Goal: Task Accomplishment & Management: Use online tool/utility

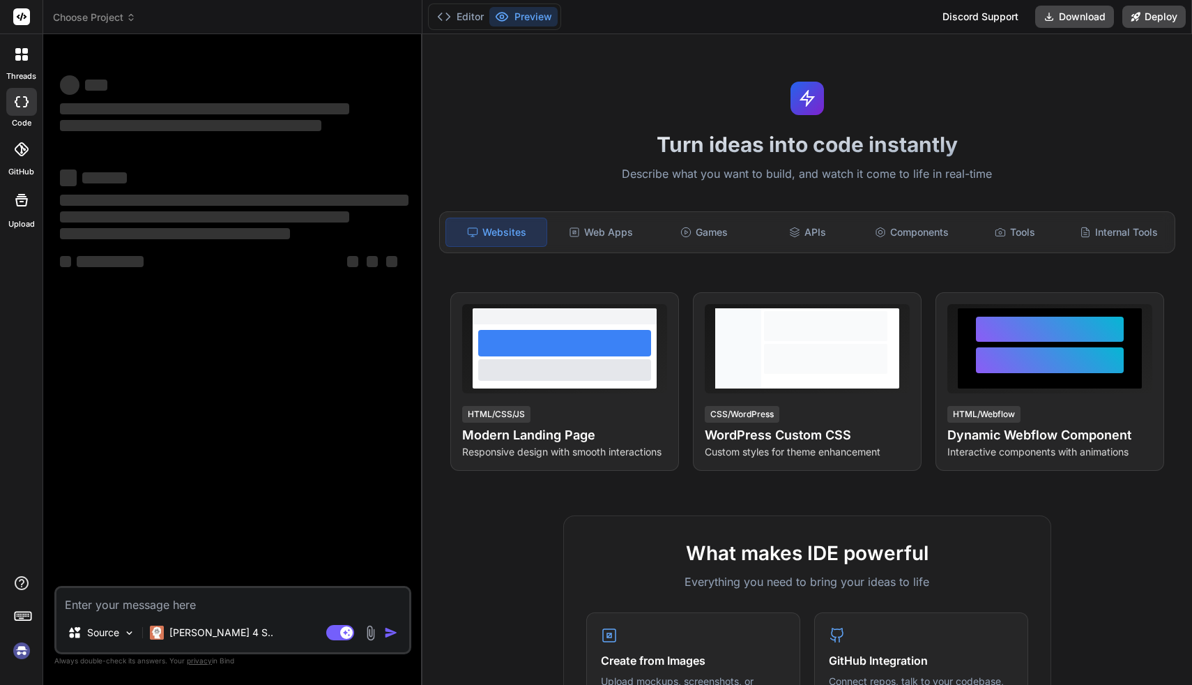
click at [24, 655] on img at bounding box center [22, 651] width 24 height 24
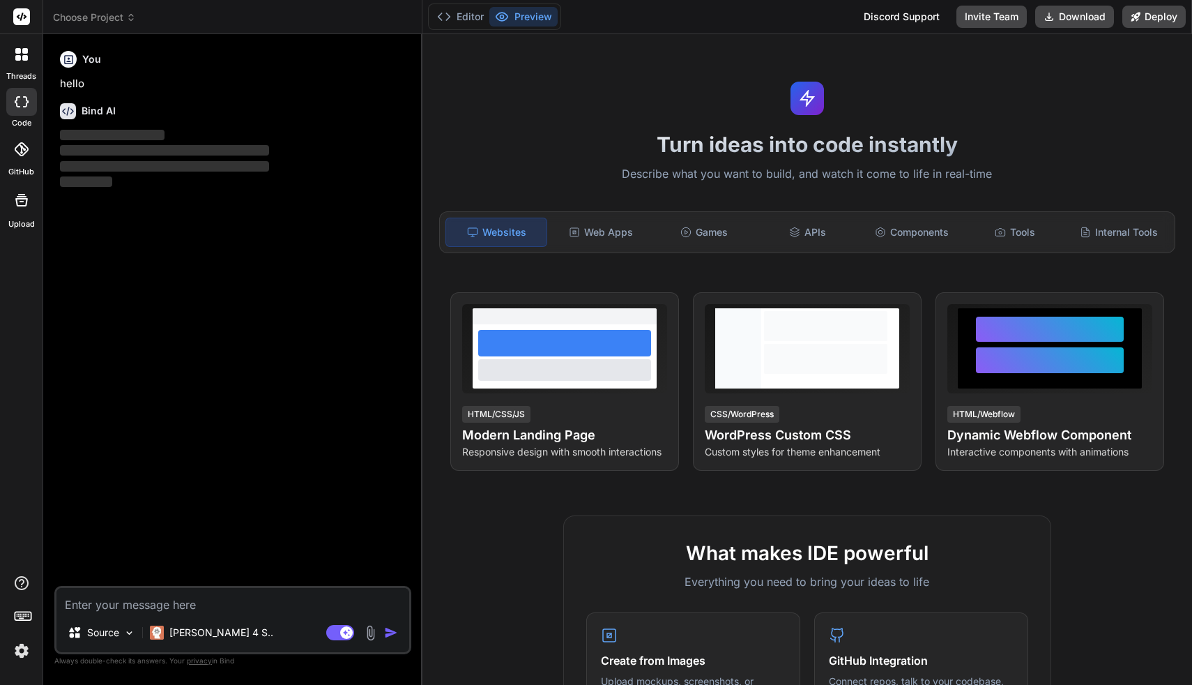
click at [24, 103] on icon at bounding box center [22, 101] width 14 height 11
click at [112, 16] on span "Choose Project" at bounding box center [94, 17] width 83 height 14
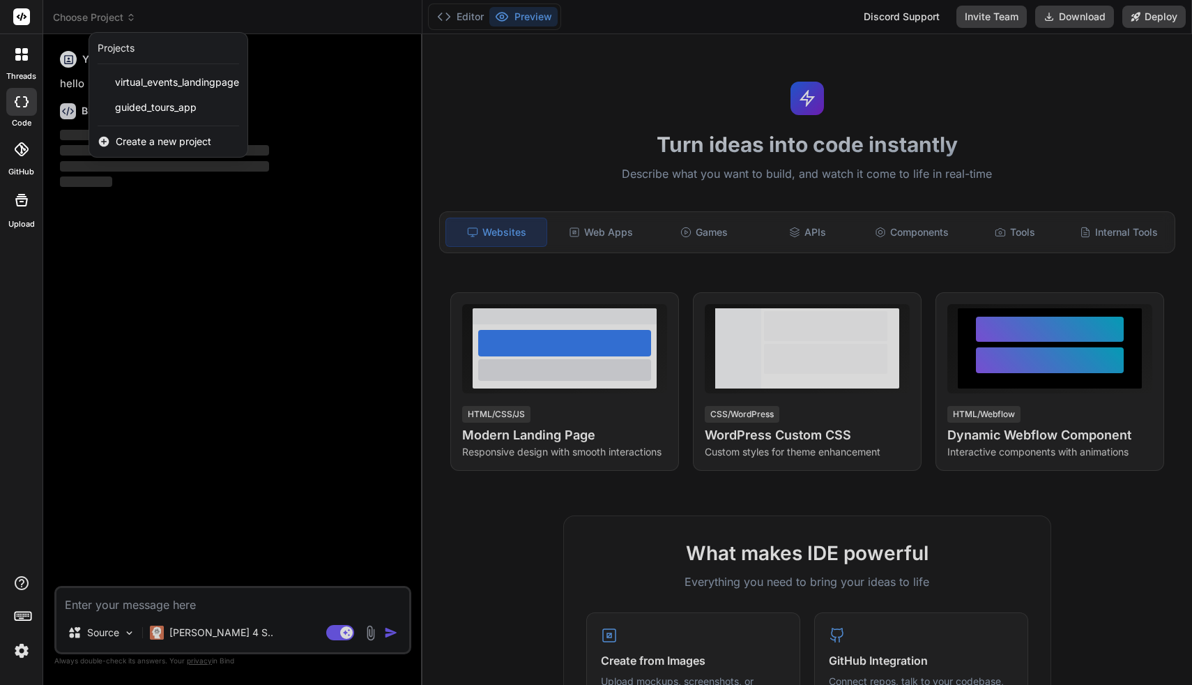
click at [142, 136] on span "Create a new project" at bounding box center [164, 142] width 96 height 14
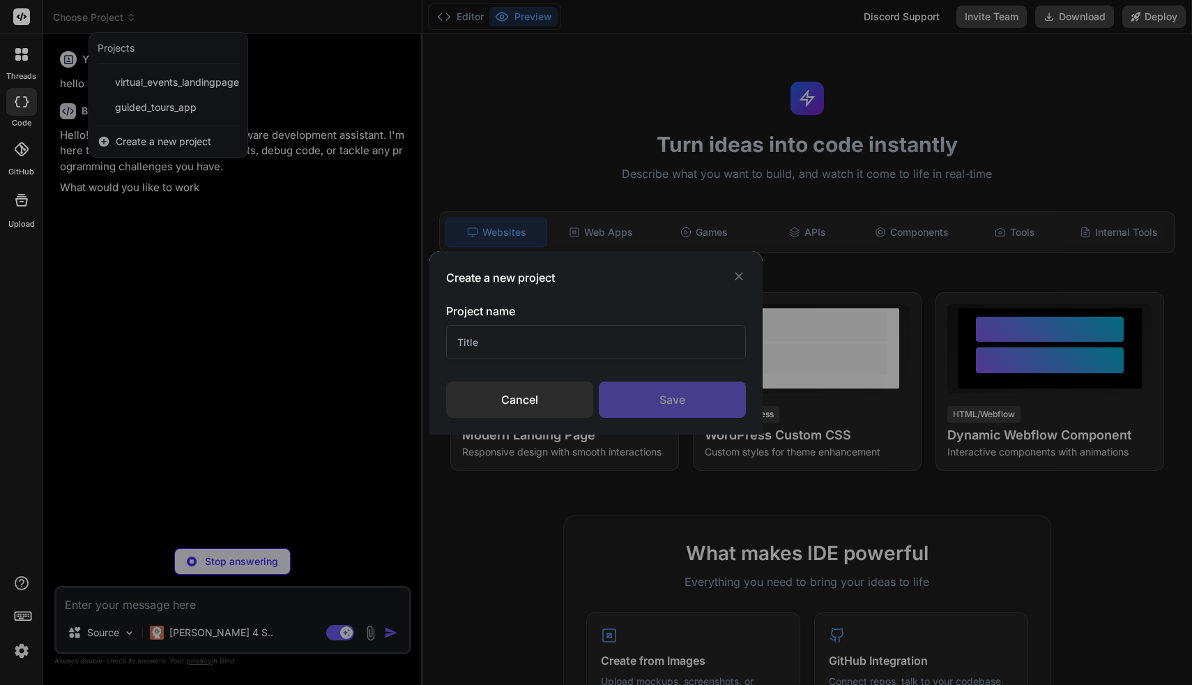
click at [506, 345] on input "text" at bounding box center [596, 342] width 301 height 34
type textarea "x"
type input "y"
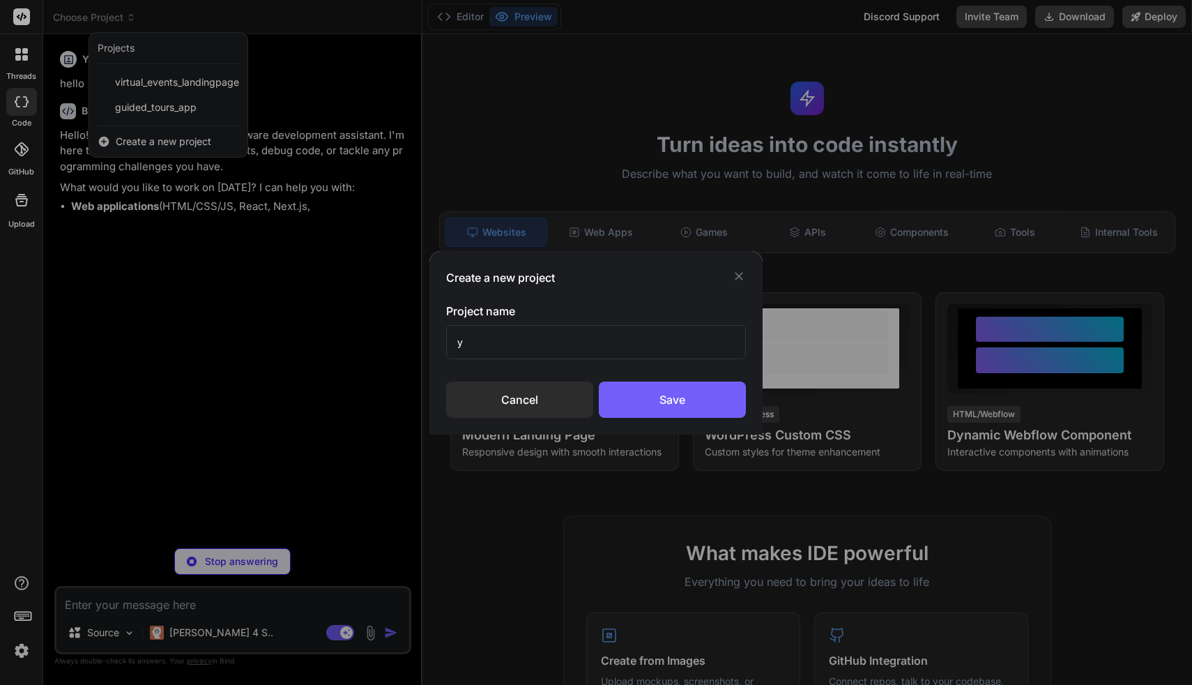
type textarea "x"
type input "ya"
type textarea "x"
type input "[PERSON_NAME]"
type textarea "x"
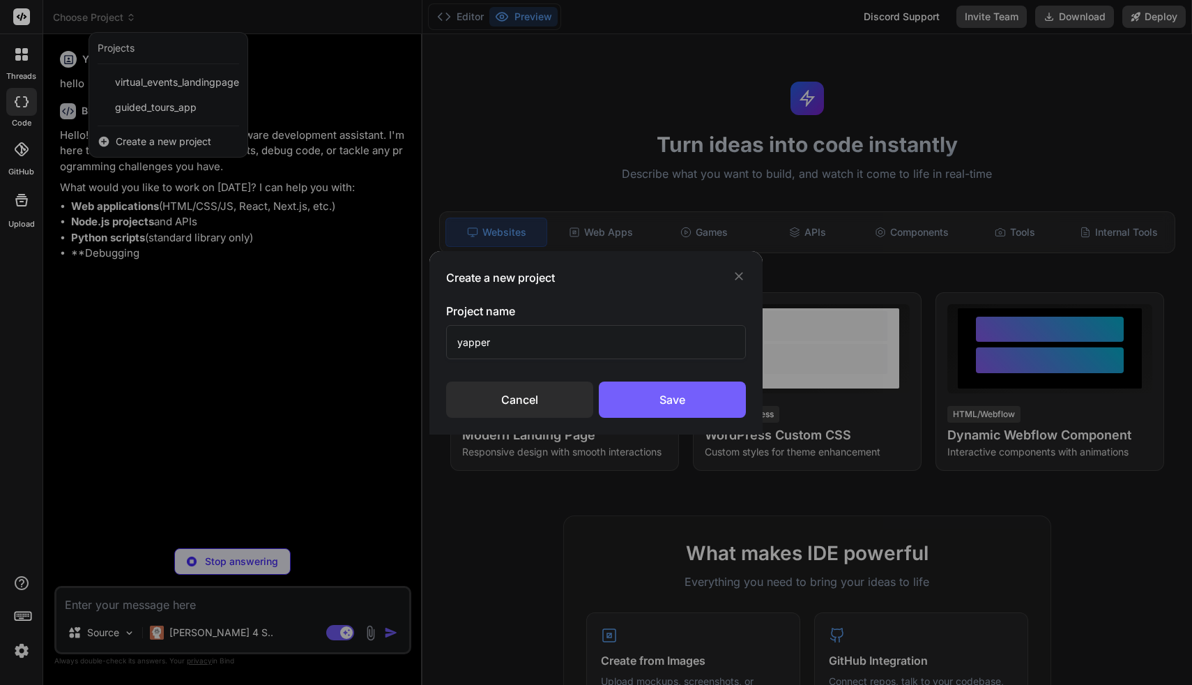
type input "yapper."
type textarea "x"
type input "yapper.ch"
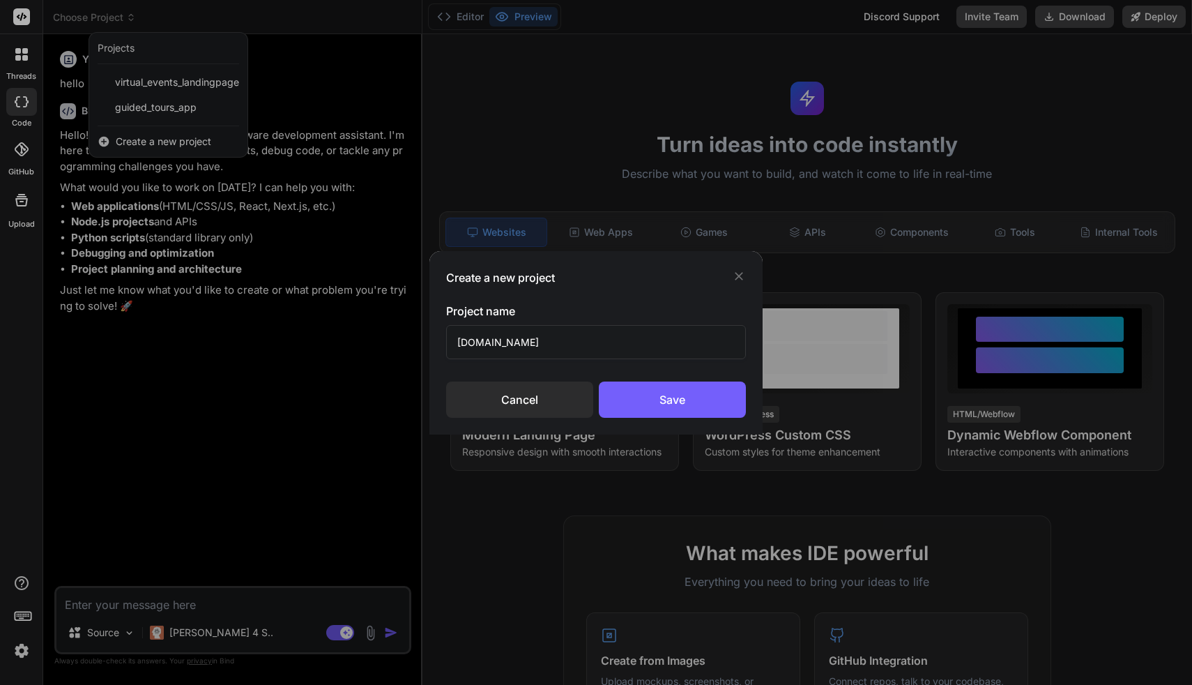
type textarea "x"
drag, startPoint x: 571, startPoint y: 338, endPoint x: 365, endPoint y: 317, distance: 206.8
click at [365, 317] on div "Create a new project Project name yapper.ch Cancel Save" at bounding box center [596, 342] width 1192 height 685
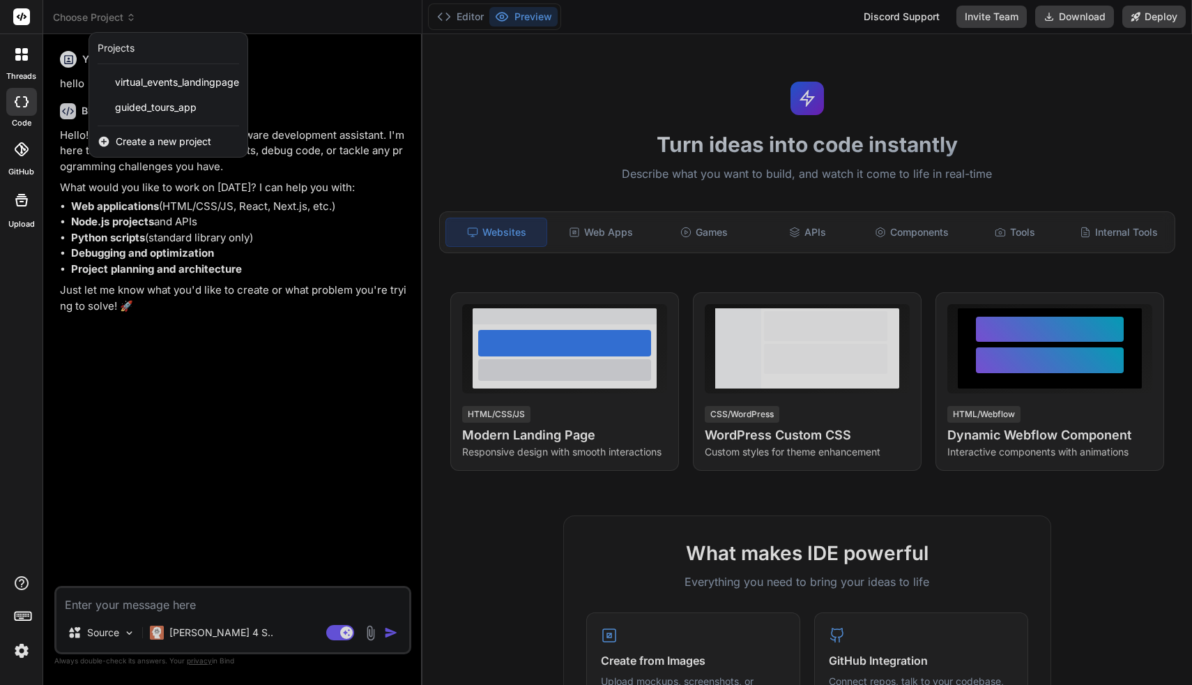
click at [157, 142] on span "Create a new project" at bounding box center [164, 142] width 96 height 14
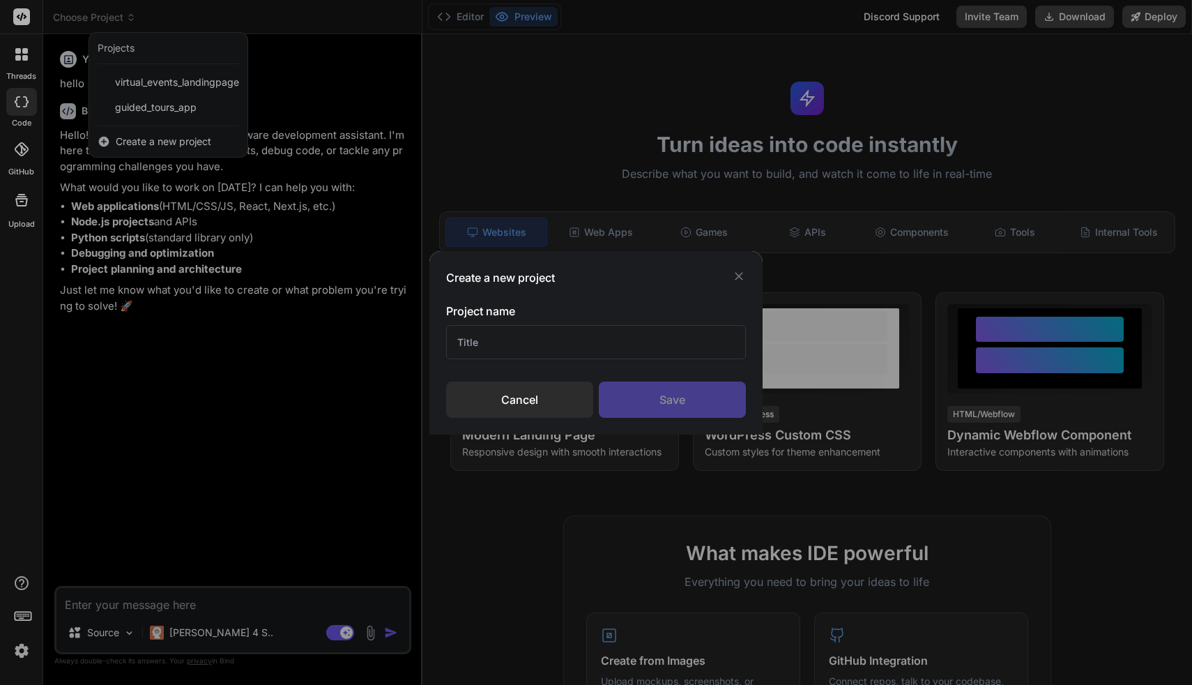
click at [555, 347] on input "text" at bounding box center [596, 342] width 301 height 34
type input "Yapper AI Chat"
click at [650, 401] on div "Save" at bounding box center [672, 399] width 147 height 36
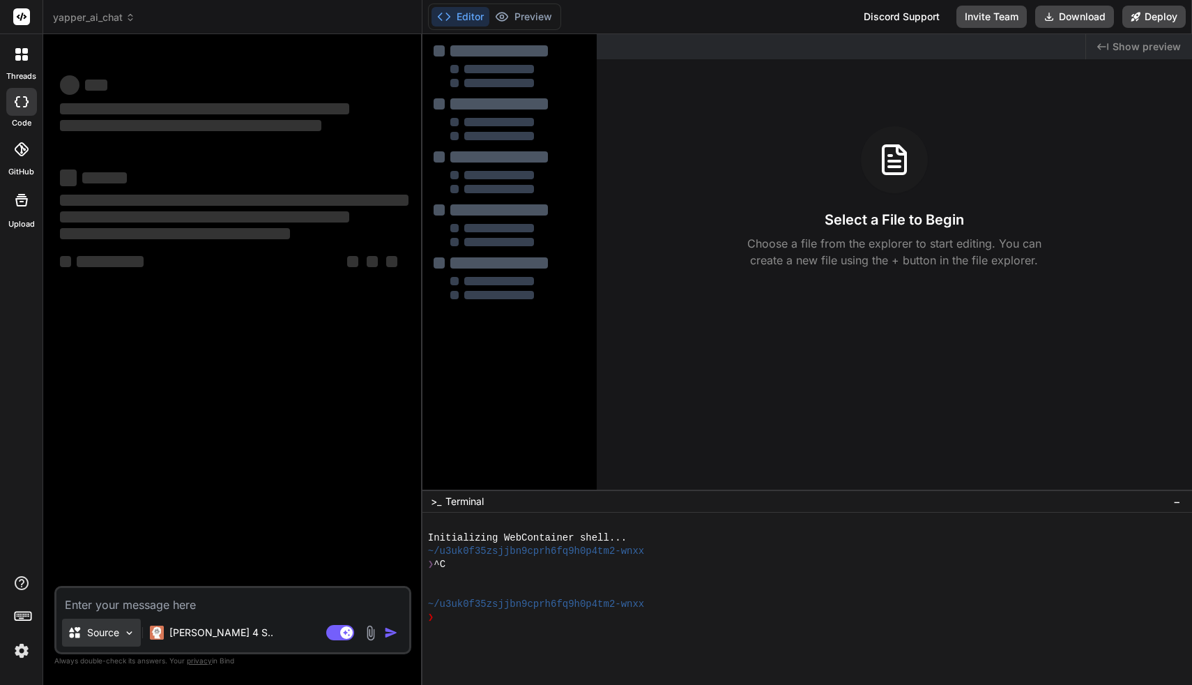
click at [117, 626] on p "Source" at bounding box center [103, 632] width 32 height 14
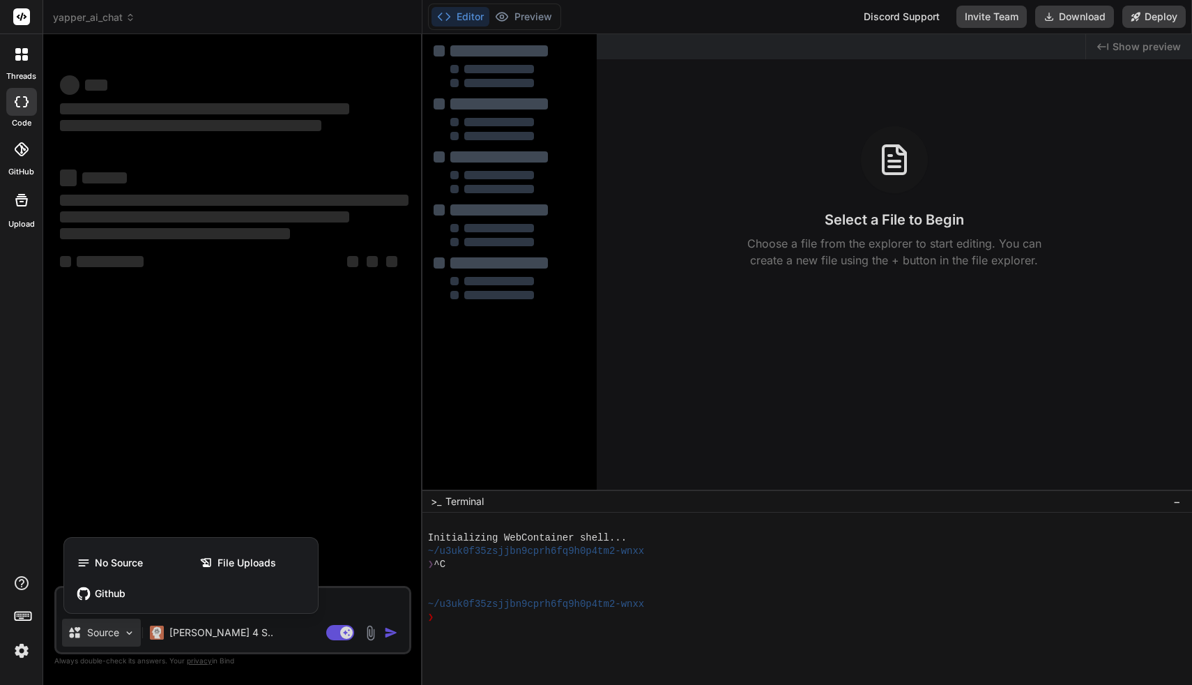
click at [117, 626] on div at bounding box center [596, 342] width 1192 height 685
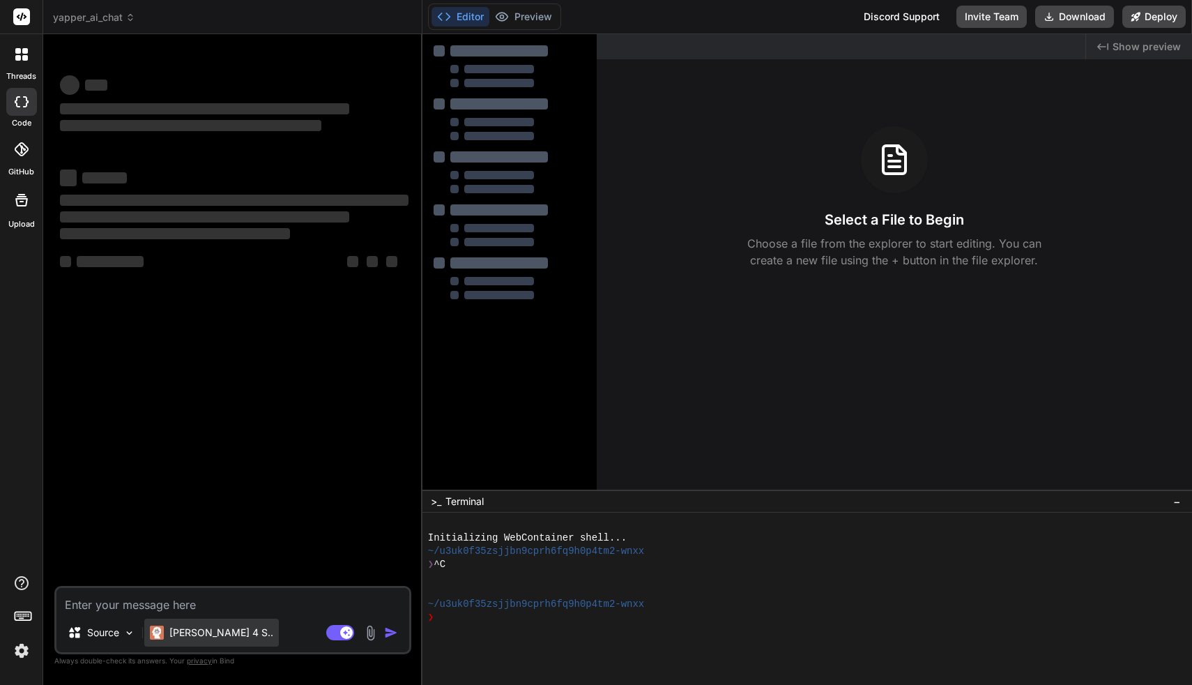
click at [195, 630] on p "[PERSON_NAME] 4 S.." at bounding box center [221, 632] width 104 height 14
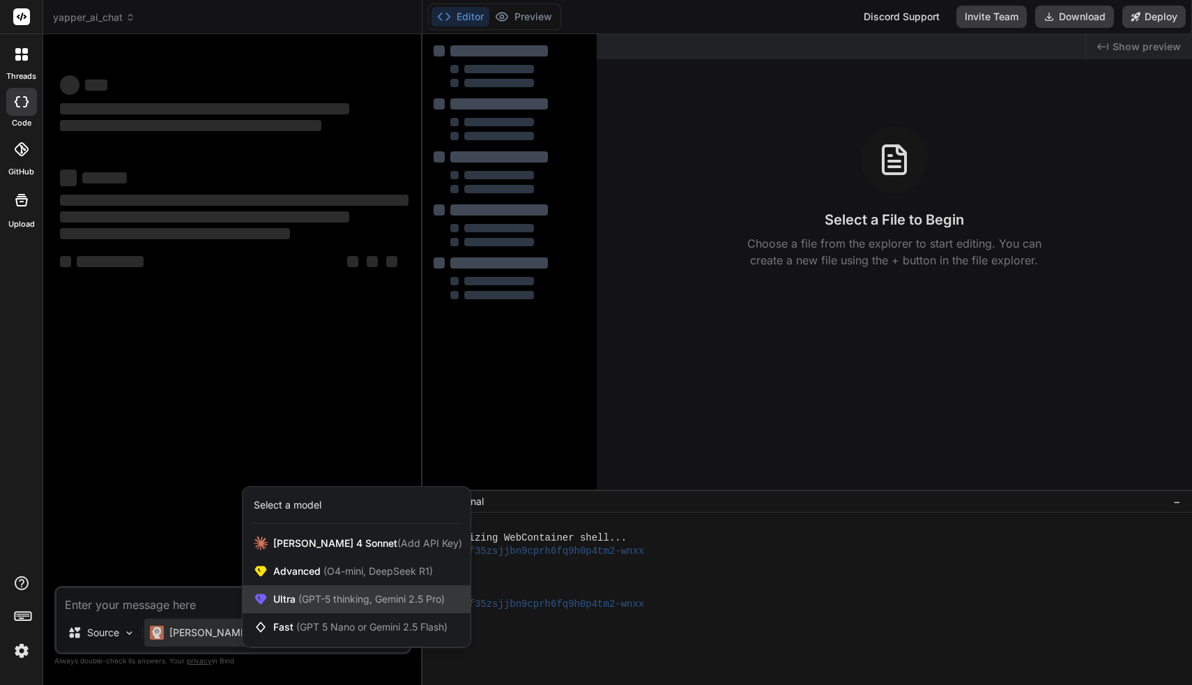
click at [330, 601] on span "(GPT-5 thinking, Gemini 2.5 Pro)" at bounding box center [370, 599] width 149 height 12
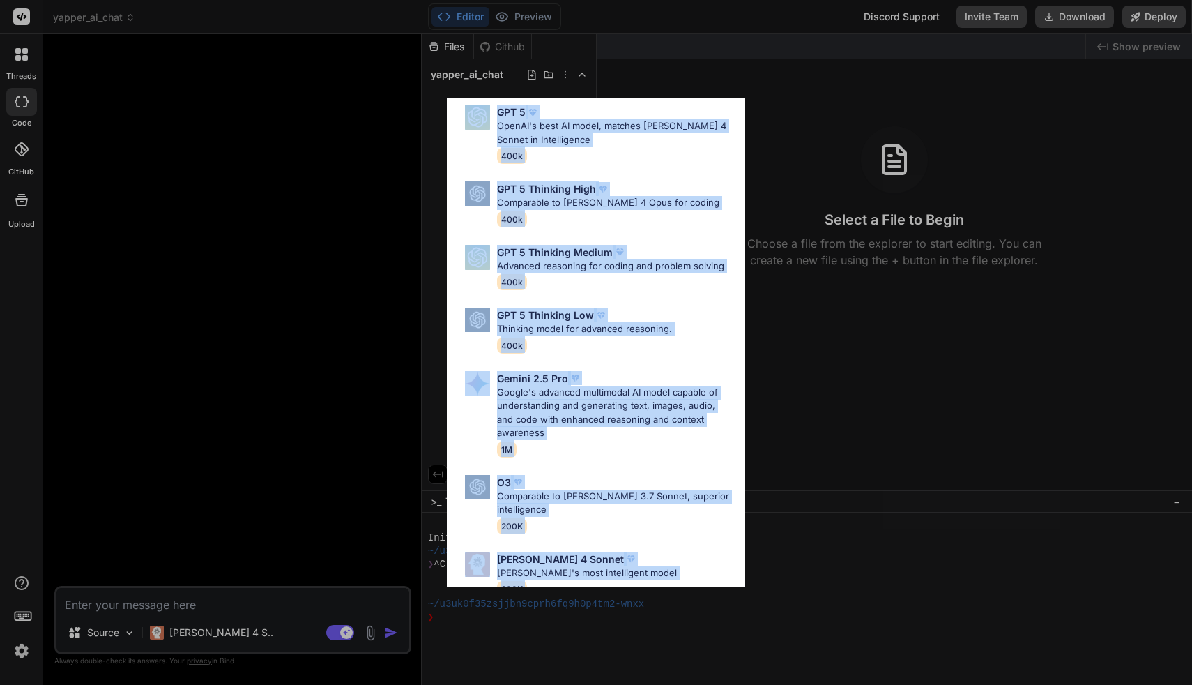
scroll to position [103, 0]
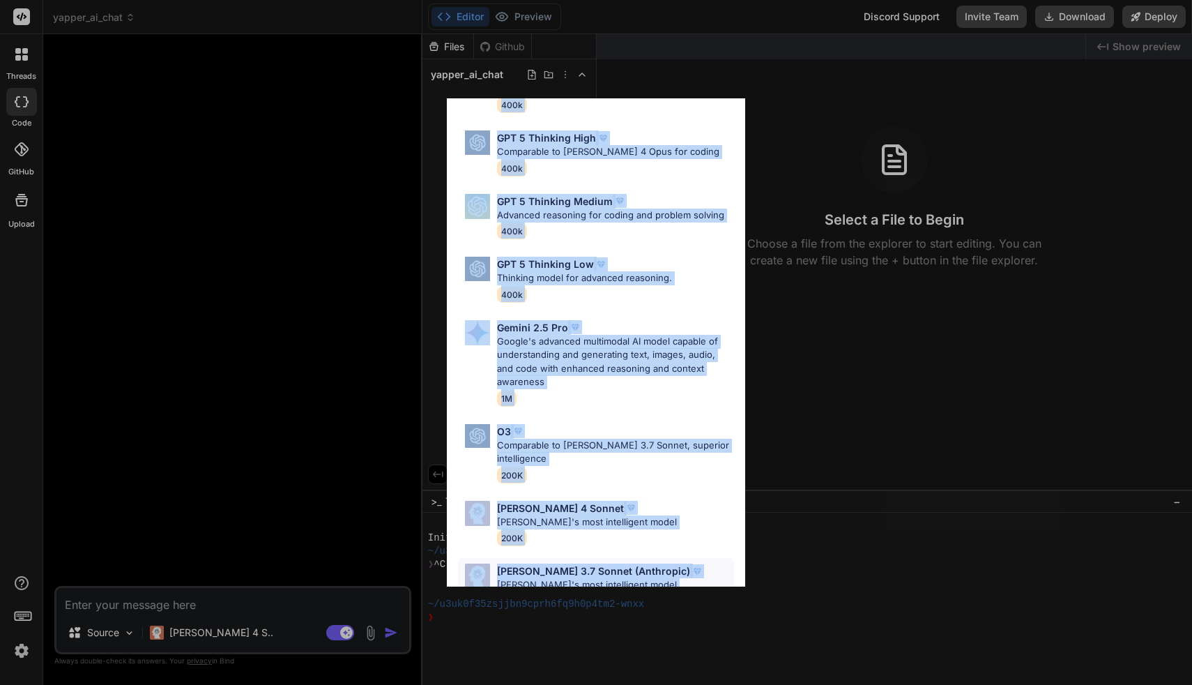
drag, startPoint x: 453, startPoint y: 160, endPoint x: 653, endPoint y: 564, distance: 450.9
click at [653, 564] on div "GPT 5 OpenAI's best AI model, matches [PERSON_NAME] 4 Sonnet in Intelligence 40…" at bounding box center [596, 327] width 298 height 573
copy div "GPT 5 OpenAI's best AI model, matches [PERSON_NAME] 4 Sonnet in Intelligence 40…"
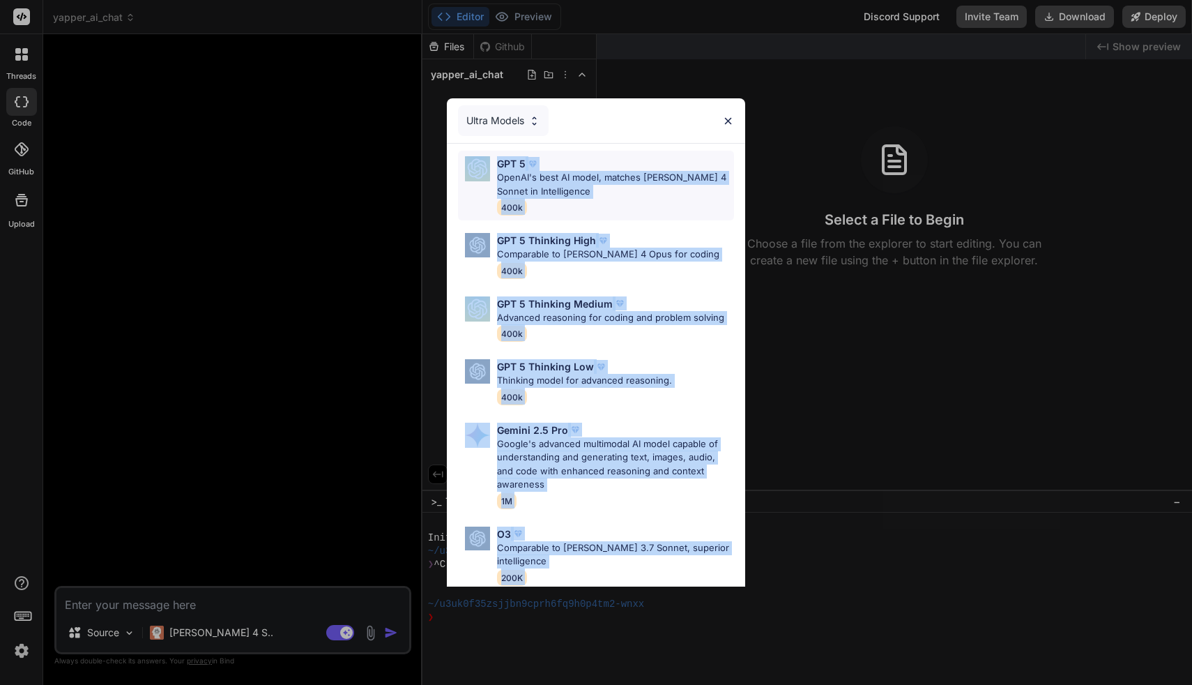
click at [640, 181] on p "OpenAI's best AI model, matches [PERSON_NAME] 4 Sonnet in Intelligence" at bounding box center [615, 184] width 237 height 27
type textarea "x"
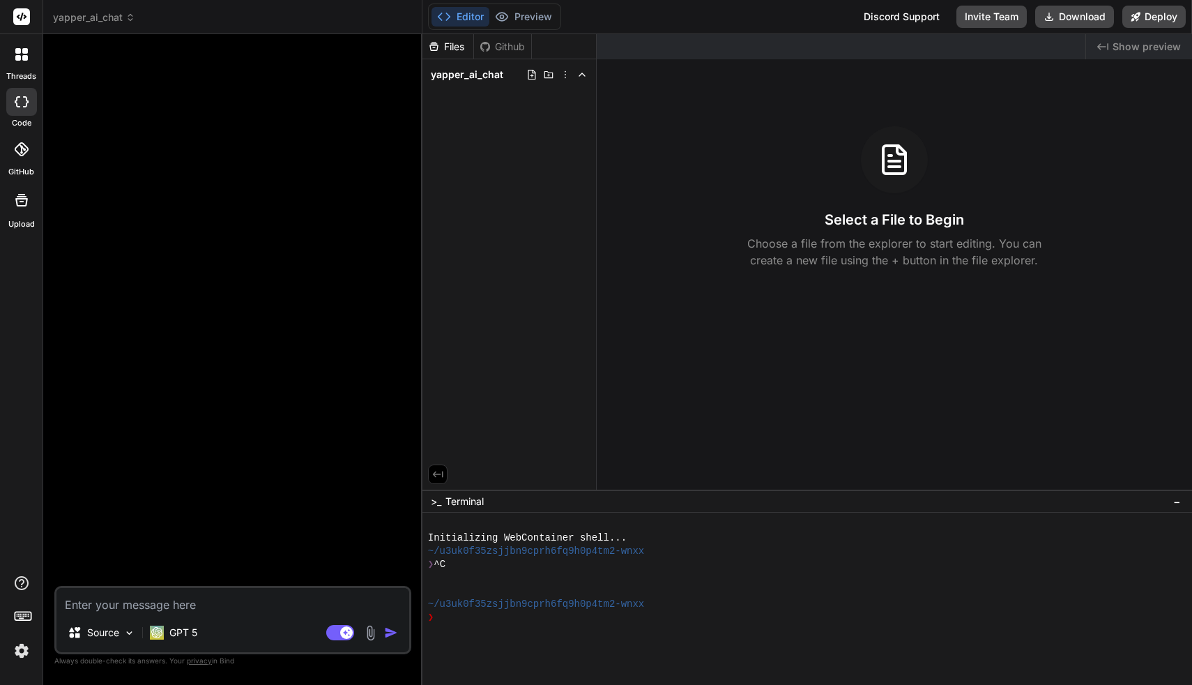
click at [180, 605] on textarea at bounding box center [232, 600] width 353 height 25
click at [244, 605] on textarea at bounding box center [232, 600] width 353 height 25
paste textarea "lorem IP Dolo: Sita CO Adipiscinge Seddoe TEMPORI: U la etd m aliqu. E admi Ven…"
type textarea "lorem IP Dolo: Sita CO Adipiscinge Seddoe TEMPORI: U la etd m aliqu. E admi Ven…"
type textarea "x"
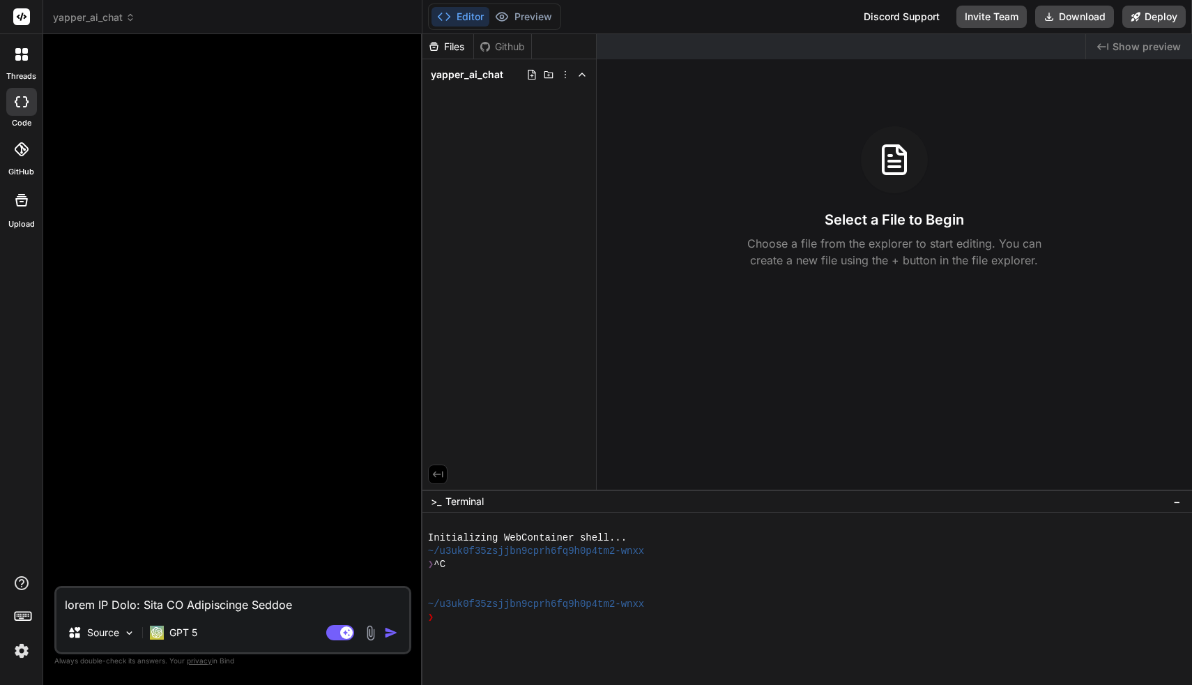
scroll to position [2779, 0]
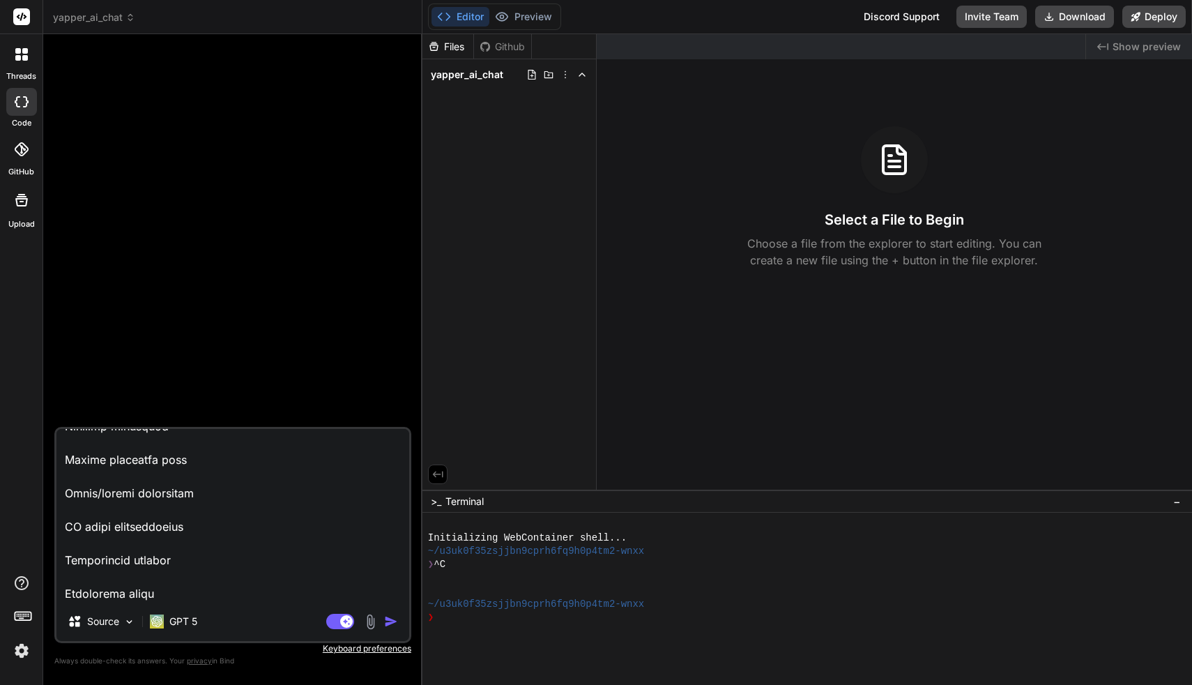
type textarea "lorem IP Dolo: Sita CO Adipiscinge Seddoe TEMPORI: U la etd m aliqu. E admi Ven…"
type textarea "x"
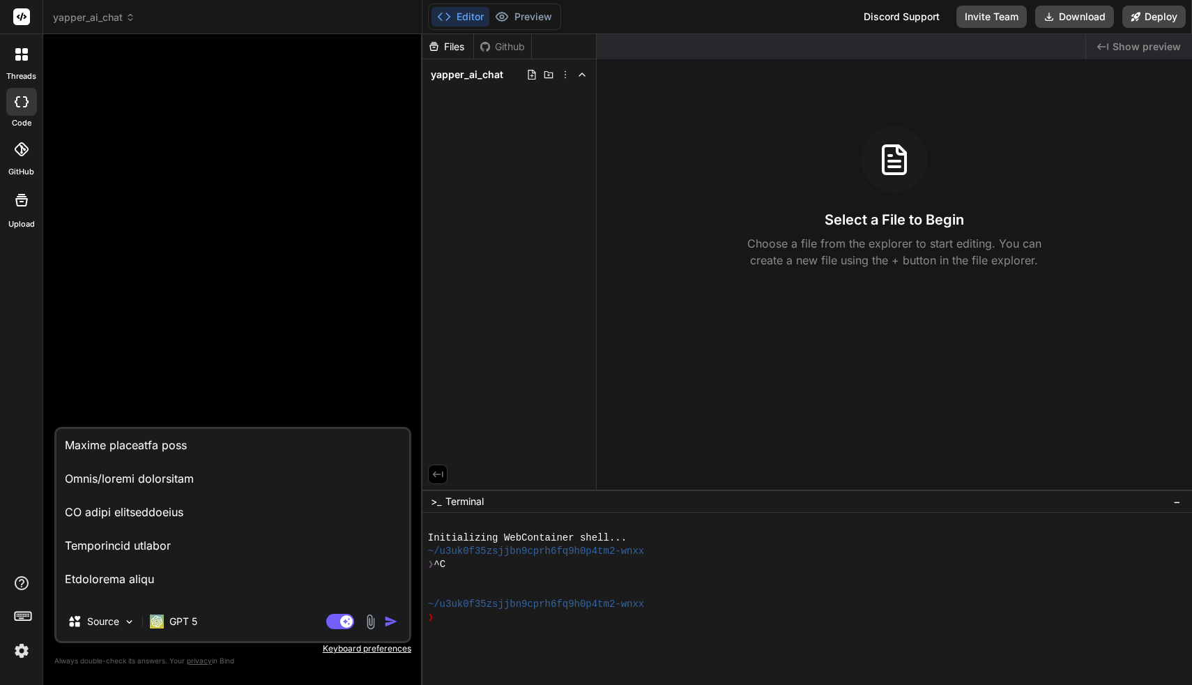
type textarea "lorem IP Dolo: Sita CO Adipiscinge Seddoe TEMPORI: U la etd m aliqu. E admi Ven…"
type textarea "x"
type textarea "lorem IP Dolo: Sita CO Adipiscinge Seddoe TEMPORI: U la etd m aliqu. E admi Ven…"
type textarea "x"
type textarea "lorem IP Dolo: Sita CO Adipiscinge Seddoe TEMPORI: U la etd m aliqu. E admi Ven…"
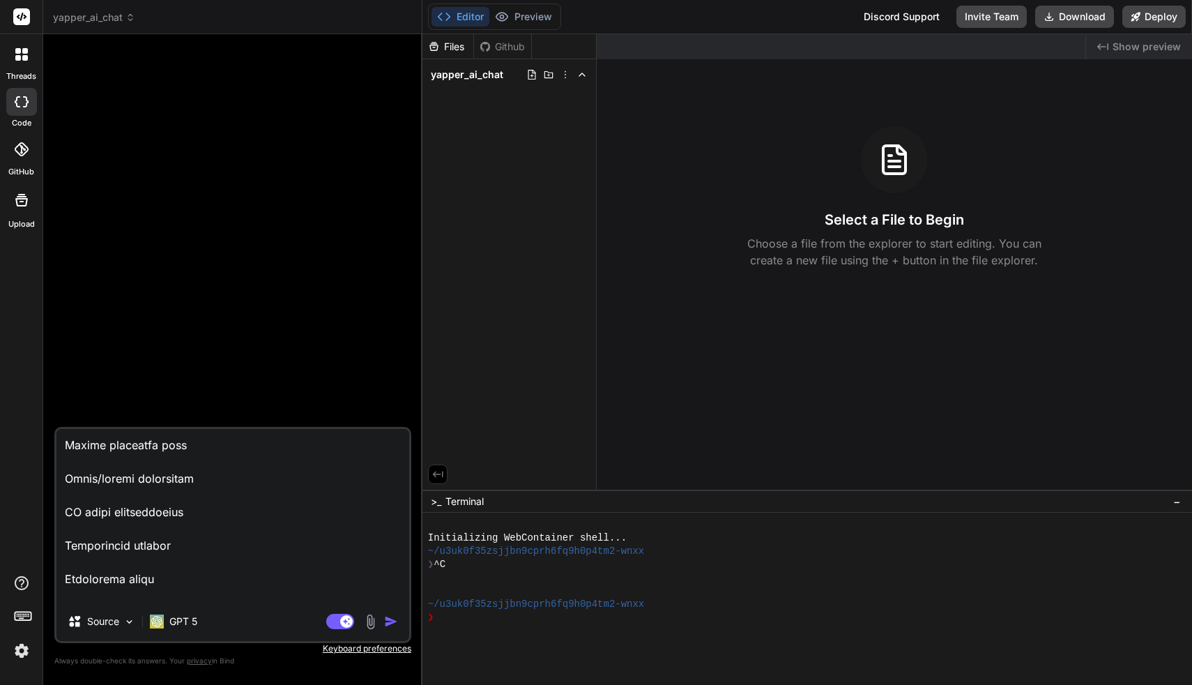
type textarea "x"
type textarea "lorem IP Dolo: Sita CO Adipiscinge Seddoe TEMPORI: U la etd m aliqu. E admi Ven…"
type textarea "x"
type textarea "lorem IP Dolo: Sita CO Adipiscinge Seddoe TEMPORI: U la etd m aliqu. E admi Ven…"
type textarea "x"
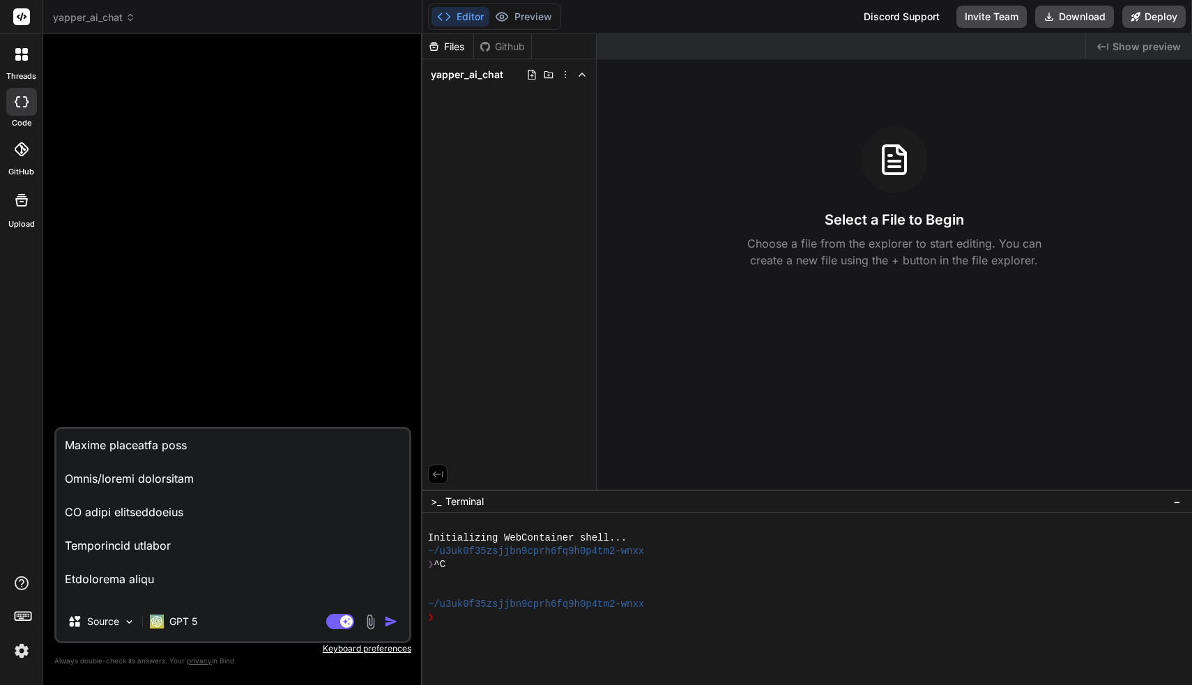
type textarea "lorem IP Dolo: Sita CO Adipiscinge Seddoe TEMPORI: U la etd m aliqu. E admi Ven…"
type textarea "x"
type textarea "lorem IP Dolo: Sita CO Adipiscinge Seddoe TEMPORI: U la etd m aliqu. E admi Ven…"
type textarea "x"
type textarea "lorem IP Dolo: Sita CO Adipiscinge Seddoe TEMPORI: U la etd m aliqu. E admi Ven…"
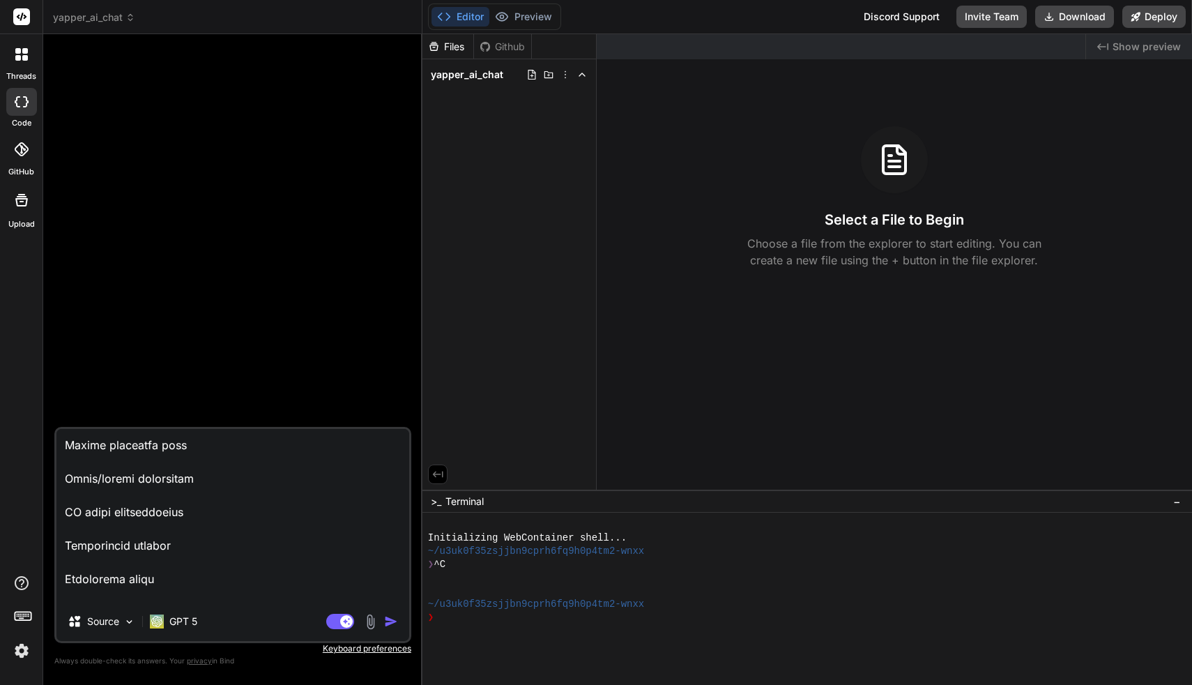
type textarea "x"
type textarea "lorem IP Dolo: Sita CO Adipiscinge Seddoe TEMPORI: U la etd m aliqu. E admi Ven…"
type textarea "x"
type textarea "lorem IP Dolo: Sita CO Adipiscinge Seddoe TEMPORI: U la etd m aliqu. E admi Ven…"
type textarea "x"
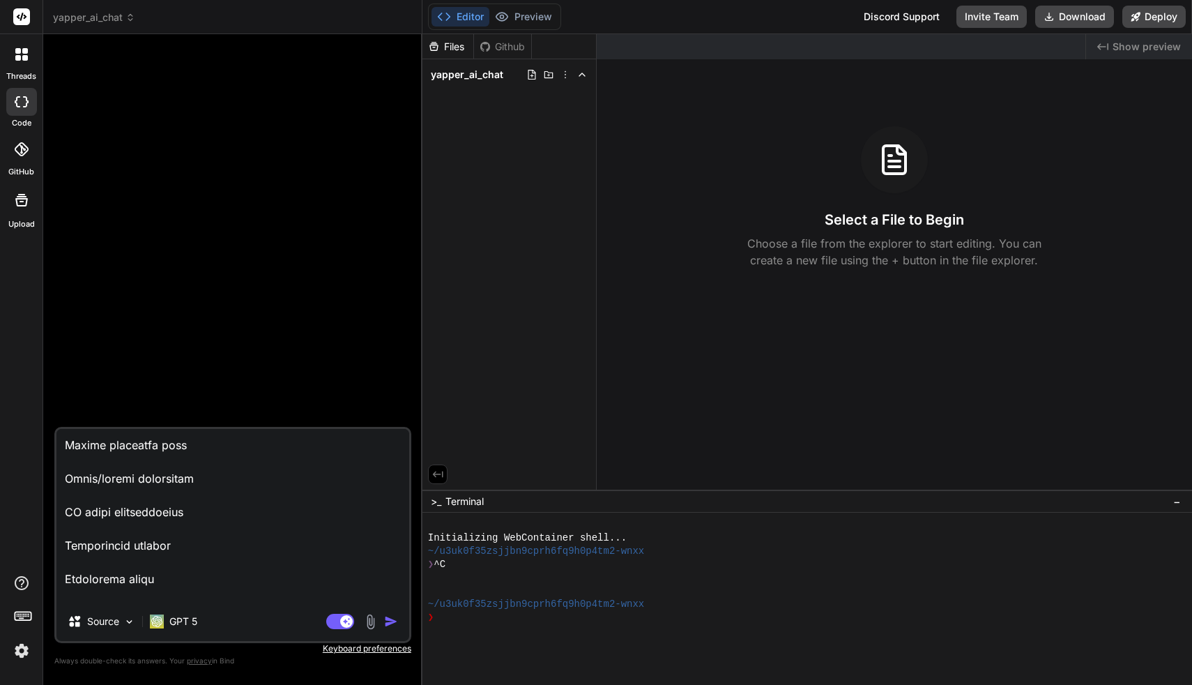
type textarea "lorem IP Dolo: Sita CO Adipiscinge Seddoe TEMPORI: U la etd m aliqu. E admi Ven…"
type textarea "x"
type textarea "lorem IP Dolo: Sita CO Adipiscinge Seddoe TEMPORI: U la etd m aliqu. E admi Ven…"
type textarea "x"
type textarea "lorem IP Dolo: Sita CO Adipiscinge Seddoe TEMPORI: U la etd m aliqu. E admi Ven…"
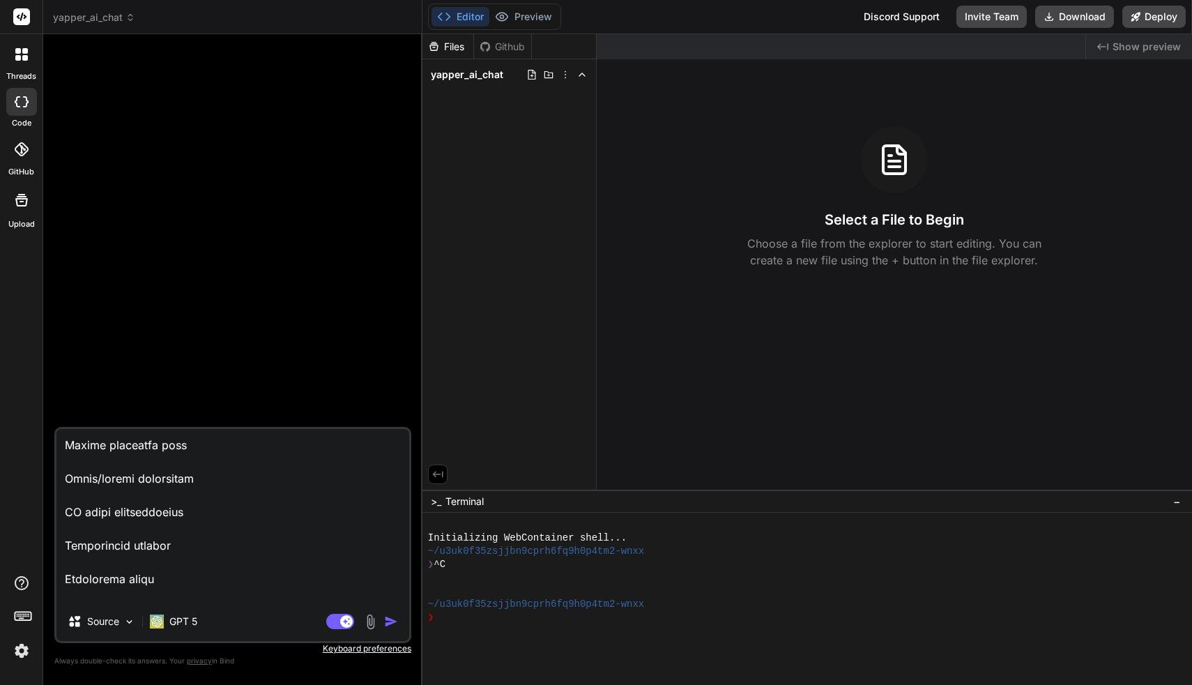
type textarea "x"
type textarea "lorem IP Dolo: Sita CO Adipiscinge Seddoe TEMPORI: U la etd m aliqu. E admi Ven…"
type textarea "x"
type textarea "lorem IP Dolo: Sita CO Adipiscinge Seddoe TEMPORI: U la etd m aliqu. E admi Ven…"
type textarea "x"
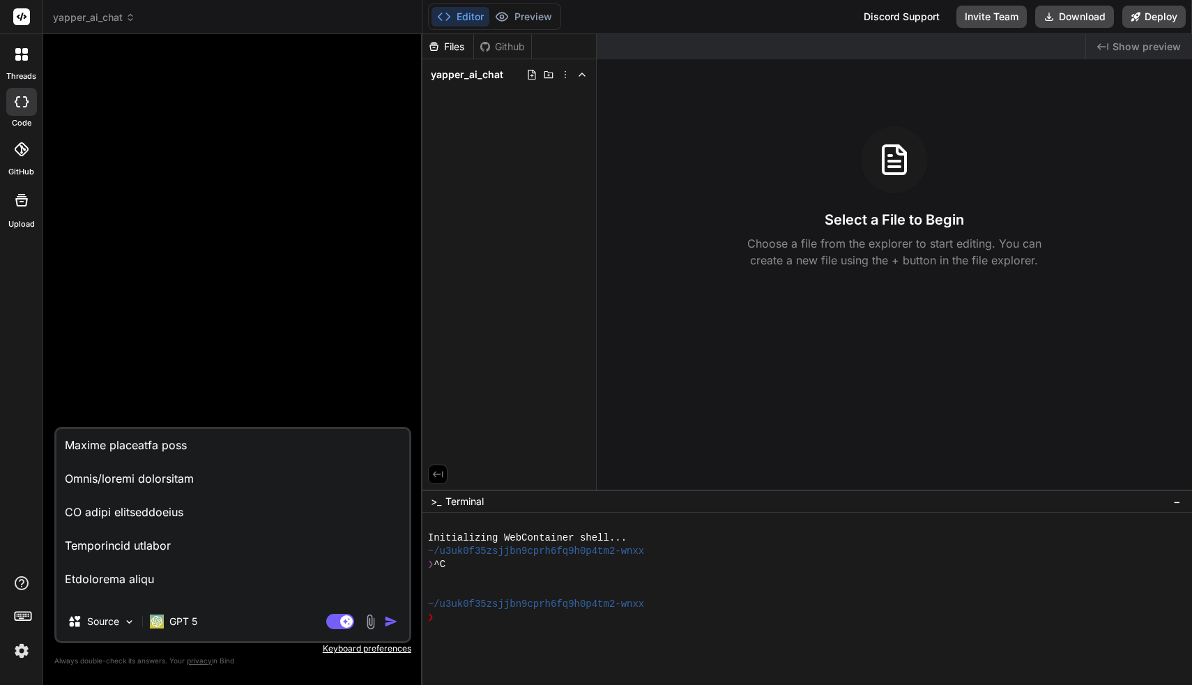
type textarea "lorem IP Dolo: Sita CO Adipiscinge Seddoe TEMPORI: U la etd m aliqu. E admi Ven…"
type textarea "x"
type textarea "lorem IP Dolo: Sita CO Adipiscinge Seddoe TEMPORI: U la etd m aliqu. E admi Ven…"
type textarea "x"
type textarea "lorem IP Dolo: Sita CO Adipiscinge Seddoe TEMPORI: U la etd m aliqu. E admi Ven…"
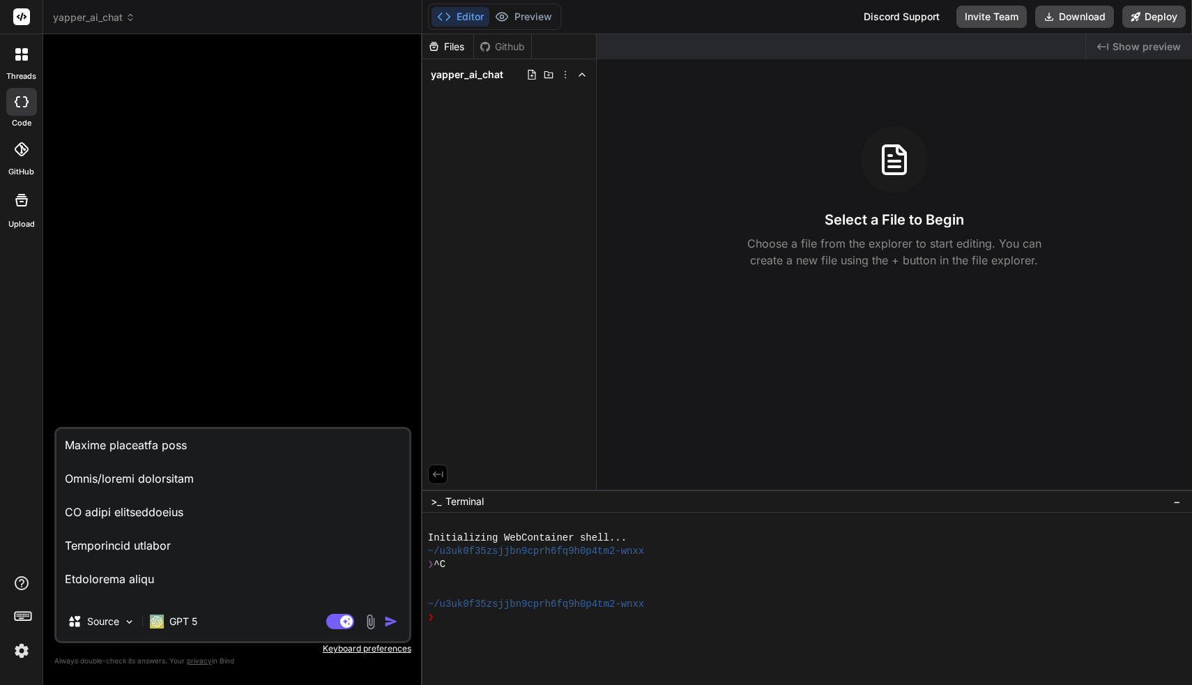
type textarea "x"
type textarea "lorem IP Dolo: Sita CO Adipiscinge Seddoe TEMPORI: U la etd m aliqu. E admi Ven…"
type textarea "x"
type textarea "lorem IP Dolo: Sita CO Adipiscinge Seddoe TEMPORI: U la etd m aliqu. E admi Ven…"
type textarea "x"
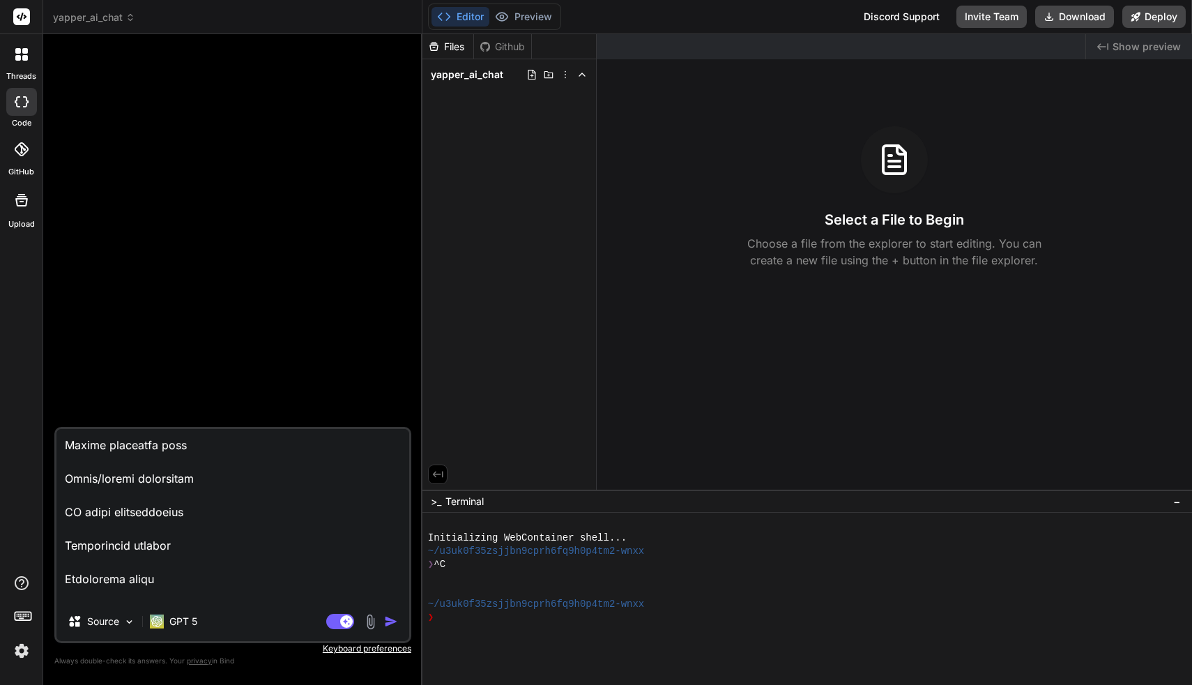
type textarea "lorem IP Dolo: Sita CO Adipiscinge Seddoe TEMPORI: U la etd m aliqu. E admi Ven…"
type textarea "x"
type textarea "lorem IP Dolo: Sita CO Adipiscinge Seddoe TEMPORI: U la etd m aliqu. E admi Ven…"
type textarea "x"
type textarea "lorem IP Dolo: Sita CO Adipiscinge Seddoe TEMPORI: U la etd m aliqu. E admi Ven…"
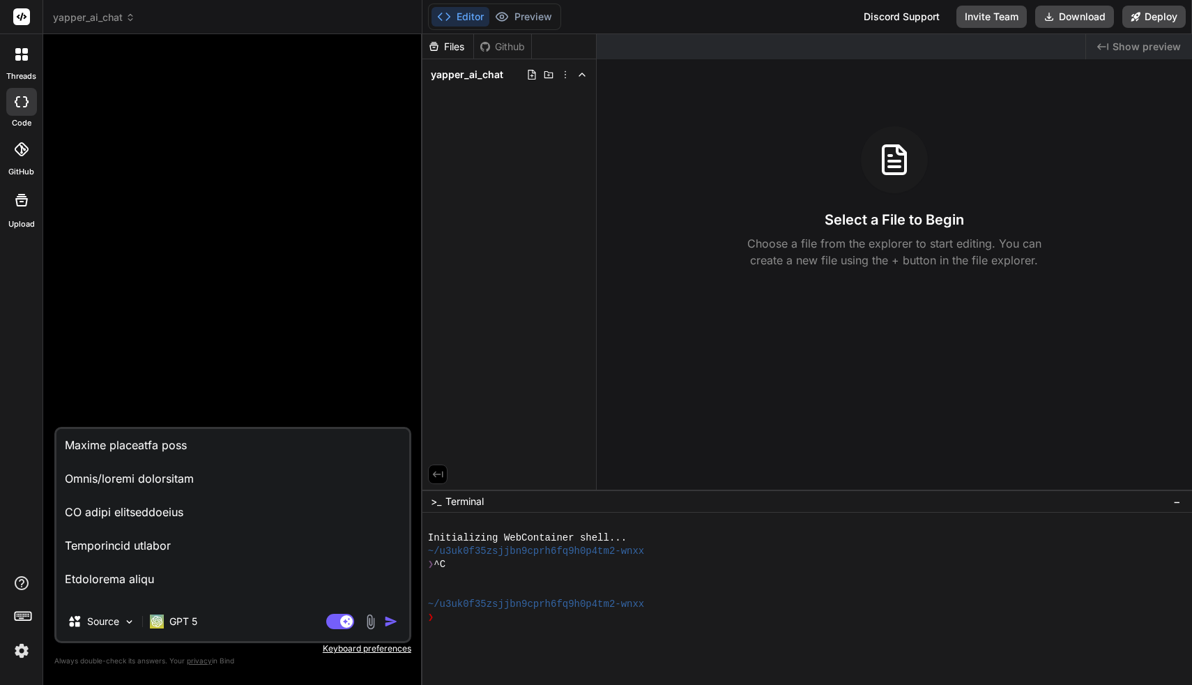
type textarea "x"
type textarea "lorem IP Dolo: Sita CO Adipiscinge Seddoe TEMPORI: U la etd m aliqu. E admi Ven…"
type textarea "x"
type textarea "lorem IP Dolo: Sita CO Adipiscinge Seddoe TEMPORI: U la etd m aliqu. E admi Ven…"
type textarea "x"
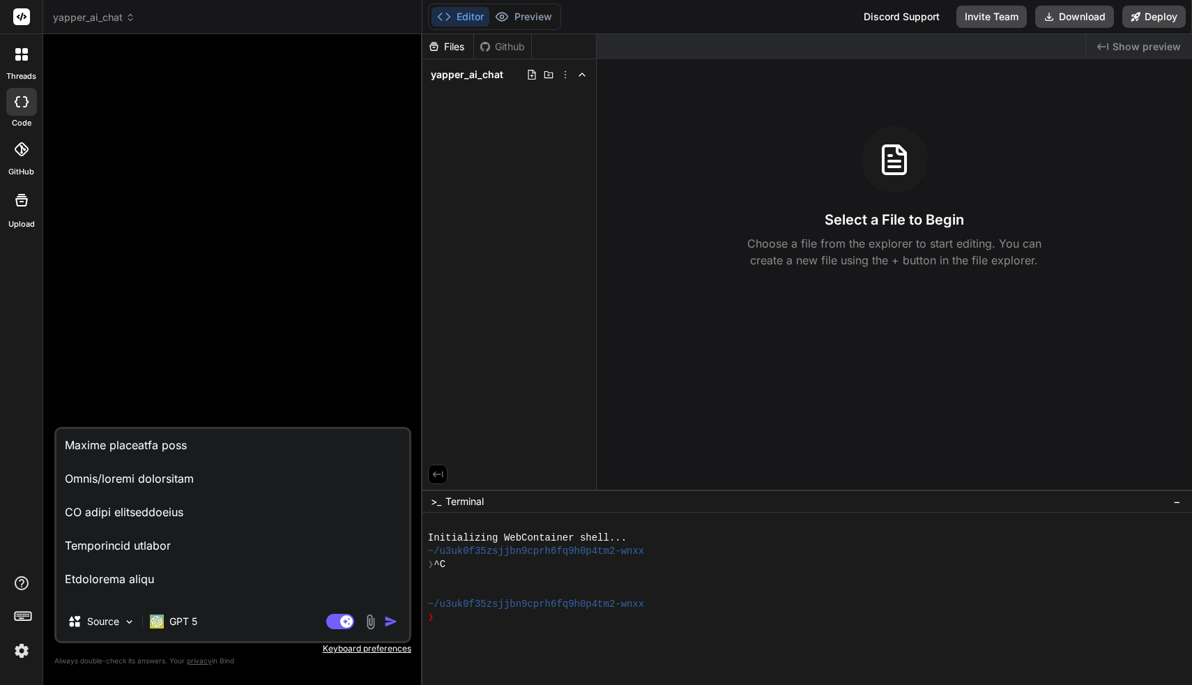
type textarea "lorem IP Dolo: Sita CO Adipiscinge Seddoe TEMPORI: U la etd m aliqu. E admi Ven…"
type textarea "x"
type textarea "lorem IP Dolo: Sita CO Adipiscinge Seddoe TEMPORI: U la etd m aliqu. E admi Ven…"
type textarea "x"
type textarea "lorem IP Dolo: Sita CO Adipiscinge Seddoe TEMPORI: U la etd m aliqu. E admi Ven…"
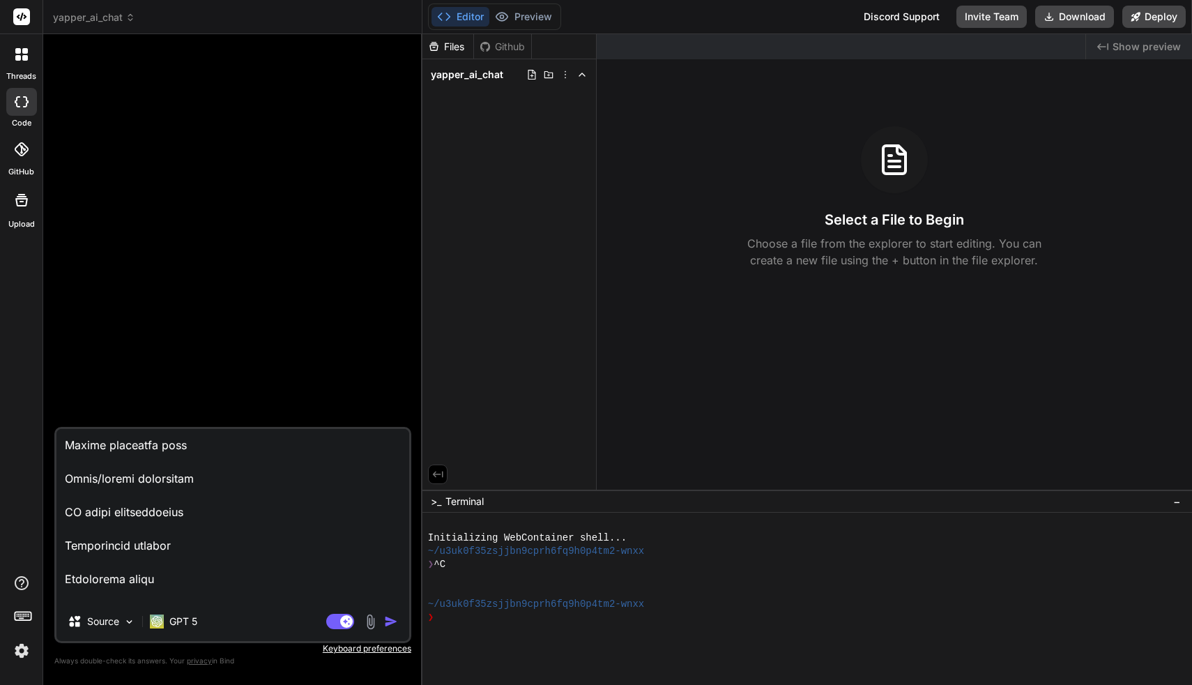
type textarea "x"
type textarea "lorem IP Dolo: Sita CO Adipiscinge Seddoe TEMPORI: U la etd m aliqu. E admi Ven…"
type textarea "x"
type textarea "lorem IP Dolo: Sita CO Adipiscinge Seddoe TEMPORI: U la etd m aliqu. E admi Ven…"
type textarea "x"
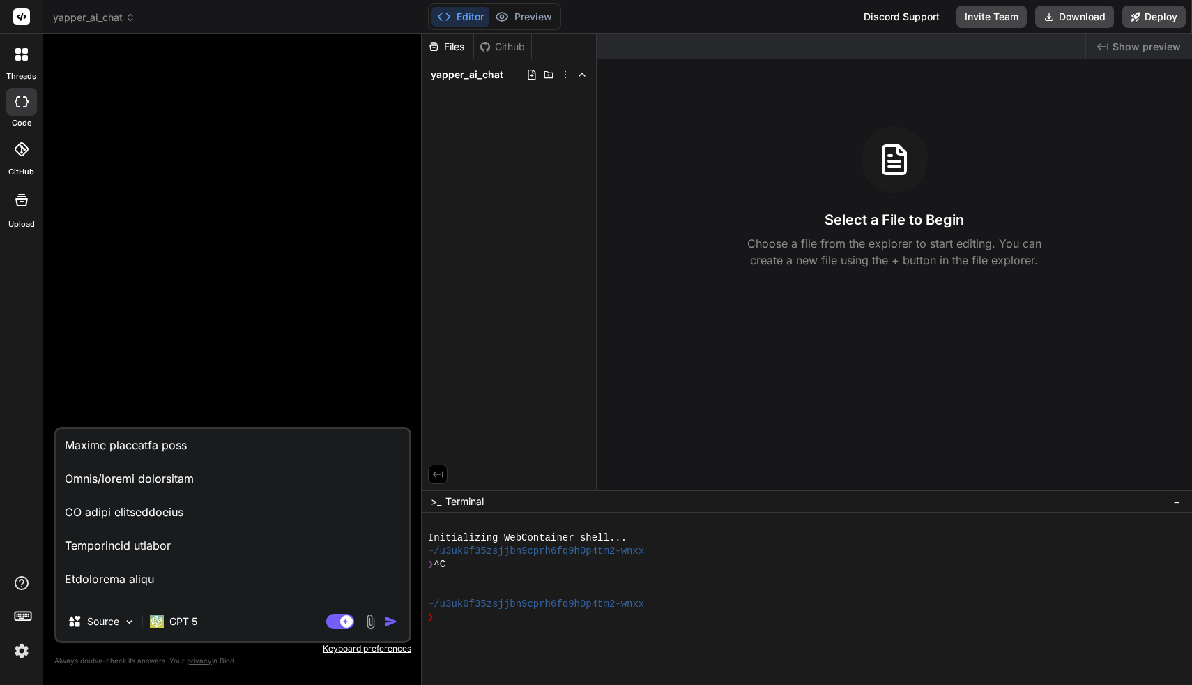
type textarea "lorem IP Dolo: Sita CO Adipiscinge Seddoe TEMPORI: U la etd m aliqu. E admi Ven…"
type textarea "x"
type textarea "lorem IP Dolo: Sita CO Adipiscinge Seddoe TEMPORI: U la etd m aliqu. E admi Ven…"
type textarea "x"
type textarea "lorem IP Dolo: Sita CO Adipiscinge Seddoe TEMPORI: U la etd m aliqu. E admi Ven…"
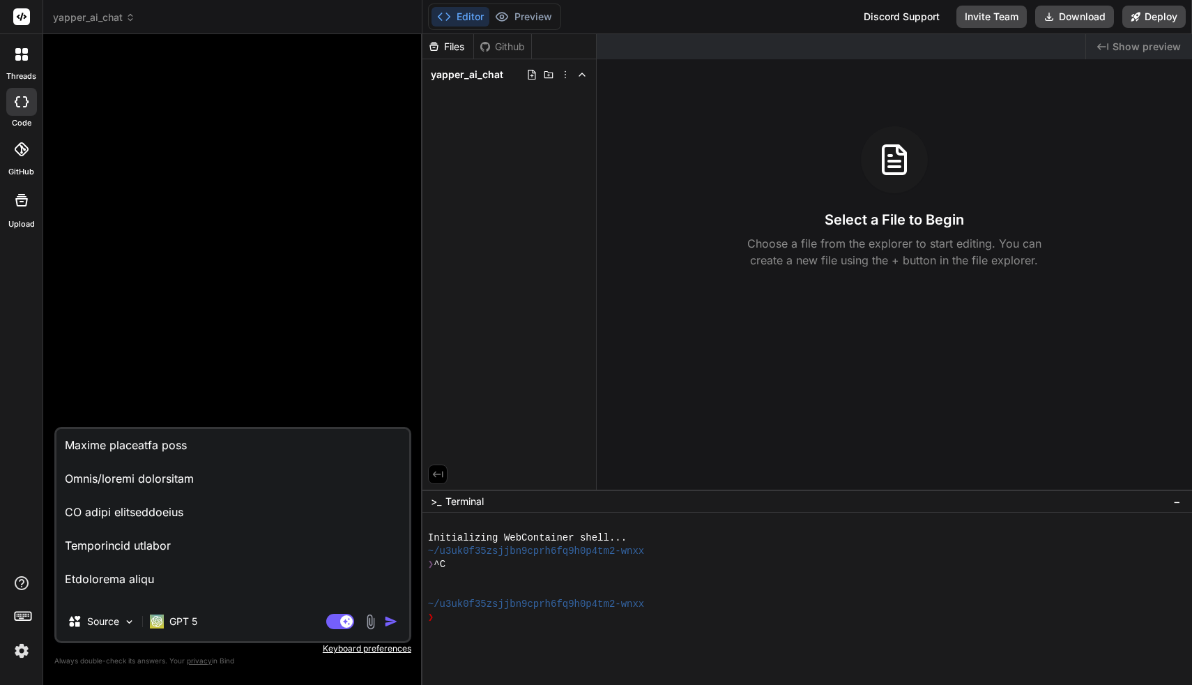
type textarea "x"
type textarea "lorem IP Dolo: Sita CO Adipiscinge Seddoe TEMPORI: U la etd m aliqu. E admi Ven…"
type textarea "x"
type textarea "lorem IP Dolo: Sita CO Adipiscinge Seddoe TEMPORI: U la etd m aliqu. E admi Ven…"
type textarea "x"
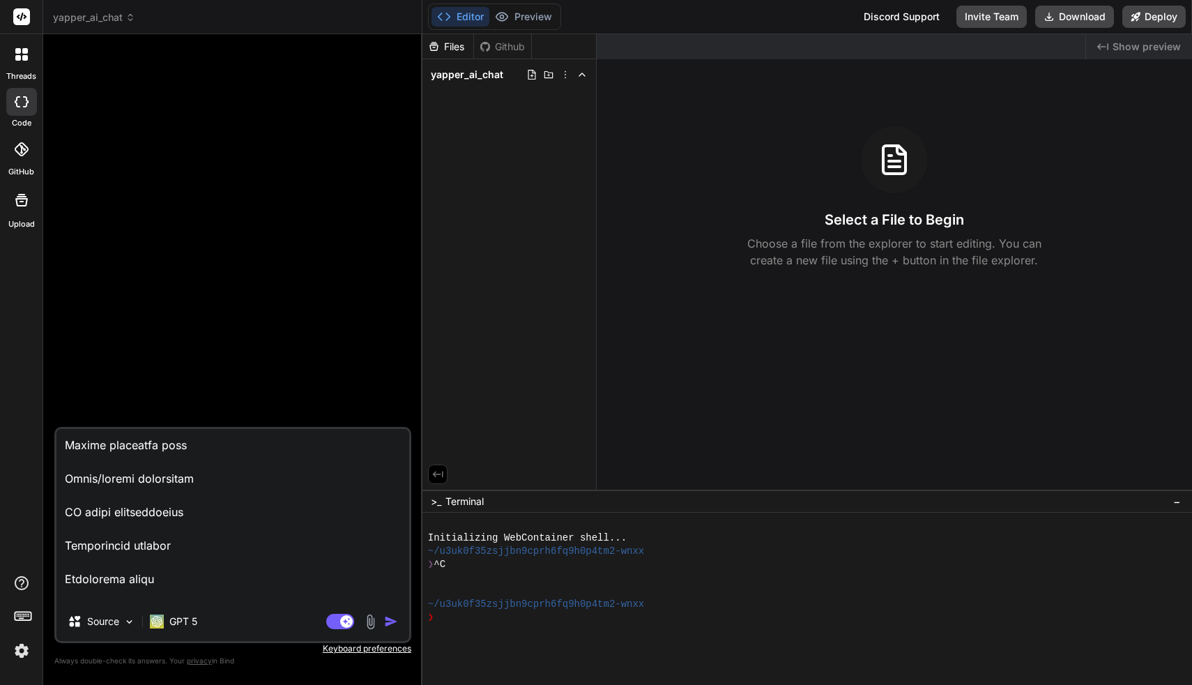
type textarea "lorem IP Dolo: Sita CO Adipiscinge Seddoe TEMPORI: U la etd m aliqu. E admi Ven…"
type textarea "x"
type textarea "lorem IP Dolo: Sita CO Adipiscinge Seddoe TEMPORI: U la etd m aliqu. E admi Ven…"
type textarea "x"
type textarea "lorem IP Dolo: Sita CO Adipiscinge Seddoe TEMPORI: U la etd m aliqu. E admi Ven…"
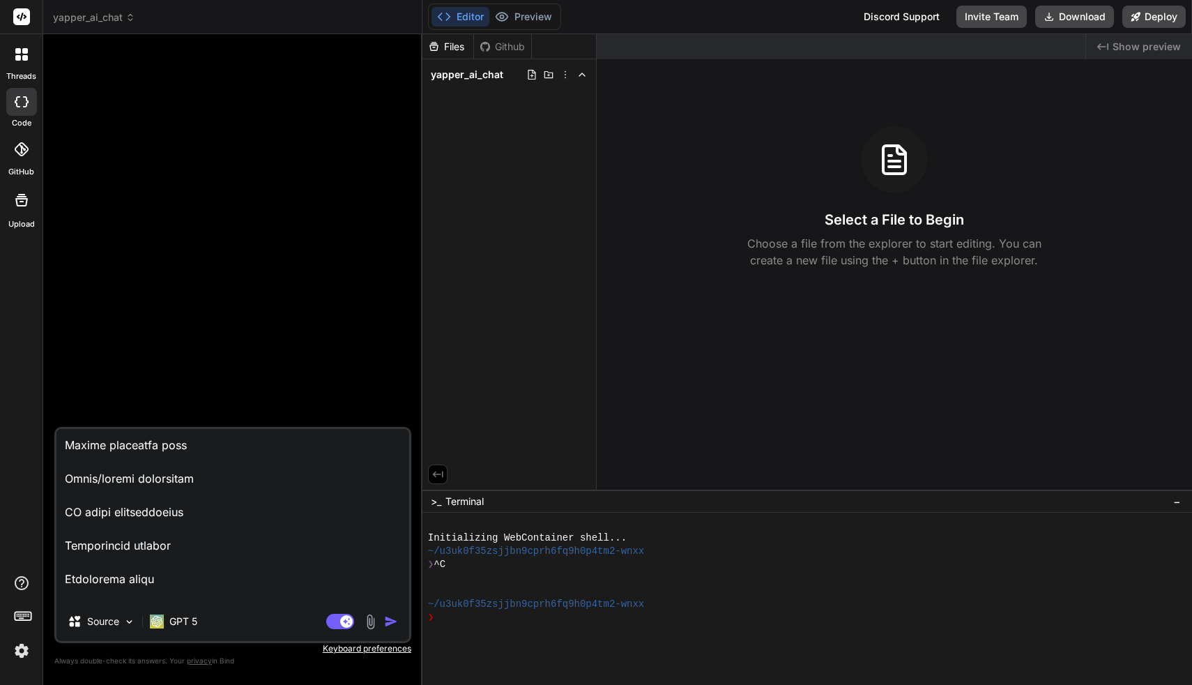
type textarea "x"
type textarea "lorem IP Dolo: Sita CO Adipiscinge Seddoe TEMPORI: U la etd m aliqu. E admi Ven…"
type textarea "x"
type textarea "lorem IP Dolo: Sita CO Adipiscinge Seddoe TEMPORI: U la etd m aliqu. E admi Ven…"
type textarea "x"
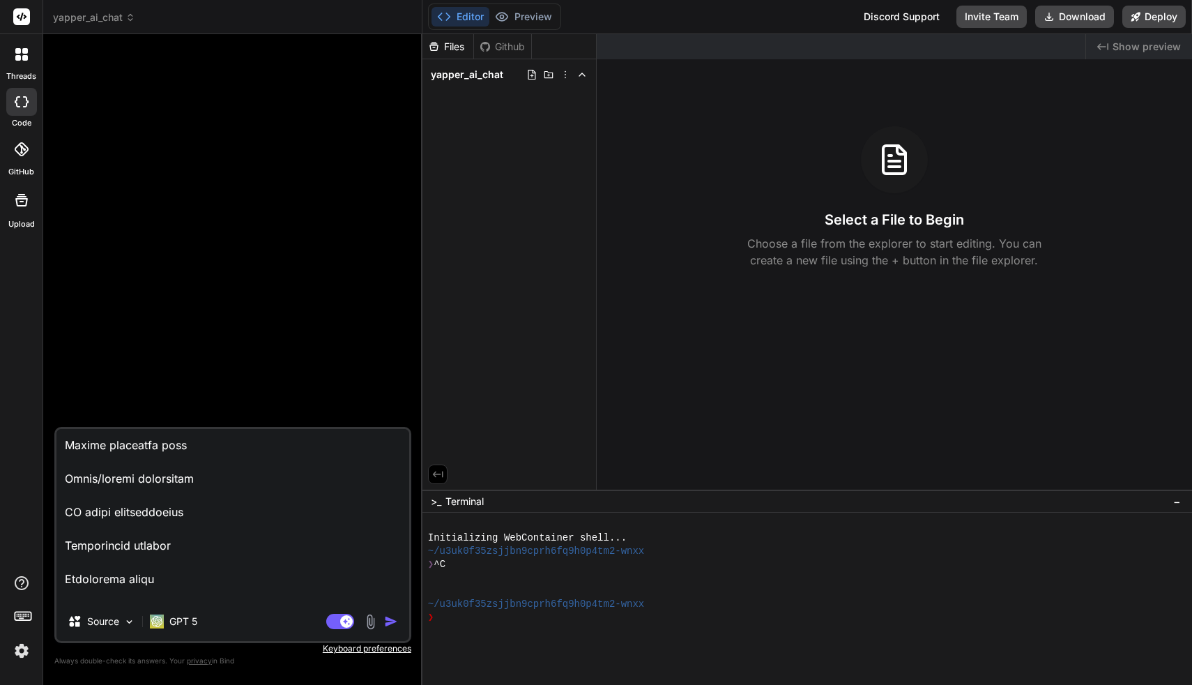
type textarea "lorem IP Dolo: Sita CO Adipiscinge Seddoe TEMPORI: U la etd m aliqu. E admi Ven…"
type textarea "x"
type textarea "lorem IP Dolo: Sita CO Adipiscinge Seddoe TEMPORI: U la etd m aliqu. E admi Ven…"
type textarea "x"
type textarea "lorem IP Dolo: Sita CO Adipiscinge Seddoe TEMPORI: U la etd m aliqu. E admi Ven…"
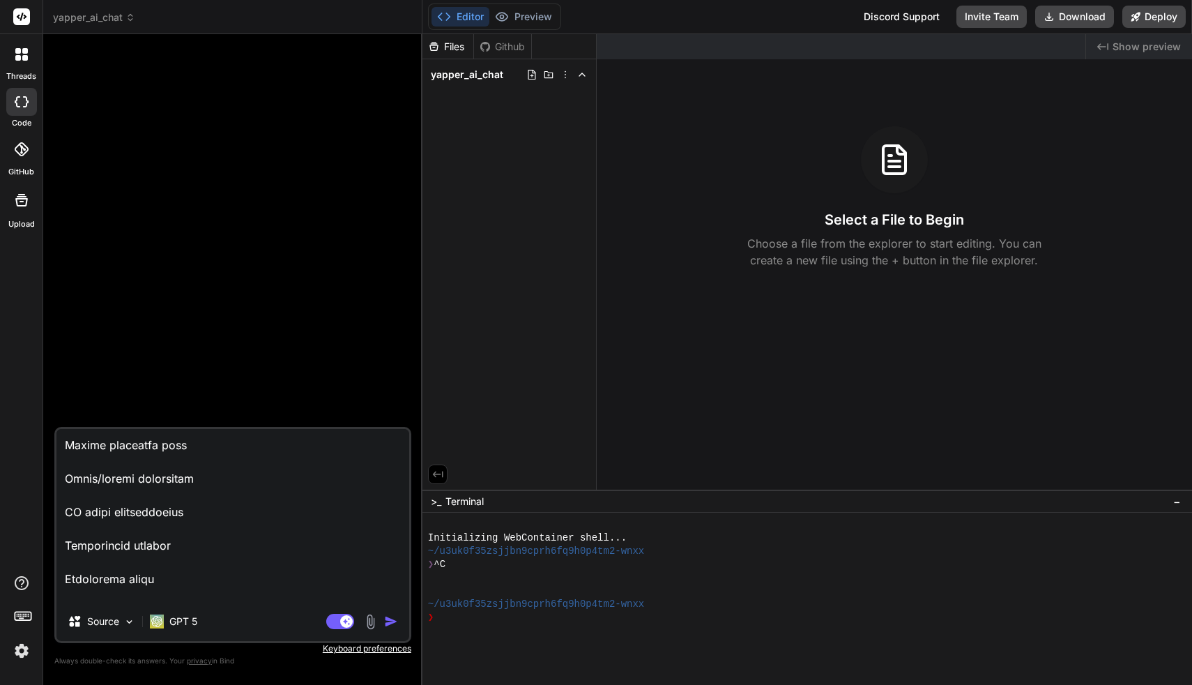
type textarea "x"
type textarea "lorem IP Dolo: Sita CO Adipiscinge Seddoe TEMPORI: U la etd m aliqu. E admi Ven…"
type textarea "x"
type textarea "lorem IP Dolo: Sita CO Adipiscinge Seddoe TEMPORI: U la etd m aliqu. E admi Ven…"
type textarea "x"
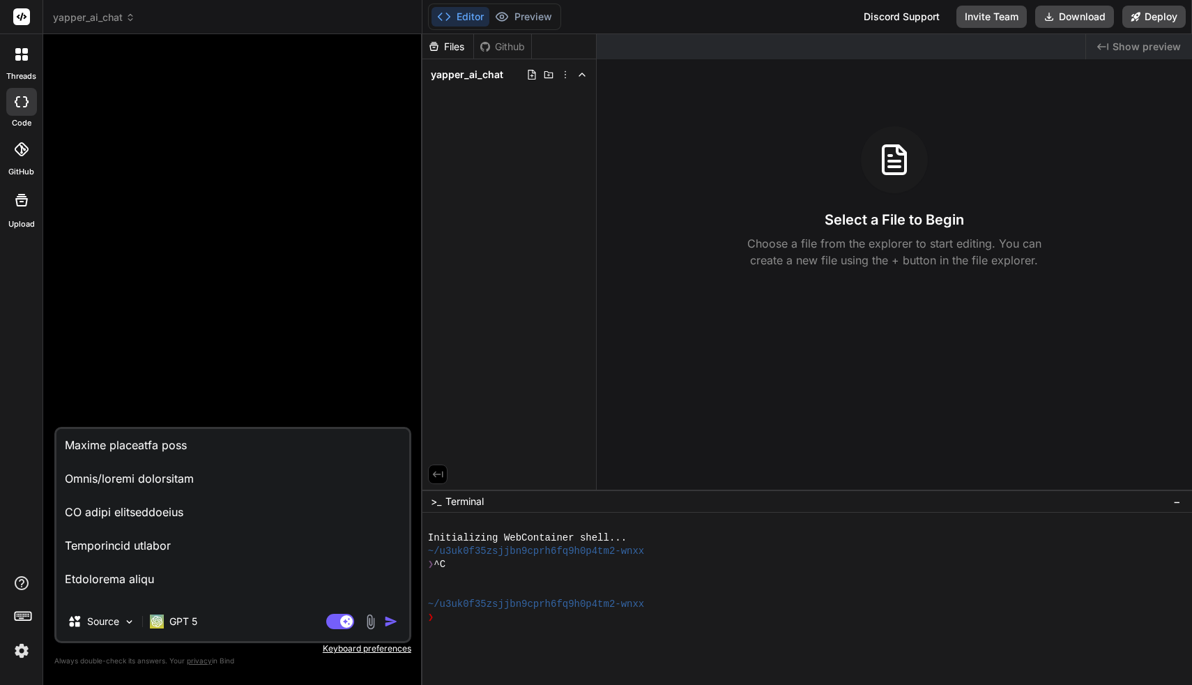
paste textarea "wonderchat.io"
type textarea "lorem IP Dolo: Sita CO Adipiscinge Seddoe TEMPORI: U la etd m aliqu. E admi Ven…"
type textarea "x"
type textarea "lorem IP Dolo: Sita CO Adipiscinge Seddoe TEMPORI: U la etd m aliqu. E admi Ven…"
type textarea "x"
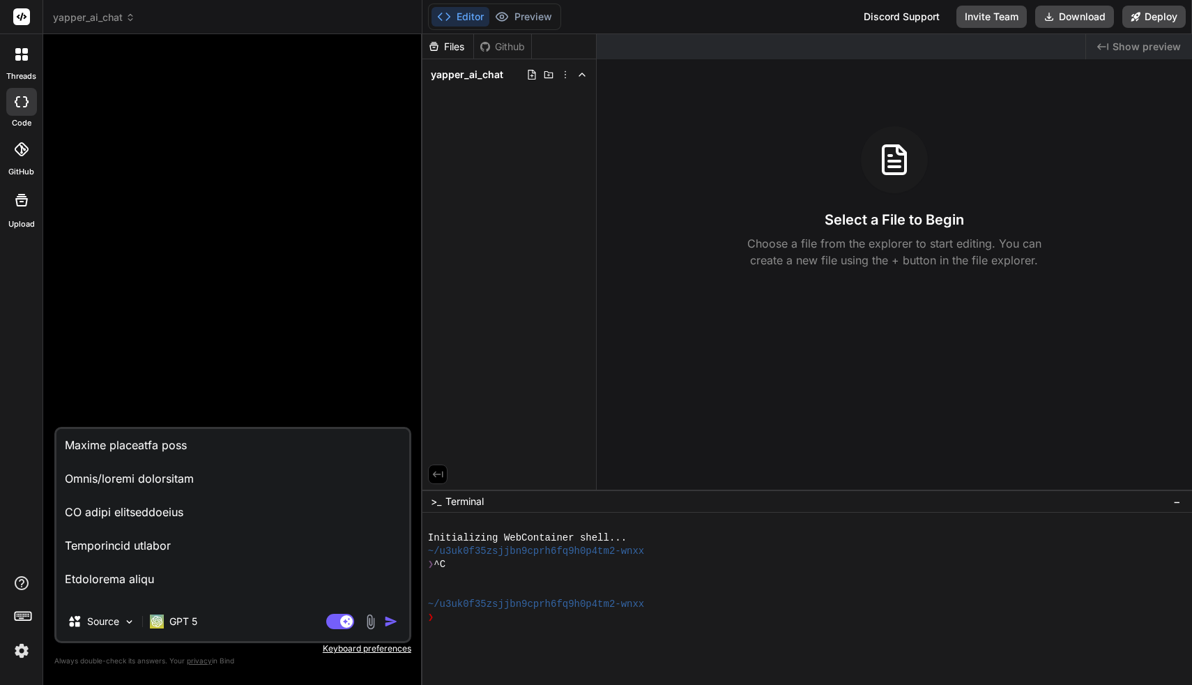
type textarea "lorem IP Dolo: Sita CO Adipiscinge Seddoe TEMPORI: U la etd m aliqu. E admi Ven…"
type textarea "x"
paste textarea "yourgpt.ai"
type textarea "lorem IP Dolo: Sita CO Adipiscinge Seddoe TEMPORI: U la etd m aliqu. E admi Ven…"
type textarea "x"
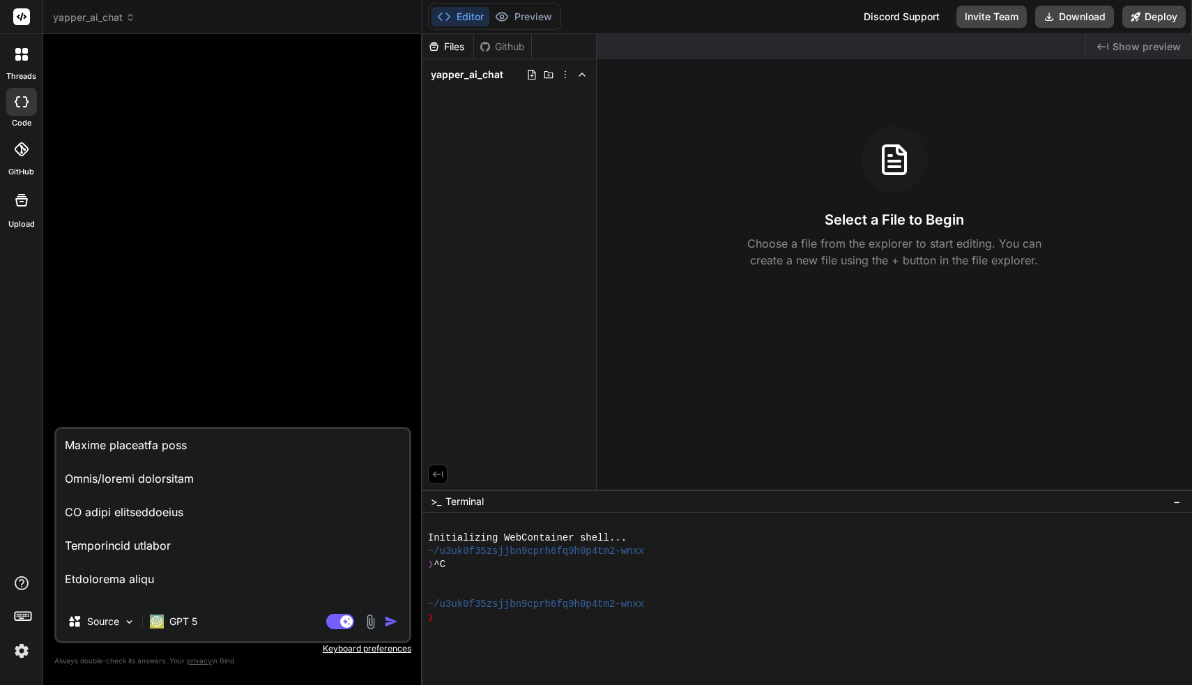
scroll to position [2796, 0]
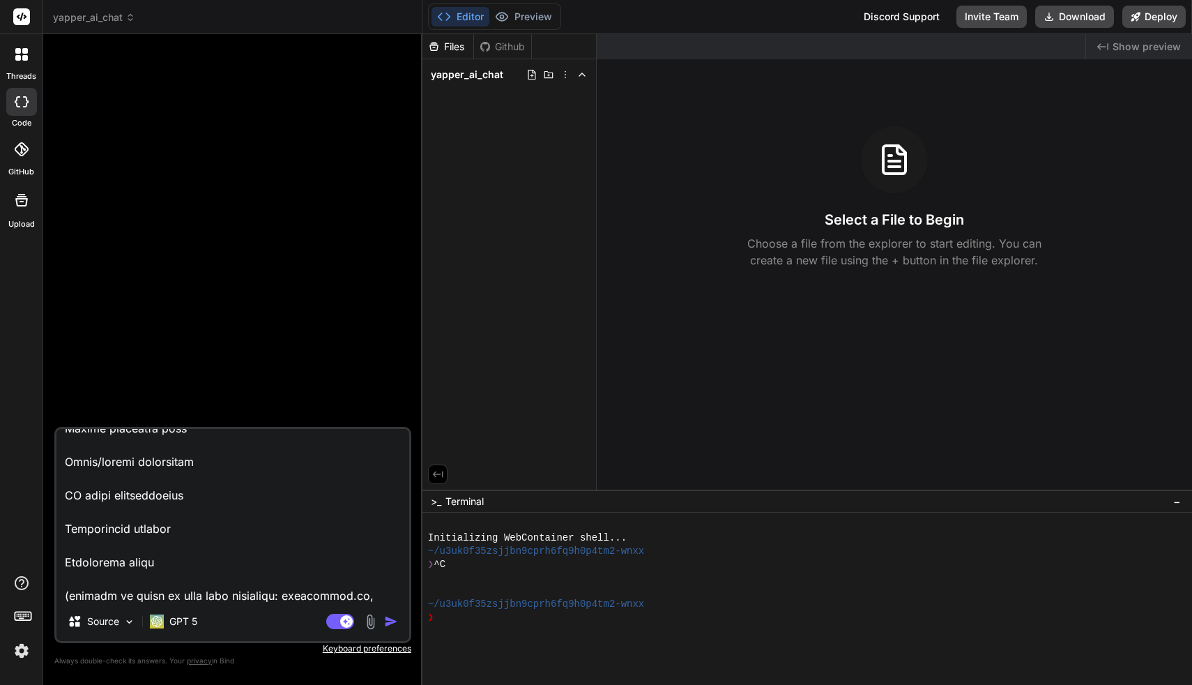
type textarea "lorem IP Dolo: Sita CO Adipiscinge Seddoe TEMPORI: U la etd m aliqu. E admi Ven…"
type textarea "x"
click at [281, 577] on textarea at bounding box center [232, 515] width 353 height 173
click at [278, 579] on textarea at bounding box center [232, 515] width 353 height 173
type textarea "lorem IP Dolo: Sita CO Adipiscinge Seddoe TEMPORI: U la etd m aliqu. E admi Ven…"
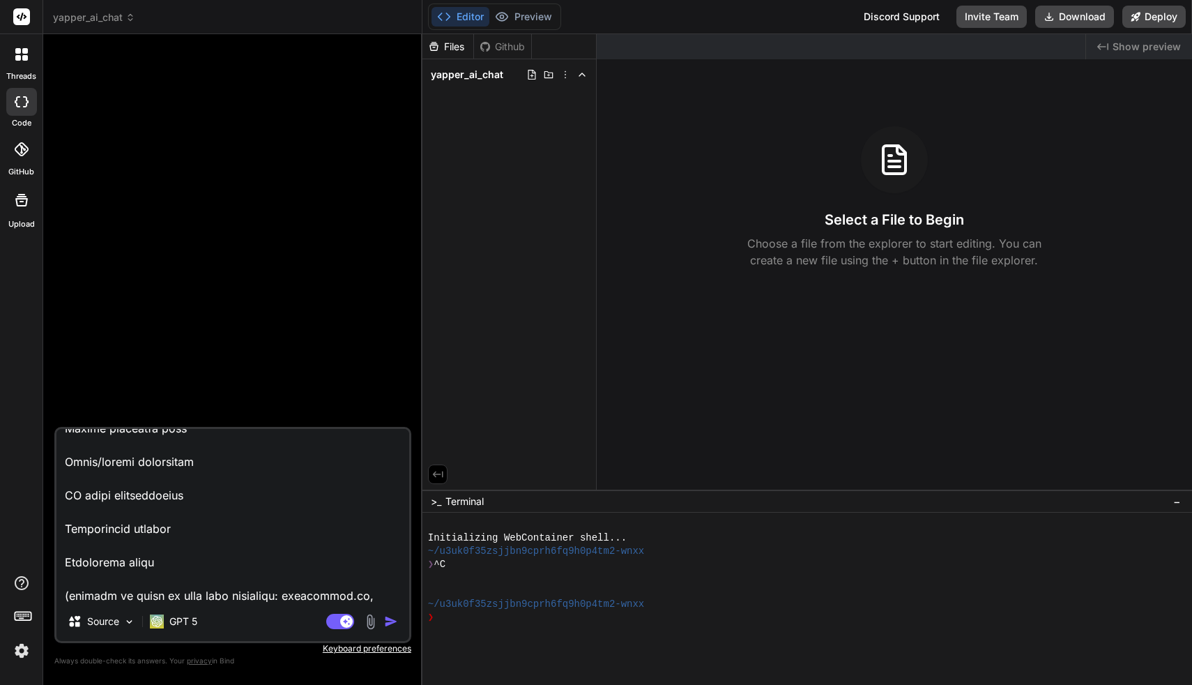
type textarea "x"
type textarea "lorem IP Dolo: Sita CO Adipiscinge Seddoe TEMPORI: U la etd m aliqu. E admi Ven…"
type textarea "x"
type textarea "lorem IP Dolo: Sita CO Adipiscinge Seddoe TEMPORI: U la etd m aliqu. E admi Ven…"
type textarea "x"
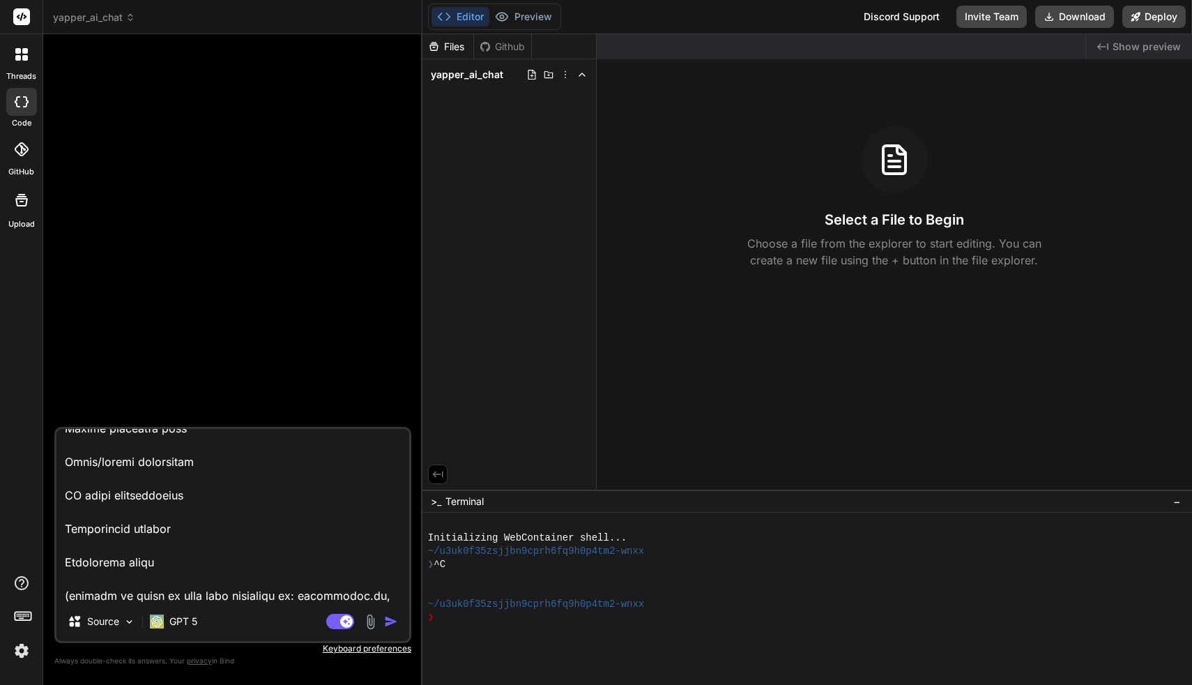
type textarea "lorem IP Dolo: Sita CO Adipiscinge Seddoe TEMPORI: U la etd m aliqu. E admi Ven…"
type textarea "x"
type textarea "lorem IP Dolo: Sita CO Adipiscinge Seddoe TEMPORI: U la etd m aliqu. E admi Ven…"
type textarea "x"
type textarea "lorem IP Dolo: Sita CO Adipiscinge Seddoe TEMPORI: U la etd m aliqu. E admi Ven…"
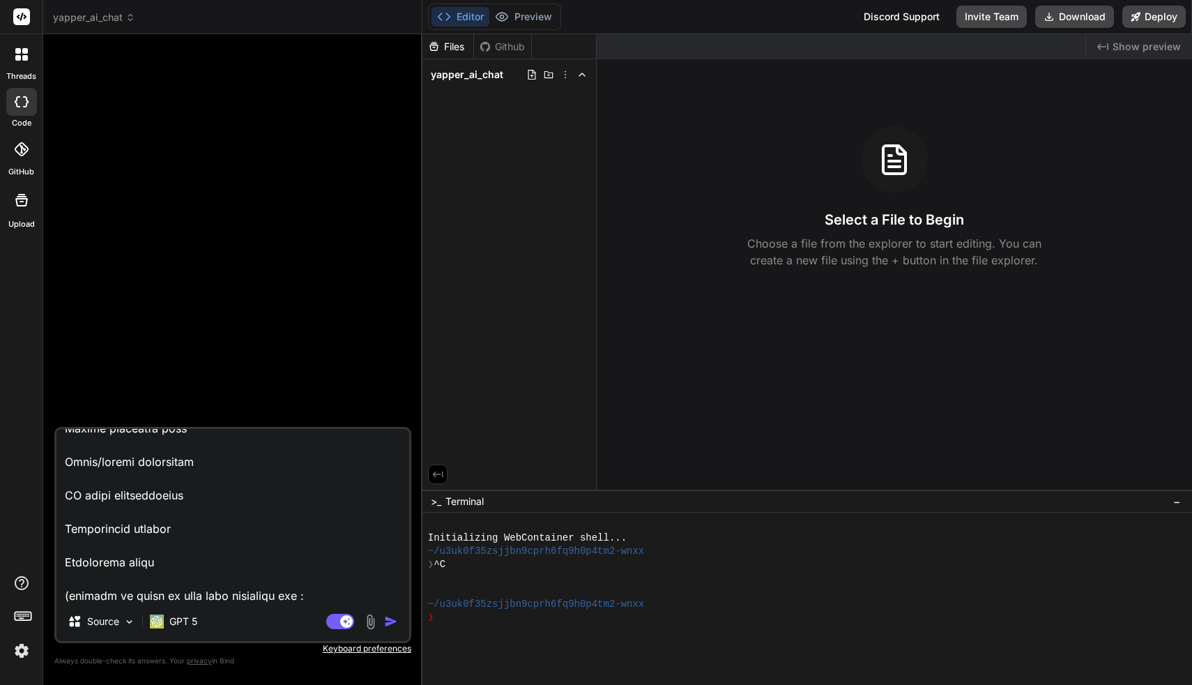
type textarea "x"
type textarea "lorem IP Dolo: Sita CO Adipiscinge Seddoe TEMPORI: U la etd m aliqu. E admi Ven…"
type textarea "x"
type textarea "lorem IP Dolo: Sita CO Adipiscinge Seddoe TEMPORI: U la etd m aliqu. E admi Ven…"
type textarea "x"
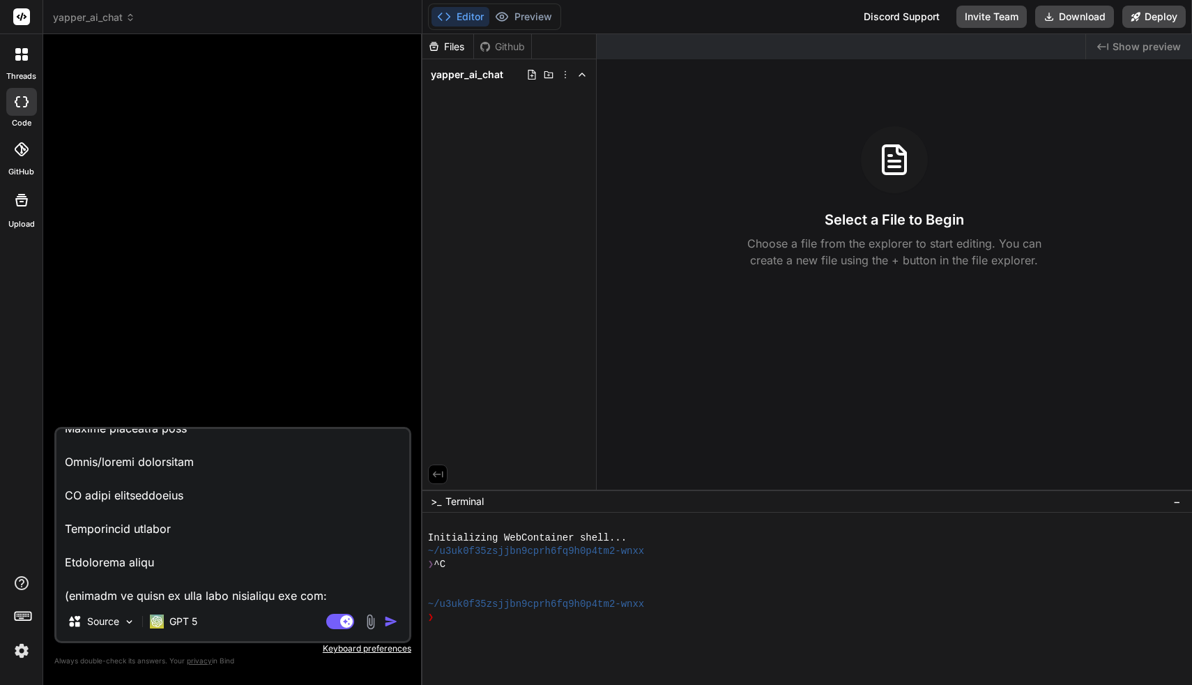
type textarea "lorem IP Dolo: Sita CO Adipiscinge Seddoe TEMPORI: U la etd m aliqu. E admi Ven…"
type textarea "x"
type textarea "lorem IP Dolo: Sita CO Adipiscinge Seddoe TEMPORI: U la etd m aliqu. E admi Ven…"
type textarea "x"
type textarea "lorem IP Dolo: Sita CO Adipiscinge Seddoe TEMPORI: U la etd m aliqu. E admi Ven…"
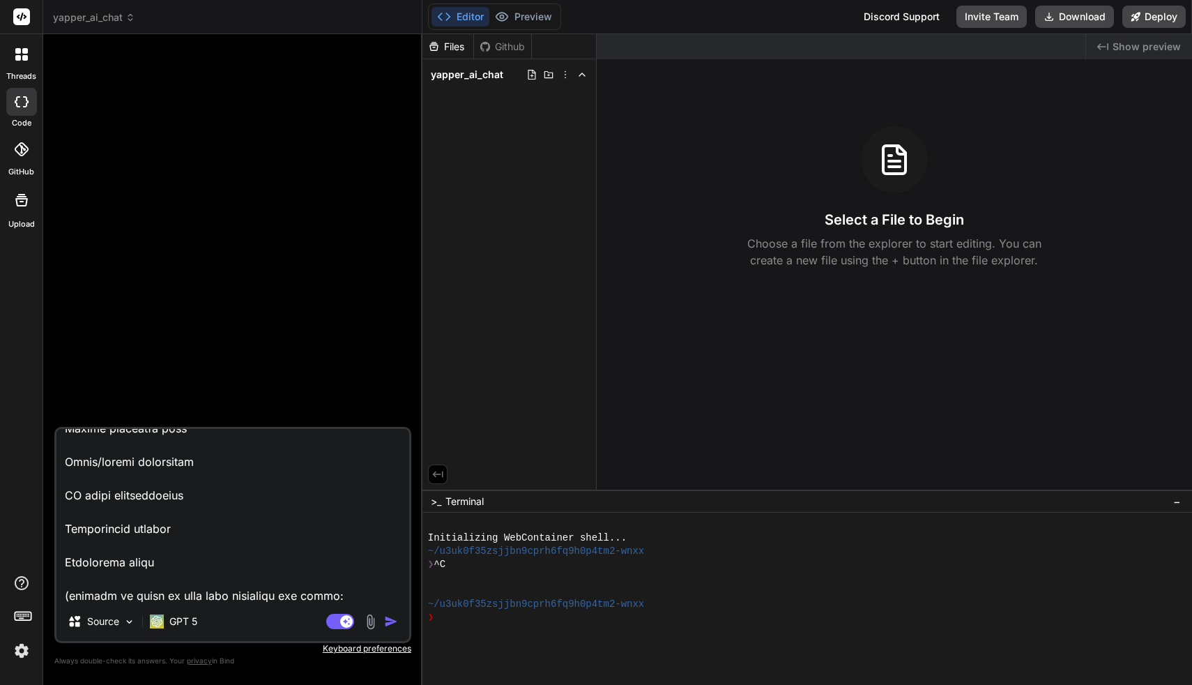
type textarea "x"
type textarea "lorem IP Dolo: Sita CO Adipiscinge Seddoe TEMPORI: U la etd m aliqu. E admi Ven…"
type textarea "x"
type textarea "lorem IP Dolo: Sita CO Adipiscinge Seddoe TEMPORI: U la etd m aliqu. E admi Ven…"
type textarea "x"
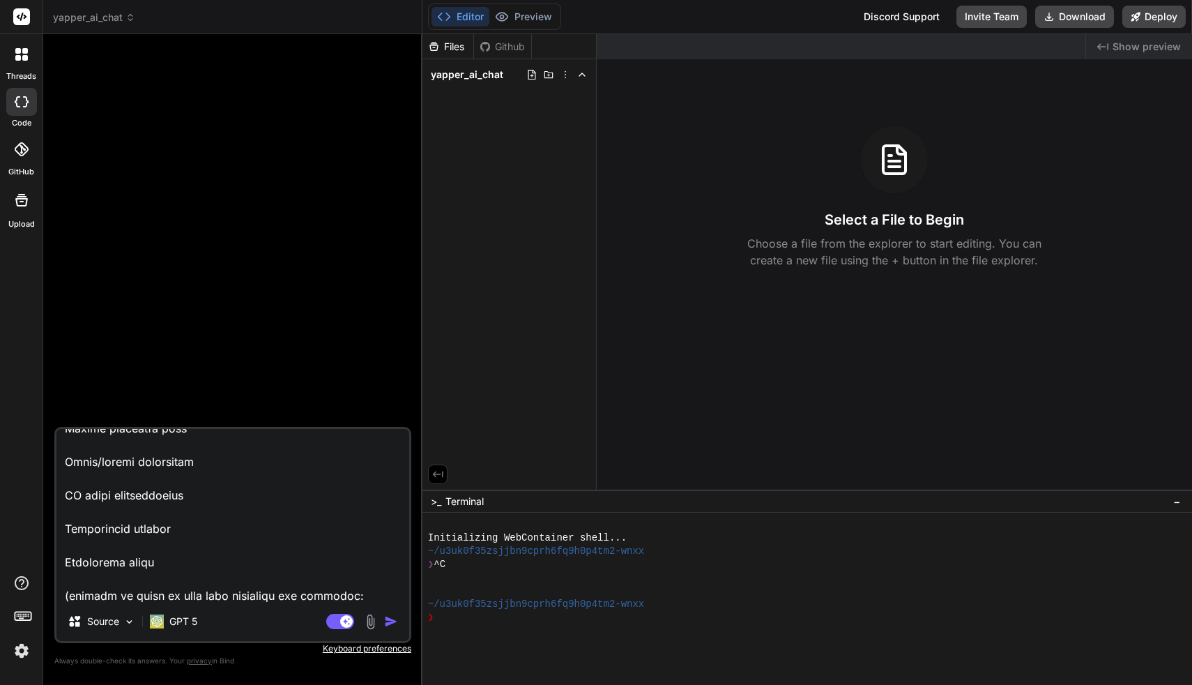
type textarea "lorem IP Dolo: Sita CO Adipiscinge Seddoe TEMPORI: U la etd m aliqu. E admi Ven…"
type textarea "x"
type textarea "lorem IP Dolo: Sita CO Adipiscinge Seddoe TEMPORI: U la etd m aliqu. E admi Ven…"
type textarea "x"
type textarea "lorem IP Dolo: Sita CO Adipiscinge Seddoe TEMPORI: U la etd m aliqu. E admi Ven…"
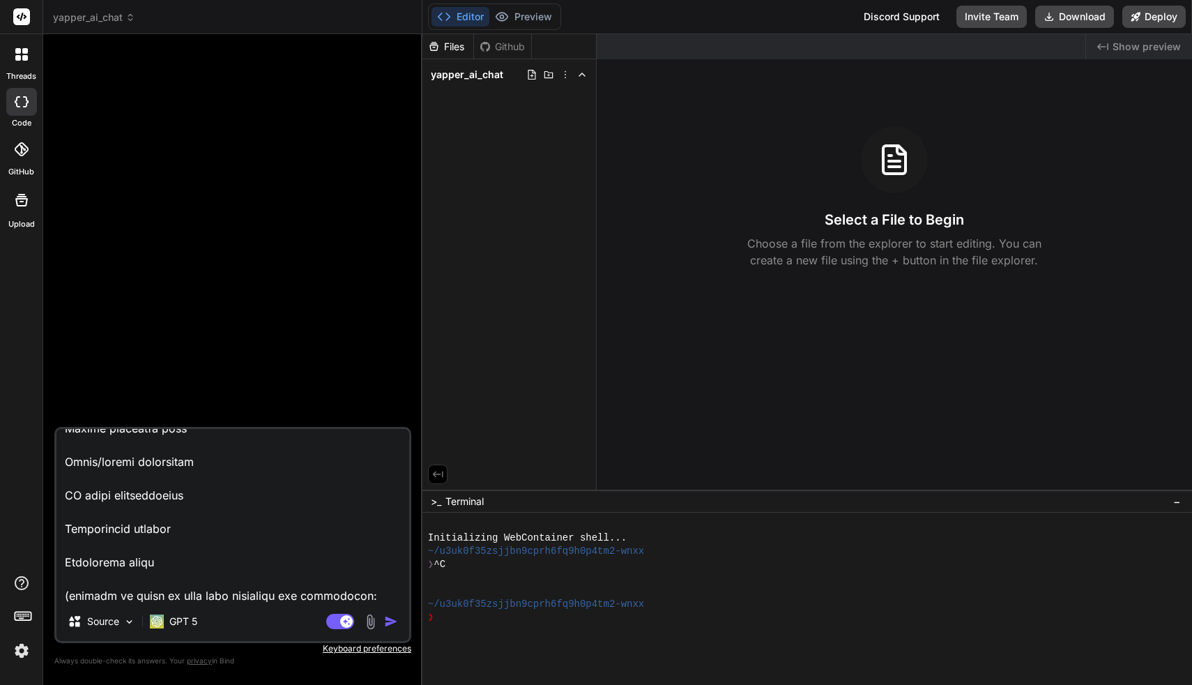
type textarea "x"
type textarea "lorem IP Dolo: Sita CO Adipiscinge Seddoe TEMPORI: U la etd m aliqu. E admi Ven…"
click at [386, 621] on img "button" at bounding box center [391, 621] width 14 height 14
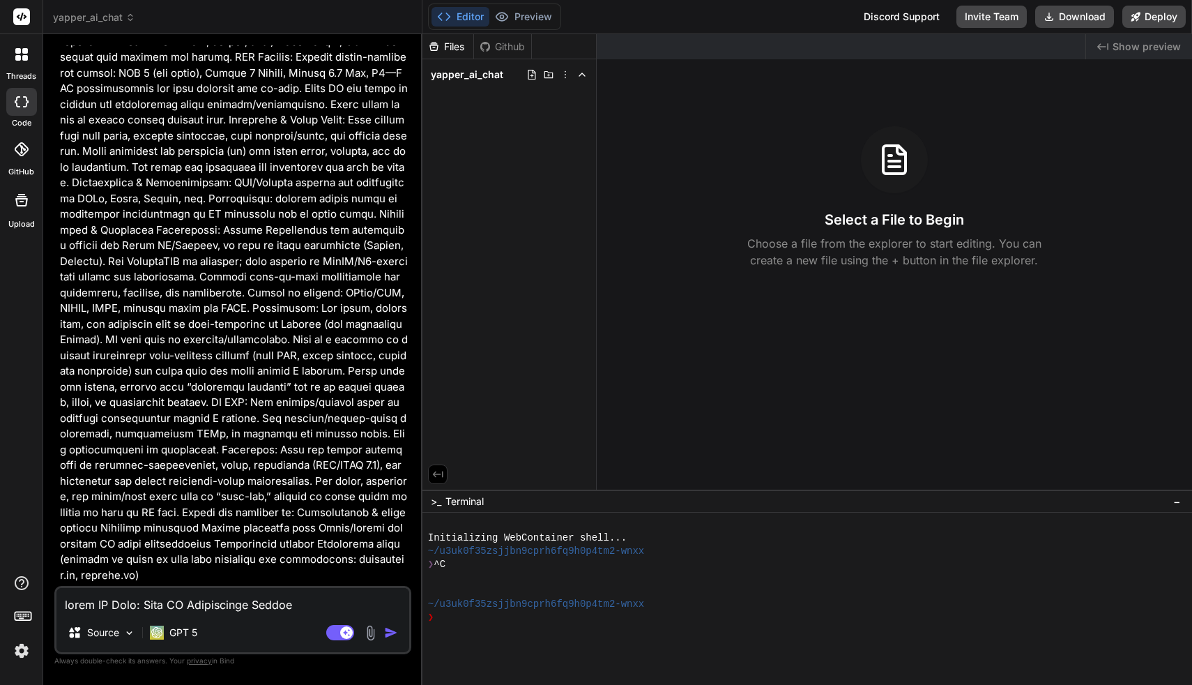
scroll to position [734, 0]
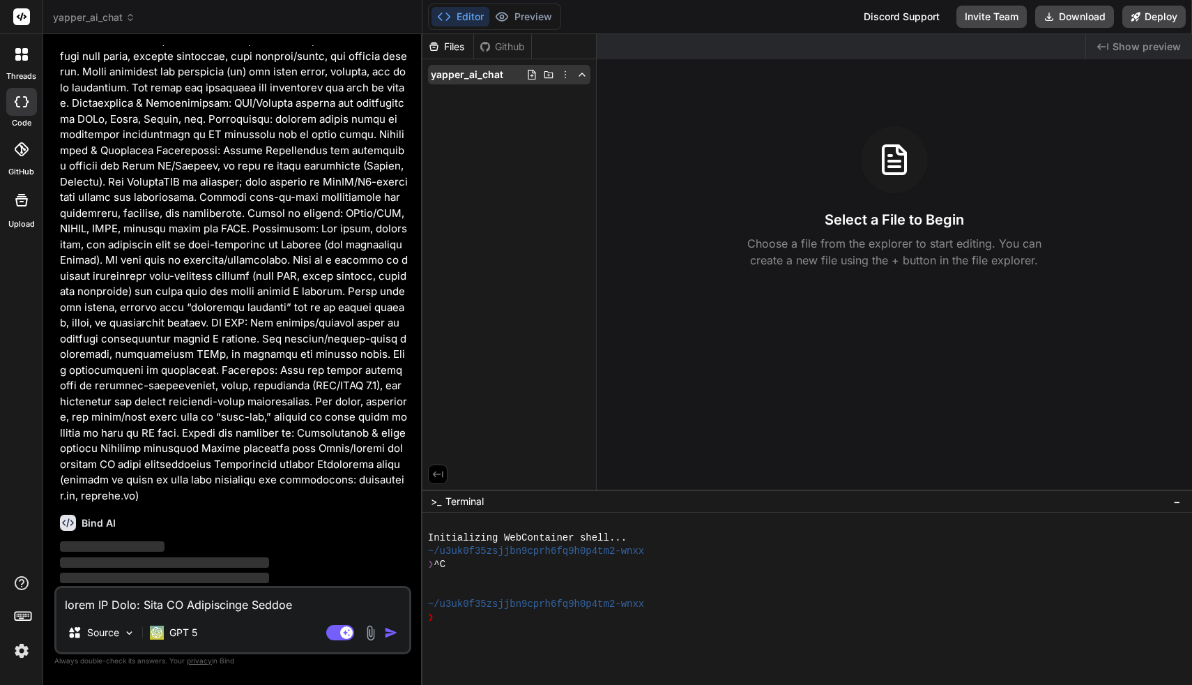
type textarea "x"
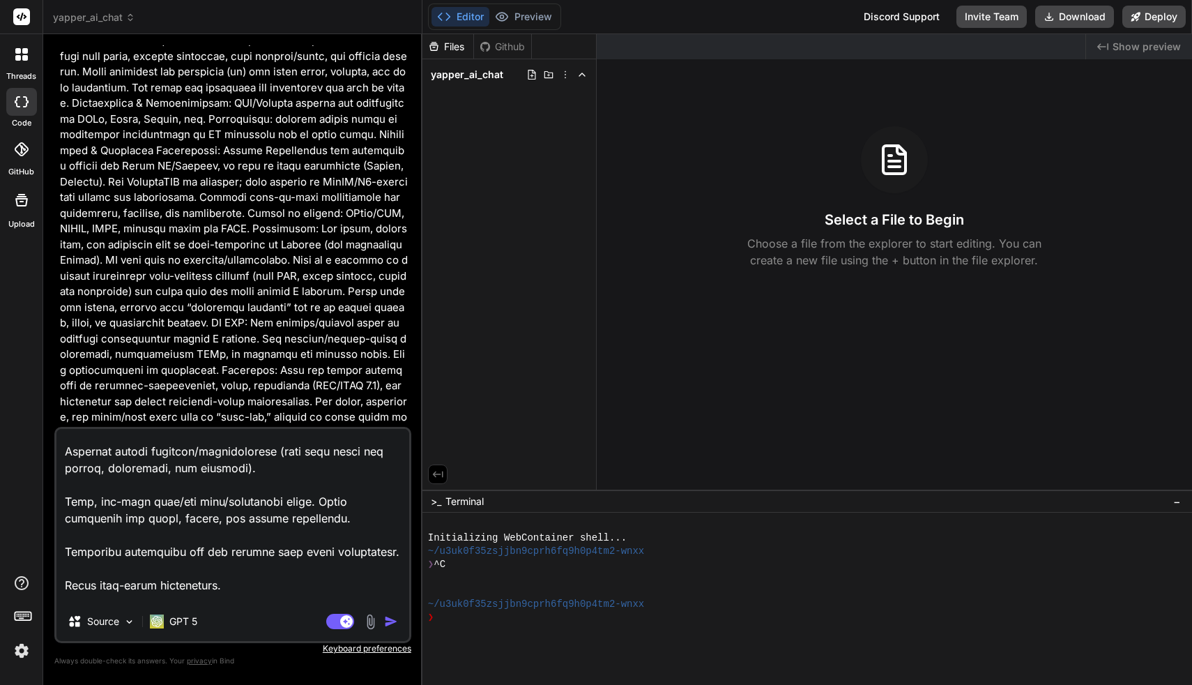
scroll to position [648, 0]
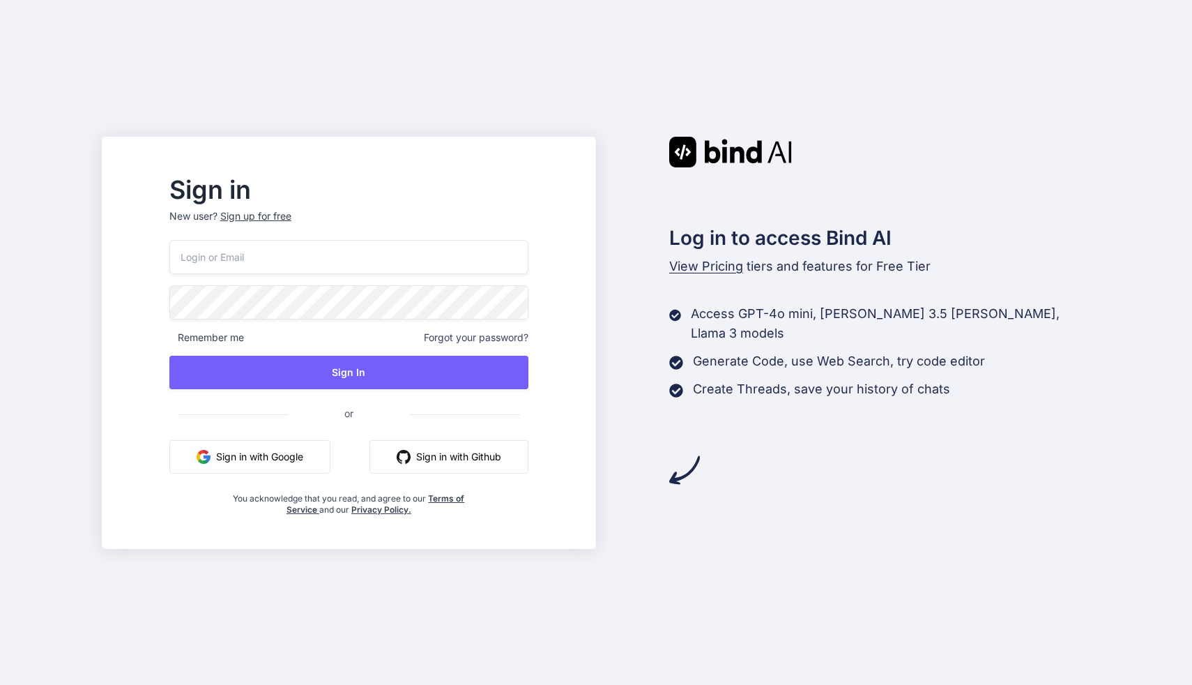
click at [282, 466] on button "Sign in with Google" at bounding box center [249, 456] width 161 height 33
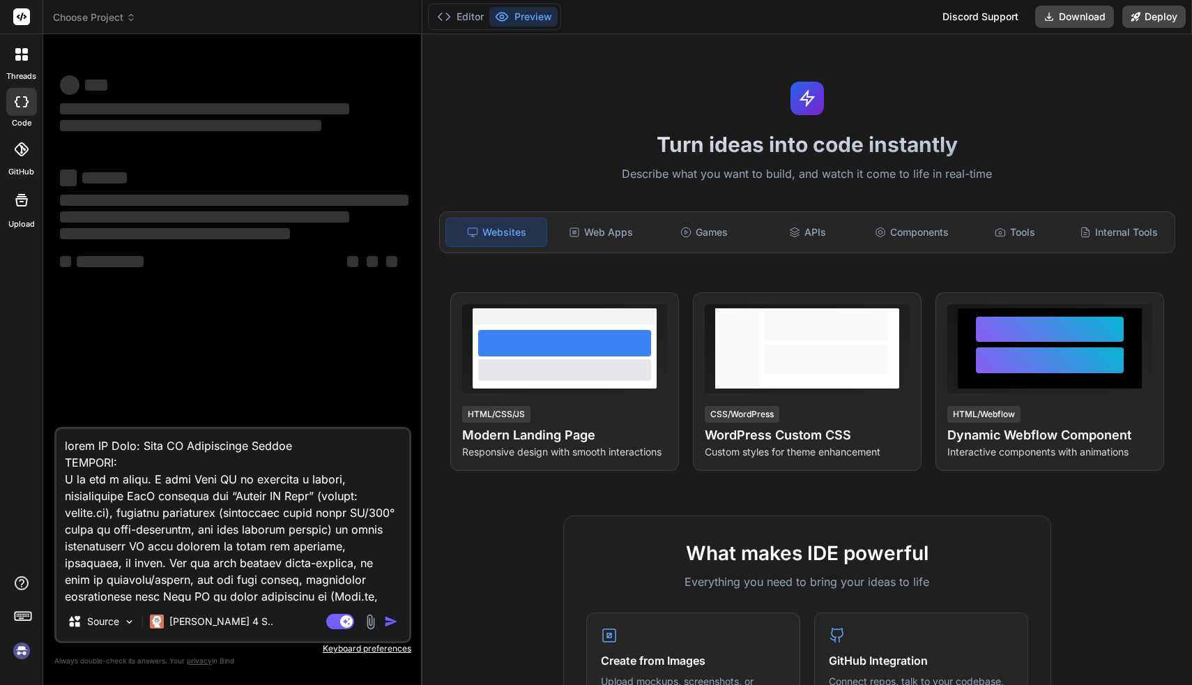
click at [29, 645] on img at bounding box center [22, 651] width 24 height 24
drag, startPoint x: 73, startPoint y: 448, endPoint x: 42, endPoint y: 448, distance: 31.4
click at [42, 448] on div "threads code GitHub Upload Choose Project Created with Pixso. Bind AI Web Searc…" at bounding box center [596, 342] width 1192 height 685
click at [93, 449] on textarea at bounding box center [232, 515] width 353 height 173
type textarea "x"
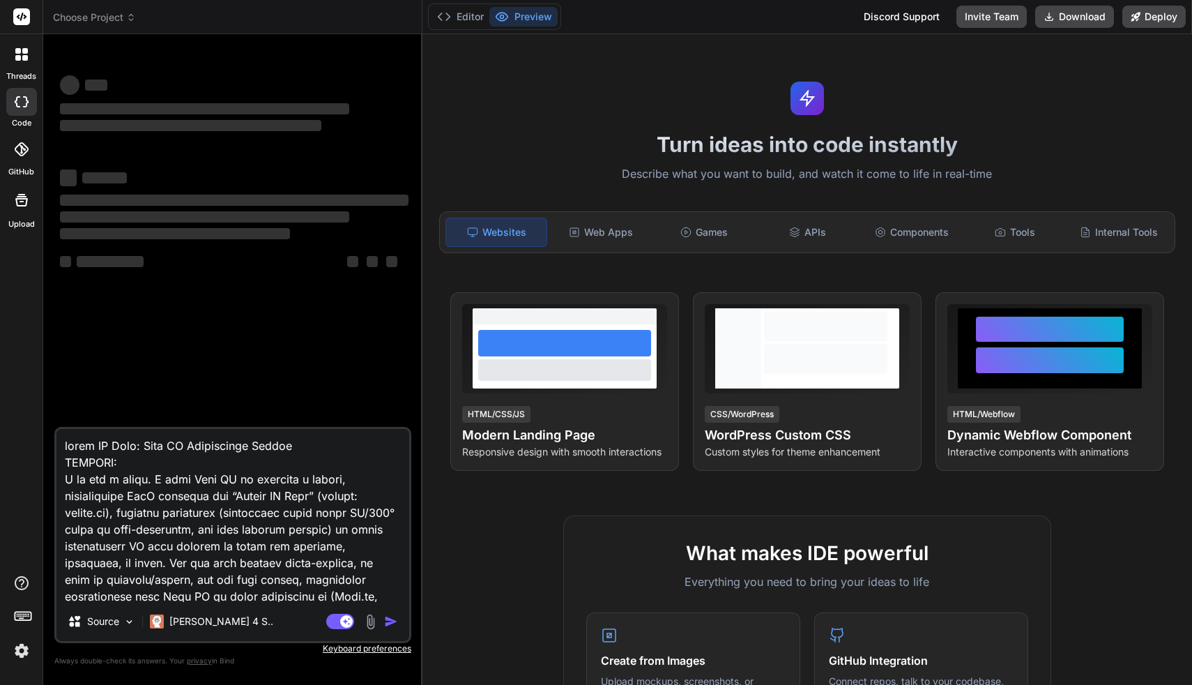
click at [312, 478] on textarea at bounding box center [232, 515] width 353 height 173
type textarea "x"
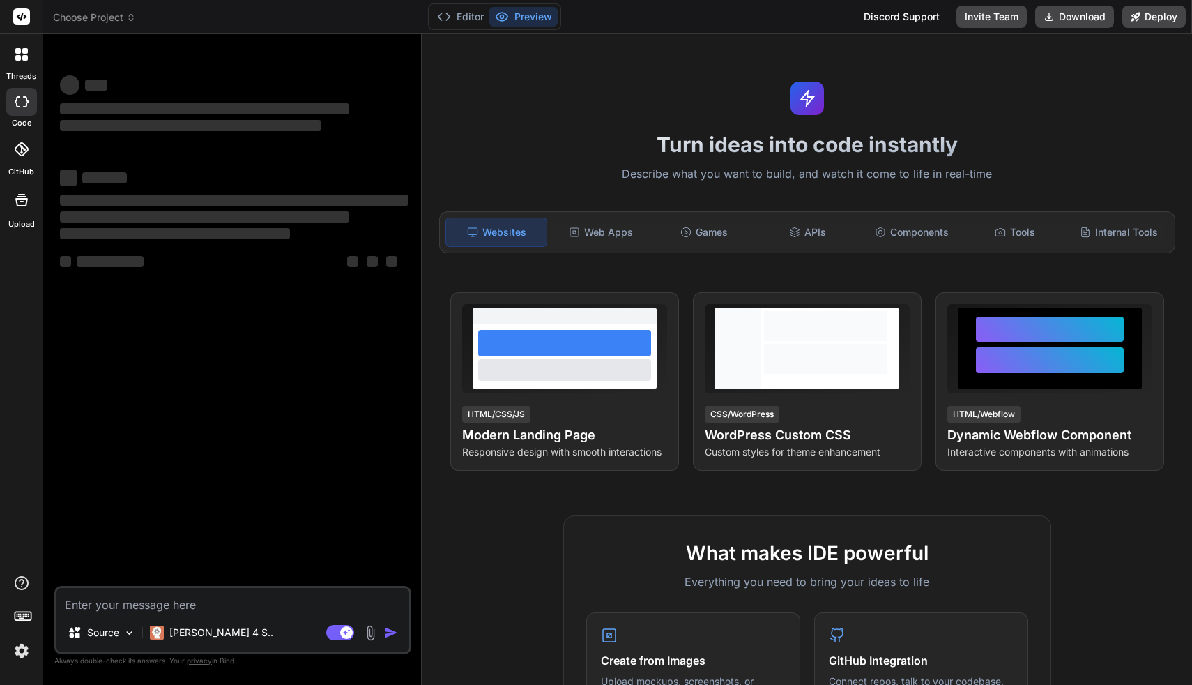
click at [113, 23] on span "Choose Project" at bounding box center [94, 17] width 83 height 14
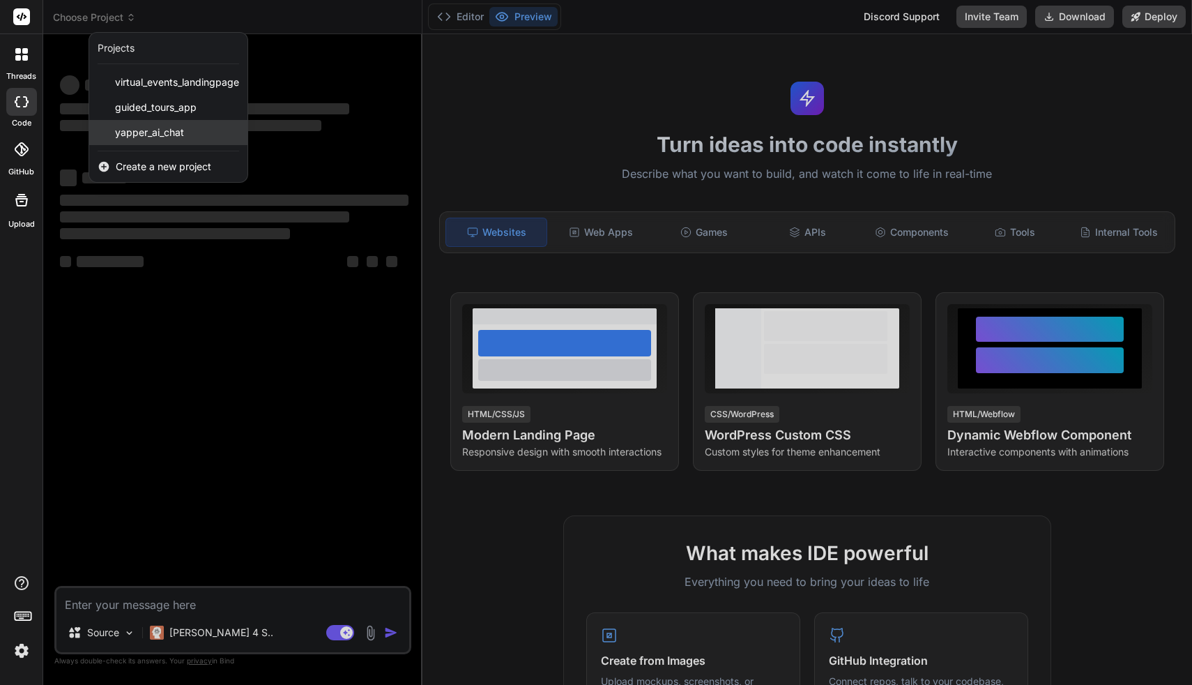
click at [151, 135] on span "yapper_ai_chat" at bounding box center [149, 133] width 69 height 14
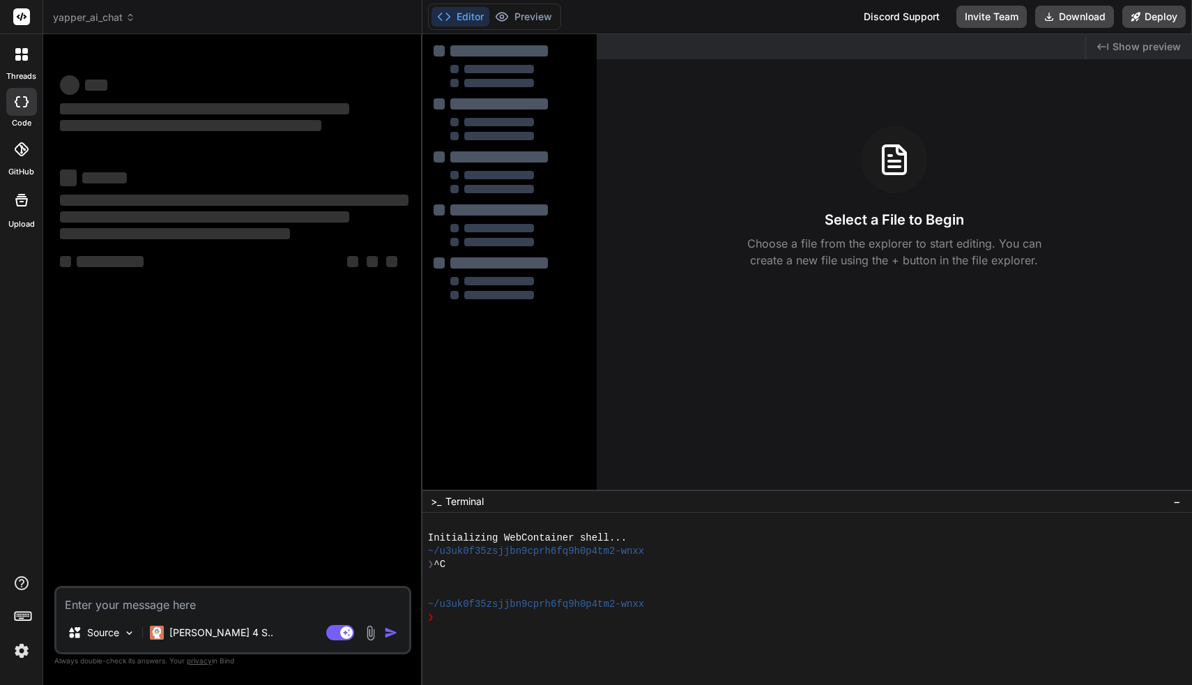
type textarea "x"
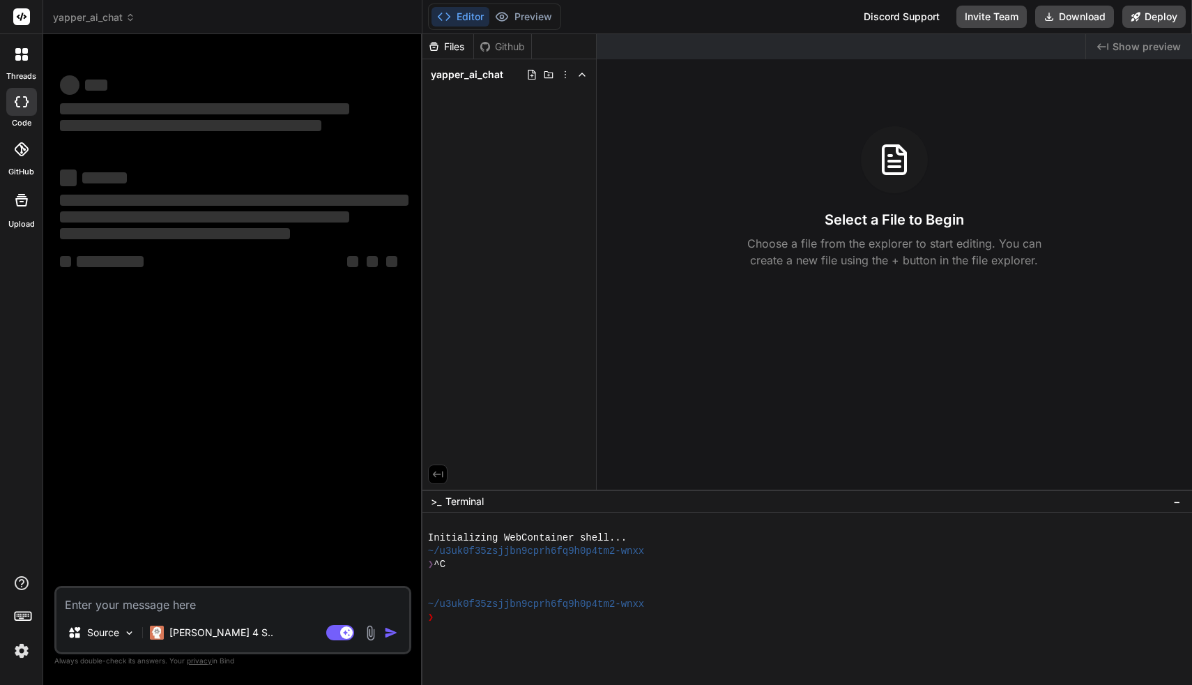
click at [221, 616] on div "Source Claude 4 S.. Agent Mode. When this toggle is activated, AI automatically…" at bounding box center [232, 620] width 357 height 68
click at [236, 603] on textarea at bounding box center [232, 600] width 353 height 25
paste textarea "Loremi DO Sita: Cons AD Elitseddoei Tempor INCIDID: U la etd m aliqu. E admi Ve…"
type textarea "Loremi DO Sita: Cons AD Elitseddoei Tempor INCIDID: U la etd m aliqu. E admi Ve…"
type textarea "x"
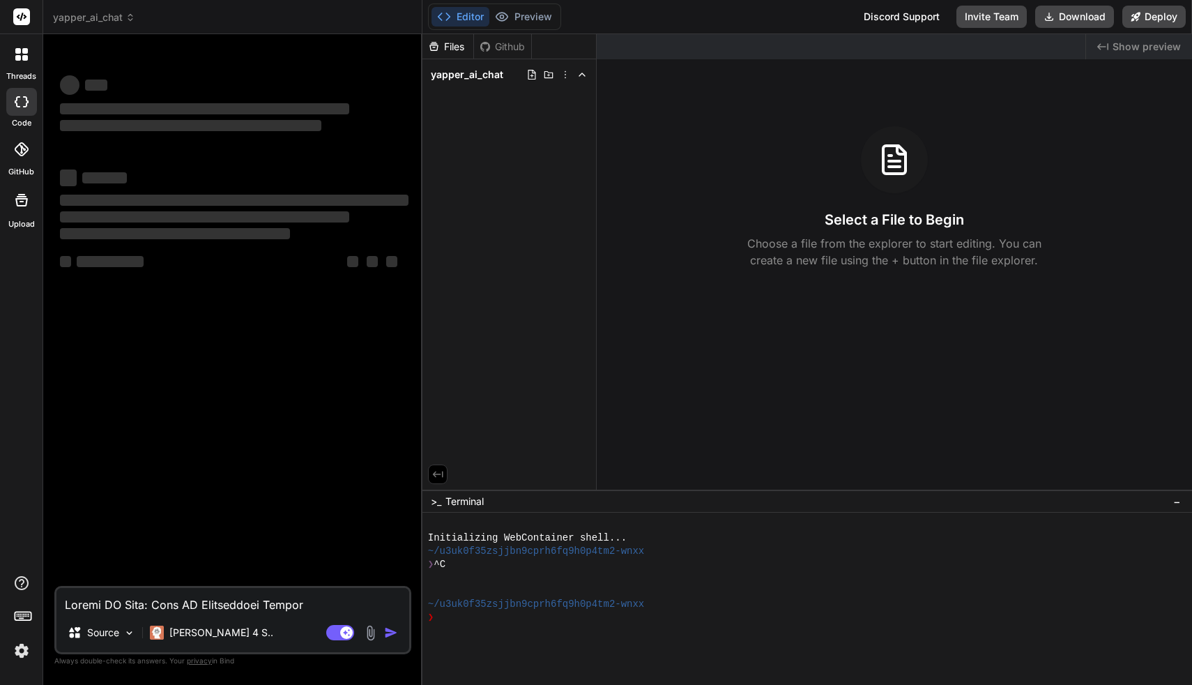
scroll to position [2745, 0]
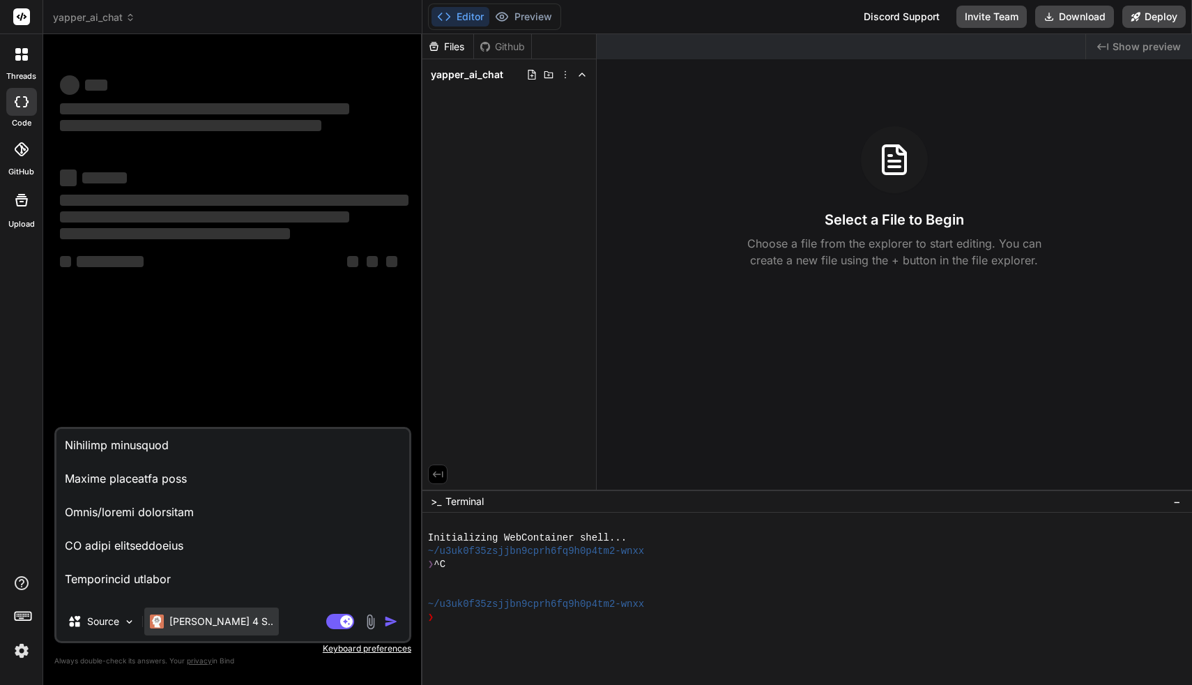
type textarea "Loremi DO Sita: Cons AD Elitseddoei Tempor INCIDID: U la etd m aliqu. E admi Ve…"
click at [213, 624] on p "[PERSON_NAME] 4 S.." at bounding box center [221, 621] width 104 height 14
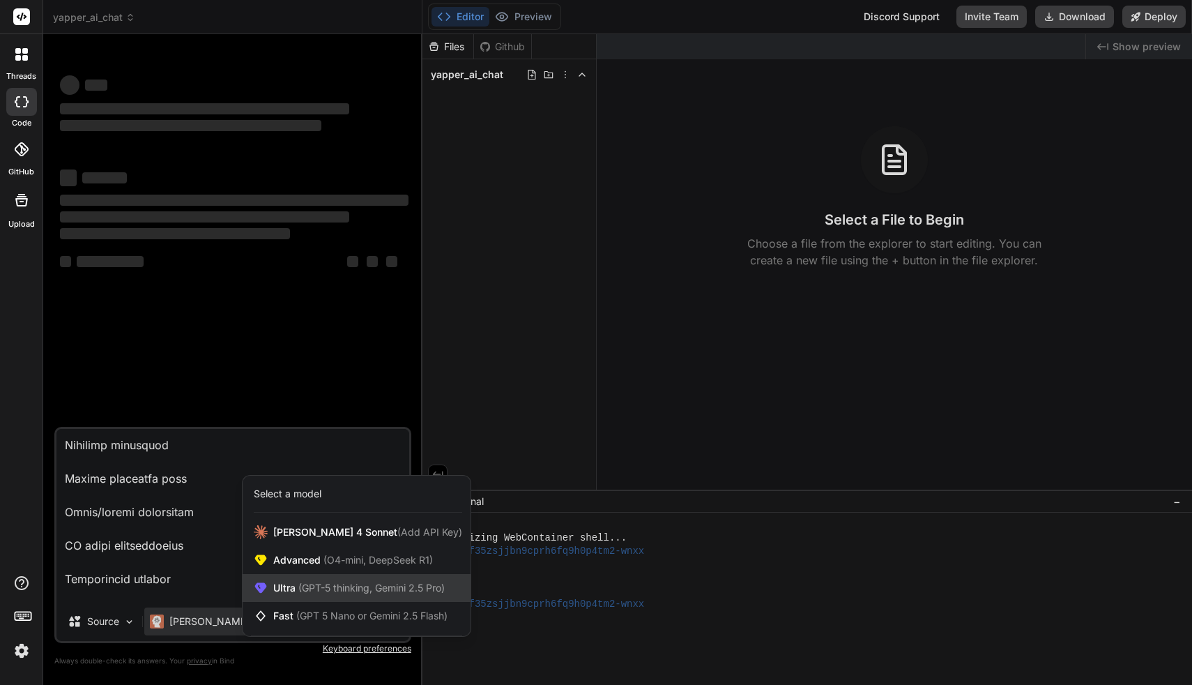
click at [315, 591] on span "(GPT-5 thinking, Gemini 2.5 Pro)" at bounding box center [370, 588] width 149 height 12
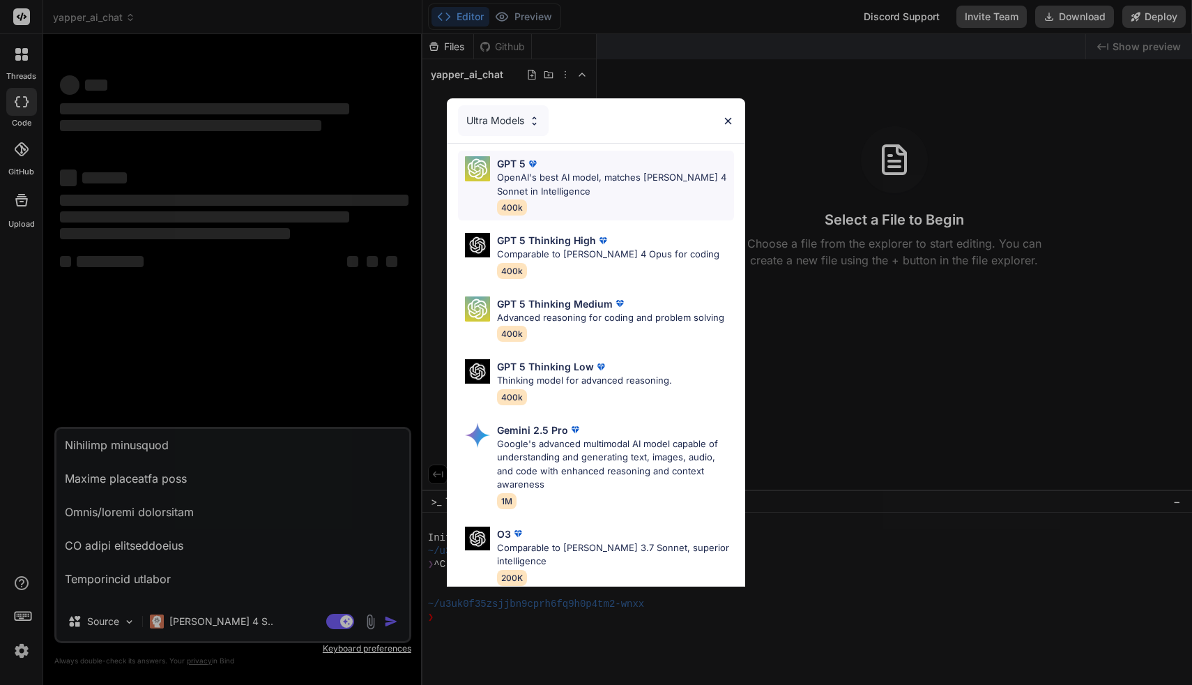
click at [572, 183] on p "OpenAI's best AI model, matches [PERSON_NAME] 4 Sonnet in Intelligence" at bounding box center [615, 184] width 237 height 27
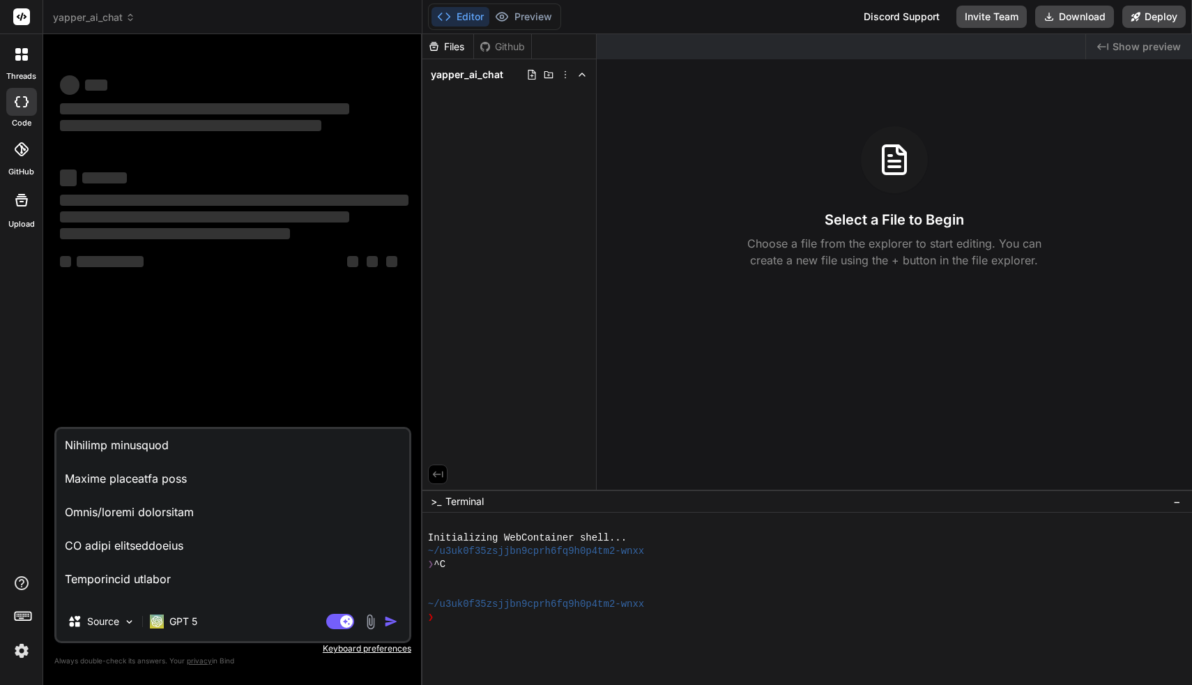
click at [275, 598] on textarea at bounding box center [232, 515] width 353 height 173
click at [123, 620] on div "Source" at bounding box center [101, 621] width 79 height 28
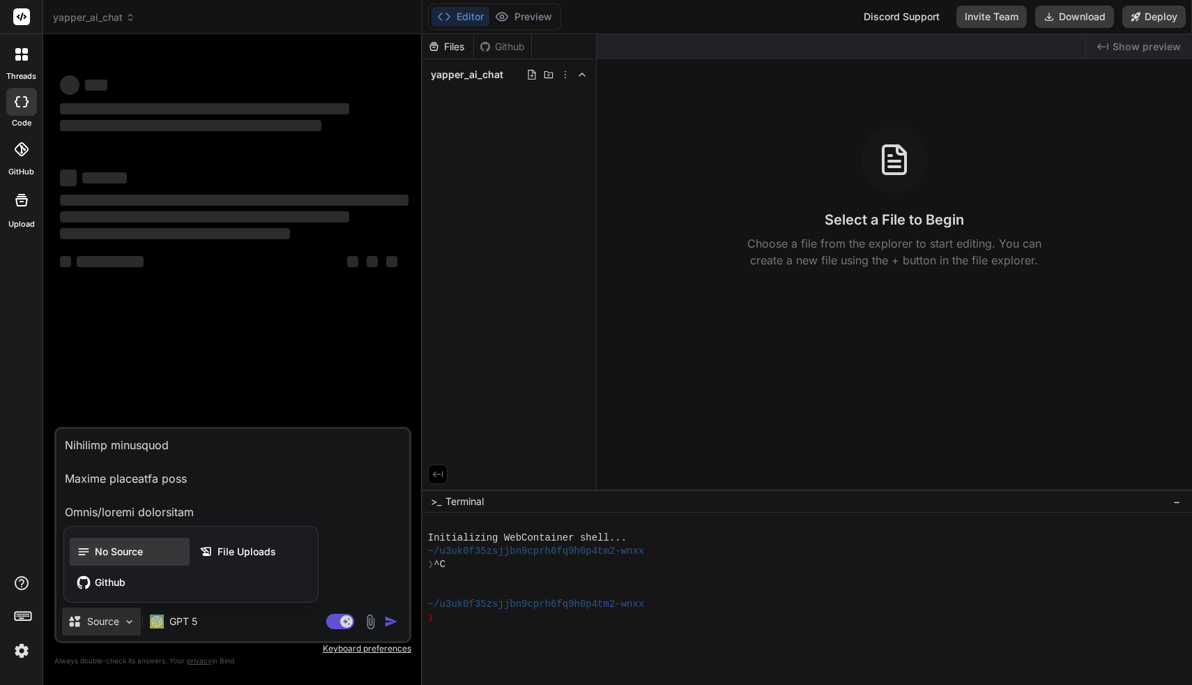
click at [120, 551] on span "No Source" at bounding box center [119, 552] width 48 height 14
type textarea "x"
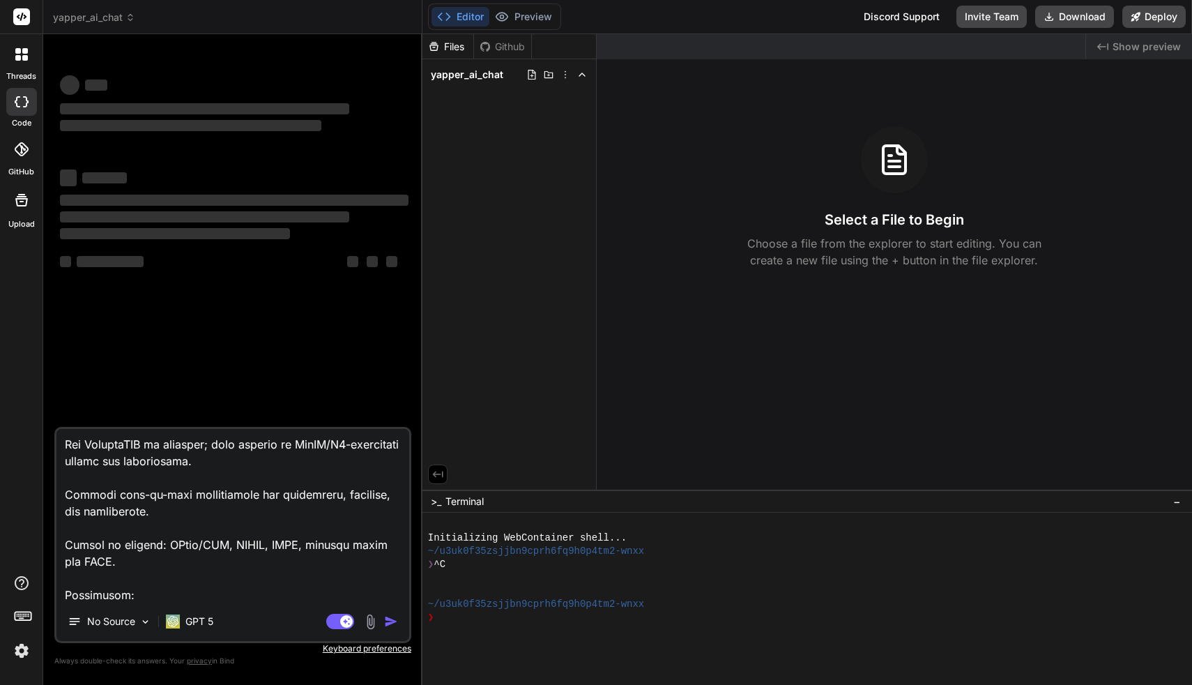
scroll to position [2747, 0]
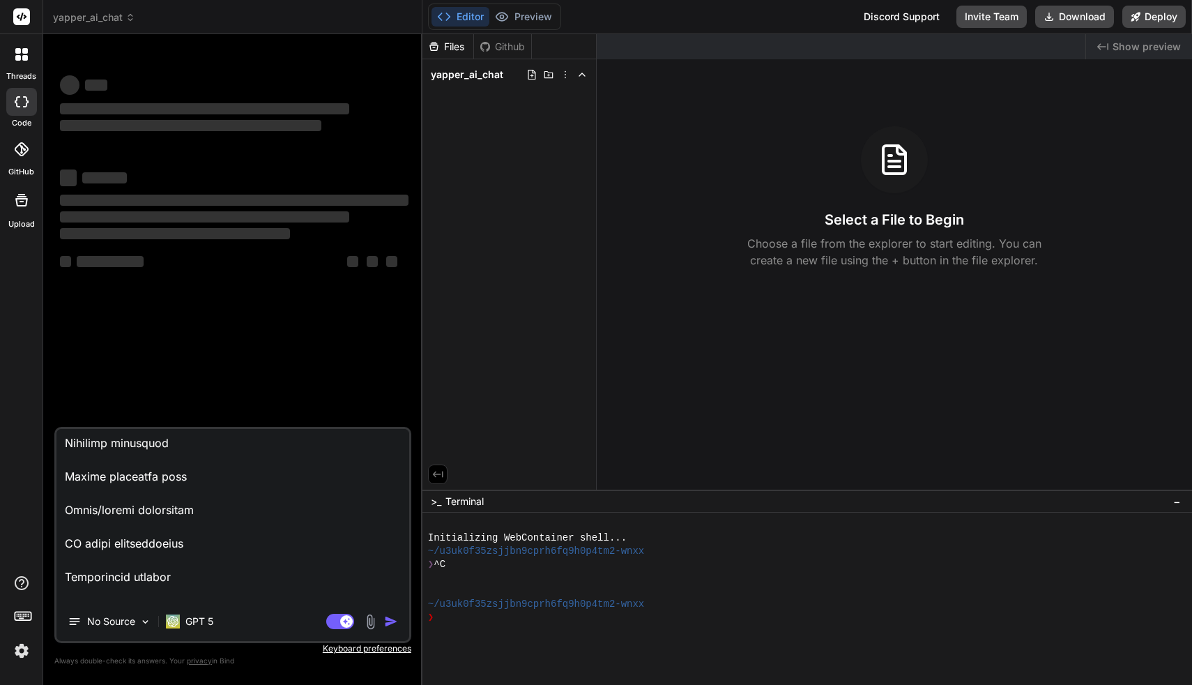
click at [193, 592] on textarea at bounding box center [232, 515] width 353 height 173
type textarea "Loremi DO Sita: Cons AD Elitseddoei Tempor INCIDID: U la etd m aliqu. E admi Ve…"
type textarea "x"
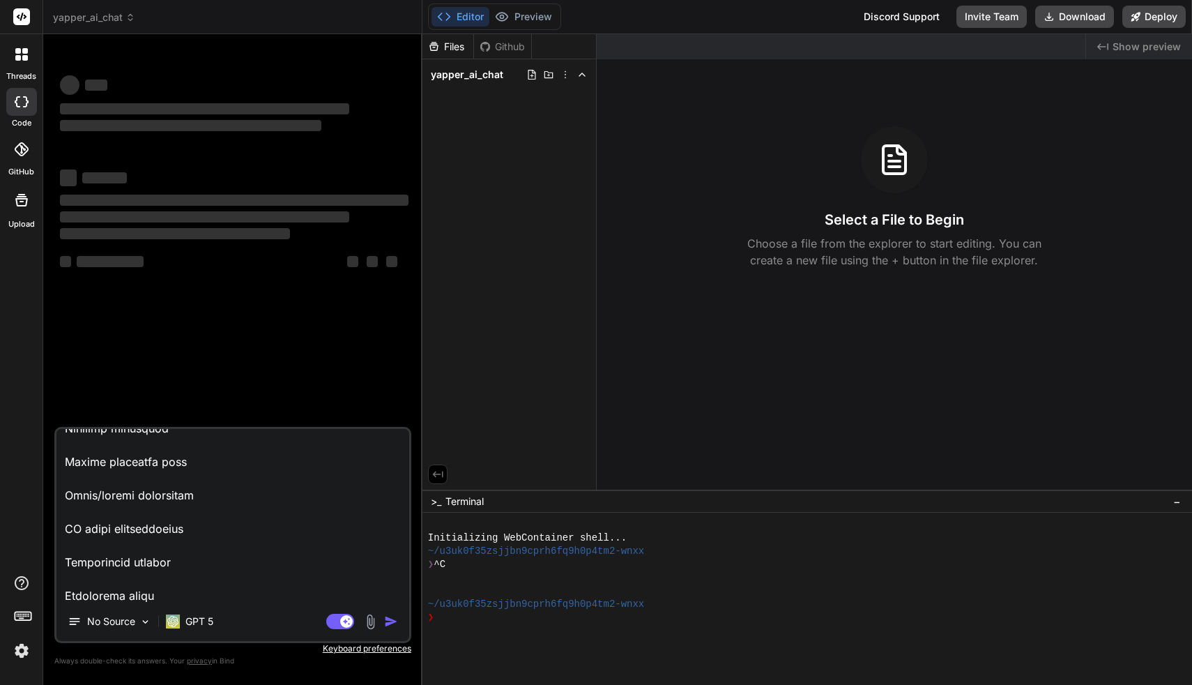
type textarea "Loremi DO Sita: Cons AD Elitseddoei Tempor INCIDID: U la etd m aliqu. E admi Ve…"
click at [341, 618] on rect at bounding box center [346, 621] width 13 height 13
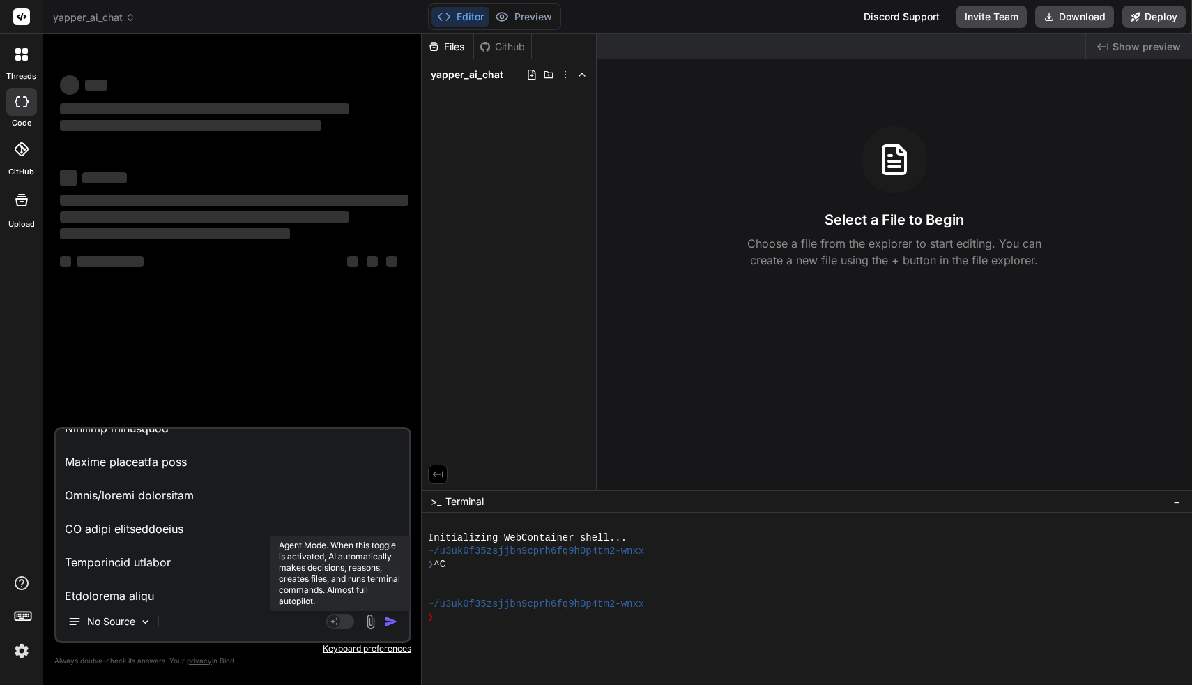
click at [341, 618] on rect at bounding box center [340, 621] width 28 height 15
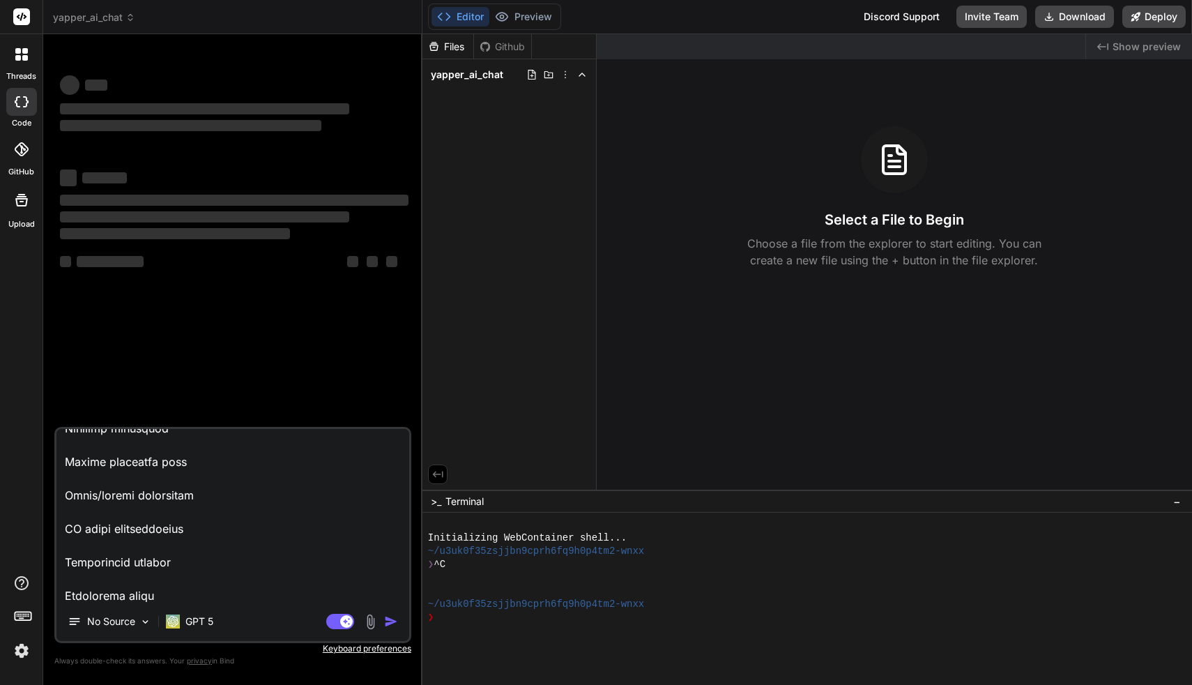
click at [220, 625] on div "No Source GPT 5" at bounding box center [232, 623] width 353 height 33
click at [204, 621] on p "GPT 5" at bounding box center [199, 621] width 28 height 14
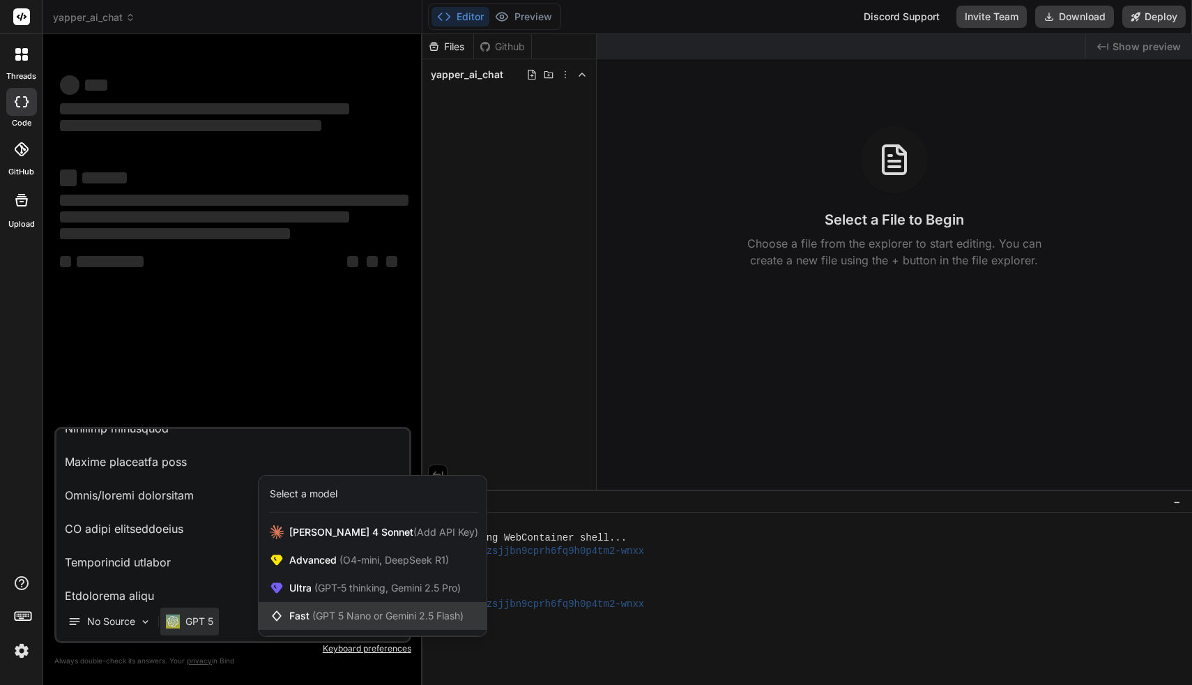
click at [315, 615] on span "(GPT 5 Nano or Gemini 2.5 Flash)" at bounding box center [387, 615] width 151 height 12
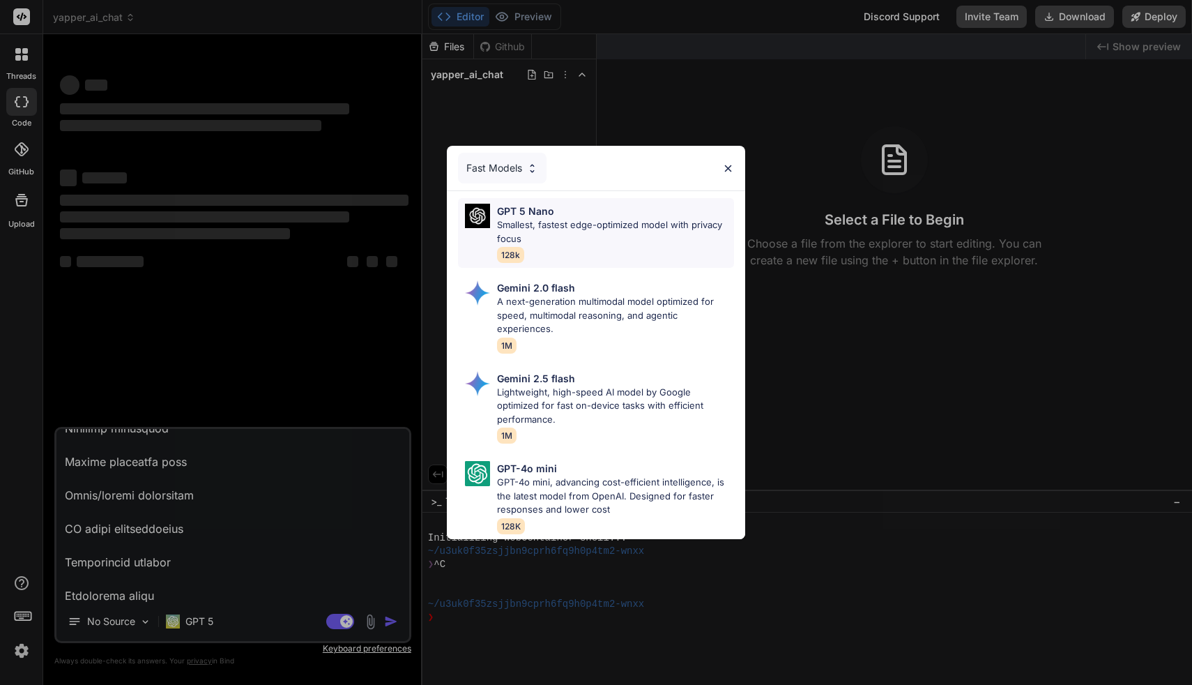
click at [516, 238] on p "Smallest, fastest edge-optimized model with privacy focus" at bounding box center [615, 231] width 237 height 27
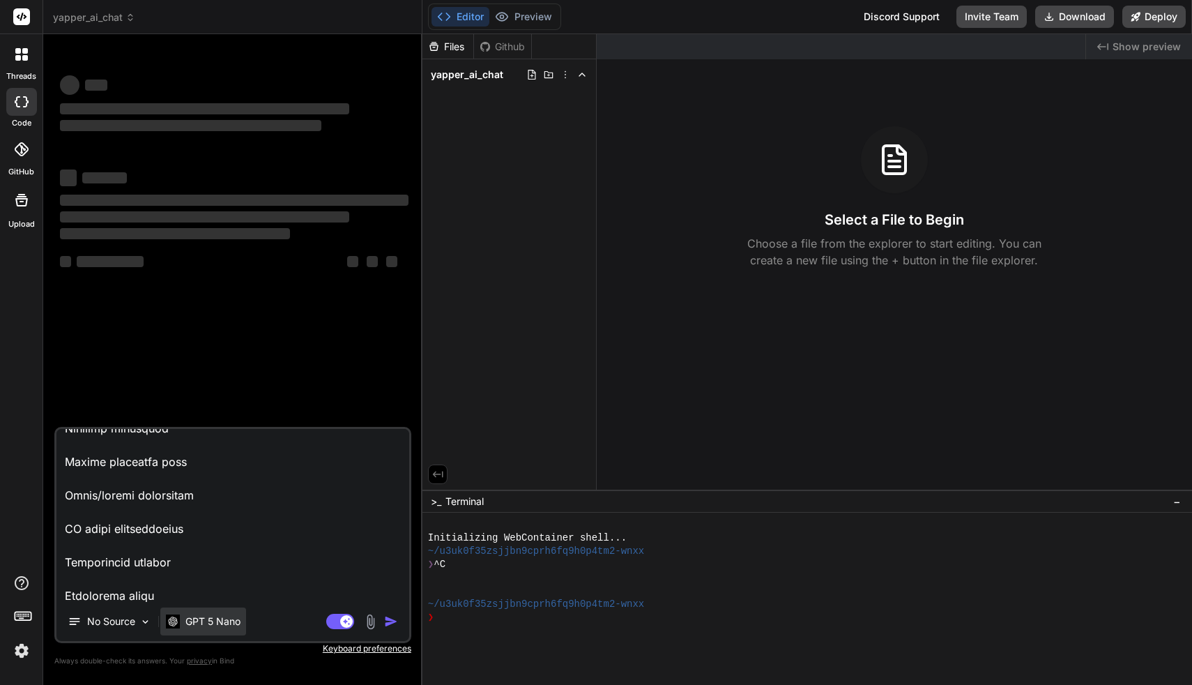
click at [231, 624] on p "GPT 5 Nano" at bounding box center [212, 621] width 55 height 14
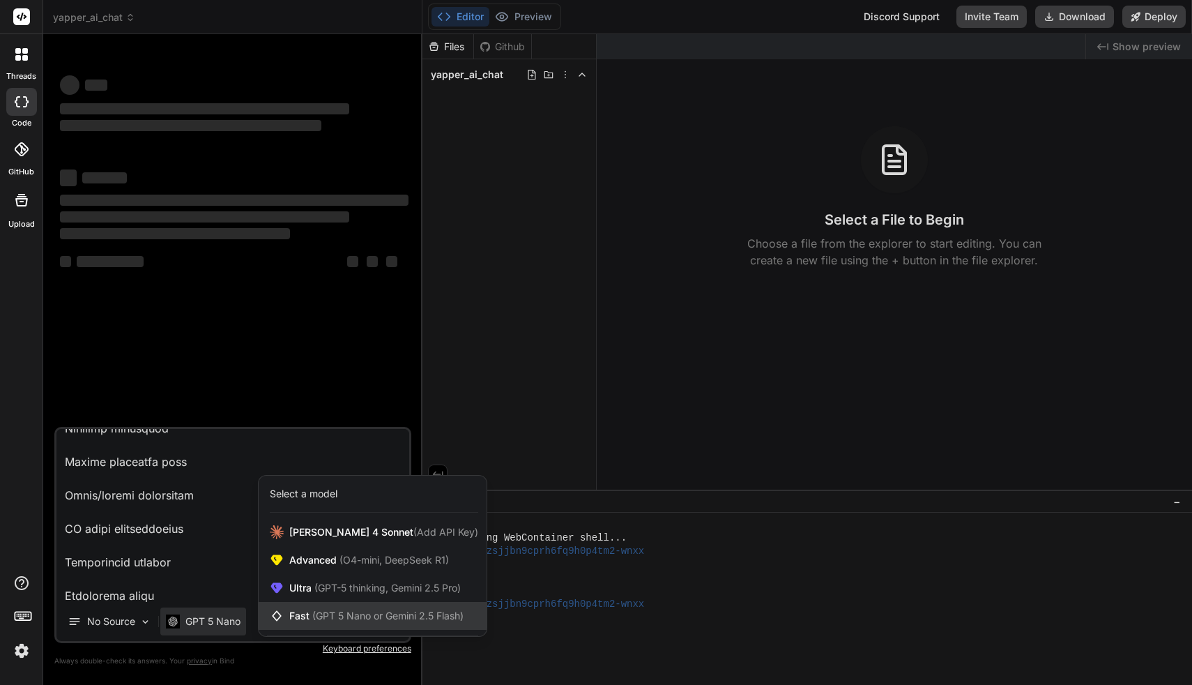
click at [316, 609] on span "Fast (GPT 5 Nano or Gemini 2.5 Flash)" at bounding box center [376, 616] width 174 height 14
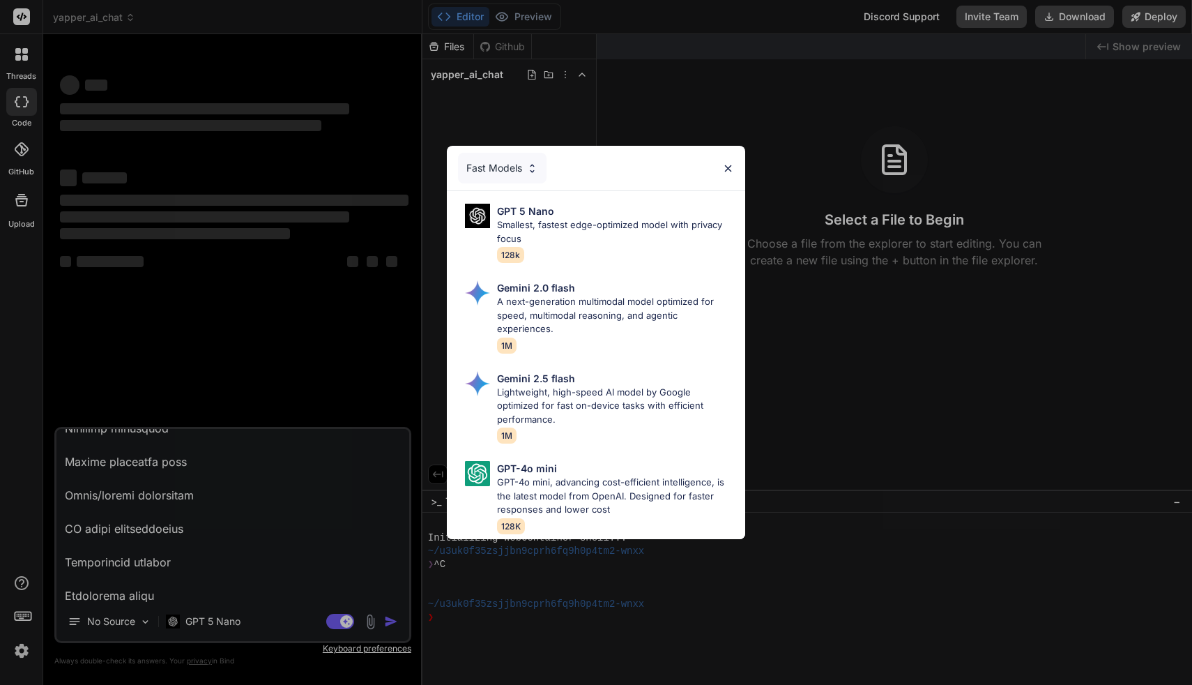
click at [223, 613] on div "Fast Models GPT 5 Nano Smallest, fastest edge-optimized model with privacy focu…" at bounding box center [596, 342] width 1192 height 685
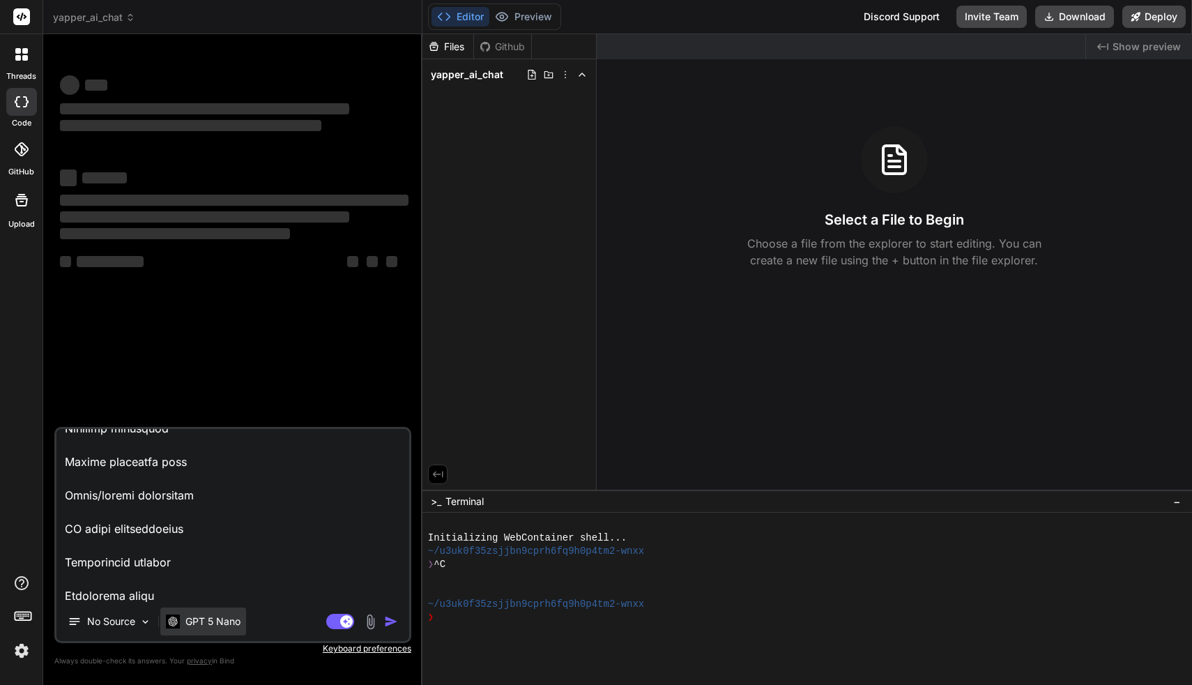
click at [225, 620] on p "GPT 5 Nano" at bounding box center [212, 621] width 55 height 14
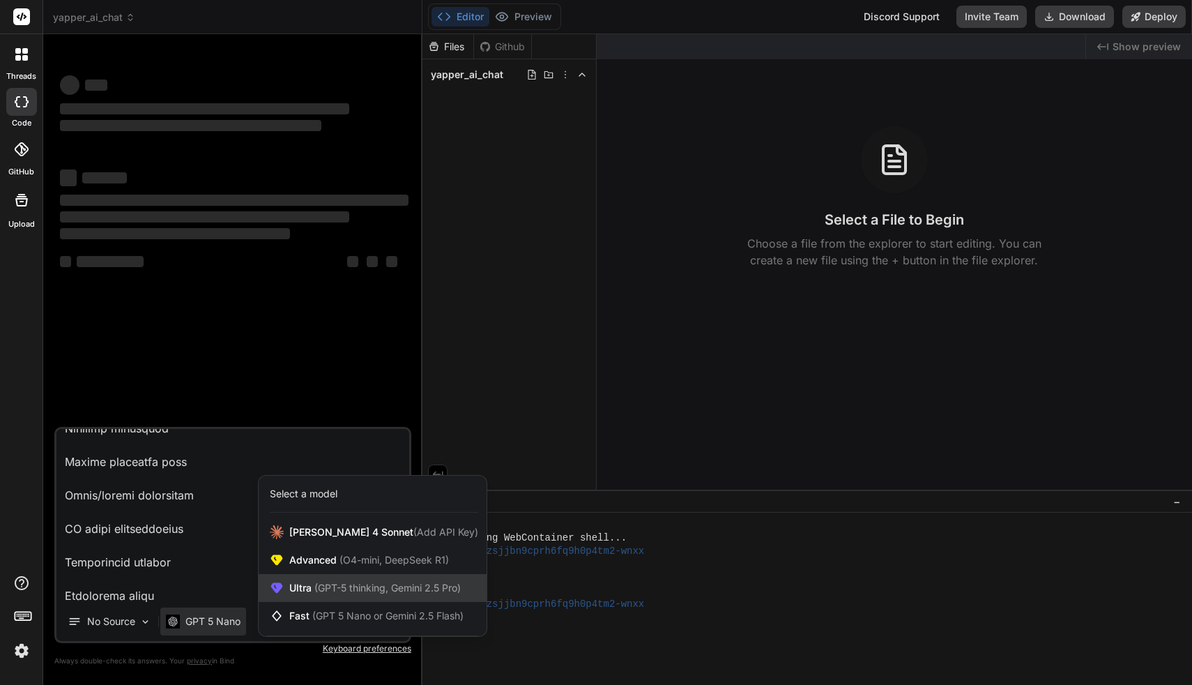
click at [303, 585] on span "Ultra (GPT-5 thinking, Gemini 2.5 Pro)" at bounding box center [375, 588] width 172 height 14
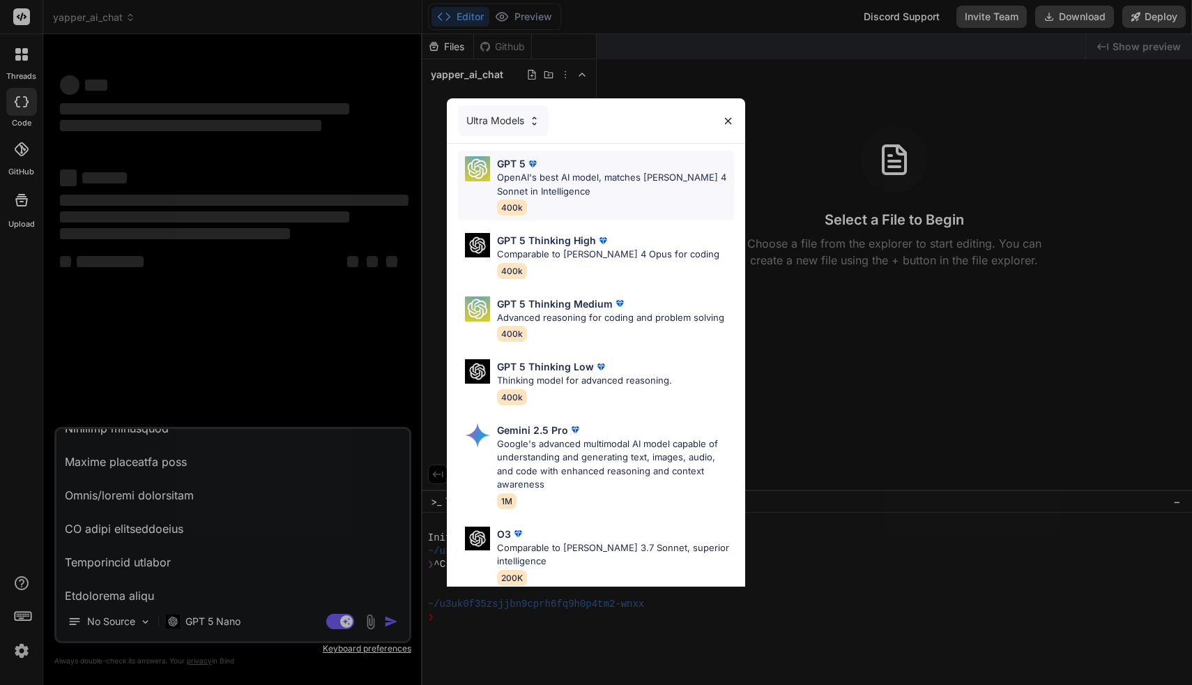
click at [545, 167] on div "GPT 5" at bounding box center [615, 163] width 237 height 15
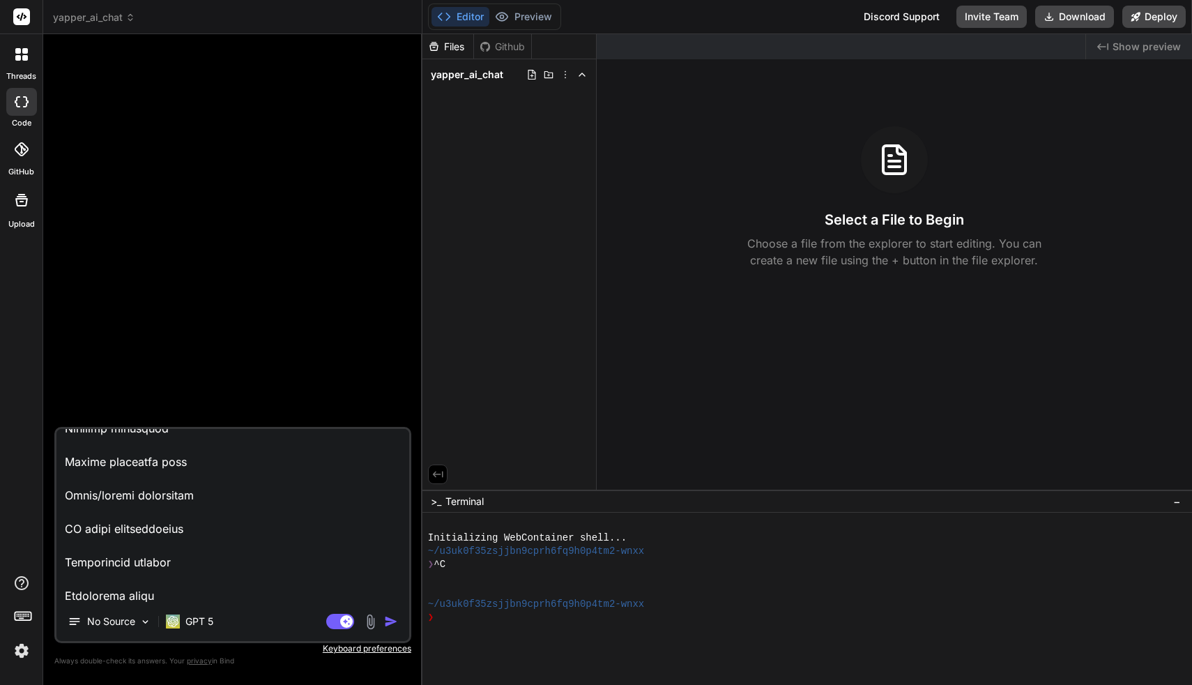
click at [390, 619] on img "button" at bounding box center [391, 621] width 14 height 14
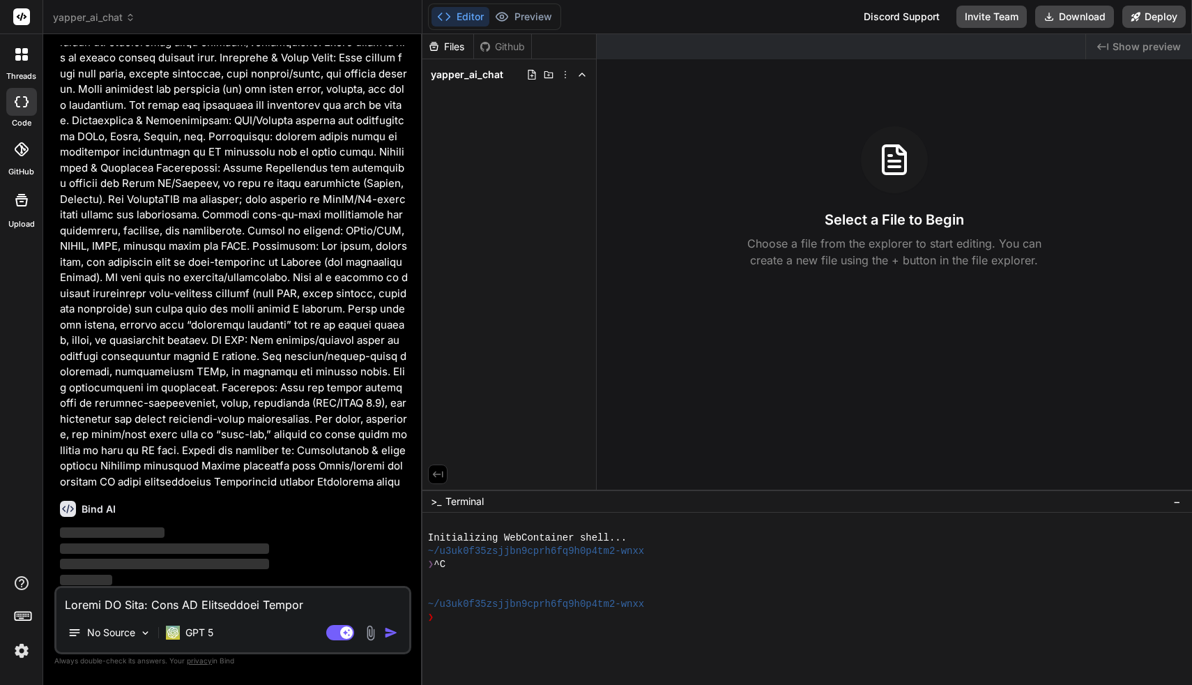
scroll to position [718, 0]
click at [135, 633] on p "No Source" at bounding box center [111, 632] width 48 height 14
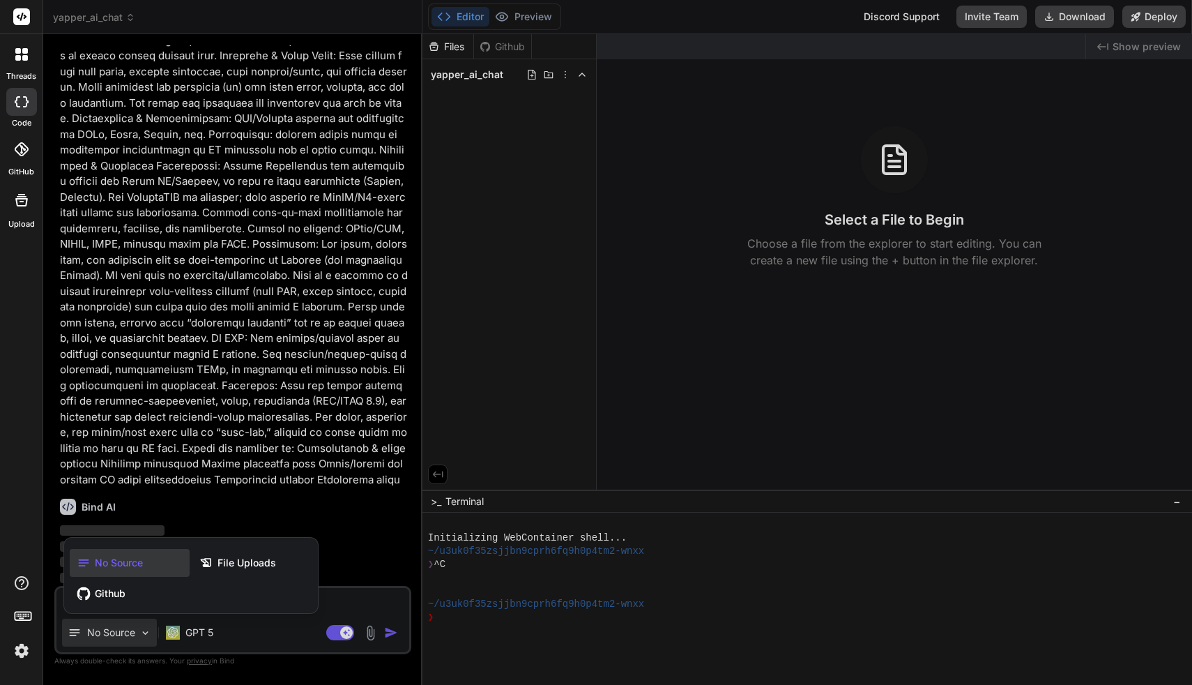
click at [128, 635] on div at bounding box center [596, 342] width 1192 height 685
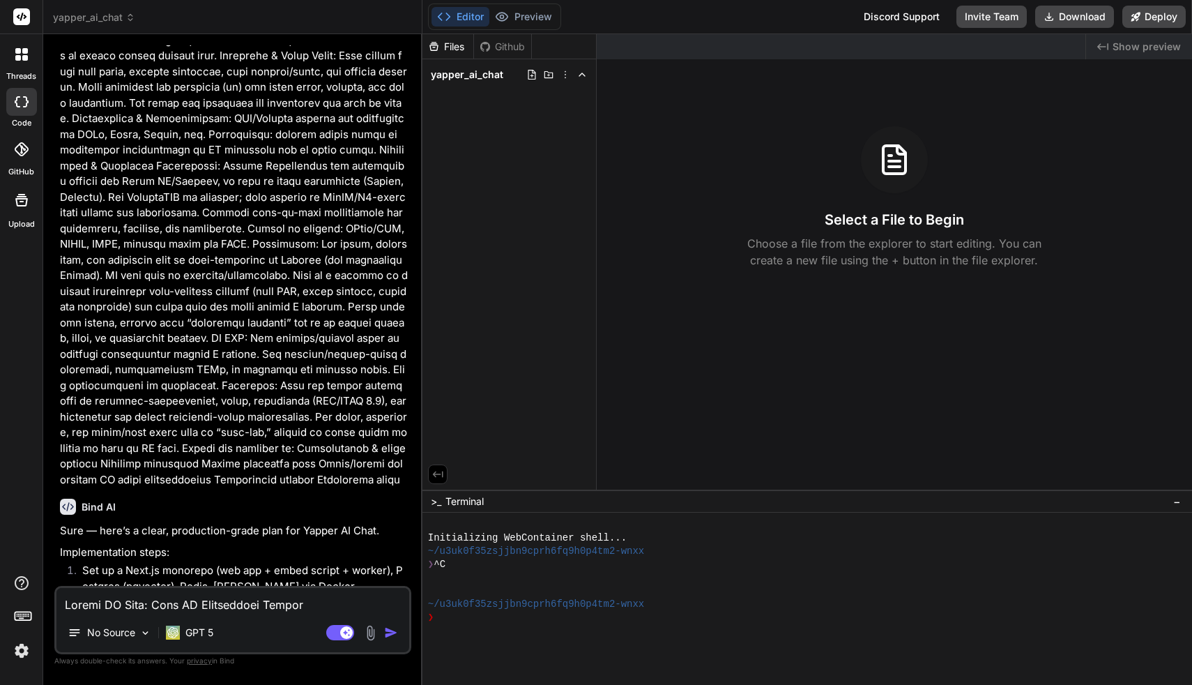
type textarea "x"
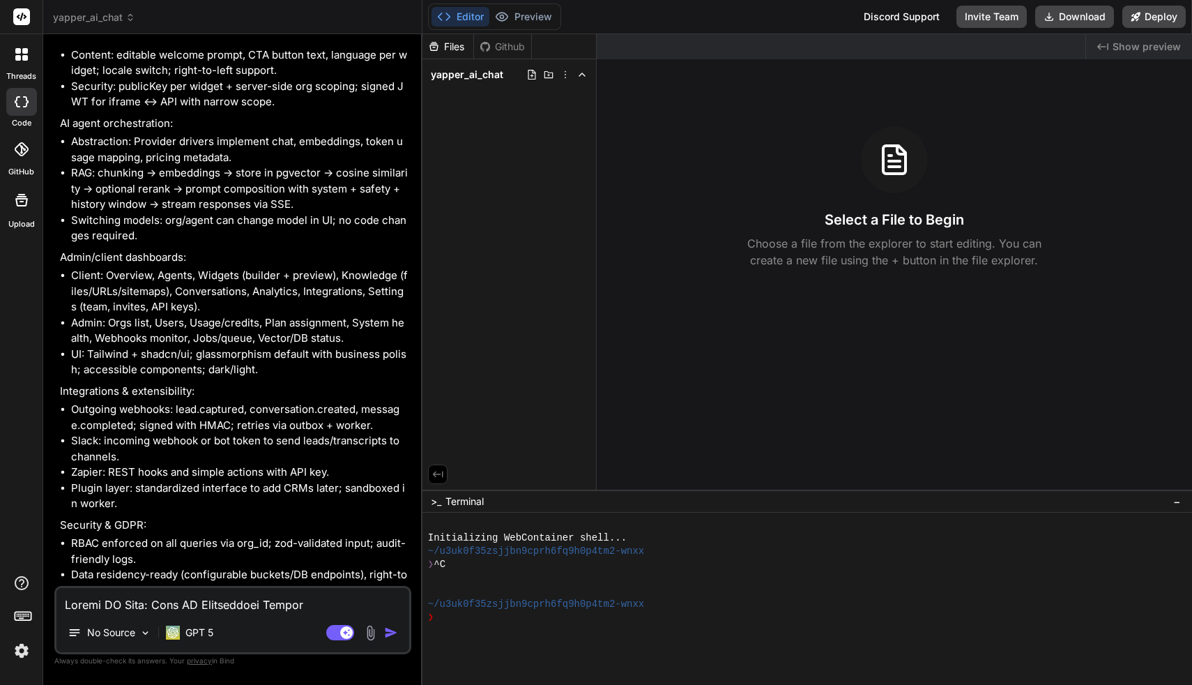
scroll to position [3531, 0]
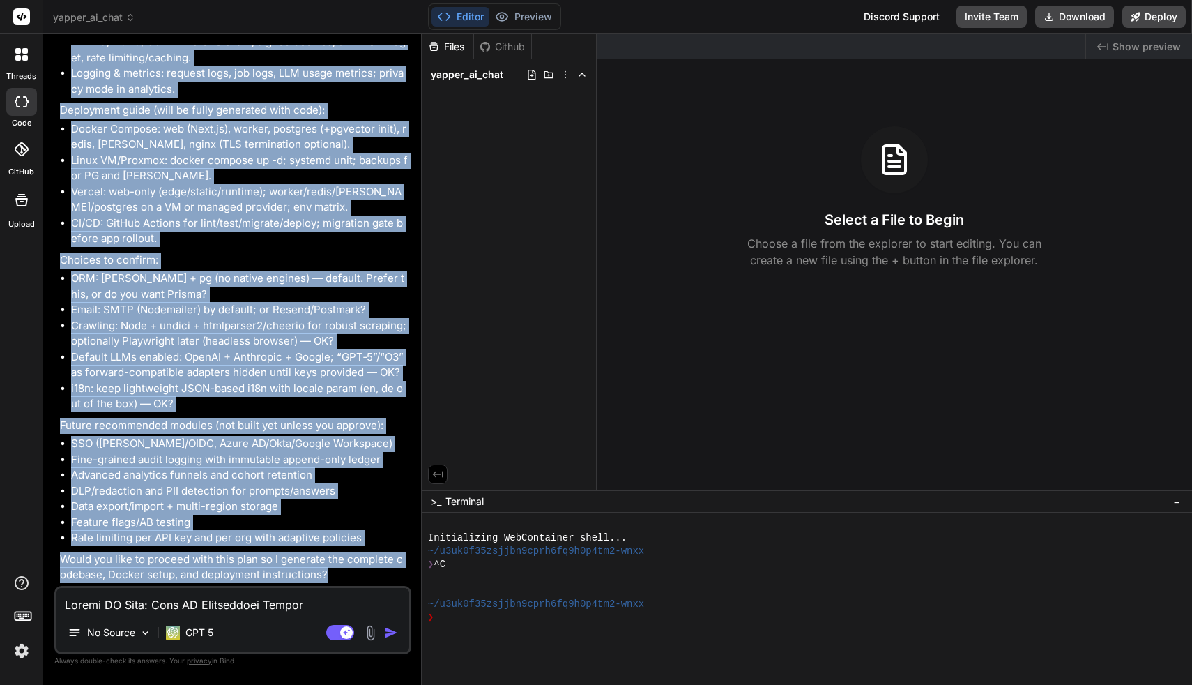
drag, startPoint x: 61, startPoint y: 345, endPoint x: 329, endPoint y: 575, distance: 352.6
copy div "Lore — ipsu’d s ametc, adipiscing-elits doei tem Incidi UT Labo. Etdoloremagnaa…"
click at [289, 494] on li "DLP/redaction and PII detection for prompts/answers" at bounding box center [240, 491] width 338 height 16
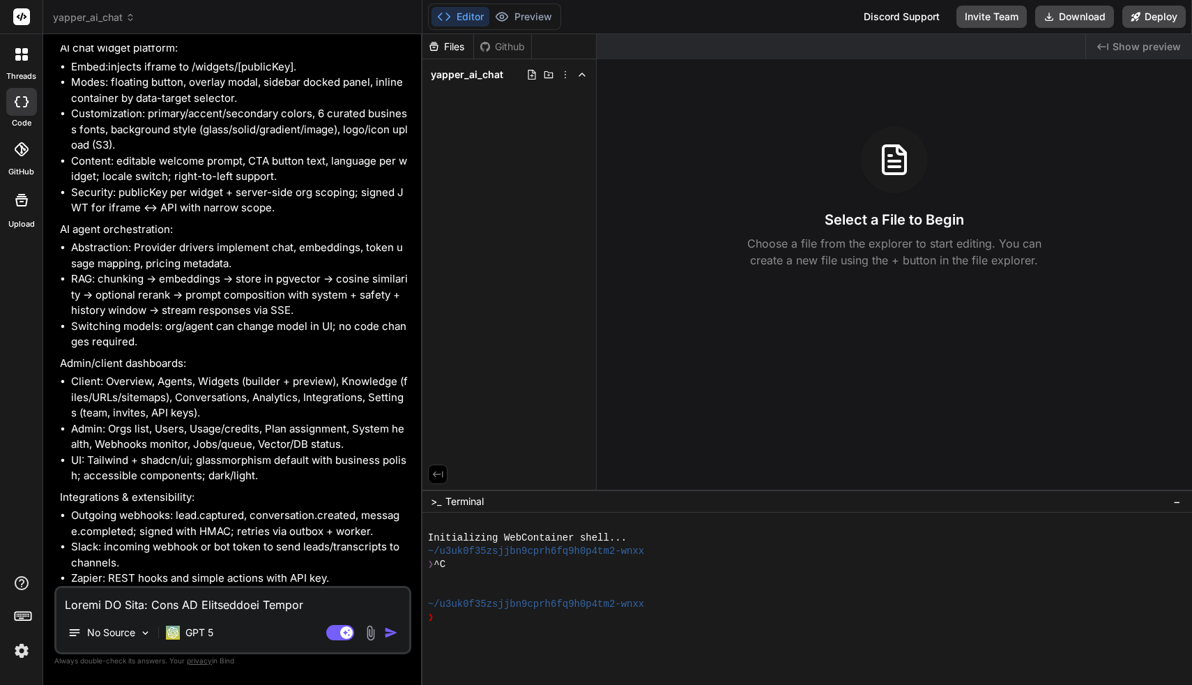
scroll to position [2840, 0]
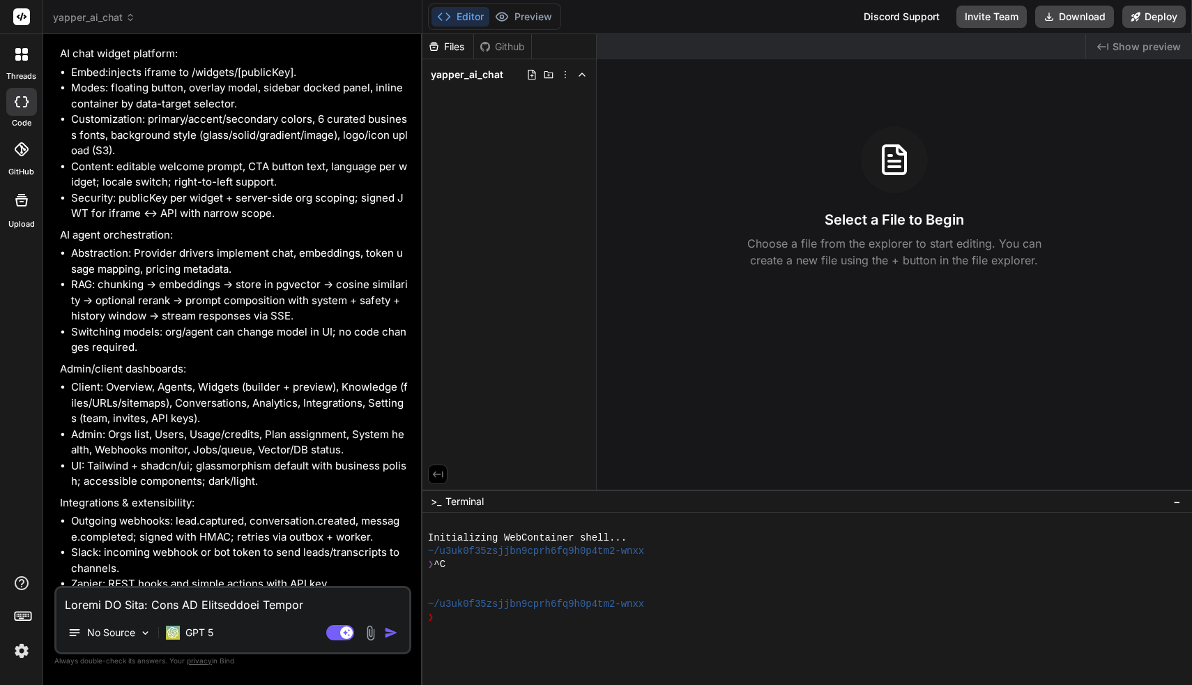
click at [115, 21] on span "yapper_ai_chat" at bounding box center [94, 17] width 82 height 14
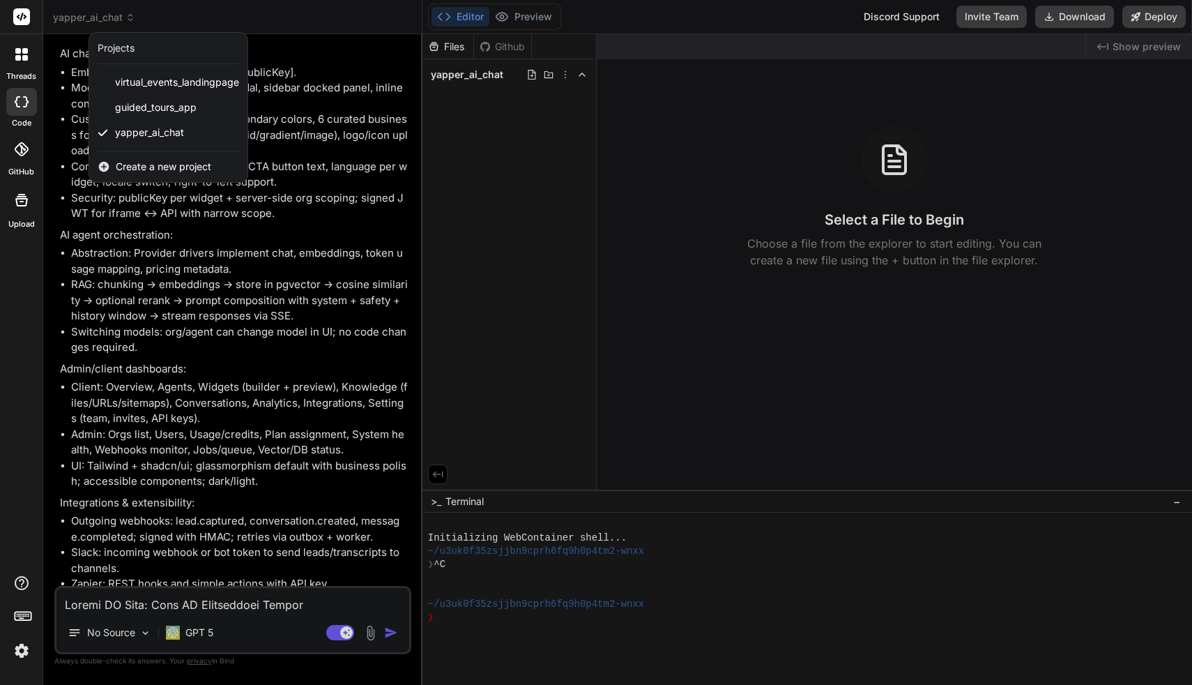
click at [169, 167] on span "Create a new project" at bounding box center [164, 167] width 96 height 14
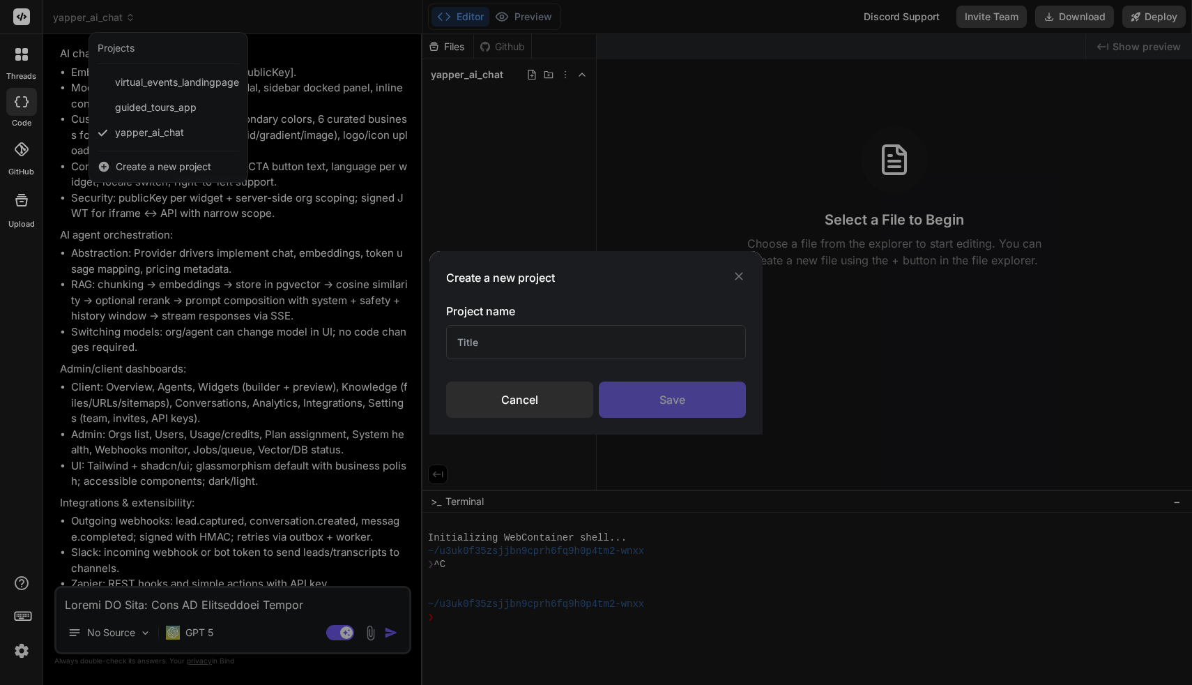
click at [561, 333] on input "text" at bounding box center [596, 342] width 301 height 34
type input "yapper_ai_chat_ui"
click at [710, 400] on div "Save" at bounding box center [672, 399] width 147 height 36
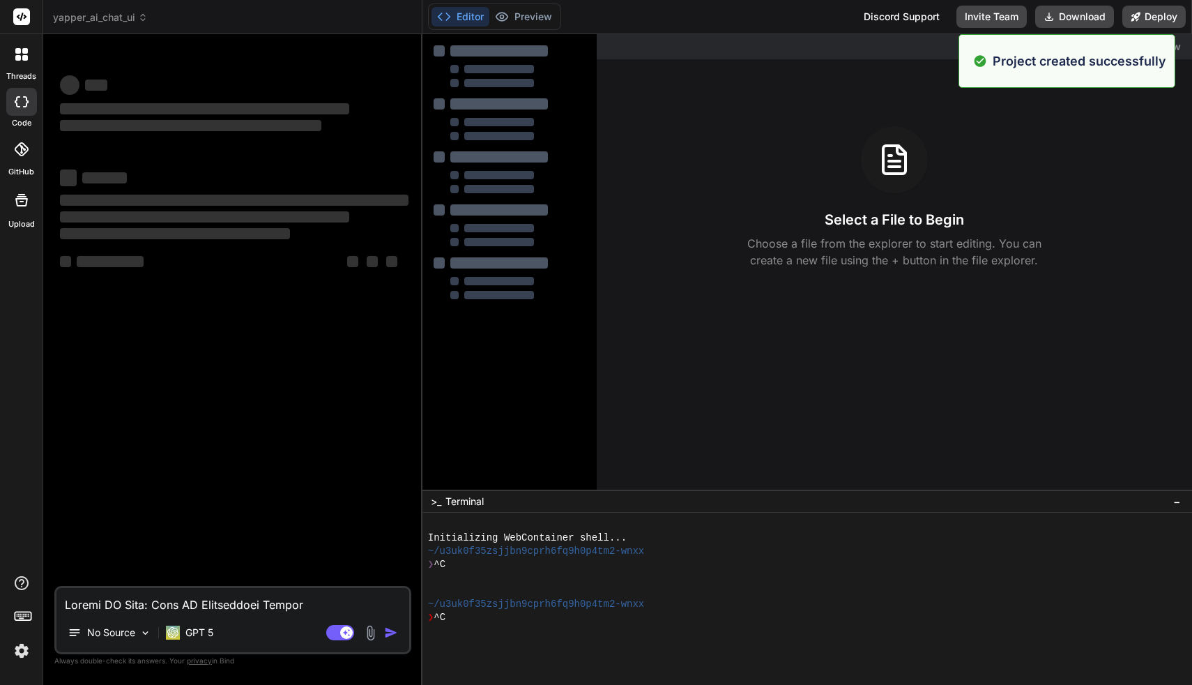
scroll to position [0, 0]
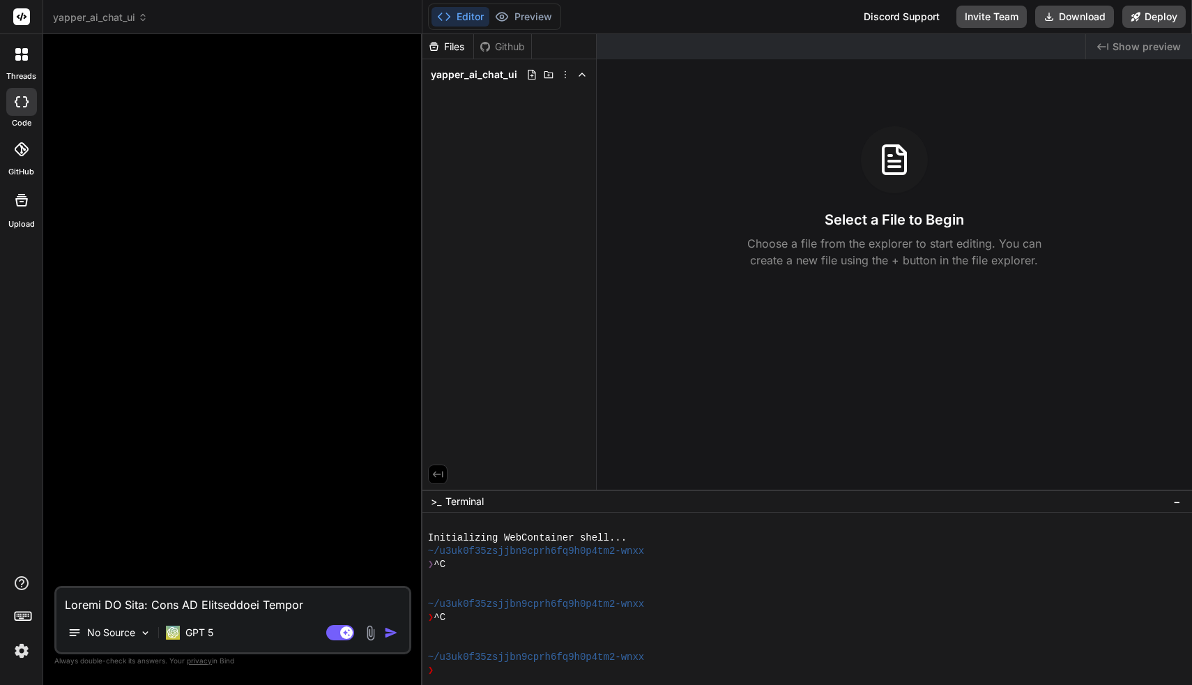
click at [180, 600] on textarea at bounding box center [232, 600] width 353 height 25
click at [146, 637] on img at bounding box center [145, 633] width 12 height 12
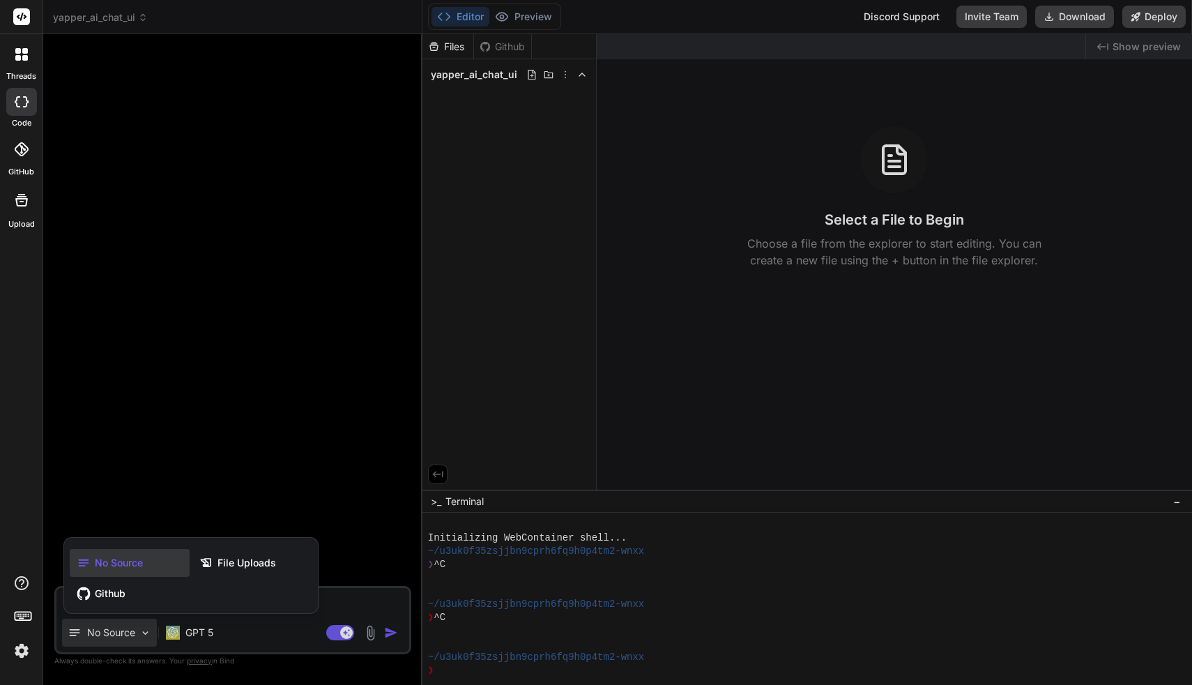
click at [146, 637] on div at bounding box center [596, 342] width 1192 height 685
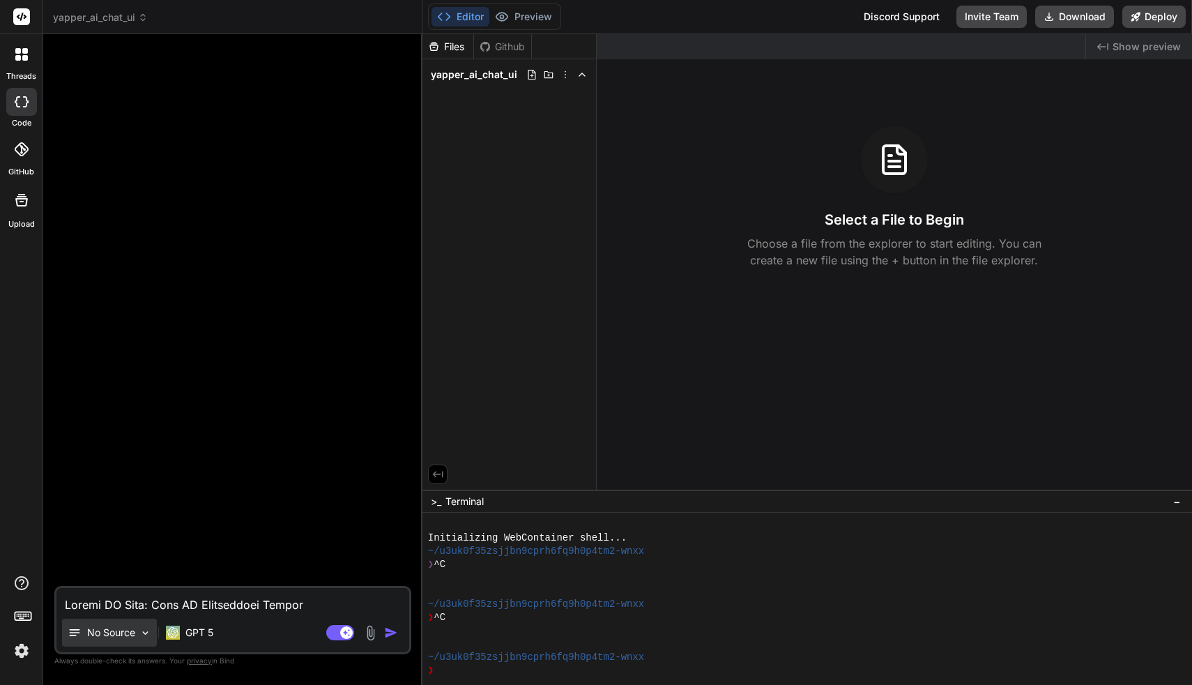
click at [146, 639] on div "No Source" at bounding box center [109, 633] width 95 height 28
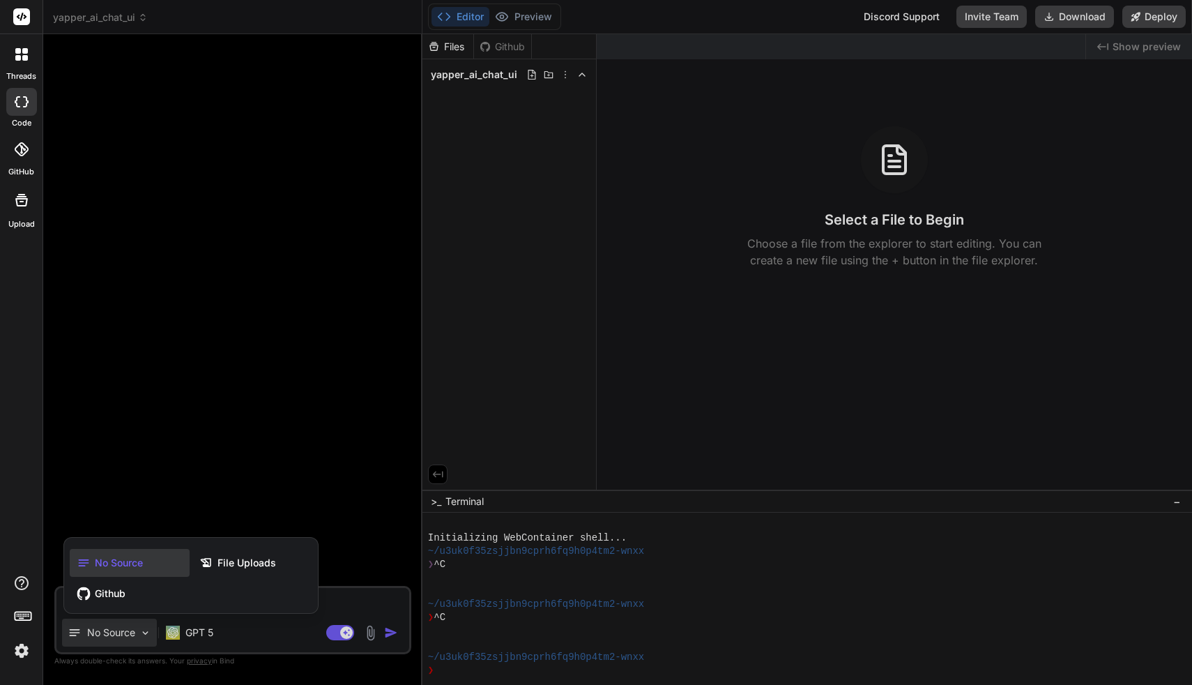
click at [146, 639] on div at bounding box center [596, 342] width 1192 height 685
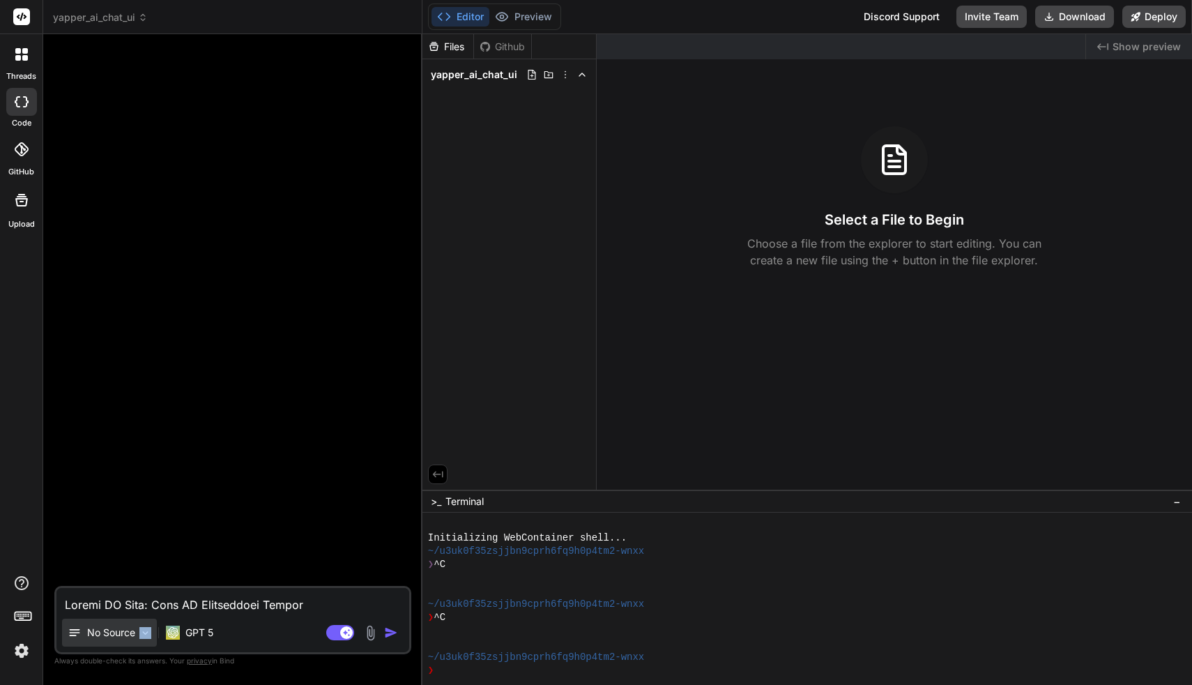
click at [146, 639] on div "No Source" at bounding box center [109, 633] width 95 height 28
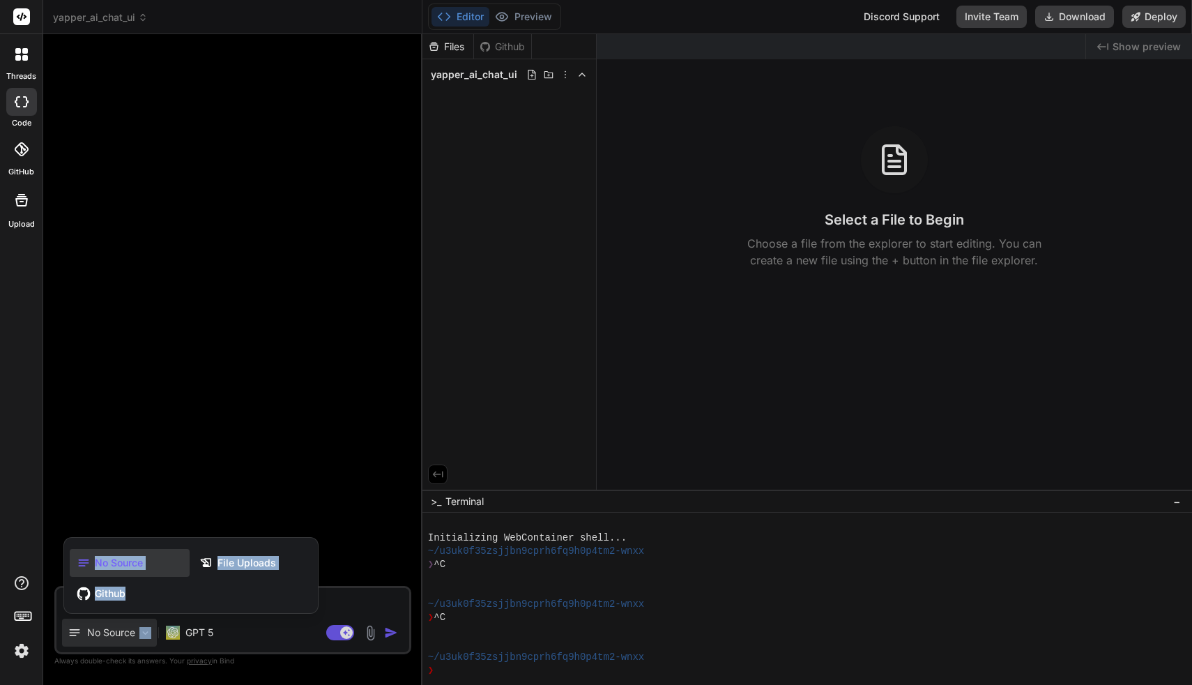
click at [146, 639] on div at bounding box center [596, 342] width 1192 height 685
type textarea "x"
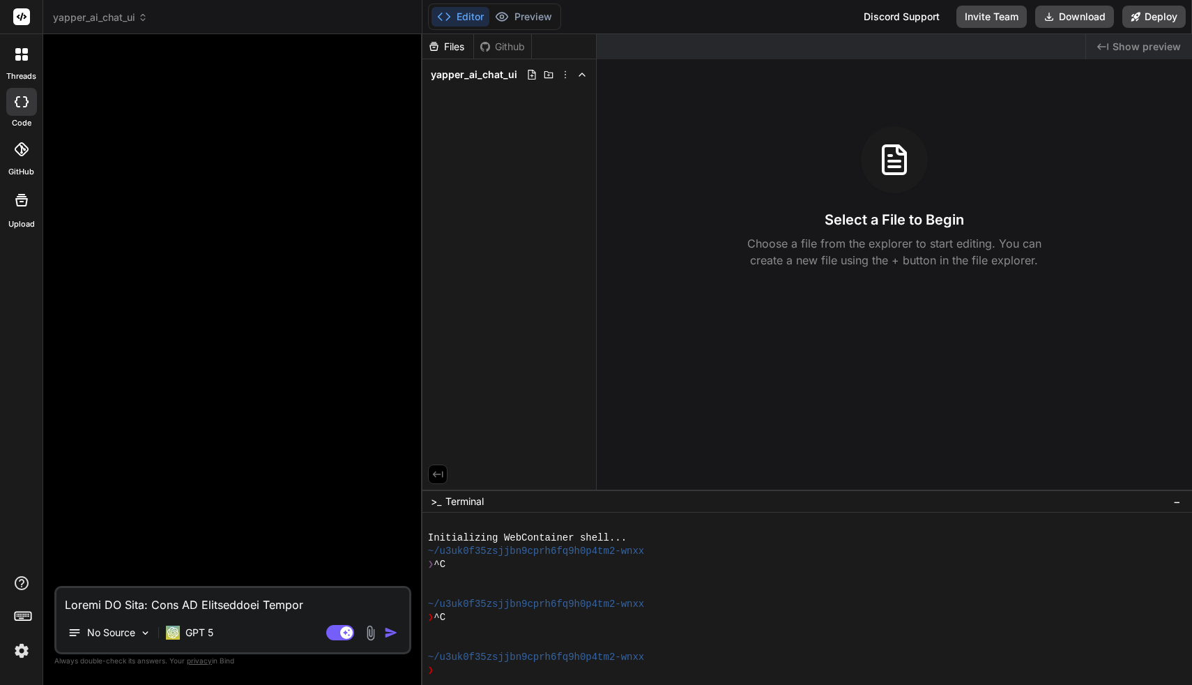
click at [206, 604] on textarea at bounding box center [232, 600] width 353 height 25
paste textarea "Loremip: Dolors AM Cons — AD-elit seddoei tempo incidi Utla ET Dolo: Magnaali e…"
type textarea "Loremip: Dolors AM Cons — AD-elit seddoei tempo incidi Utla ET Dolo: Magnaali e…"
type textarea "x"
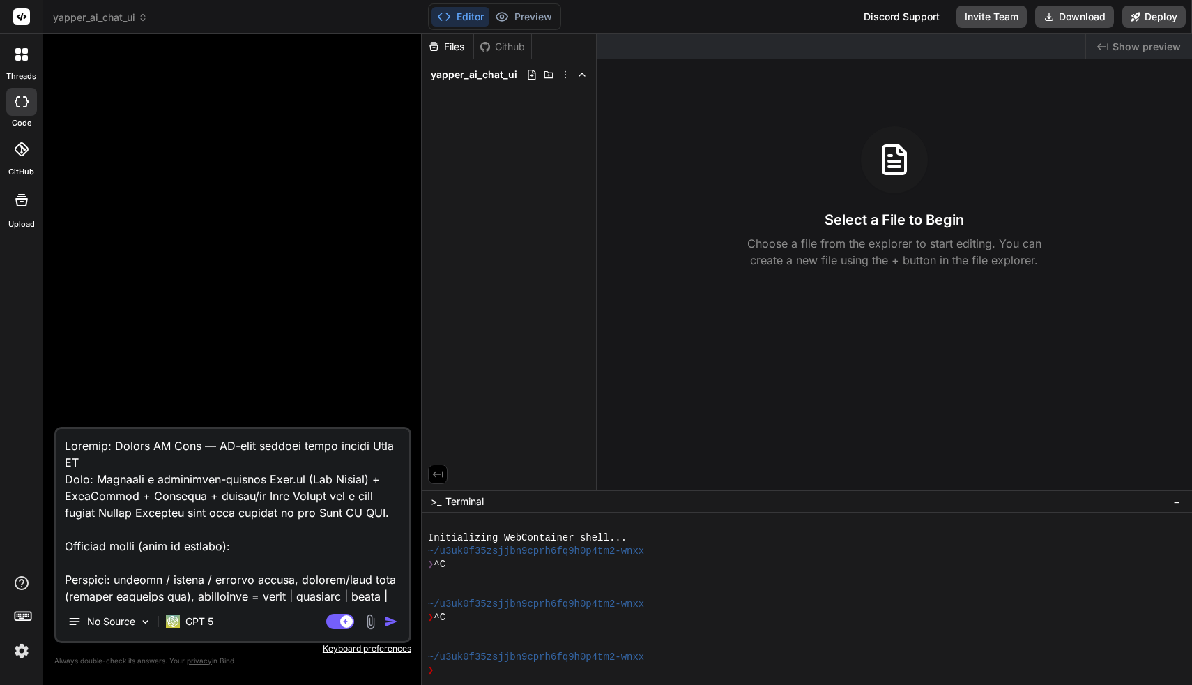
scroll to position [687, 0]
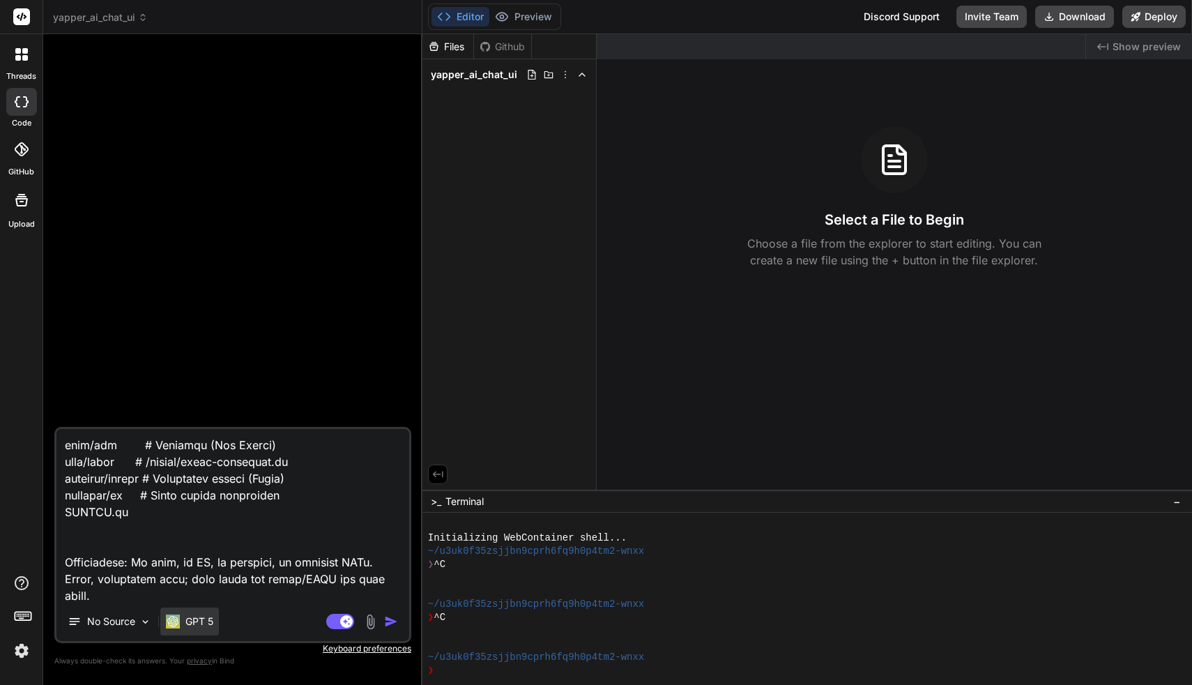
type textarea "Loremip: Dolors AM Cons — AD-elit seddoei tempo incidi Utla ET Dolo: Magnaali e…"
click at [199, 622] on p "GPT 5" at bounding box center [199, 621] width 28 height 14
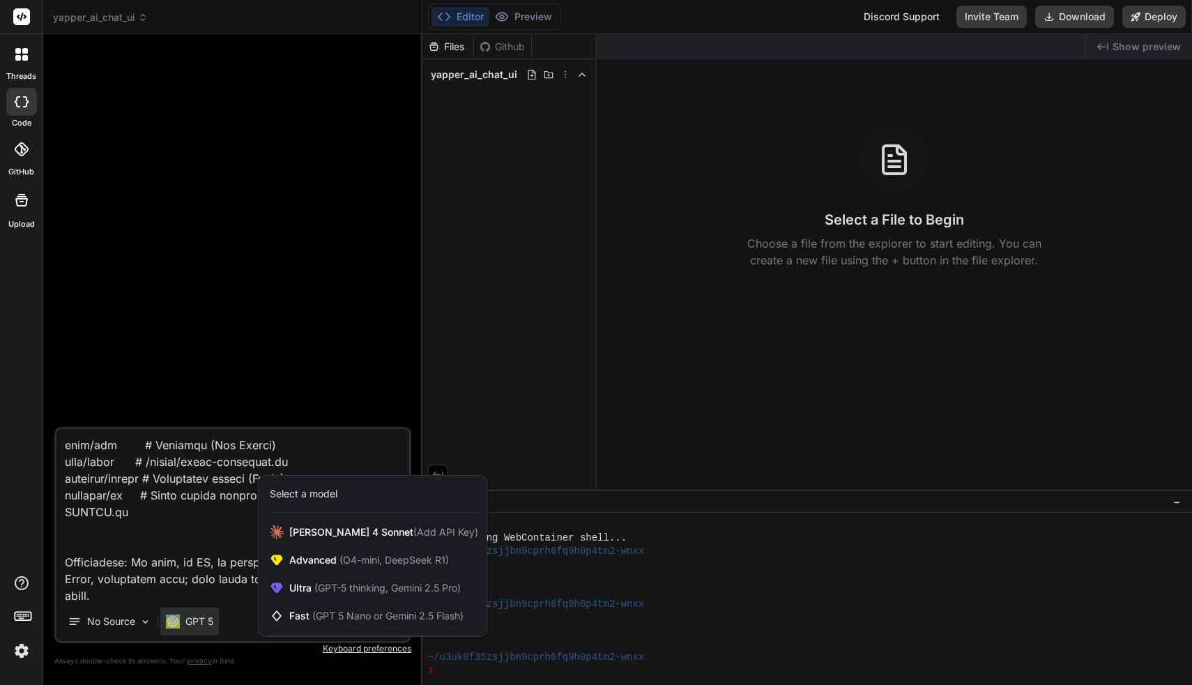
click at [329, 494] on div "Select a model" at bounding box center [304, 494] width 68 height 14
click at [335, 590] on span "(GPT-5 thinking, Gemini 2.5 Pro)" at bounding box center [386, 588] width 149 height 12
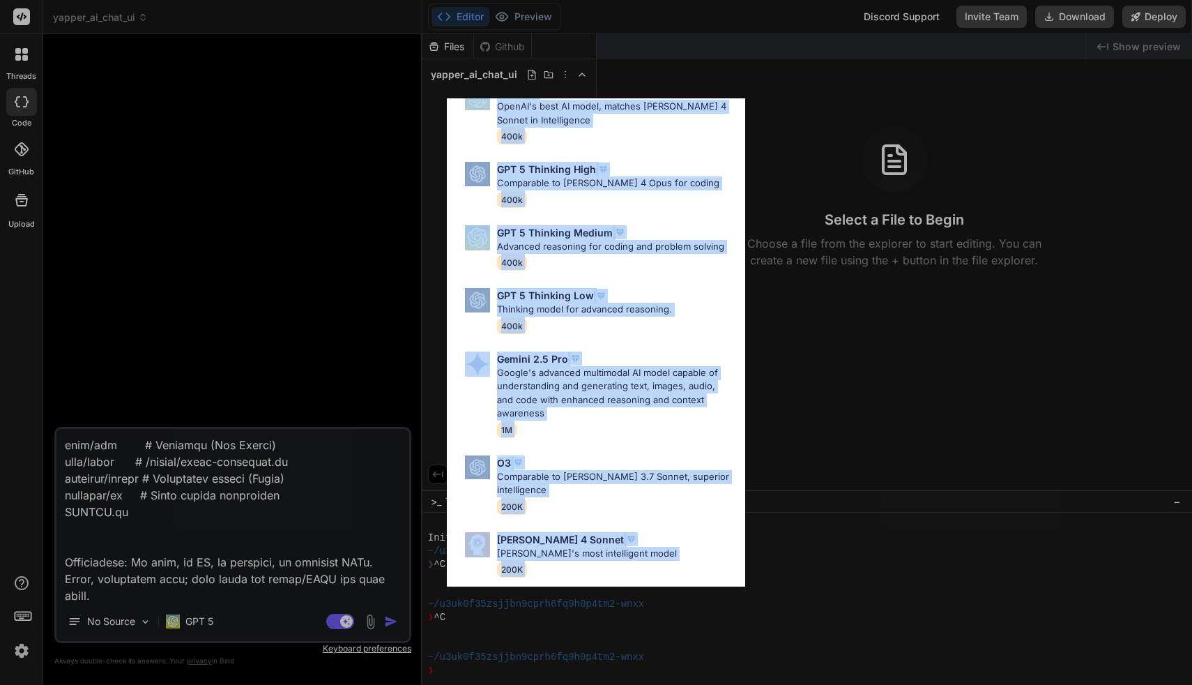
scroll to position [103, 0]
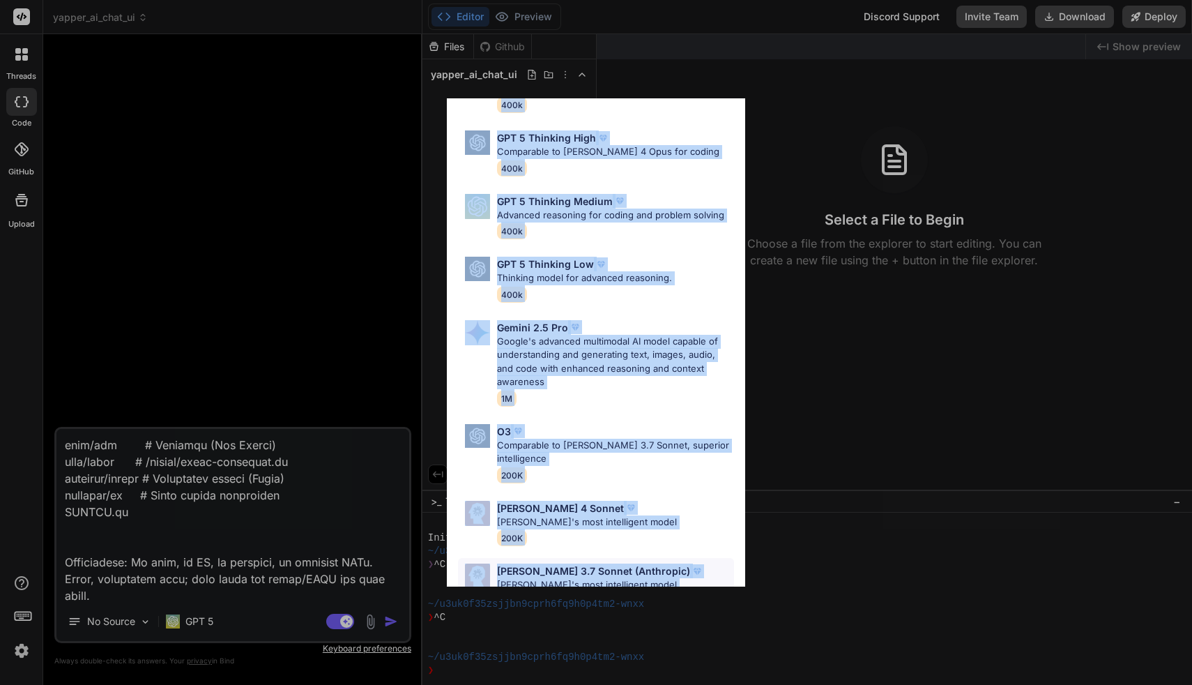
drag, startPoint x: 455, startPoint y: 162, endPoint x: 641, endPoint y: 573, distance: 451.6
click at [641, 573] on div "GPT 5 OpenAI's best AI model, matches [PERSON_NAME] 4 Sonnet in Intelligence 40…" at bounding box center [596, 327] width 298 height 573
copy div "GPT 5 OpenAI's best AI model, matches [PERSON_NAME] 4 Sonnet in Intelligence 40…"
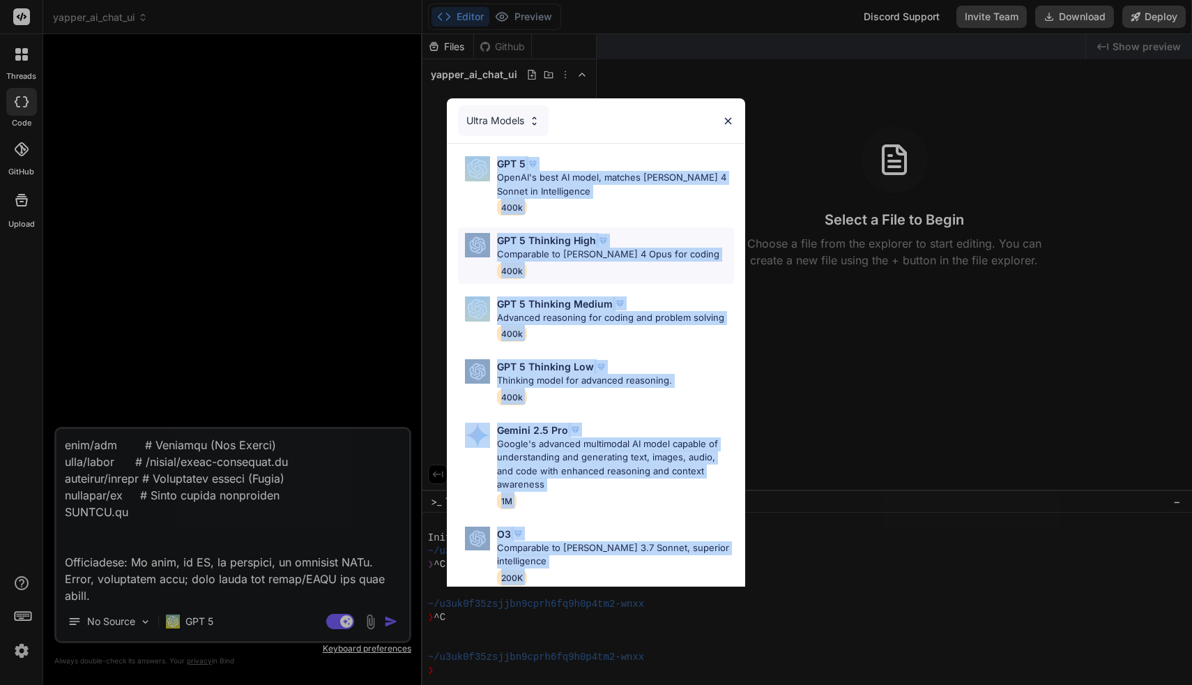
click at [633, 250] on p "Comparable to [PERSON_NAME] 4 Opus for coding" at bounding box center [608, 255] width 222 height 14
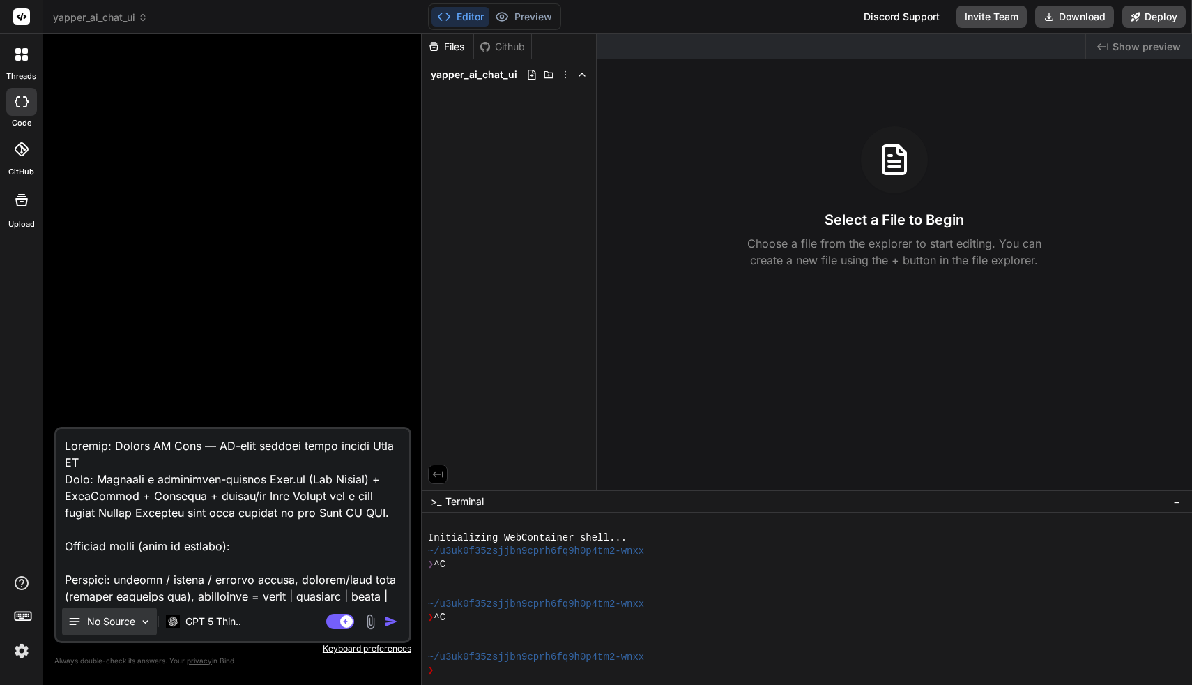
click at [106, 630] on div "No Source" at bounding box center [109, 621] width 95 height 28
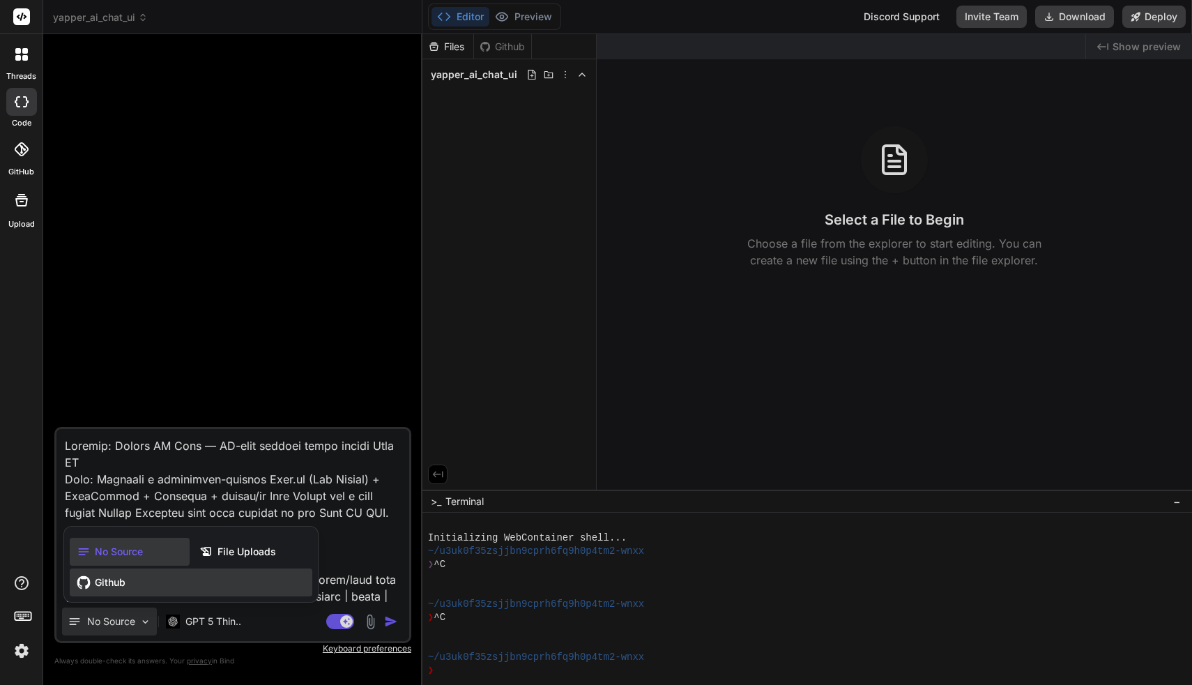
click at [120, 586] on span "Github" at bounding box center [110, 582] width 31 height 14
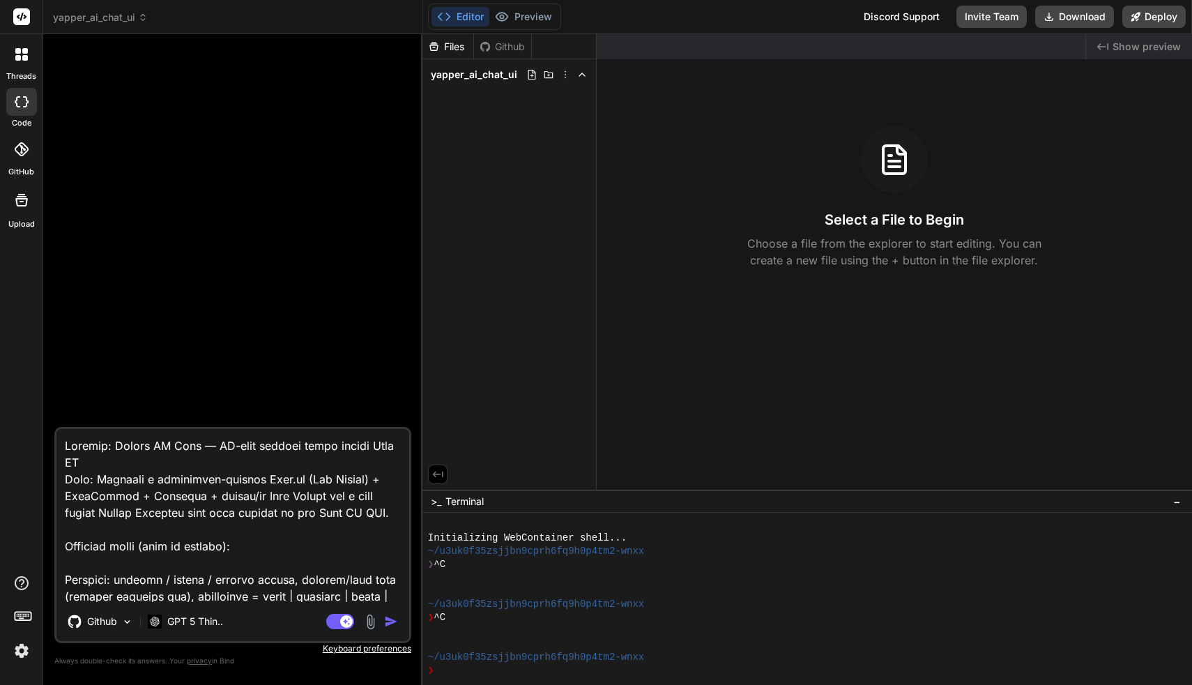
click at [393, 623] on img "button" at bounding box center [391, 621] width 14 height 14
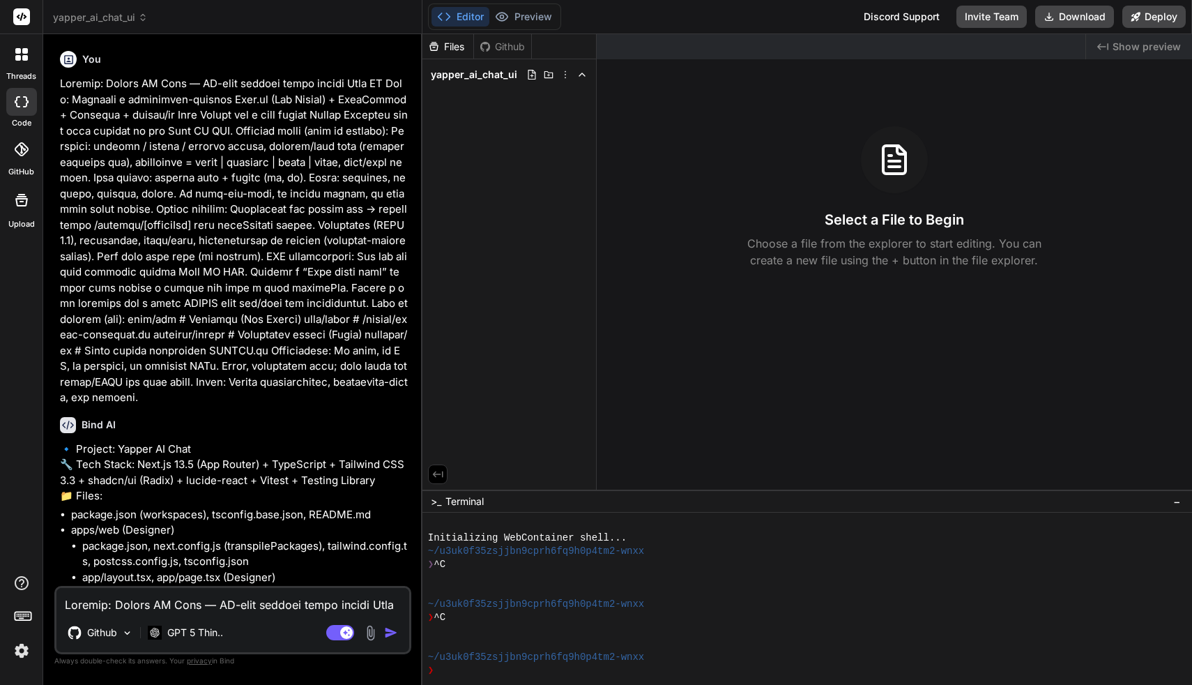
type textarea "x"
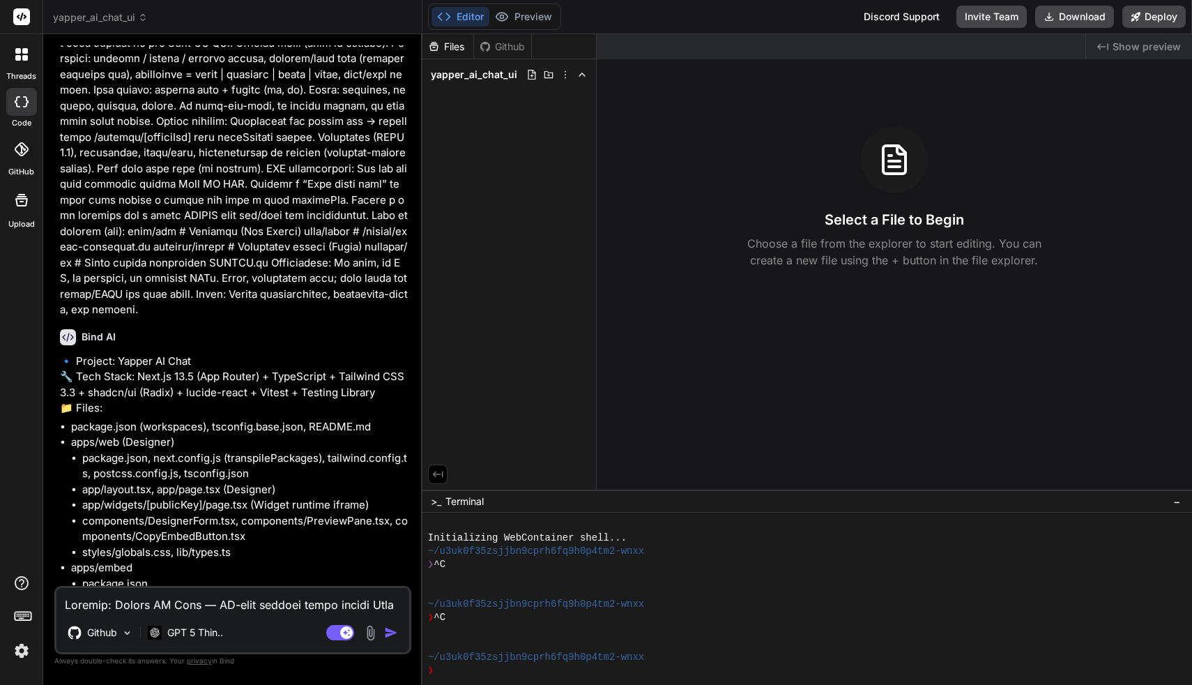
scroll to position [119, 0]
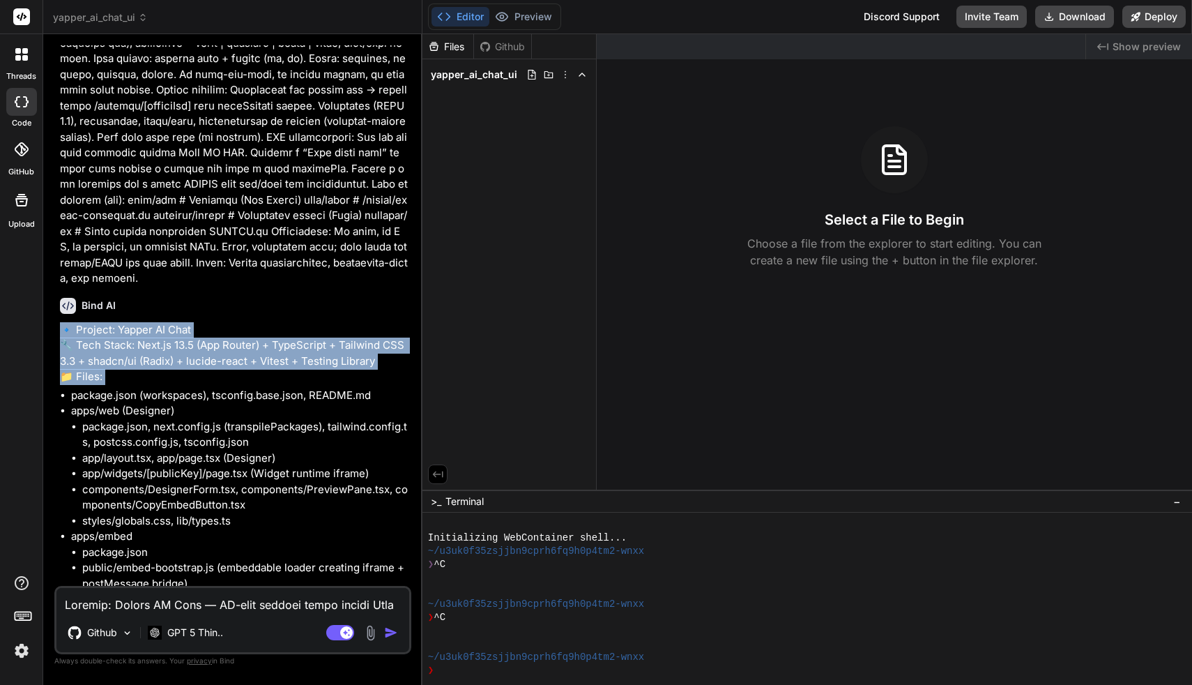
drag, startPoint x: 61, startPoint y: 331, endPoint x: 108, endPoint y: 367, distance: 59.1
click at [153, 385] on p "🔹 Project: Yapper AI Chat 🔧 Tech Stack: Next.js 13.5 (App Router) + TypeScript …" at bounding box center [234, 353] width 349 height 63
click at [63, 338] on p "🔹 Project: Yapper AI Chat 🔧 Tech Stack: Next.js 13.5 (App Router) + TypeScript …" at bounding box center [234, 353] width 349 height 63
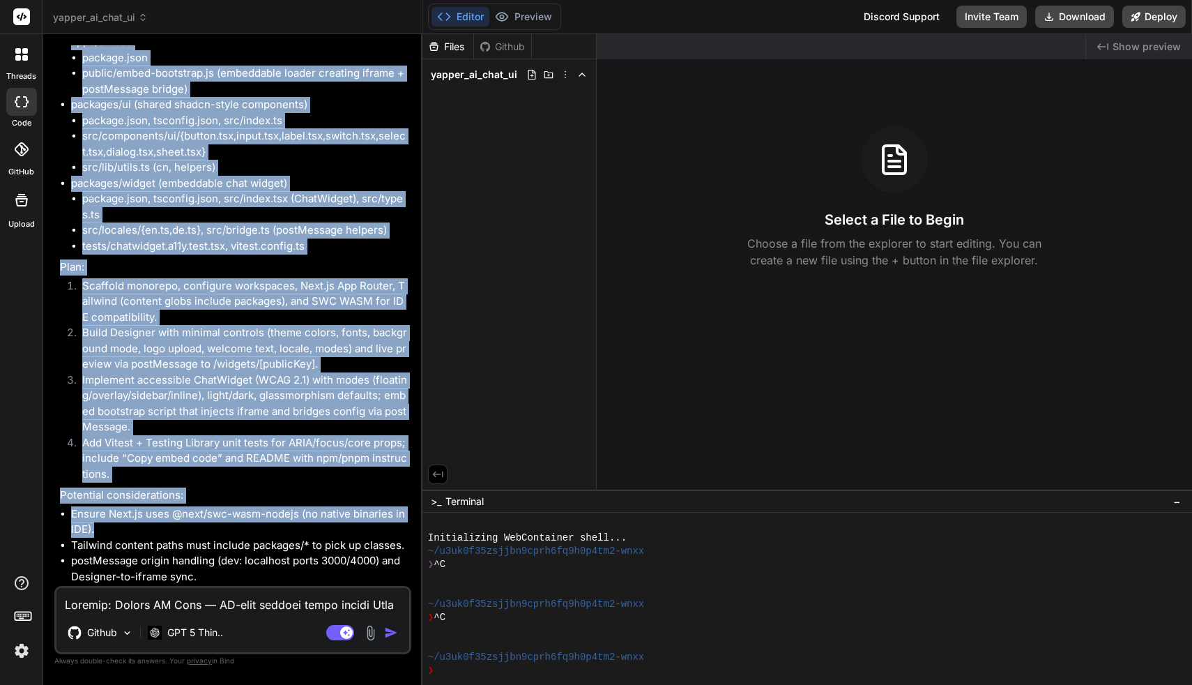
scroll to position [667, 0]
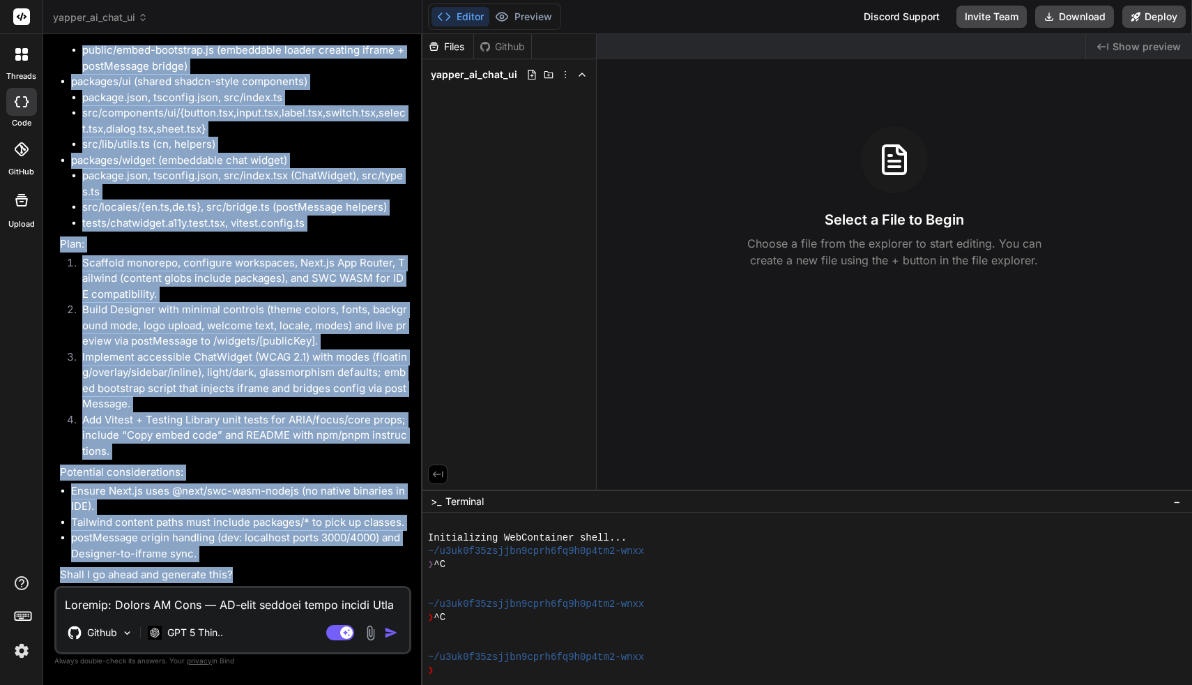
drag, startPoint x: 61, startPoint y: 333, endPoint x: 241, endPoint y: 579, distance: 304.9
click at [241, 579] on div "🔹 Project: Yapper AI Chat 🔧 Tech Stack: Next.js 13.5 (App Router) + TypeScript …" at bounding box center [234, 194] width 349 height 778
copy div "🔹 Loremip: Dolors AM Cons 🔧 Adip Elits: Doei.te 99.1 (Inc Utlabo) + EtdoLorema …"
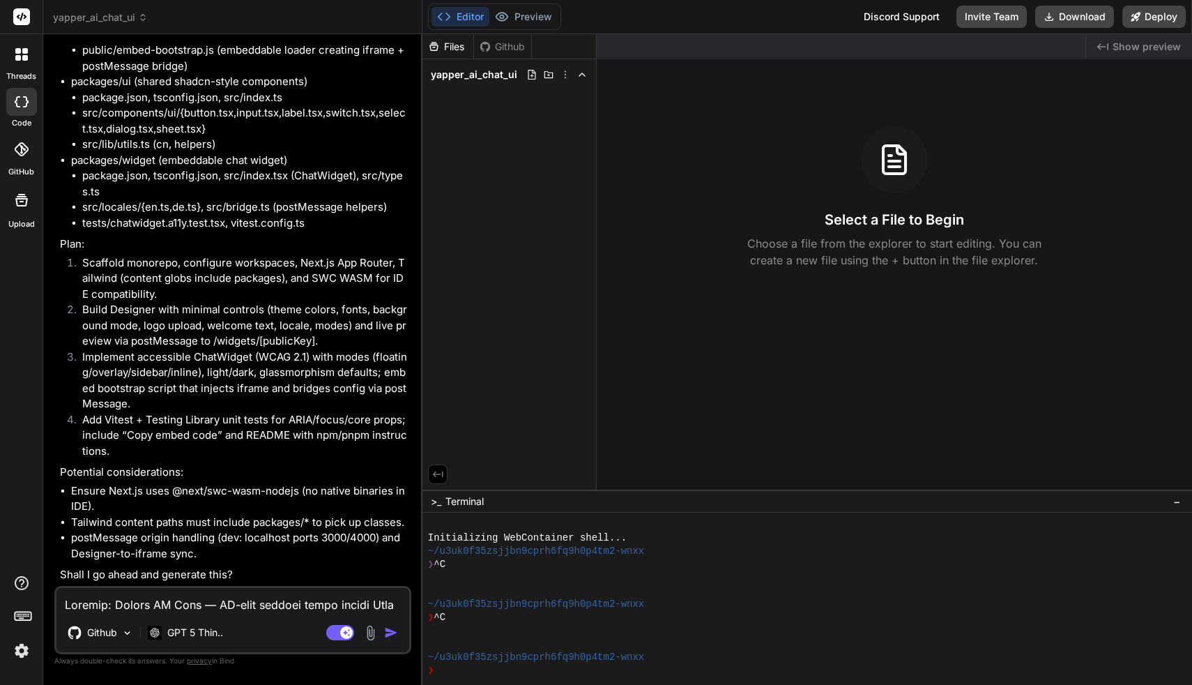
click at [269, 604] on textarea at bounding box center [232, 600] width 353 height 25
click at [248, 601] on textarea at bounding box center [232, 600] width 353 height 25
type textarea "y"
type textarea "x"
type textarea "ye"
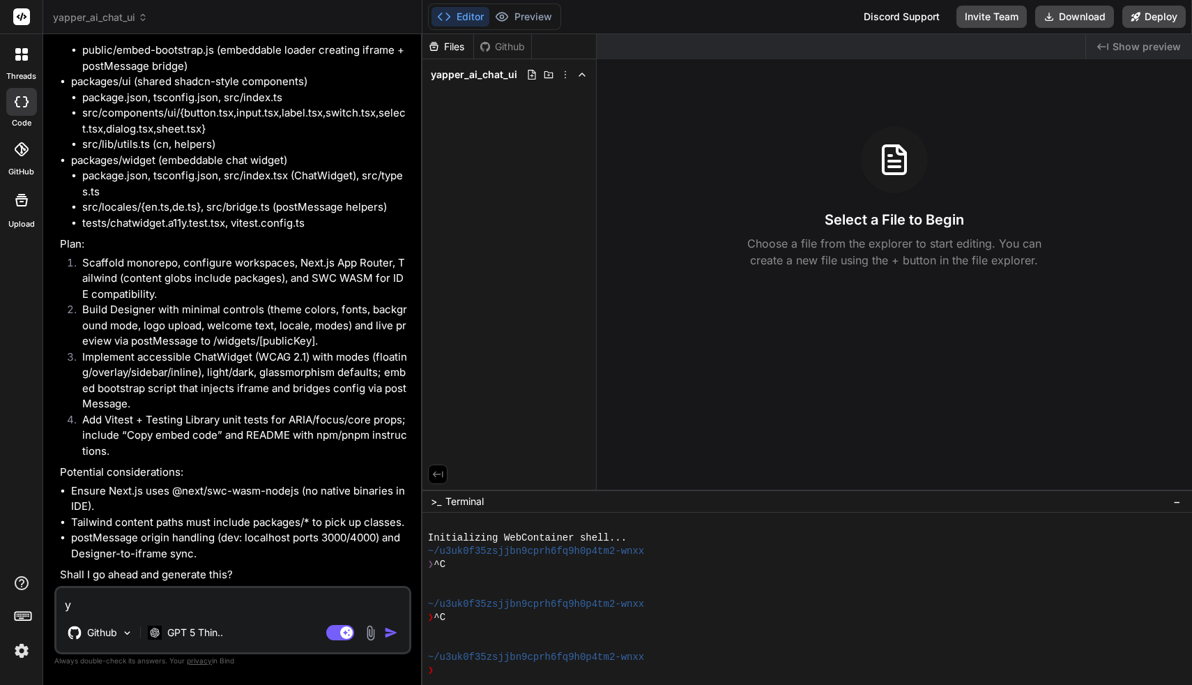
type textarea "x"
type textarea "yes"
type textarea "x"
type textarea "yes,"
type textarea "x"
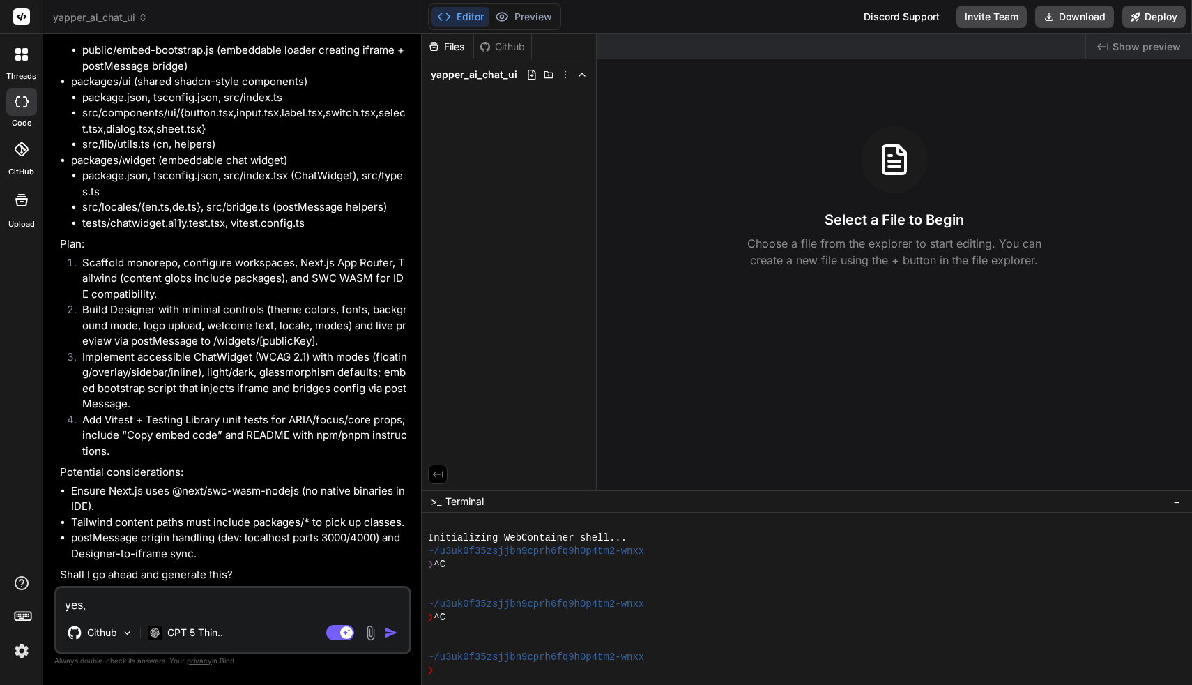
type textarea "yes,"
type textarea "x"
type textarea "yes, p"
type textarea "x"
type textarea "yes, pl"
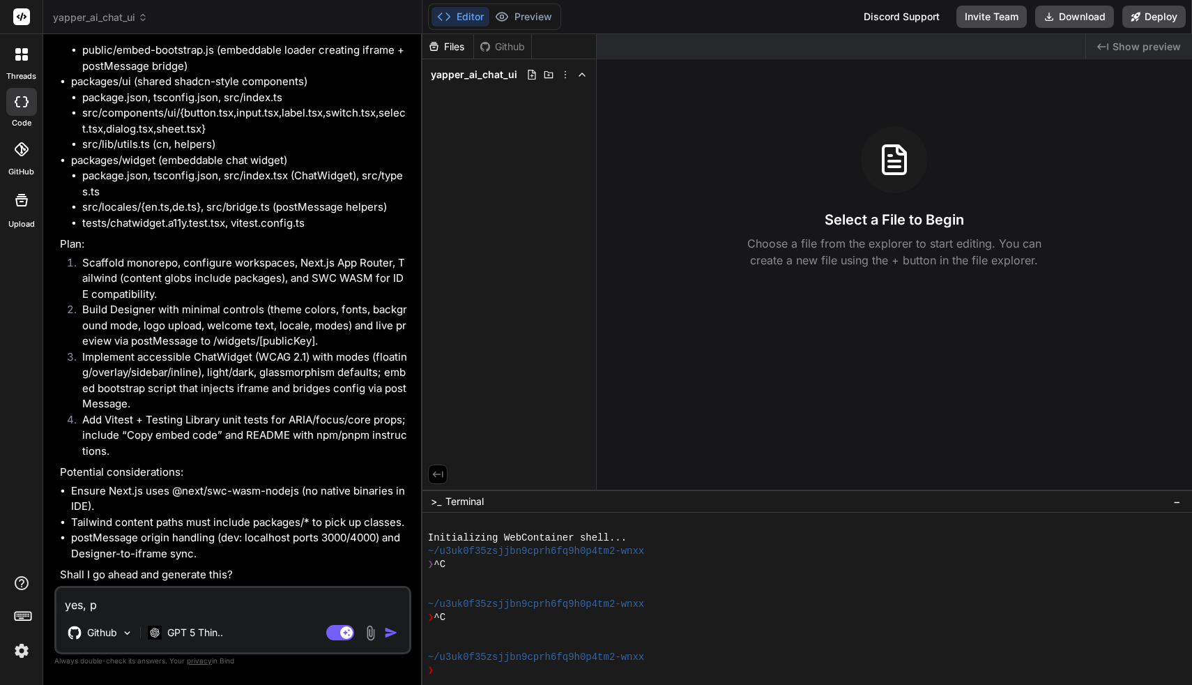
type textarea "x"
type textarea "yes, ple"
type textarea "x"
type textarea "yes, plea"
type textarea "x"
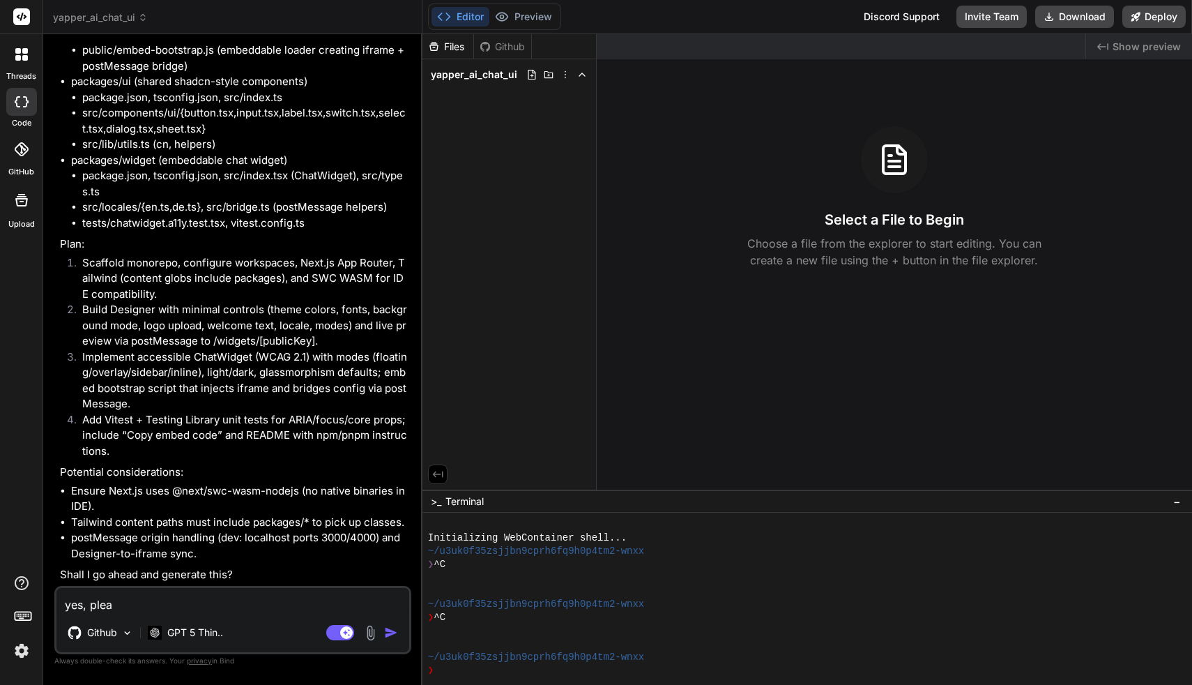
type textarea "yes, pleas"
type textarea "x"
type textarea "yes, please"
type textarea "x"
type textarea "yes, please,"
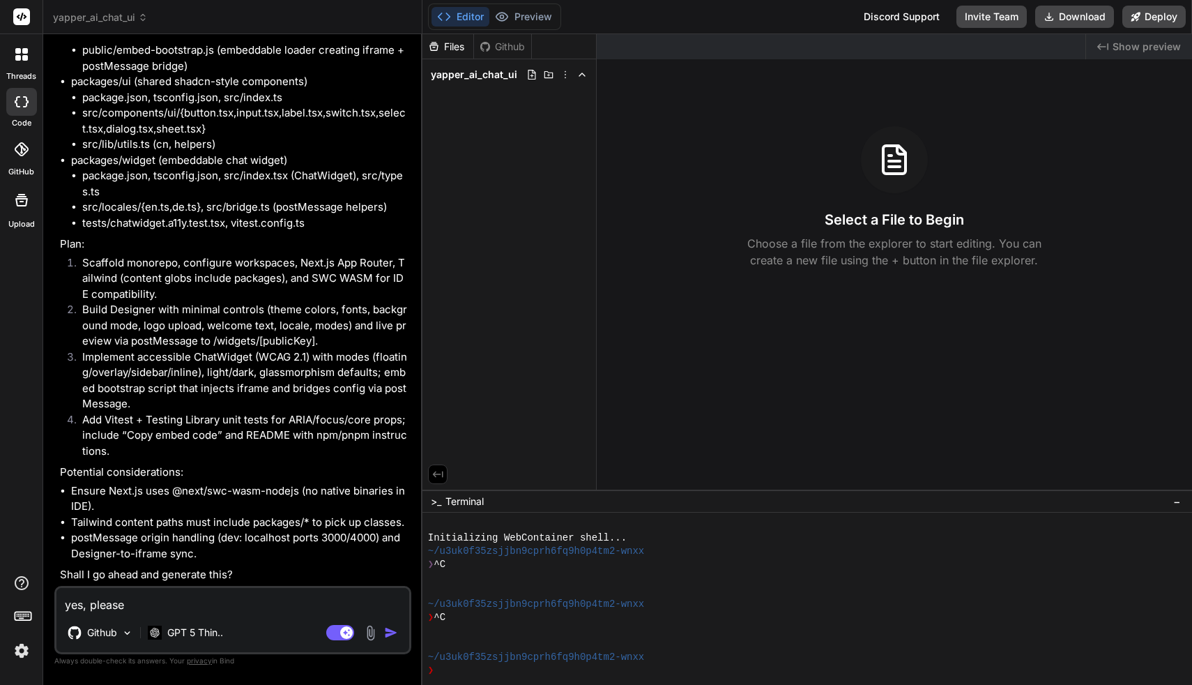
type textarea "x"
type textarea "yes, please,"
type textarea "x"
type textarea "yes, please, h"
type textarea "x"
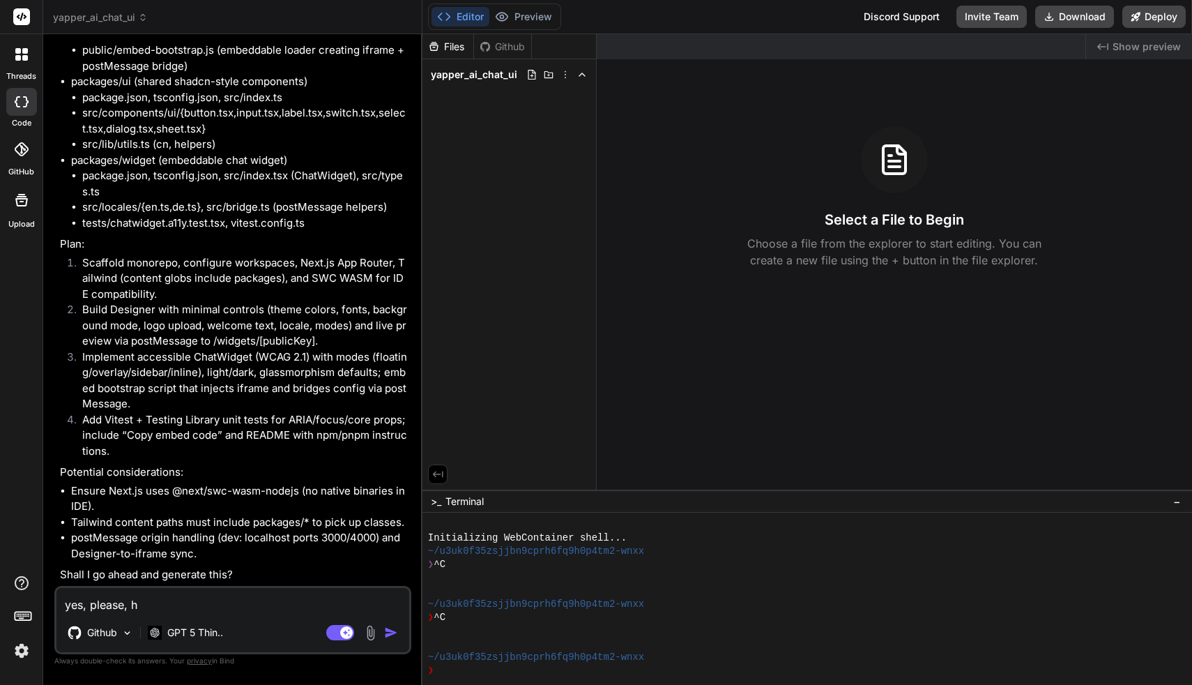
type textarea "yes, please, hi"
type textarea "x"
type textarea "yes, please, hig"
type textarea "x"
type textarea "yes, please, high"
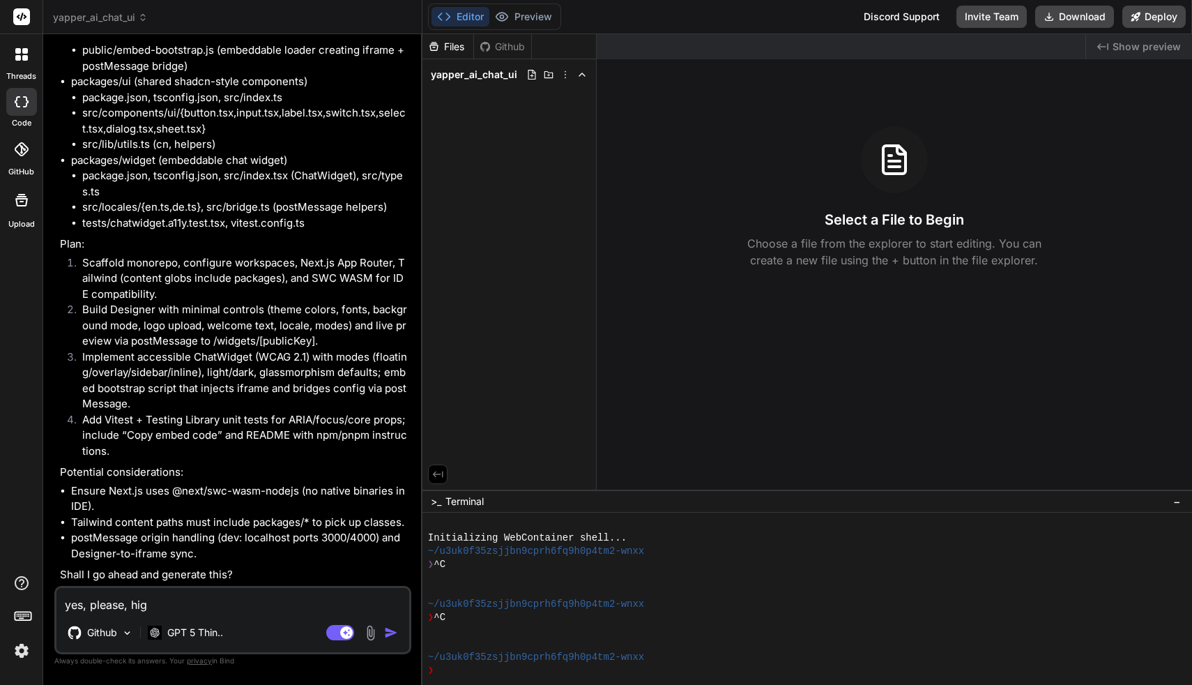
type textarea "x"
type textarea "yes, please, highl"
type textarea "x"
type textarea "yes, please, highly"
type textarea "x"
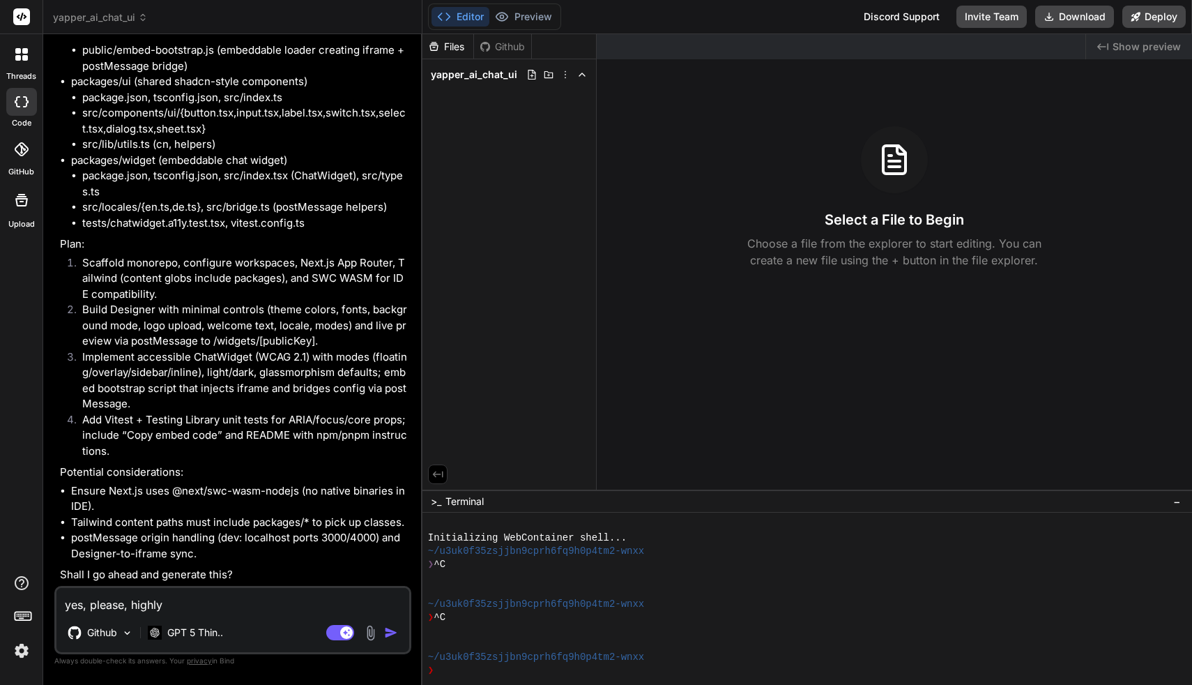
type textarea "yes, please, highly"
type textarea "x"
type textarea "yes, please, highly p"
type textarea "x"
type textarea "yes, please, highly pr"
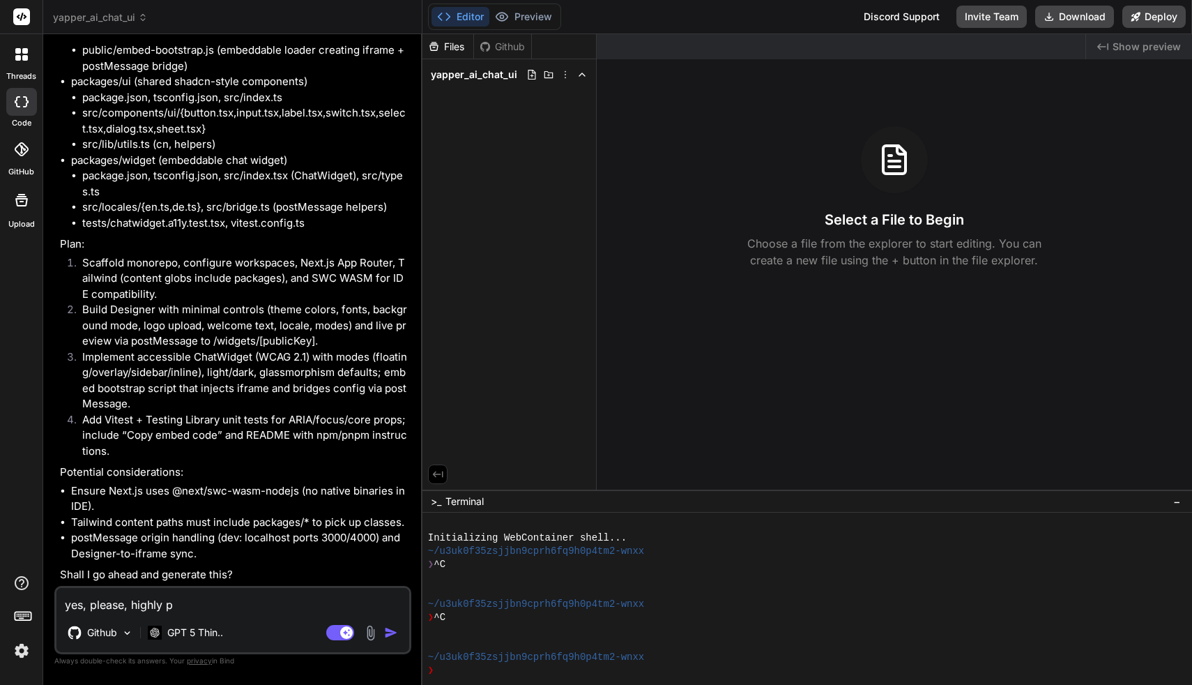
type textarea "x"
type textarea "yes, please, highly pro"
type textarea "x"
type textarea "yes, please, highly prof"
type textarea "x"
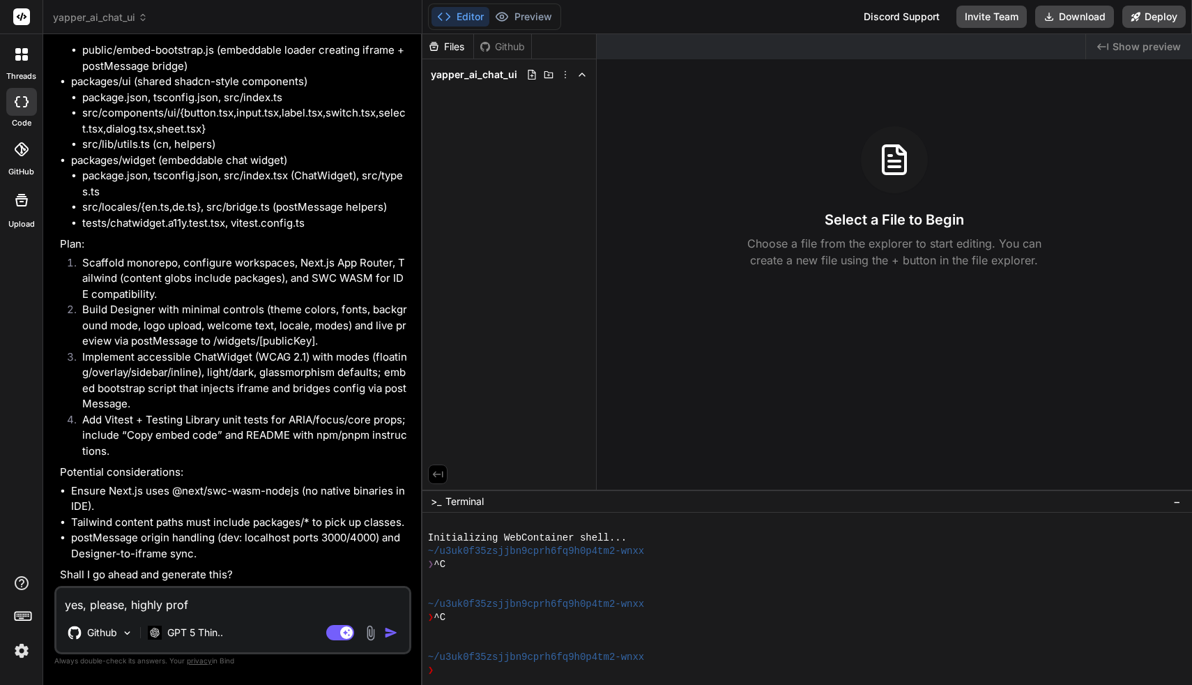
type textarea "yes, please, highly profe"
type textarea "x"
type textarea "yes, please, highly profes"
type textarea "x"
type textarea "yes, please, highly profess"
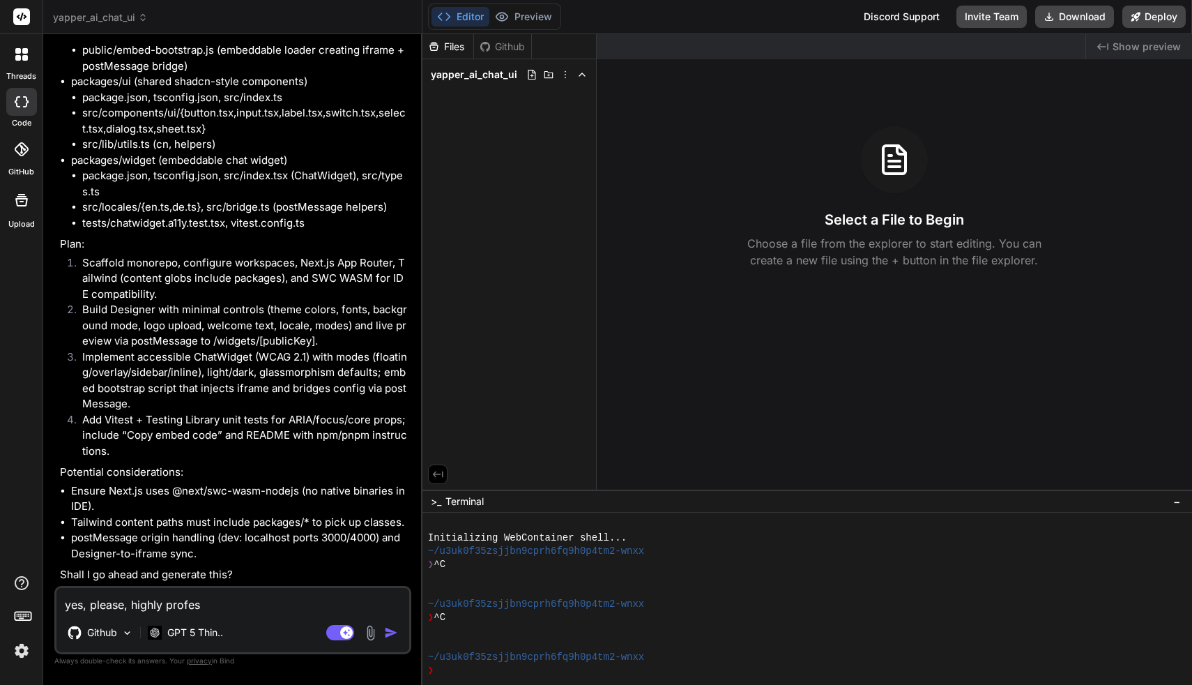
type textarea "x"
type textarea "yes, please, highly professi"
type textarea "x"
type textarea "yes, please, highly professio"
type textarea "x"
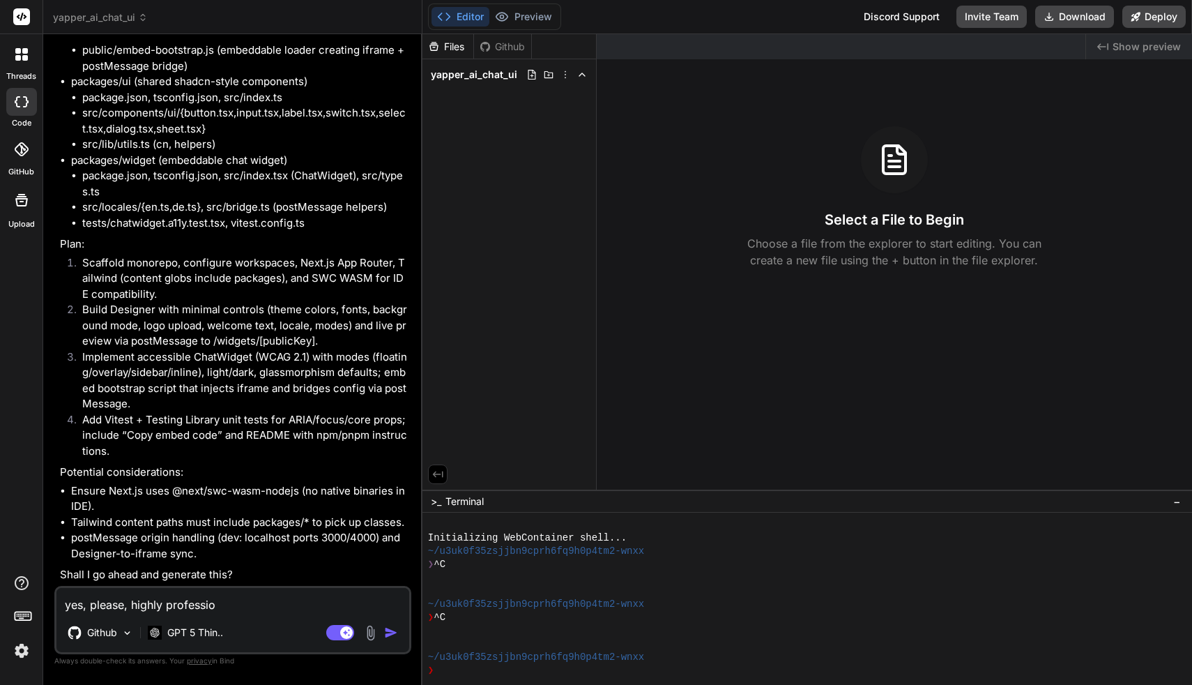
type textarea "yes, please, highly profession"
type textarea "x"
type textarea "yes, please, highly professiona"
type textarea "x"
type textarea "yes, please, highly professional"
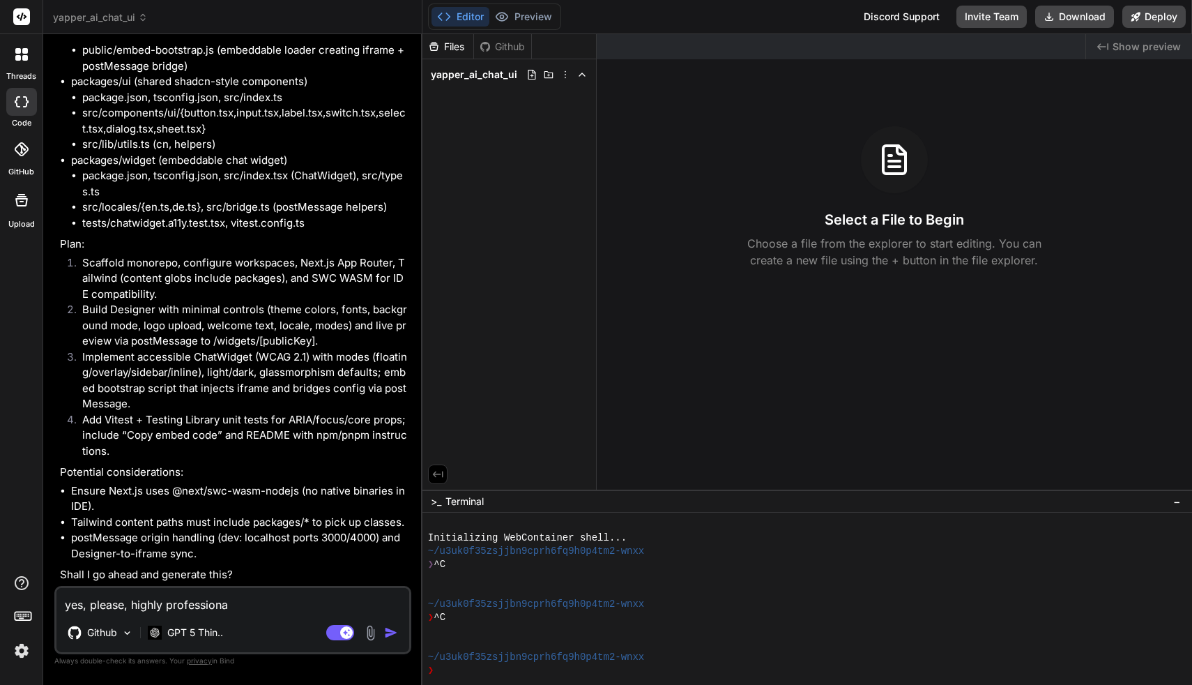
type textarea "x"
type textarea "yes, please, highly professional,"
type textarea "x"
type textarea "yes, please, highly professional"
type textarea "x"
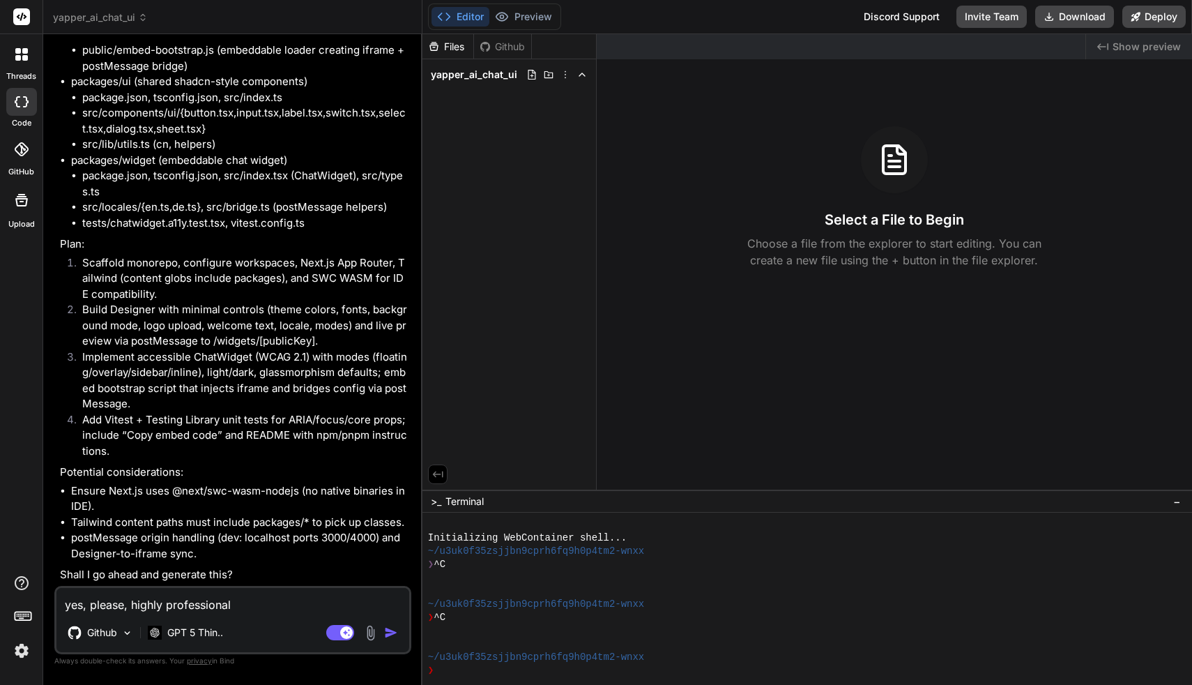
type textarea "yes, please, highly professional"
type textarea "x"
type textarea "yes, please, highly professional a"
type textarea "x"
type textarea "yes, please, highly professional ar"
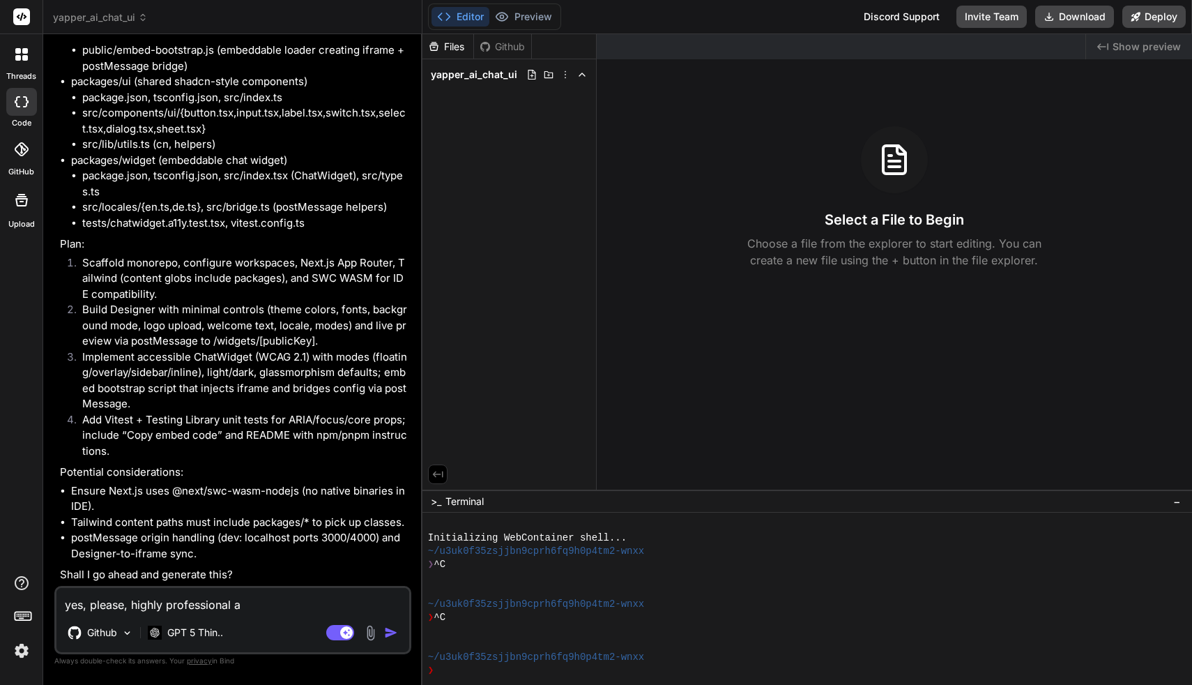
type textarea "x"
type textarea "yes, please, highly professional arc"
type textarea "x"
type textarea "yes, please, highly professional arch"
type textarea "x"
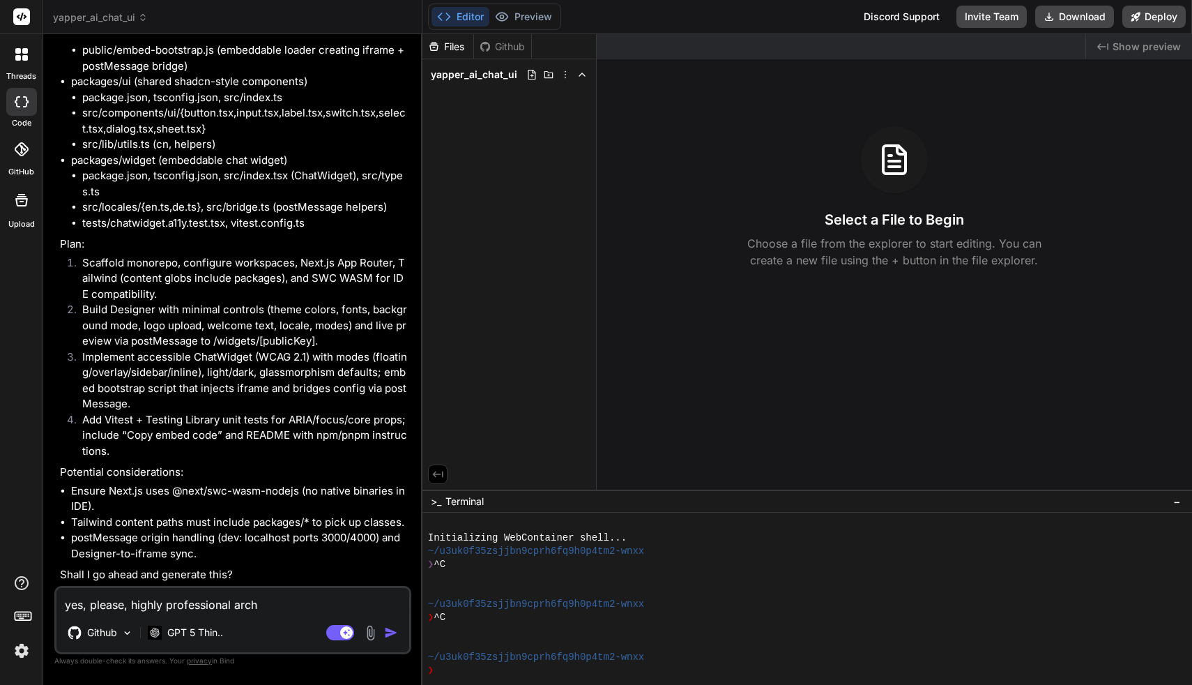
type textarea "yes, please, highly professional archi"
type textarea "x"
type textarea "yes, please, highly professional [PERSON_NAME]"
type textarea "x"
type textarea "yes, please, highly professional archite"
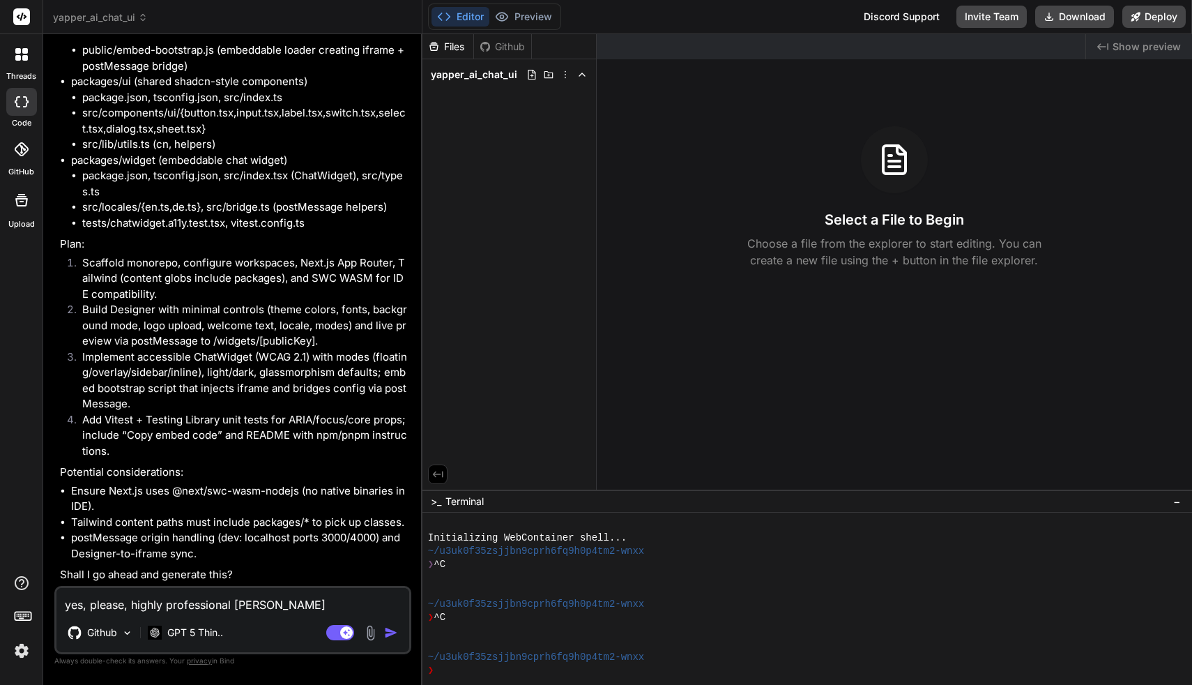
type textarea "x"
type textarea "yes, please, highly professional architec"
type textarea "x"
type textarea "yes, please, highly professional architect"
type textarea "x"
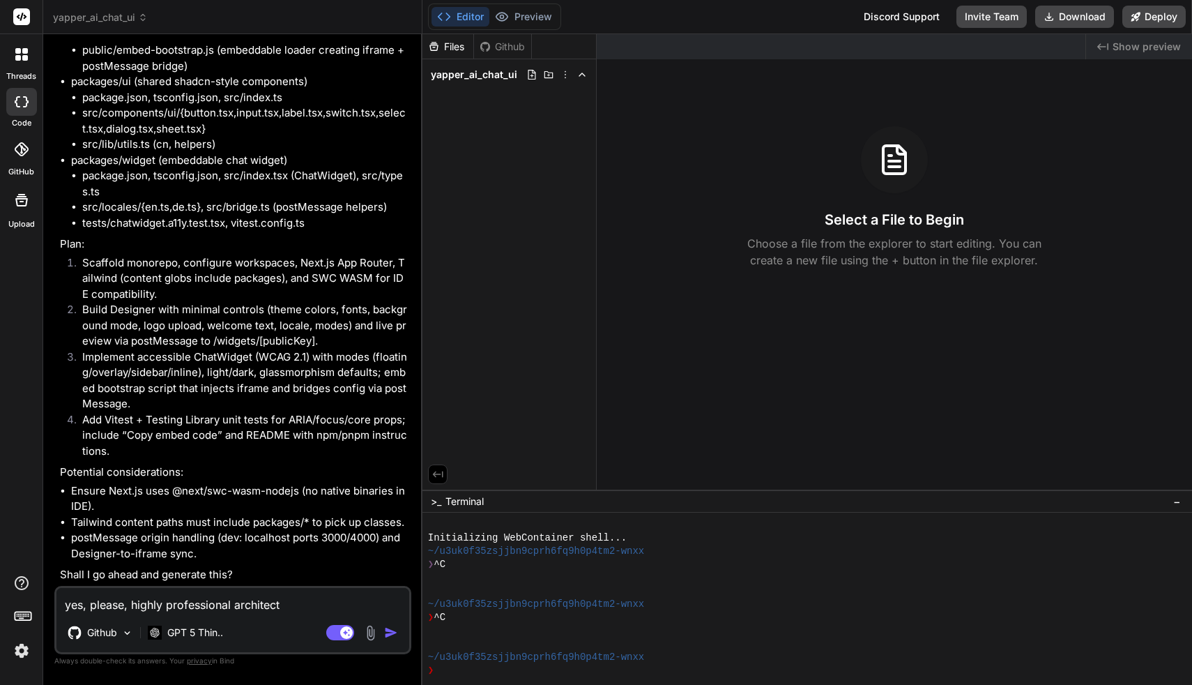
type textarea "yes, please, highly professional architectu"
type textarea "x"
type textarea "yes, please, highly professional architectur"
type textarea "x"
type textarea "yes, please, highly professional architecture"
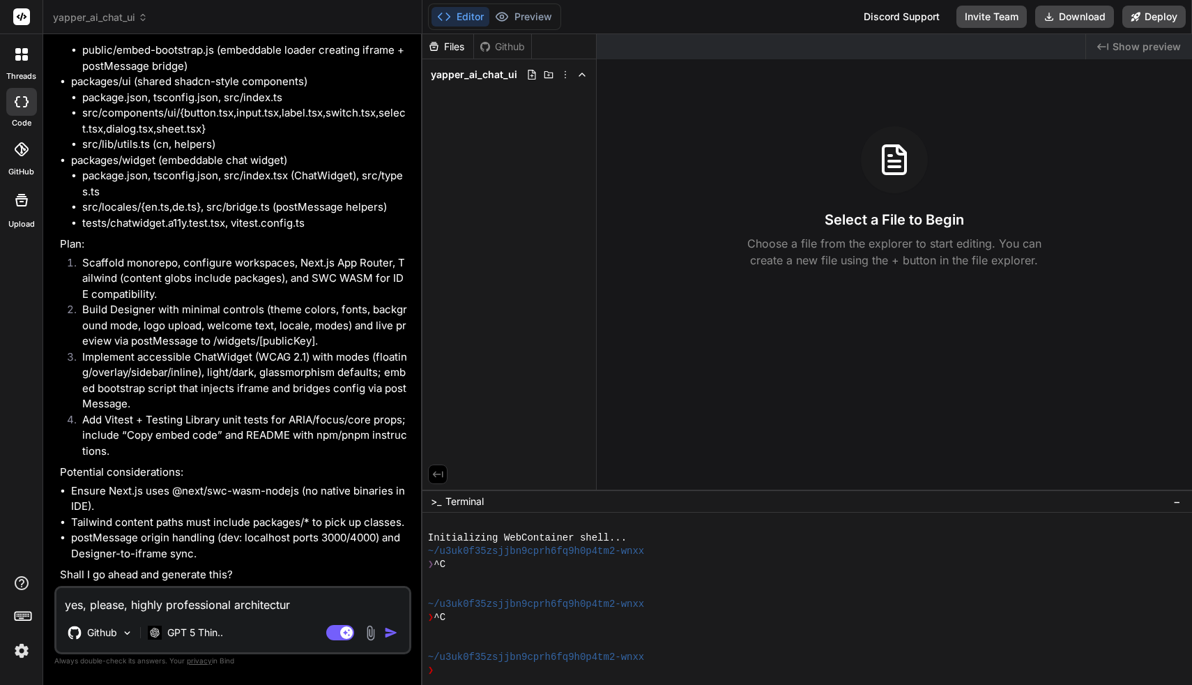
type textarea "x"
type textarea "yes, please, highly professional architecture"
click at [392, 635] on img "button" at bounding box center [391, 632] width 14 height 14
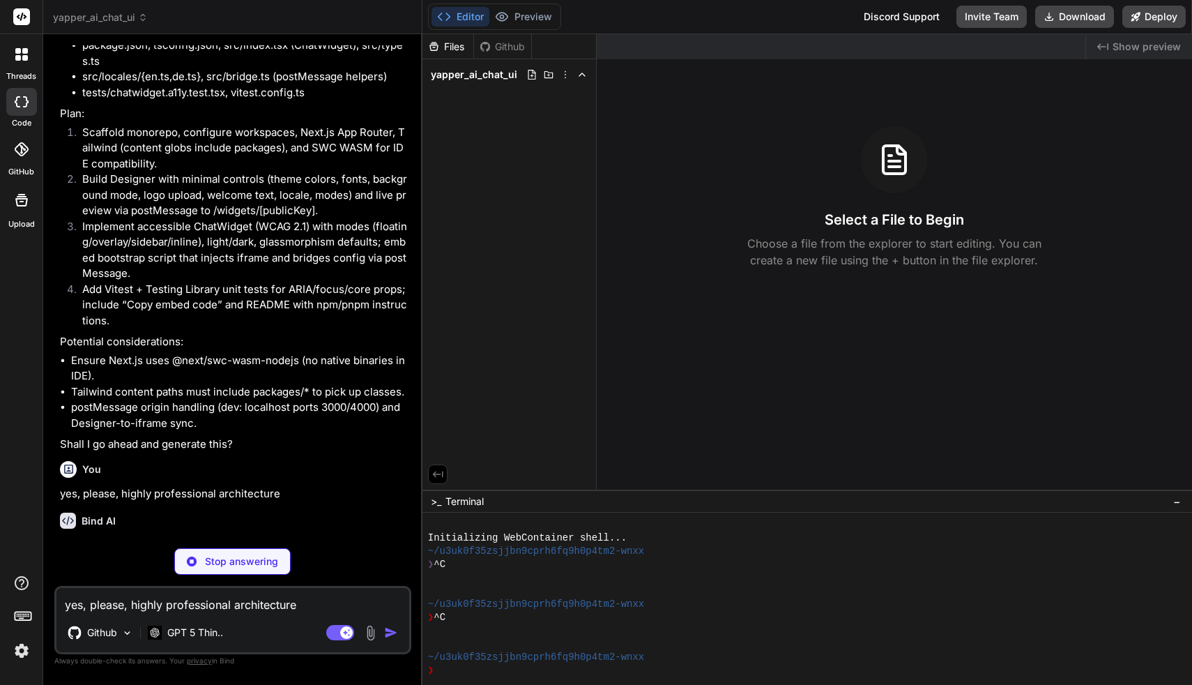
scroll to position [812, 0]
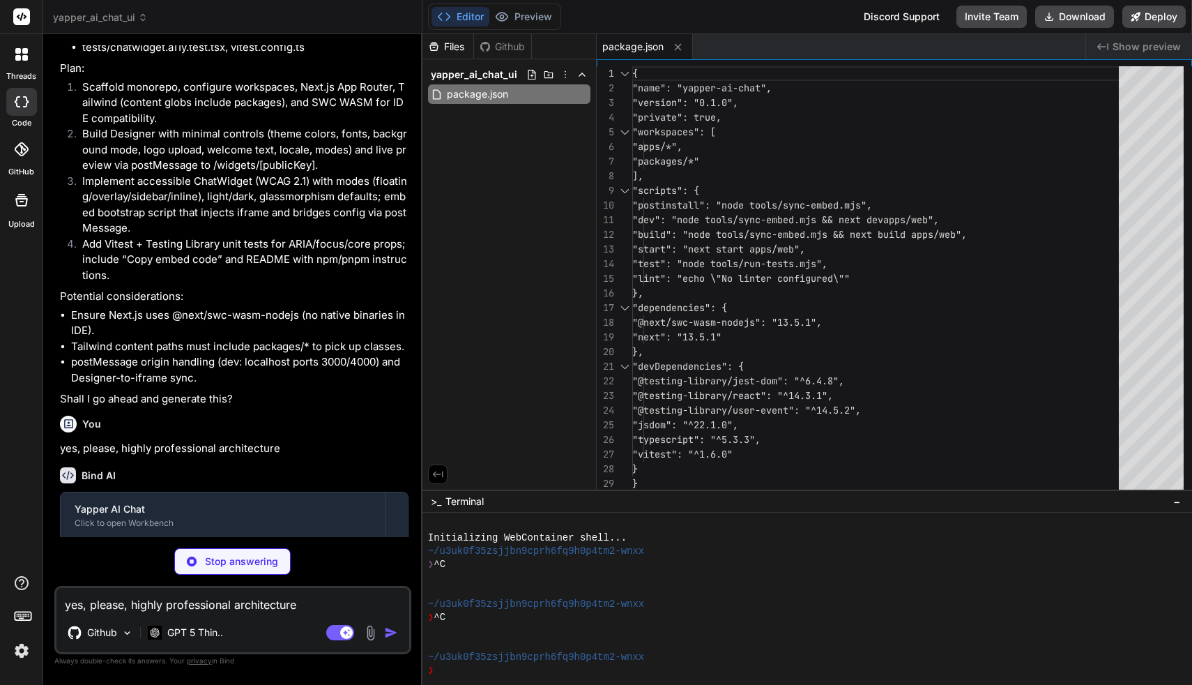
type textarea "x"
type textarea "} }"
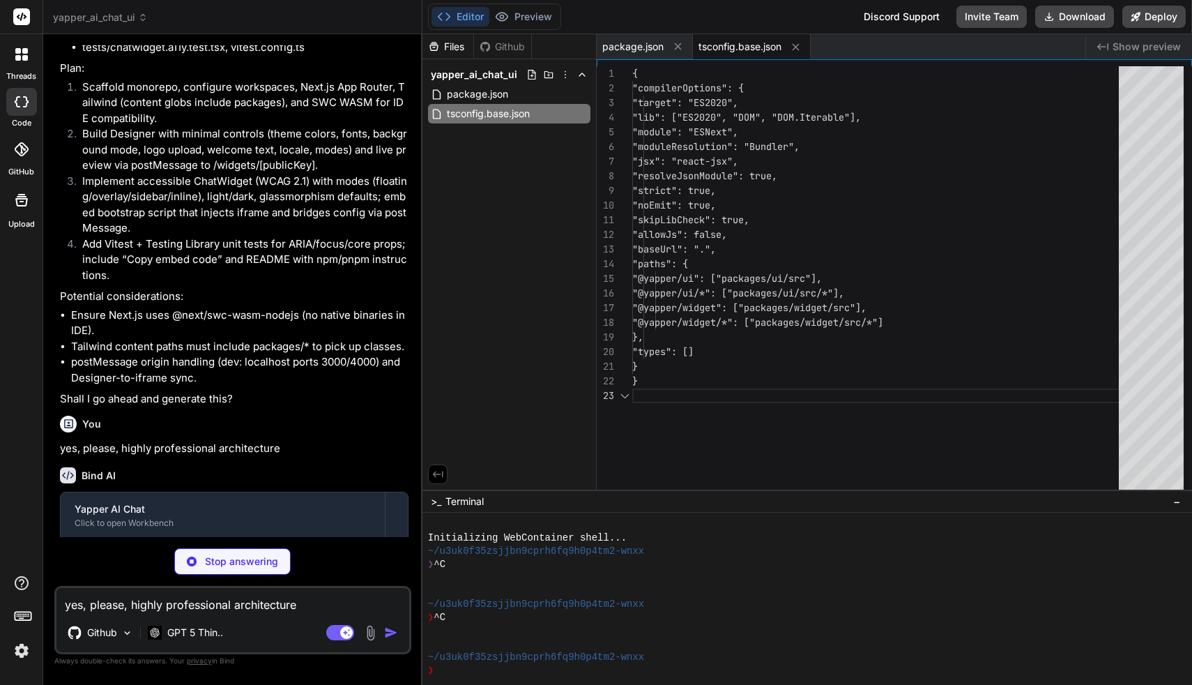
scroll to position [29, 0]
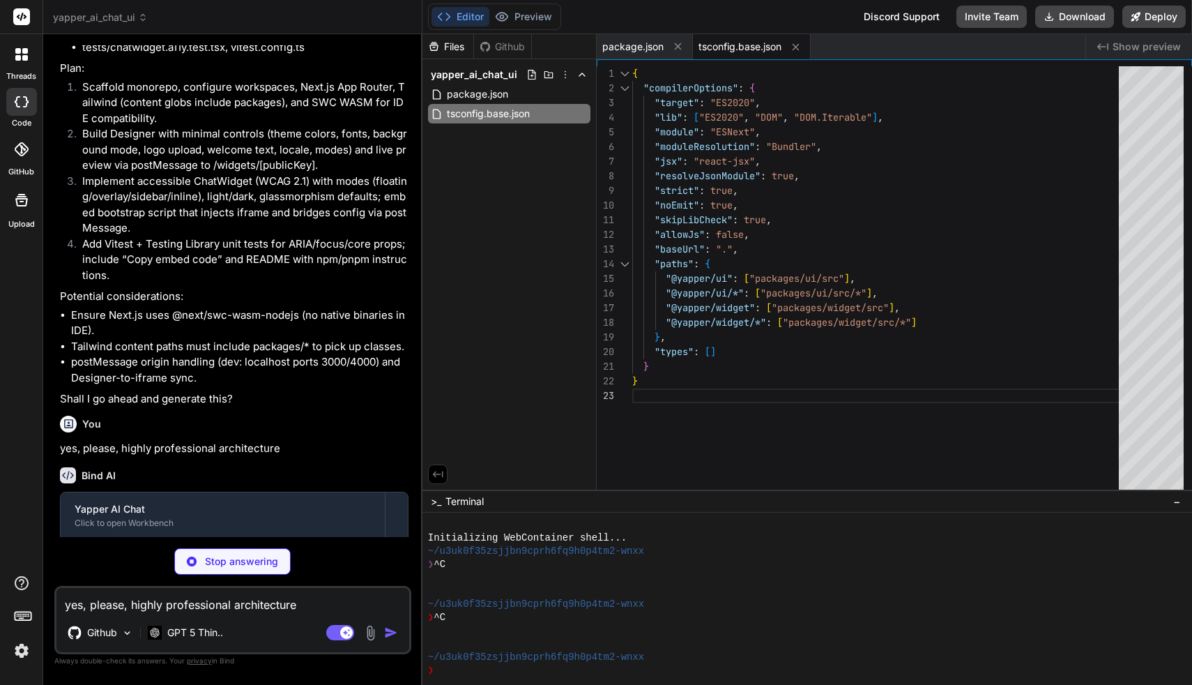
type textarea "x"
type textarea "console.error("[sync-embed] Failed to copy embed assets:", err); } } syncEmbed(…"
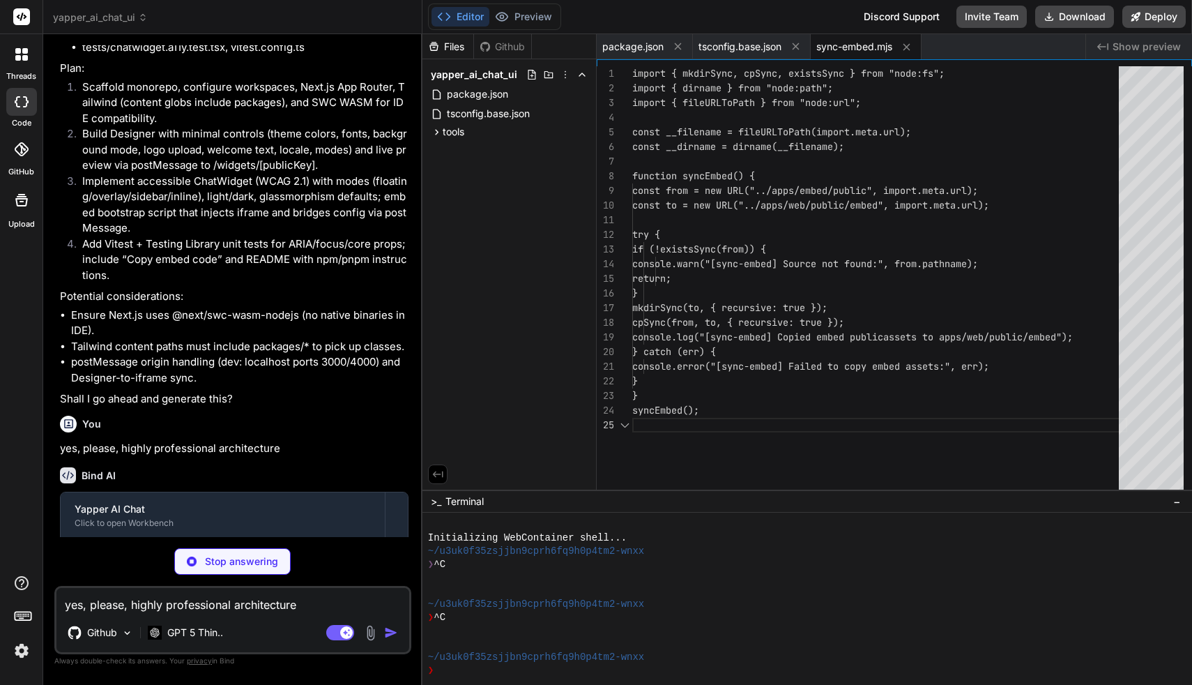
scroll to position [59, 0]
type textarea "x"
type textarea "import { spawn } from "node:child_process"; const child = spawn(process.argv[0]…"
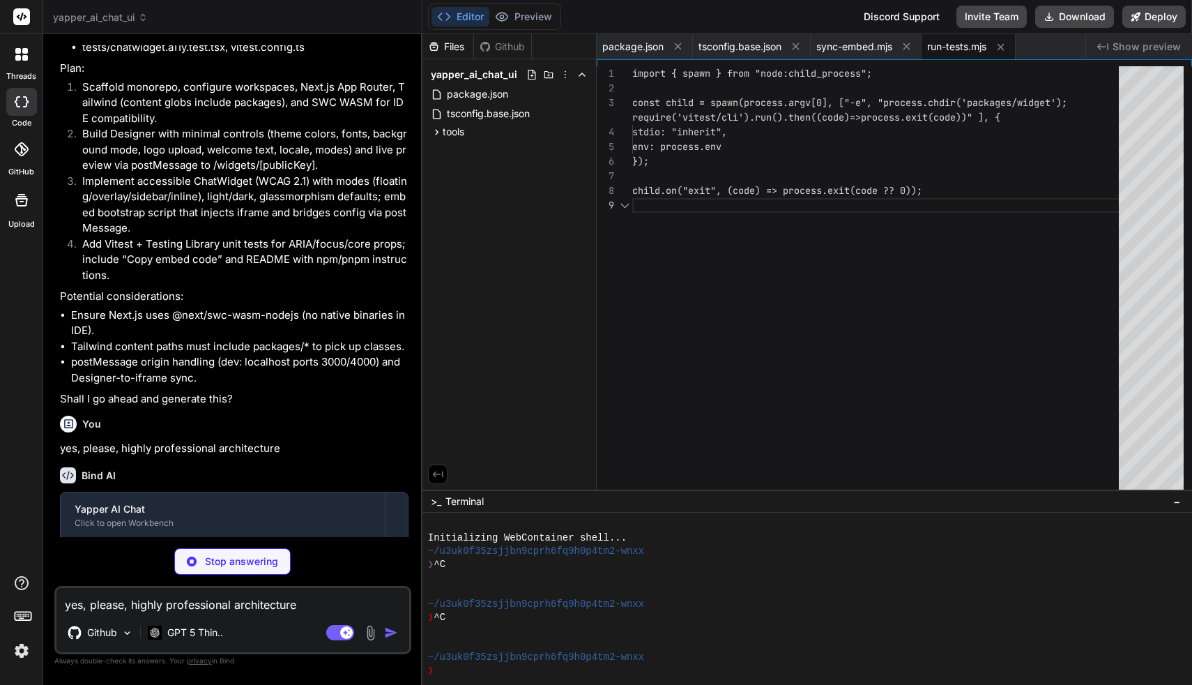
scroll to position [132, 0]
type textarea "x"
type textarea "data-public-key="pk_test_123" data-mode="floating" data-config='{"locale":"en",…"
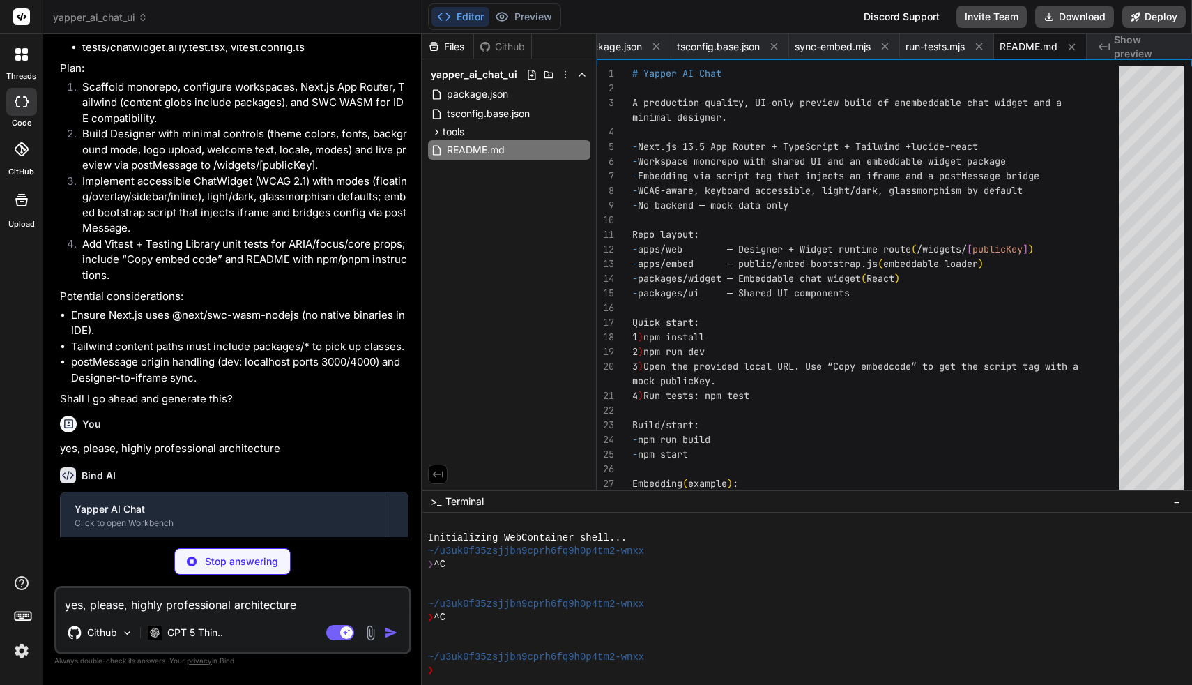
type textarea "x"
type textarea "}, "devDependencies": { "@next/swc-wasm-nodejs": "13.5.1", "typescript": "^5.3.…"
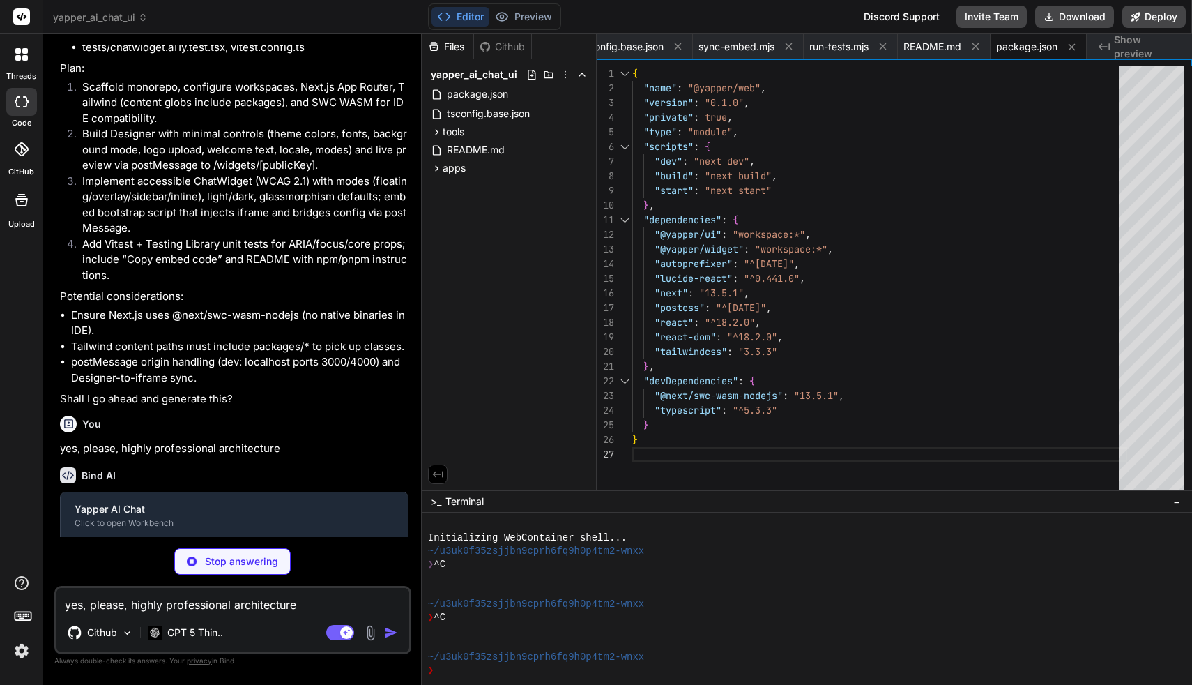
type textarea "x"
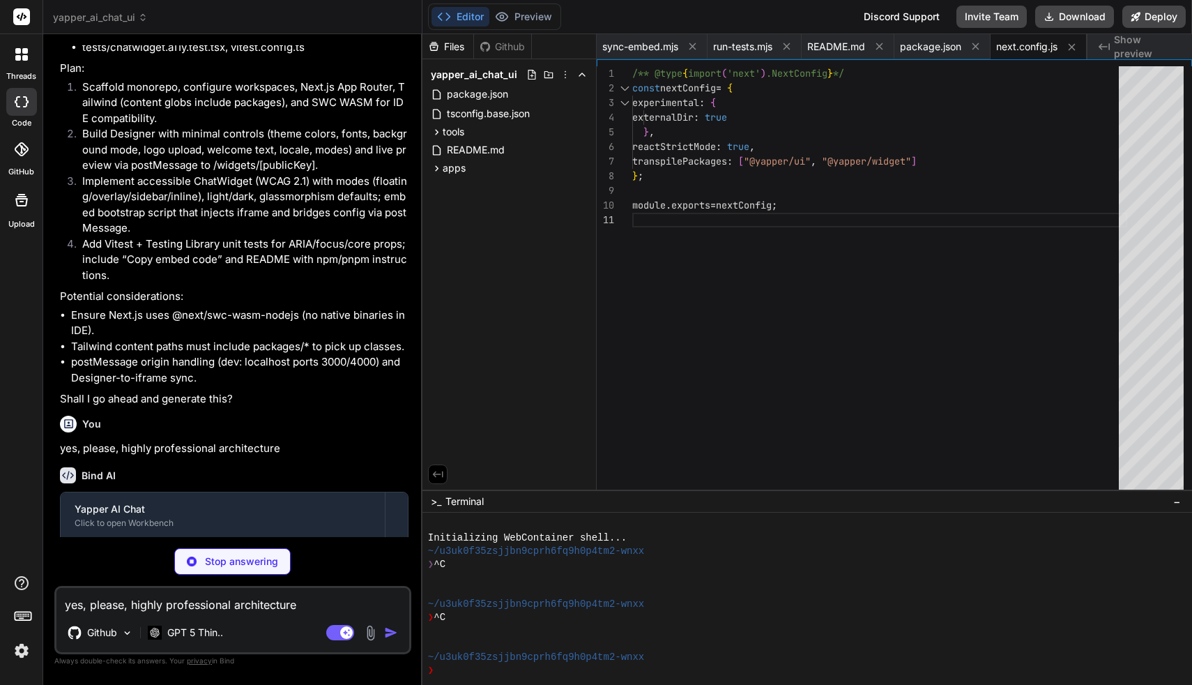
type textarea "x"
type textarea "module.exports = { plugins: { tailwindcss: {}, autoprefixer: {}, }, };"
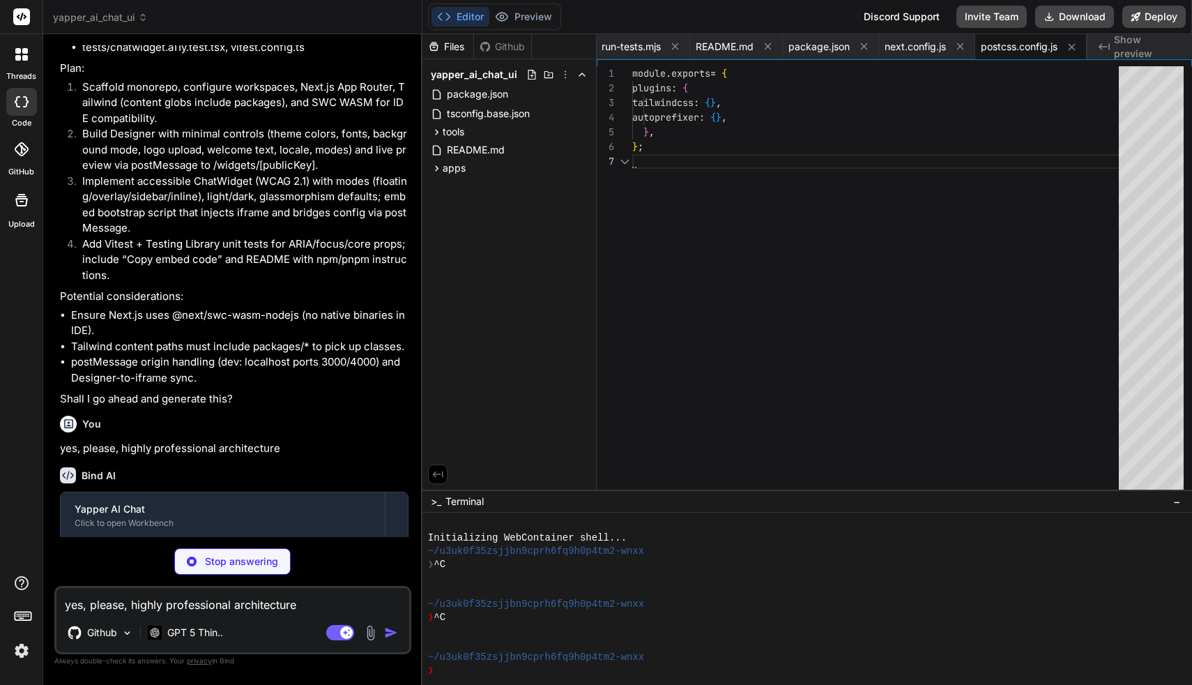
scroll to position [88, 0]
type textarea "x"
type textarea "xs: "2px" } } }, plugins: [] } satisfies Config;"
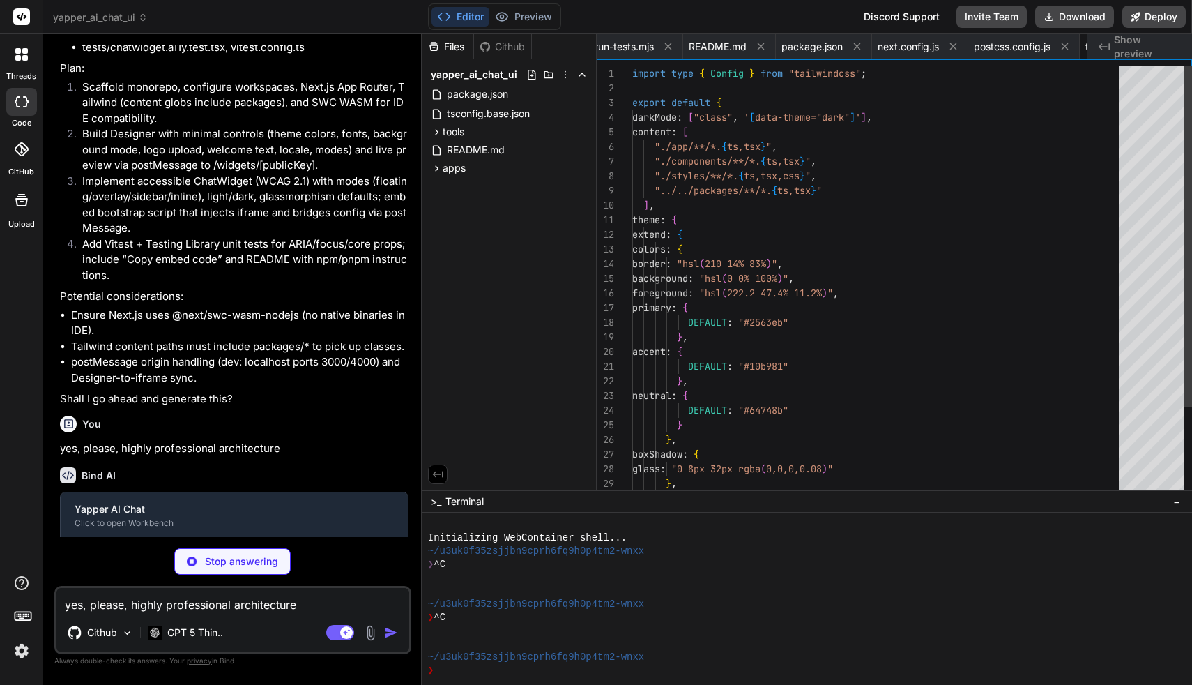
scroll to position [0, 446]
type textarea "x"
type textarea "{ "extends": "../../tsconfig.base.json", "compilerOptions": { "types": ["node"]…"
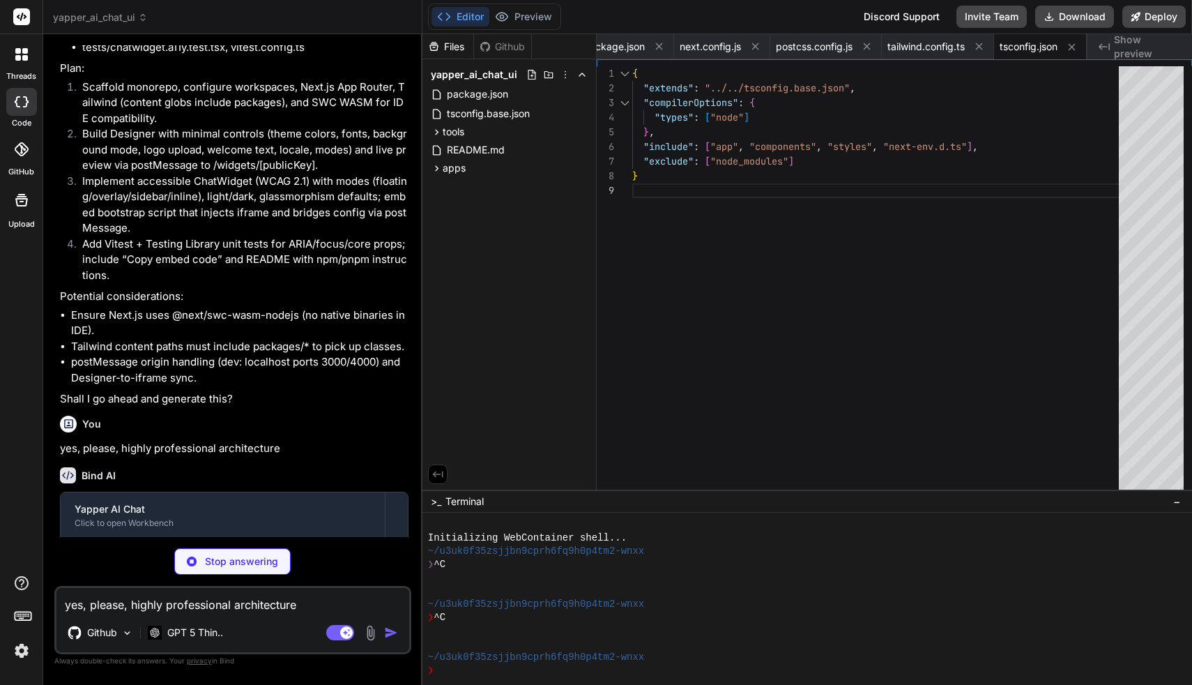
type textarea "x"
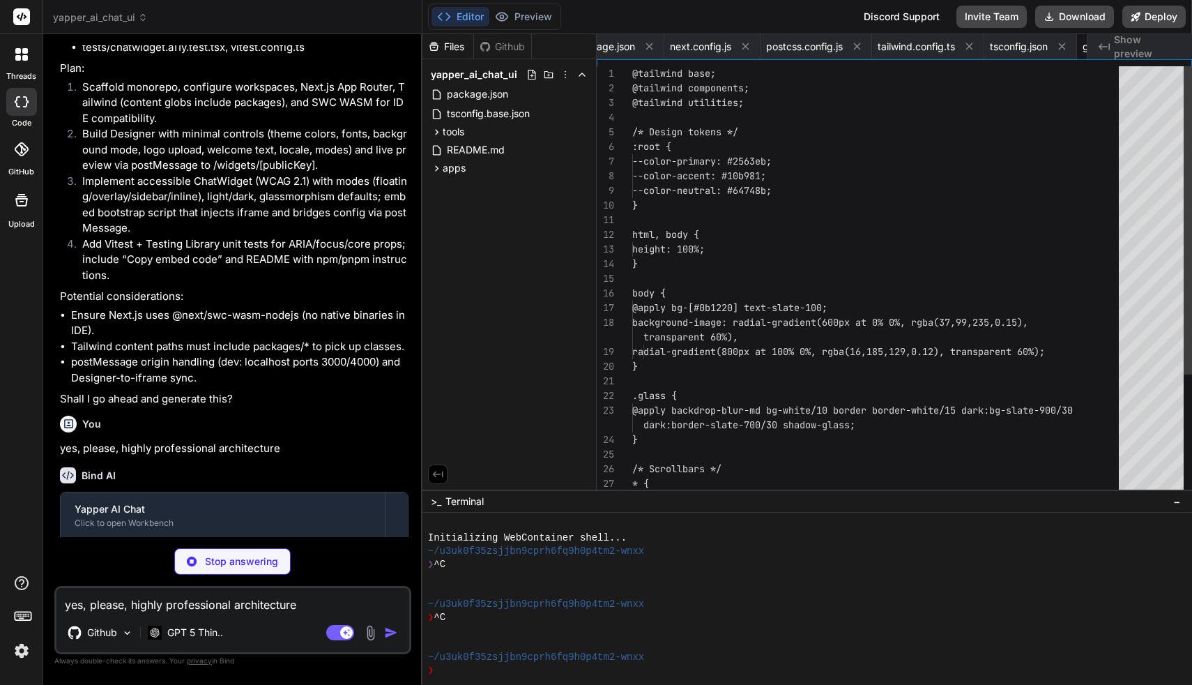
scroll to position [0, 0]
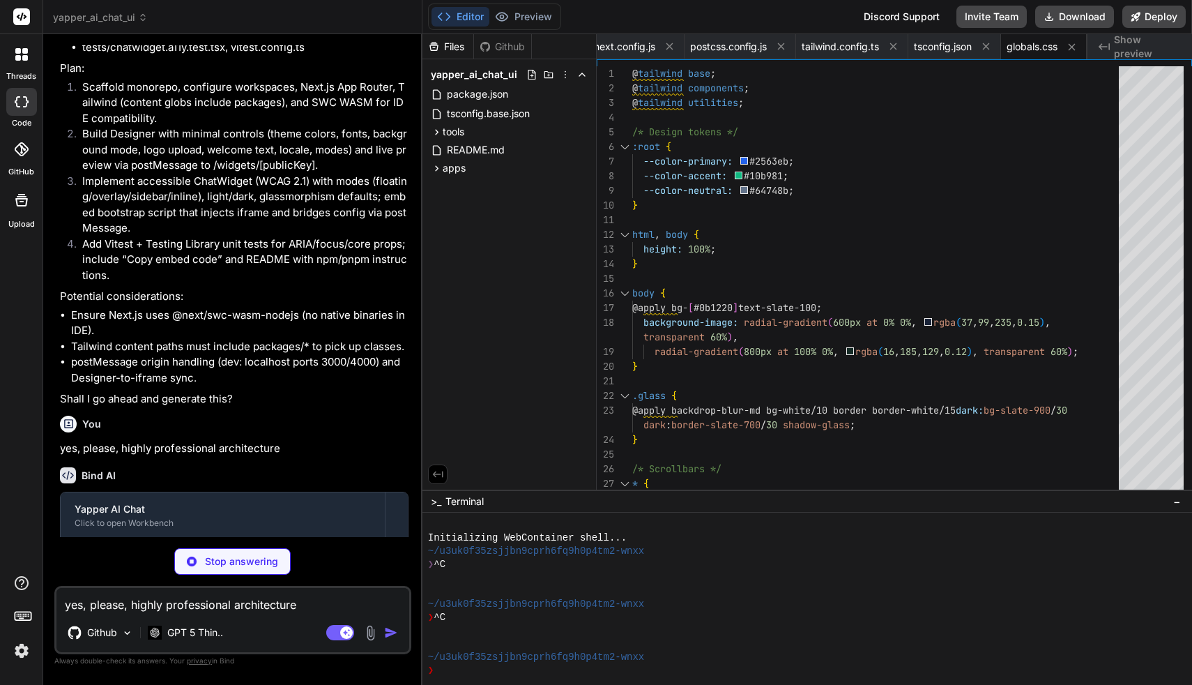
type textarea "x"
type textarea "}"
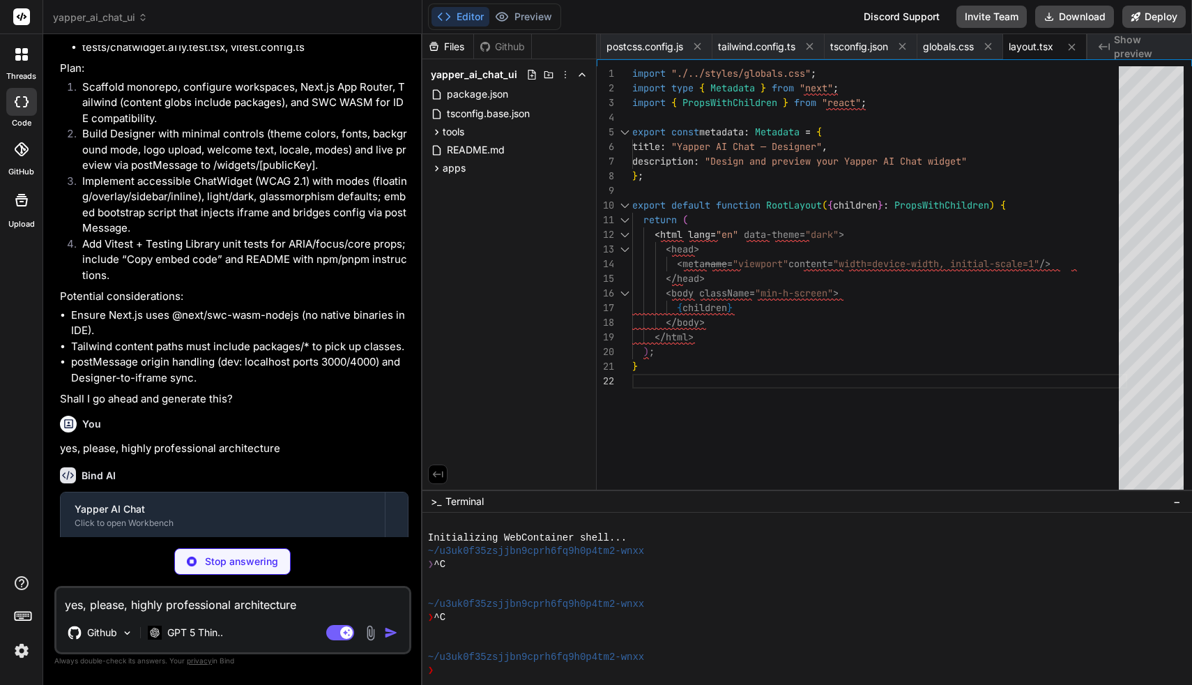
type textarea "x"
type textarea "<PreviewPane src={embedUrl} iframeRef={iframeRef} /> </div> </section> </main> …"
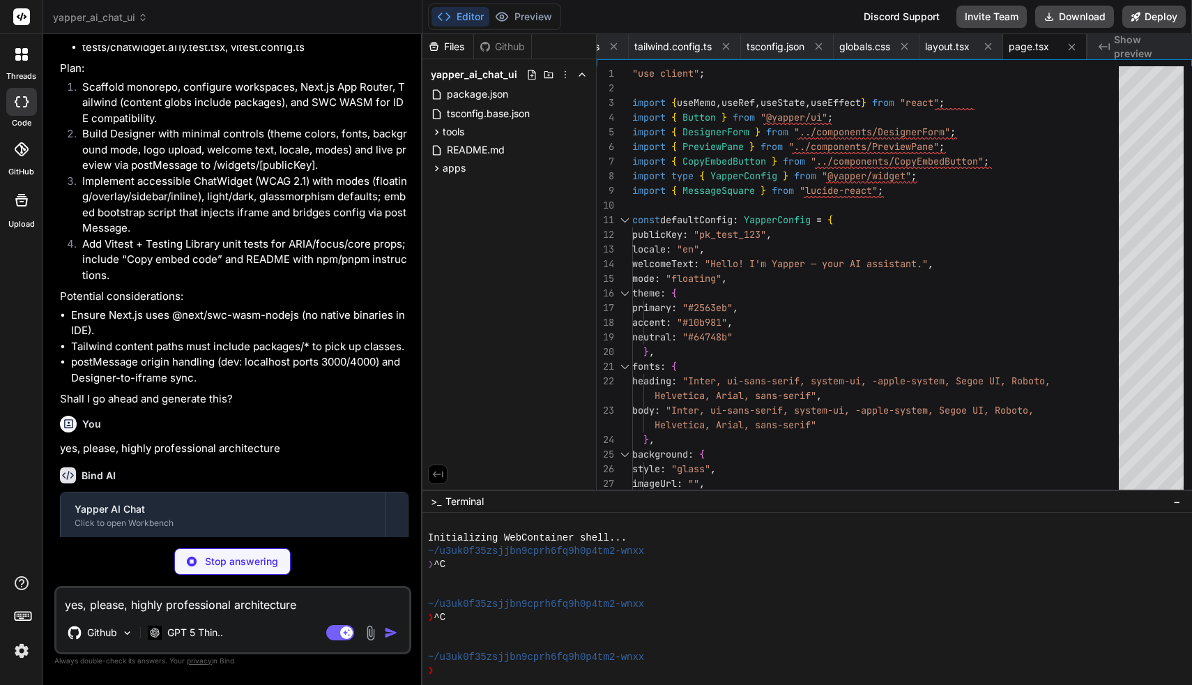
type textarea "x"
type textarea "</div> </form> ); }"
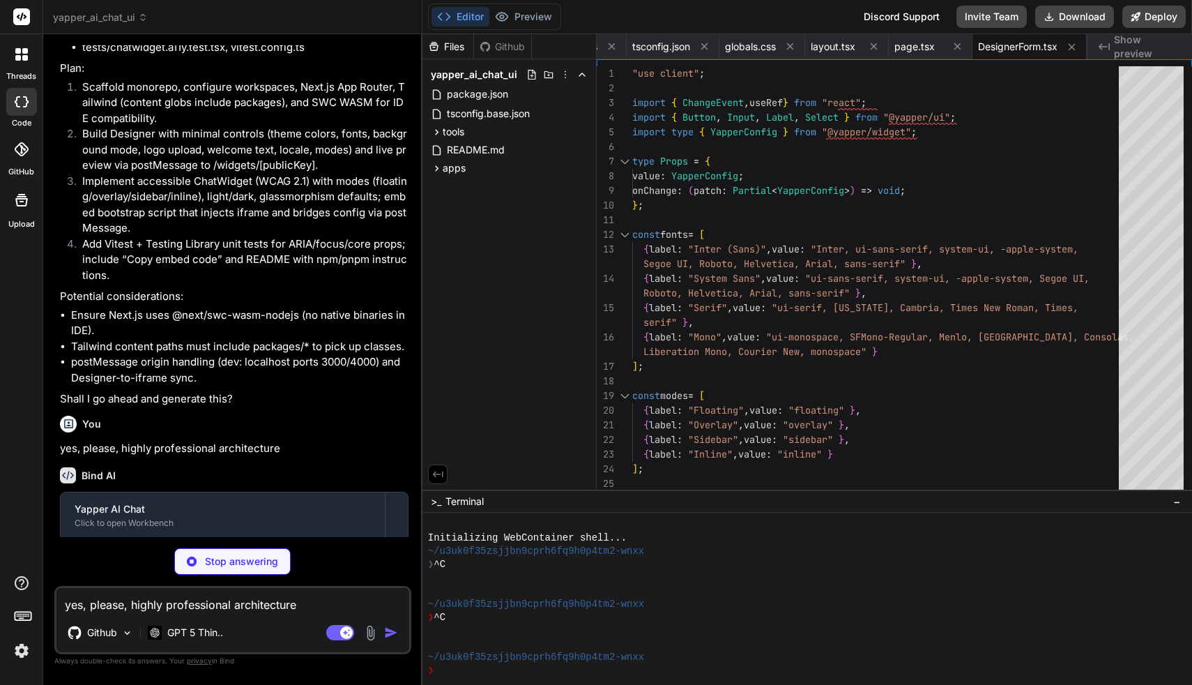
type textarea "x"
type textarea "</div> ); };"
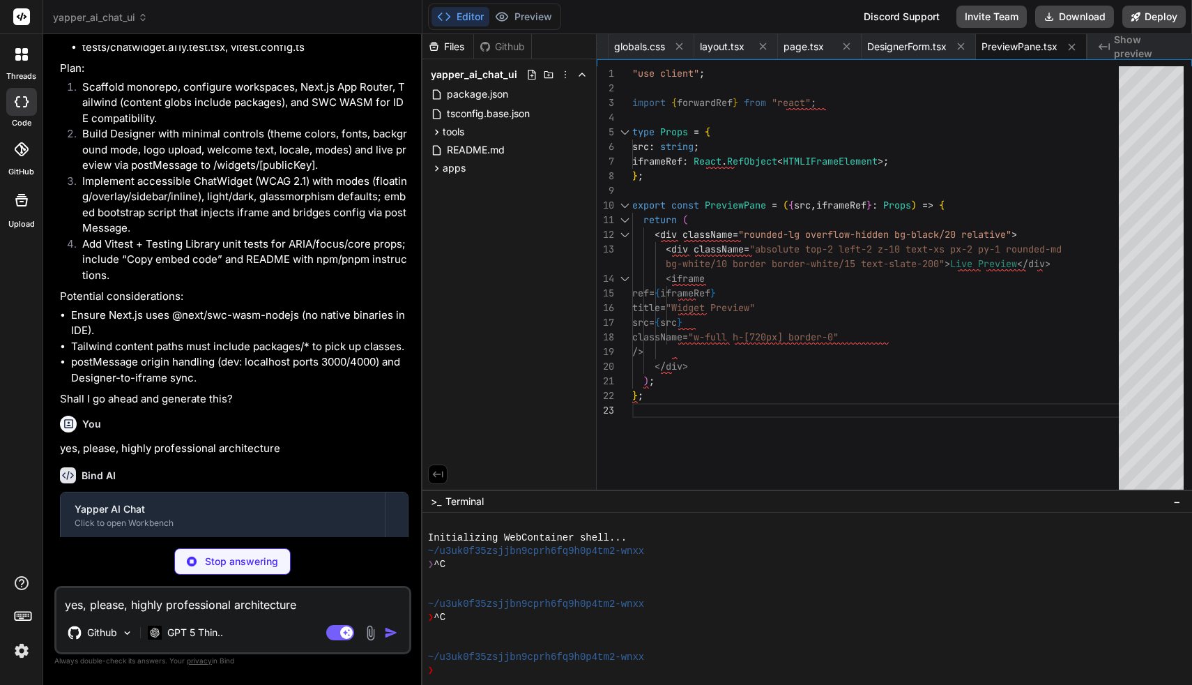
type textarea "x"
type textarea "</Button> ); }"
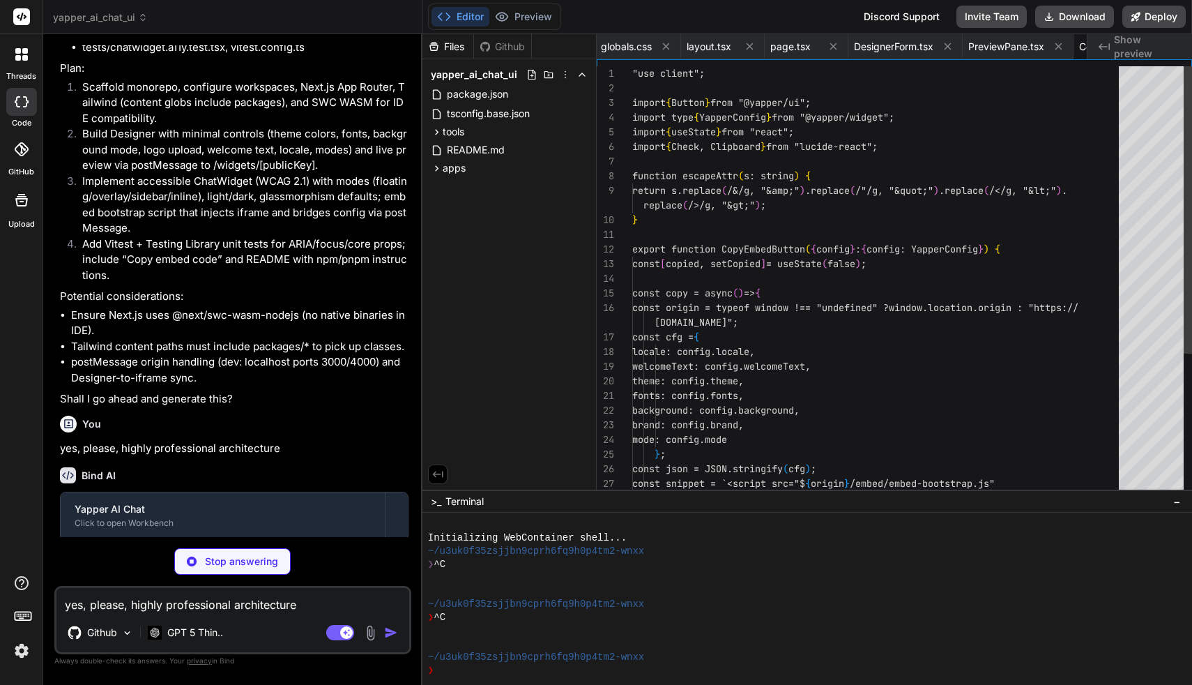
scroll to position [0, 1160]
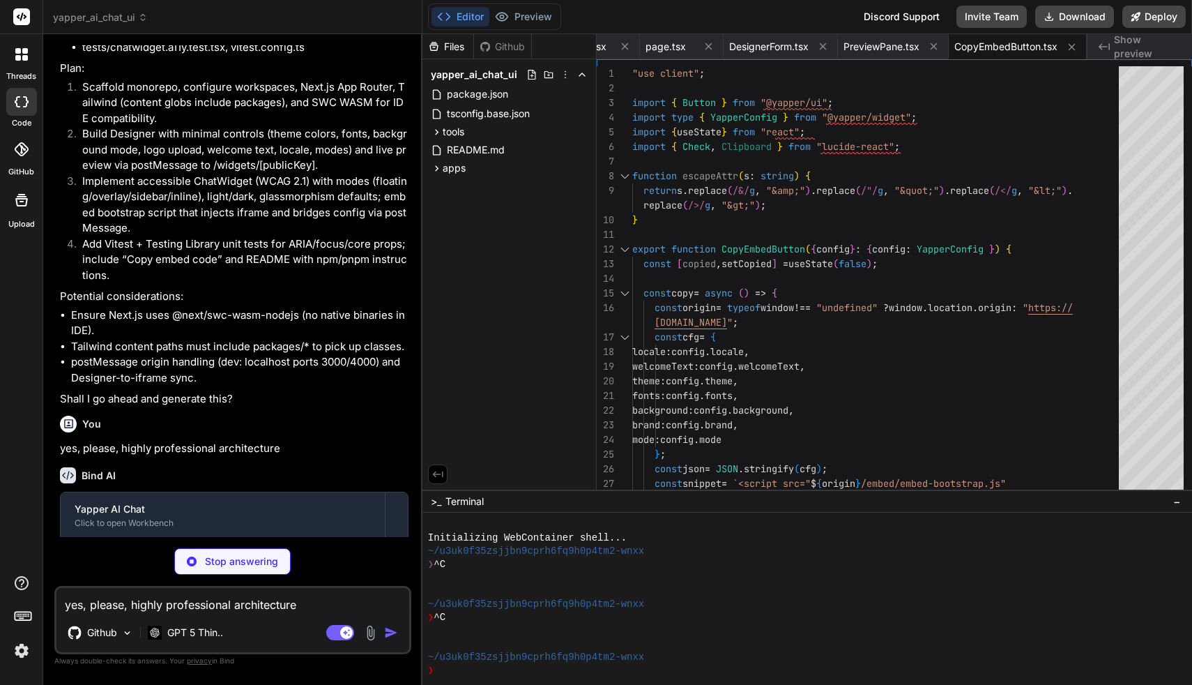
type textarea "x"
type textarea "import WidgetRuntime from "./runtime"; export const dynamic = "force-static"; e…"
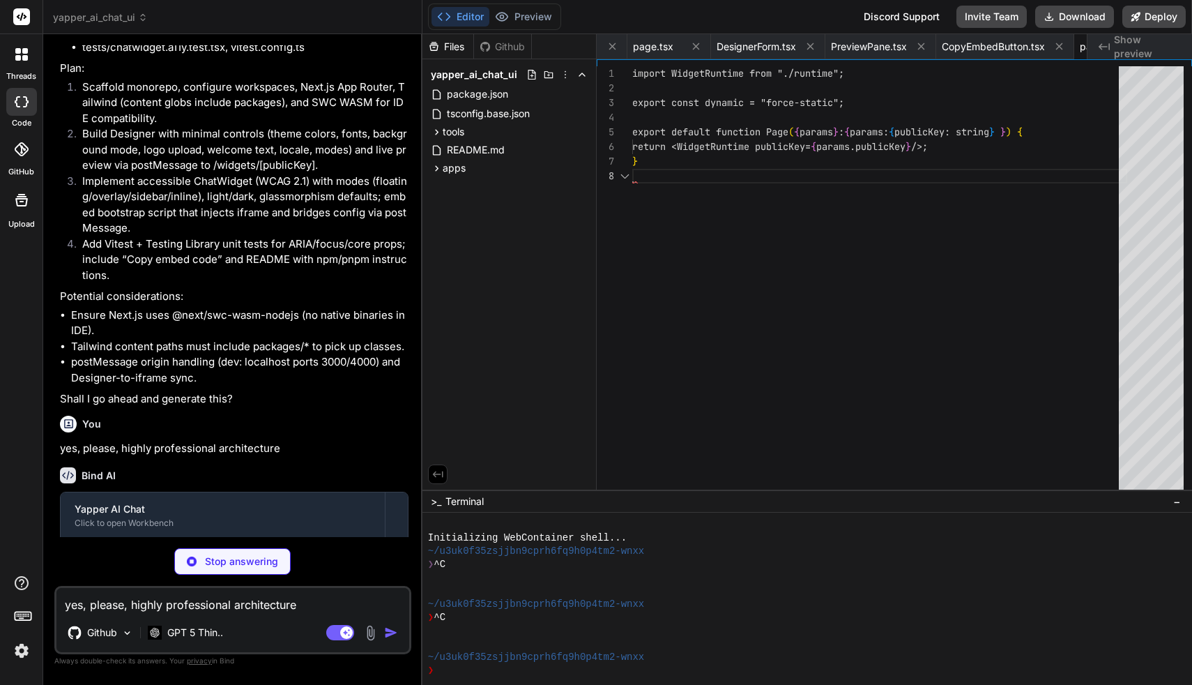
scroll to position [103, 0]
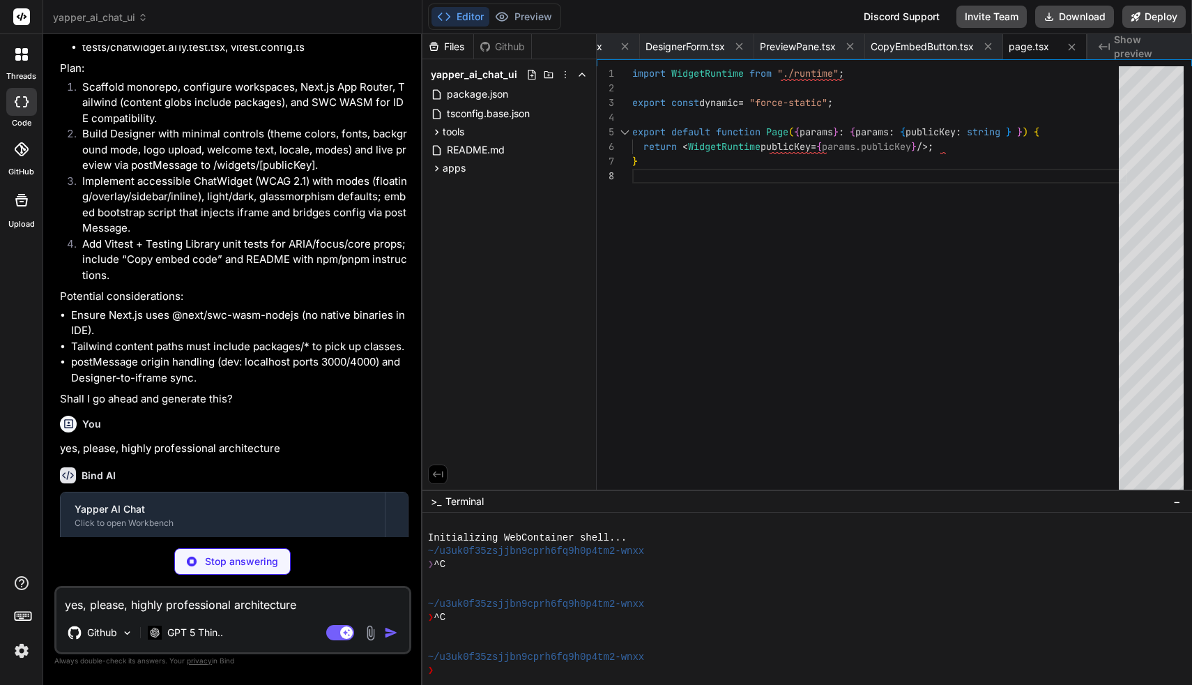
type textarea "x"
type textarea "<ChatWidget config={config} /> </div> ); }"
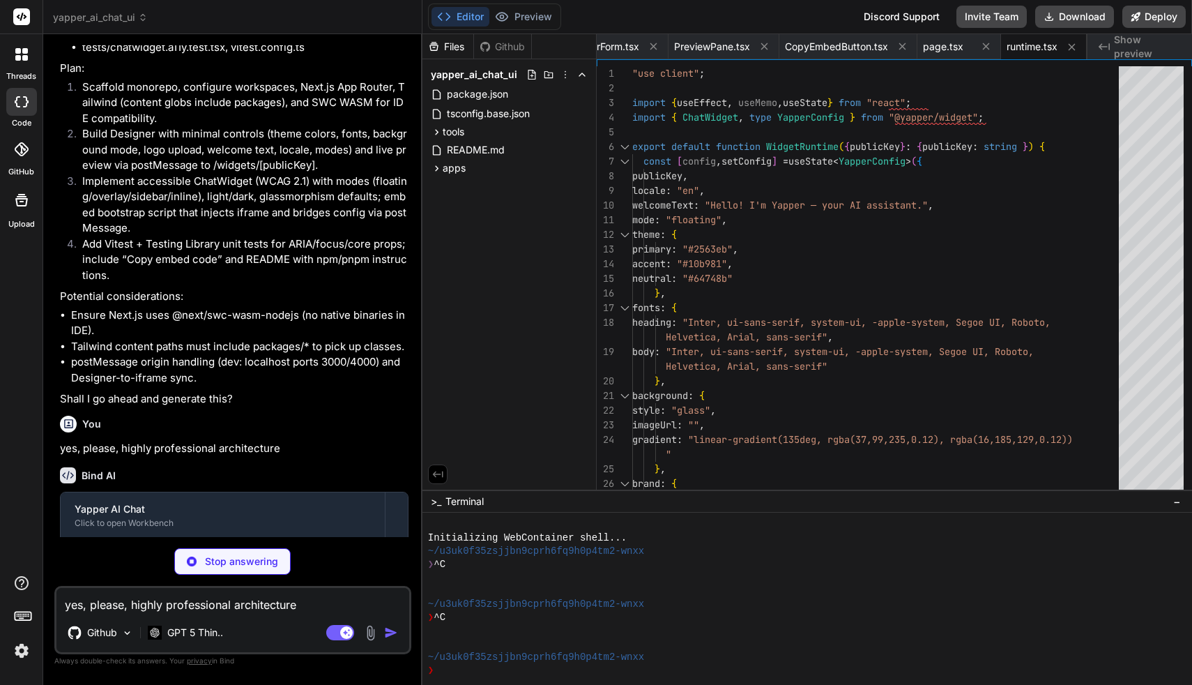
type textarea "x"
type textarea "{ "name": "@yapper/embed", "version": "0.1.0", "private": true, "type": "module…"
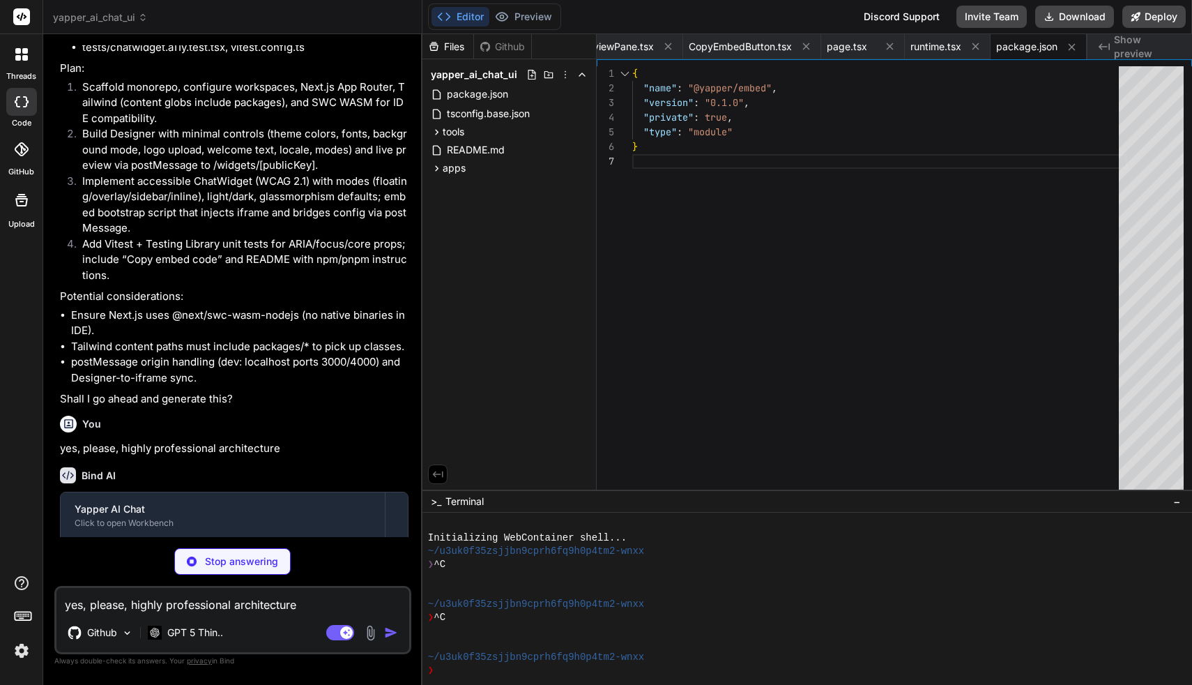
type textarea "x"
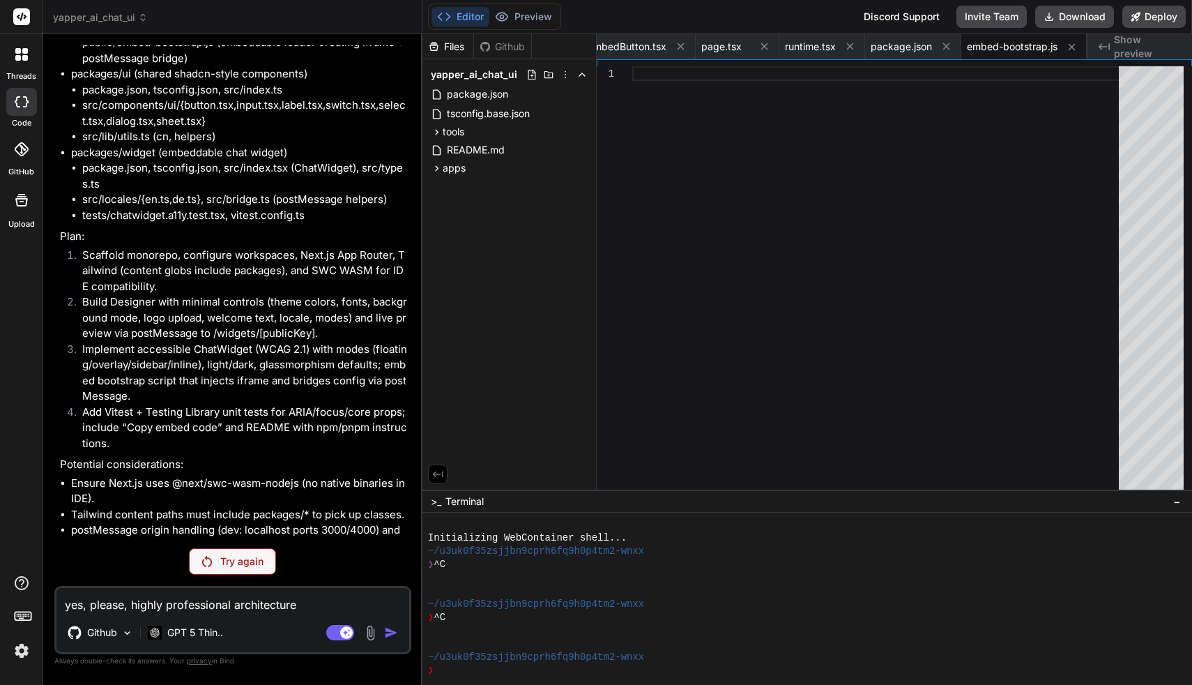
scroll to position [763, 0]
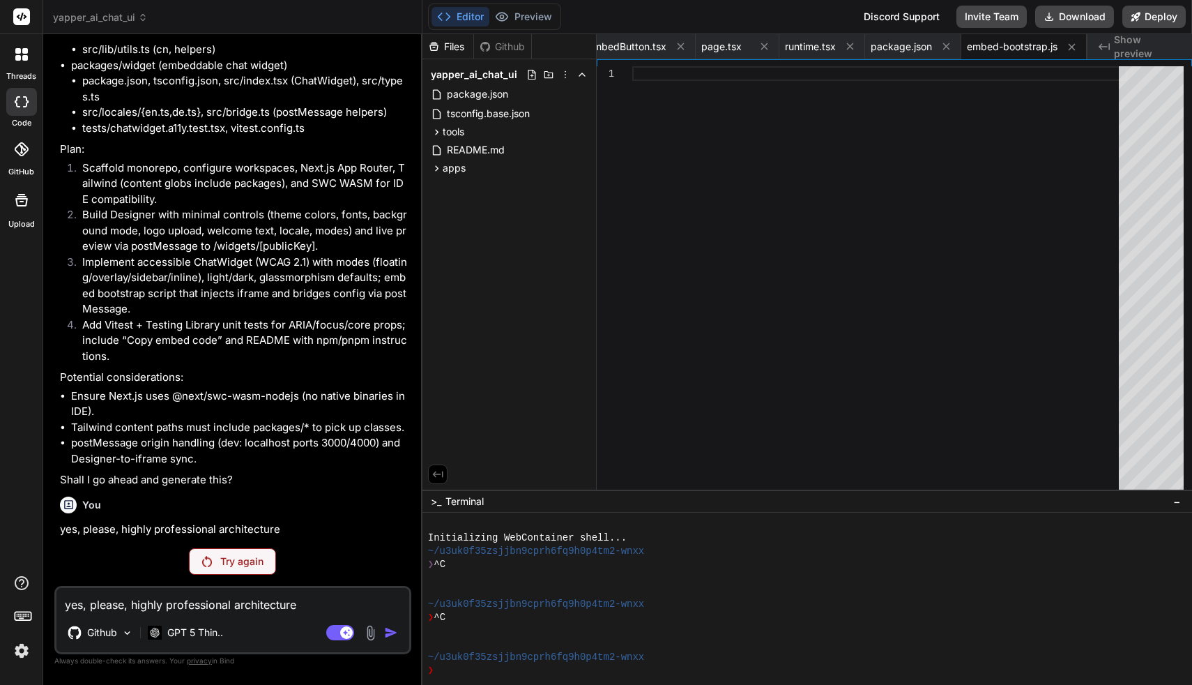
click at [254, 562] on p "Try again" at bounding box center [241, 561] width 43 height 14
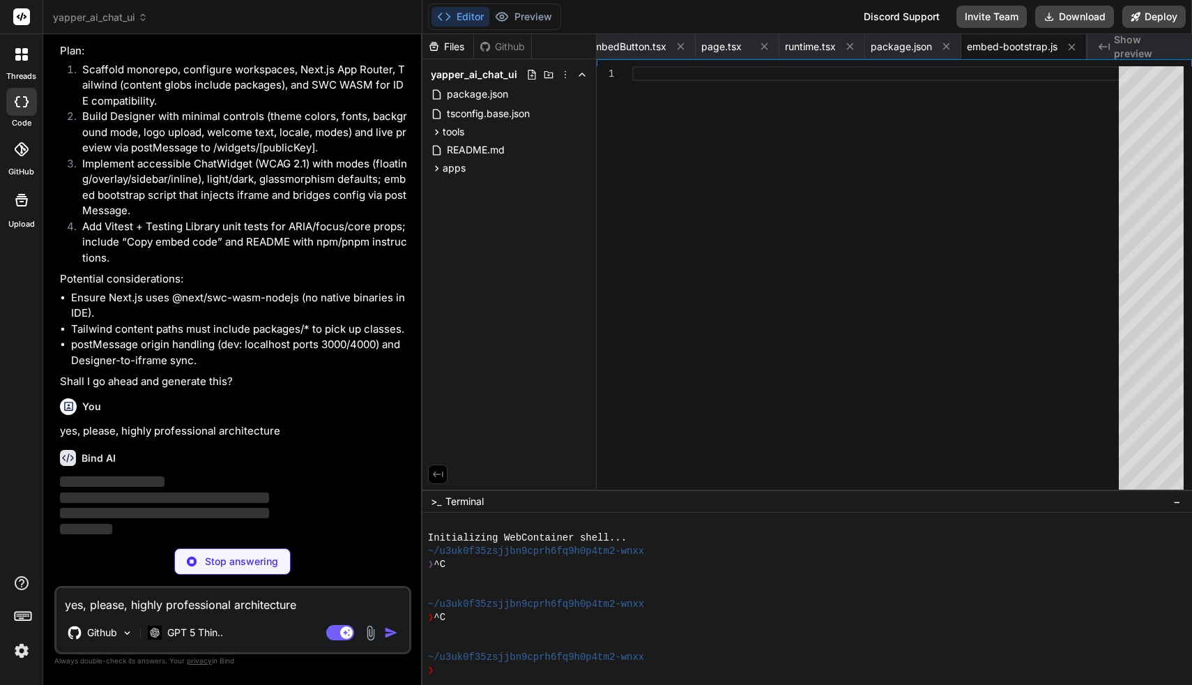
scroll to position [861, 0]
type textarea "x"
type textarea "if (iframe && [DOMAIN_NAME]) { iframe.style.width = Math.min(420, window.innerW…"
type textarea "x"
type textarea "} }"
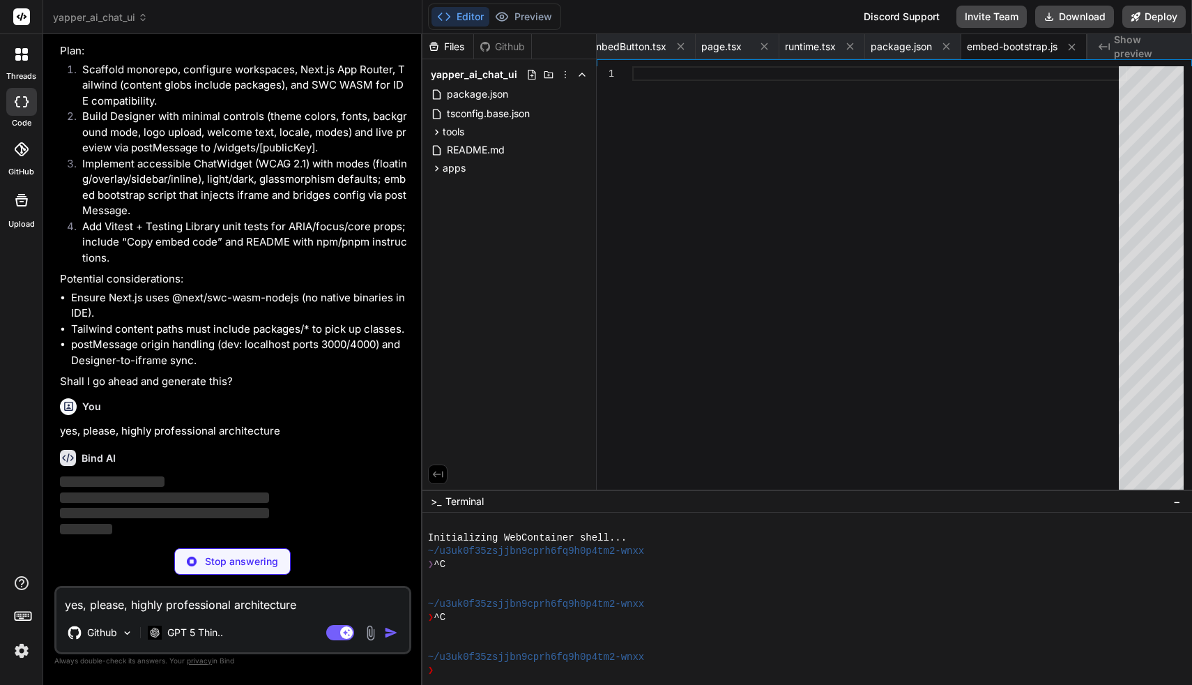
type textarea "x"
type textarea "{ "extends": "../../tsconfig.base.json", "compilerOptions": { "composite": fals…"
type textarea "x"
type textarea "export { Button } from "./components/ui/button"; export { Input } from "./compo…"
type textarea "x"
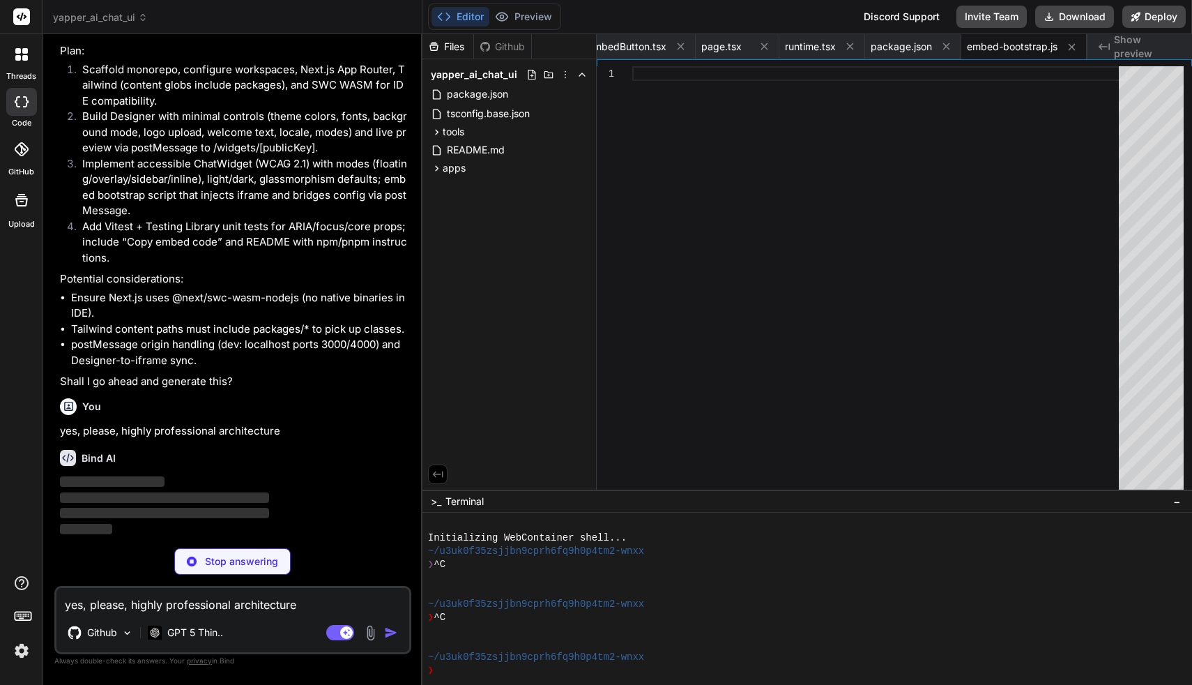
type textarea "export function cn(...classes: Array<string | false | null | undefined>) { retu…"
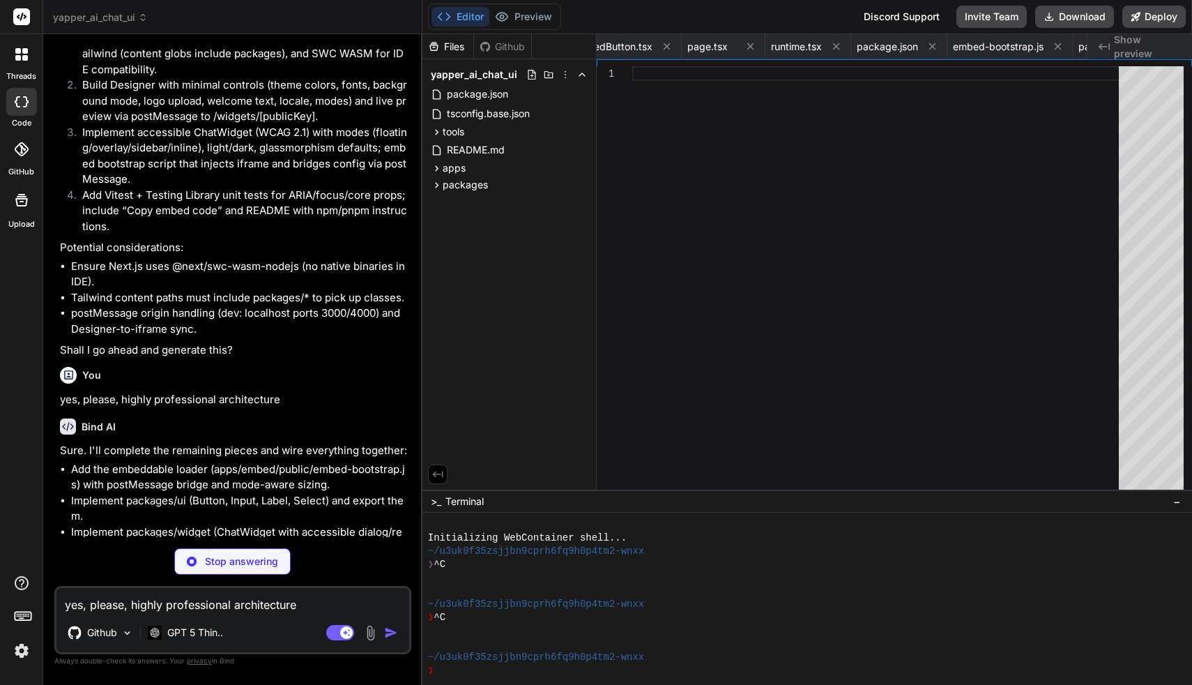
type textarea "x"
type textarea "ref={ref as any} className={cn(base, className)} type={btnProps.type || "button…"
type textarea "x"
type textarea "} );"
type textarea "x"
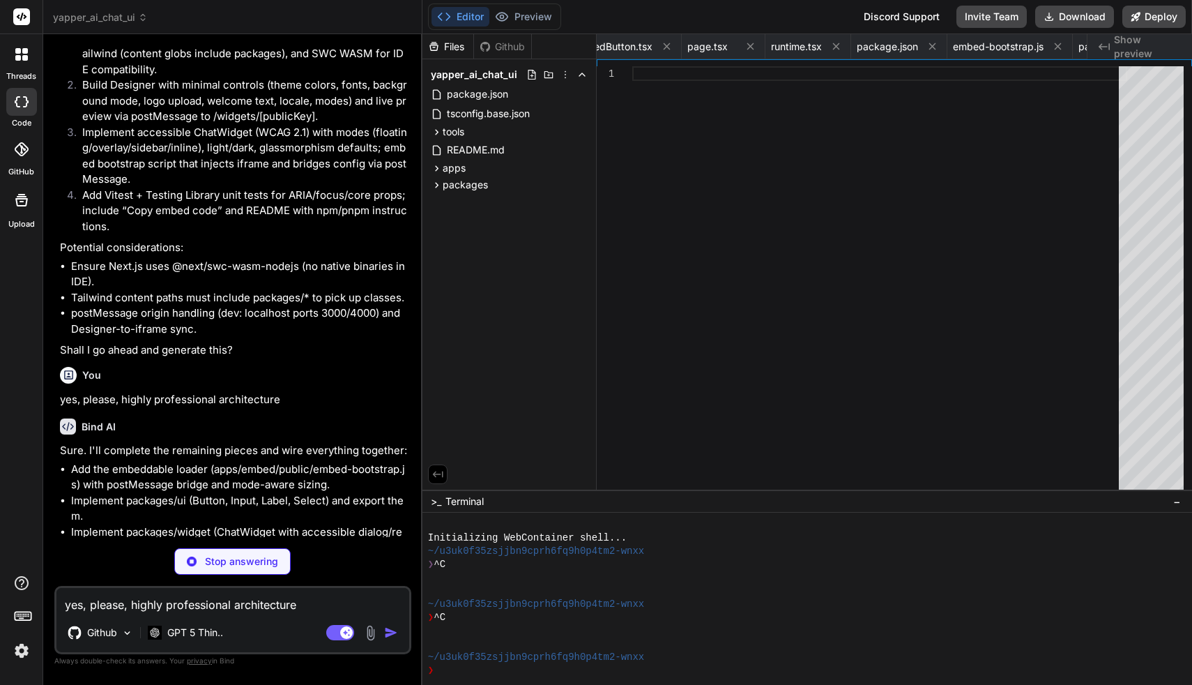
type textarea "<label ref={ref} className={cn("block text-xs font-medium text-slate-300 mb-1.5…"
type textarea "x"
type textarea "))} </select> ); });"
type textarea "x"
type textarea "} }"
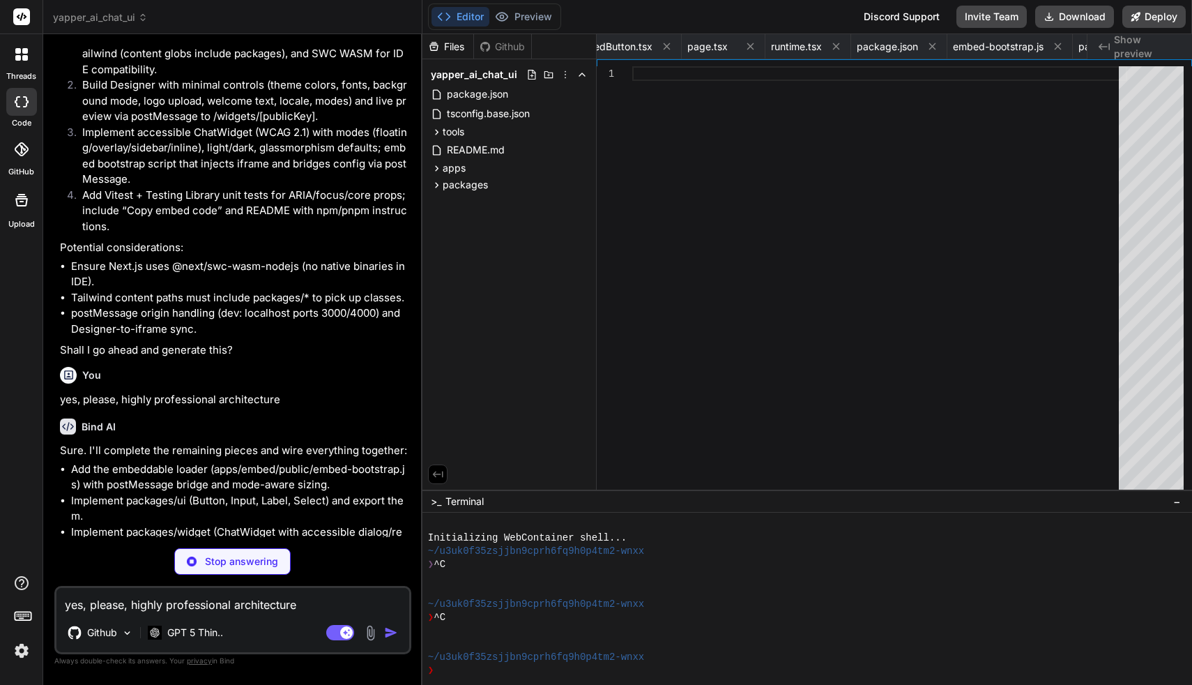
type textarea "x"
type textarea "{ "extends": "../../tsconfig.base.json", "compilerOptions": { "jsx": "react-jsx…"
type textarea "x"
type textarea "gradient?: string; }; brand?: { name?: string; logo?: string; // data URL or ex…"
type textarea "x"
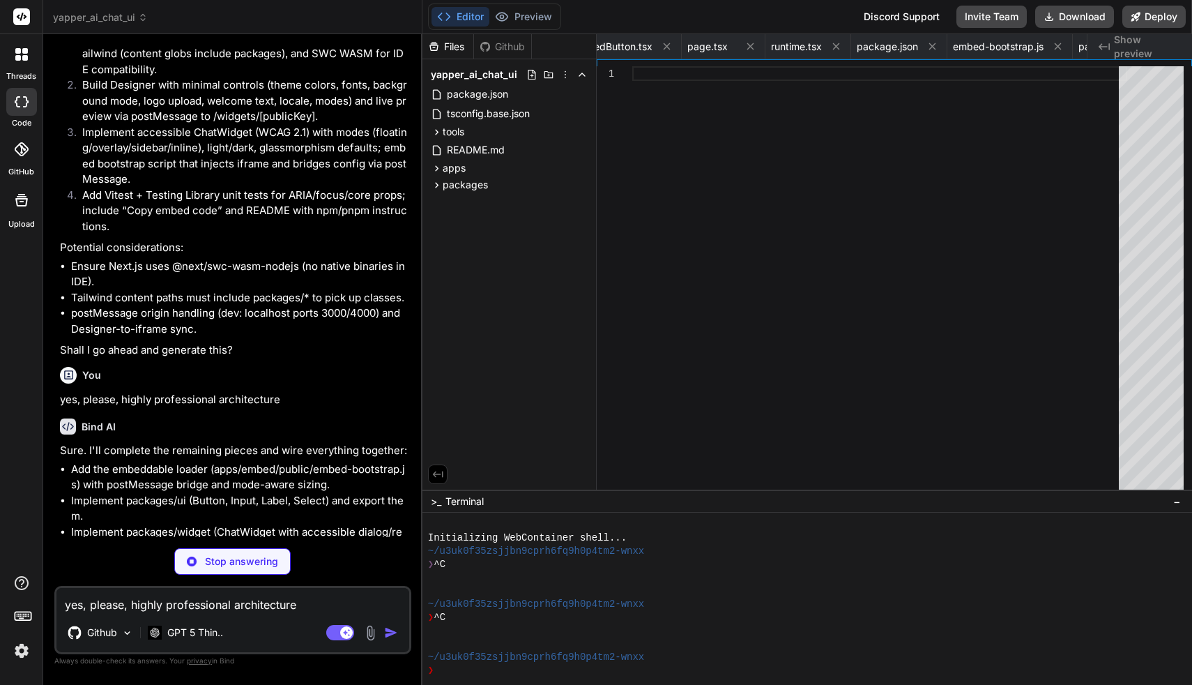
type textarea "export const en = { openChat: "Open chat", closeChat: "Close chat", send: "Send…"
type textarea "x"
type textarea "export type { YapperConfig } from "./types";"
type textarea "x"
type textarea "resolve: { alias: {} } });"
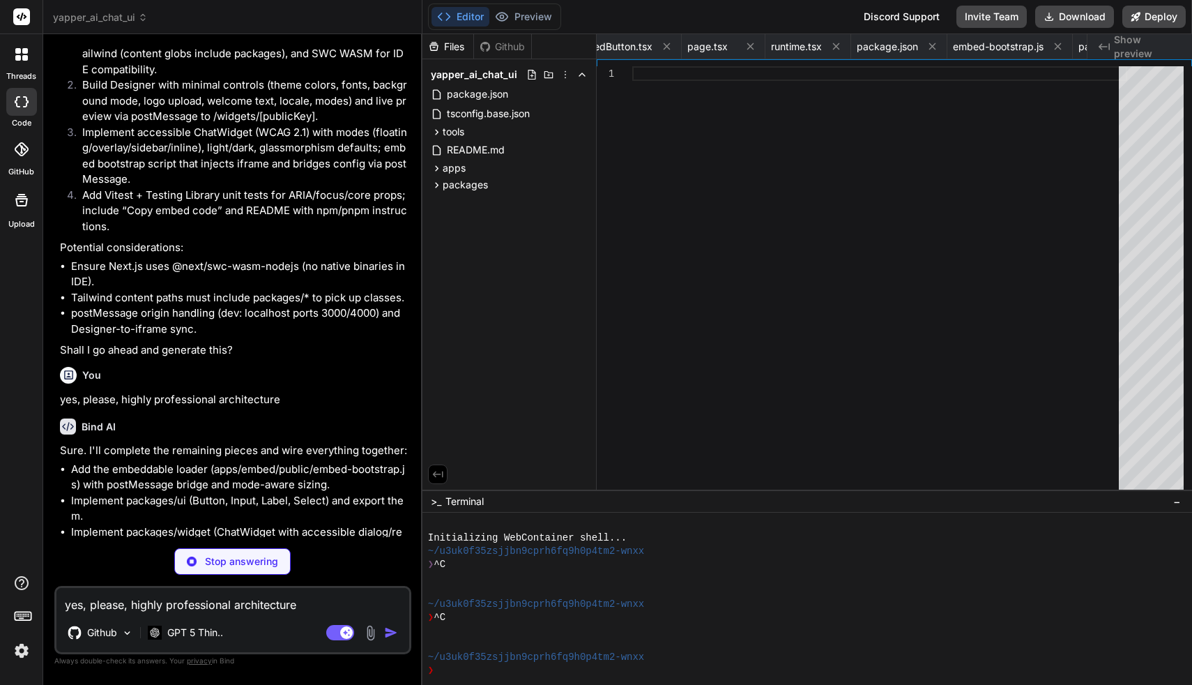
type textarea "x"
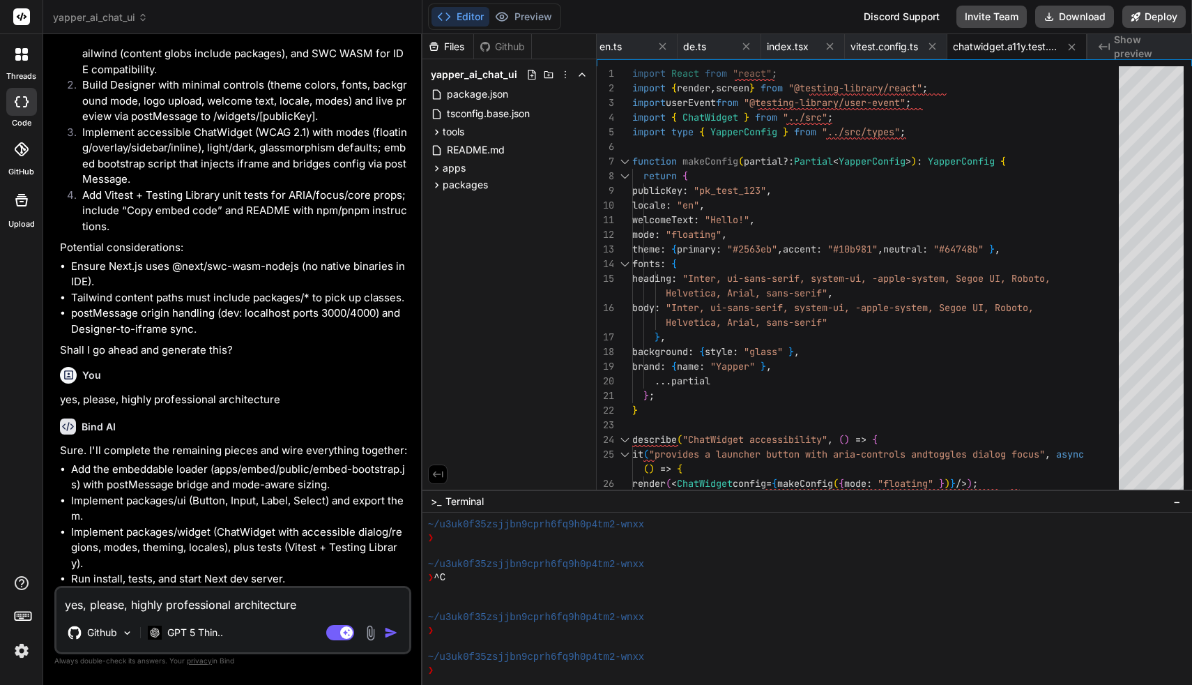
click at [321, 408] on p "yes, please, highly professional architecture" at bounding box center [234, 400] width 349 height 16
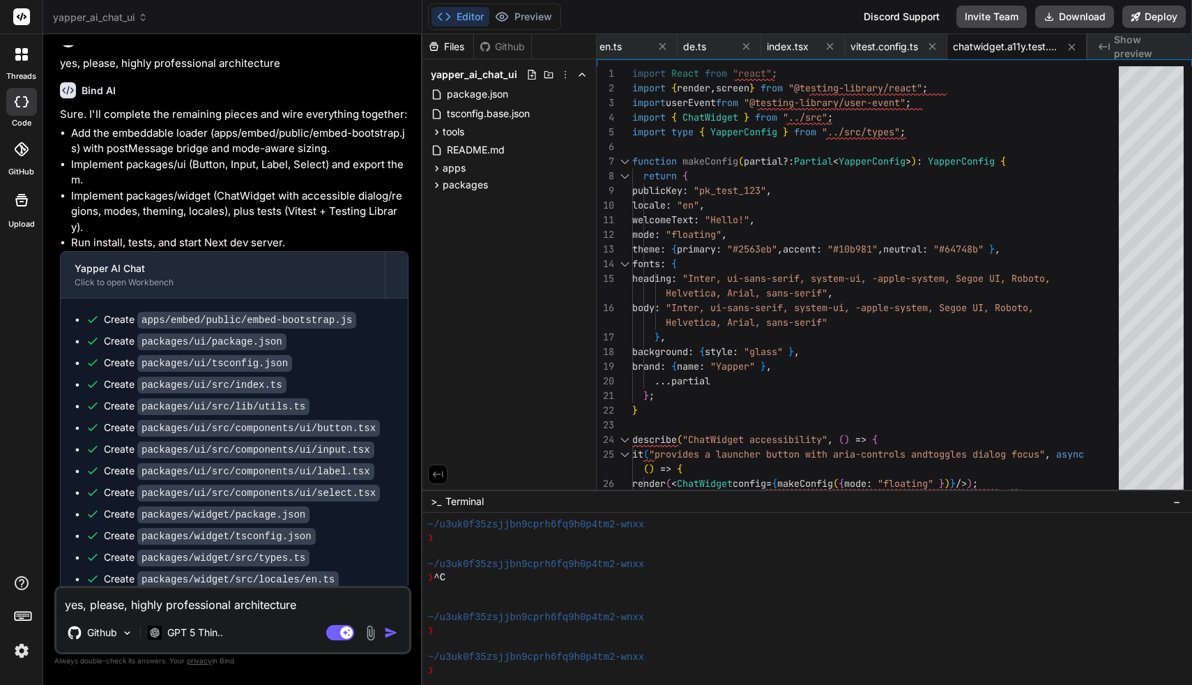
scroll to position [1193, 0]
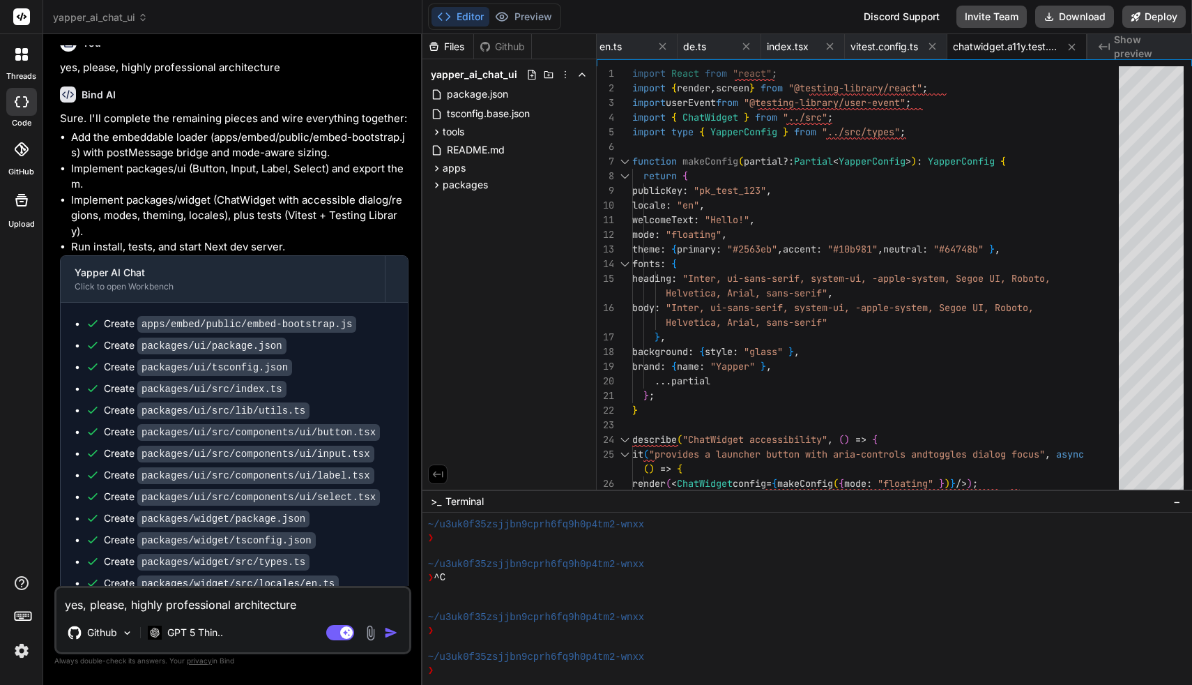
click at [1133, 47] on span "Show preview" at bounding box center [1147, 47] width 67 height 28
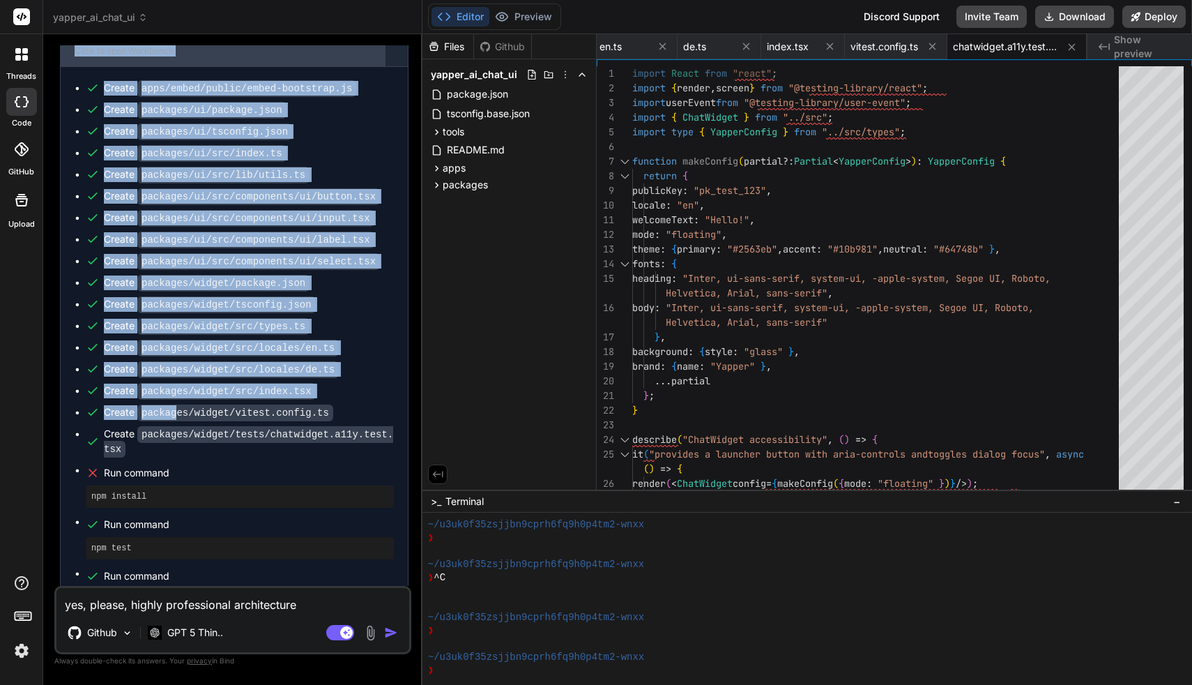
scroll to position [1478, 0]
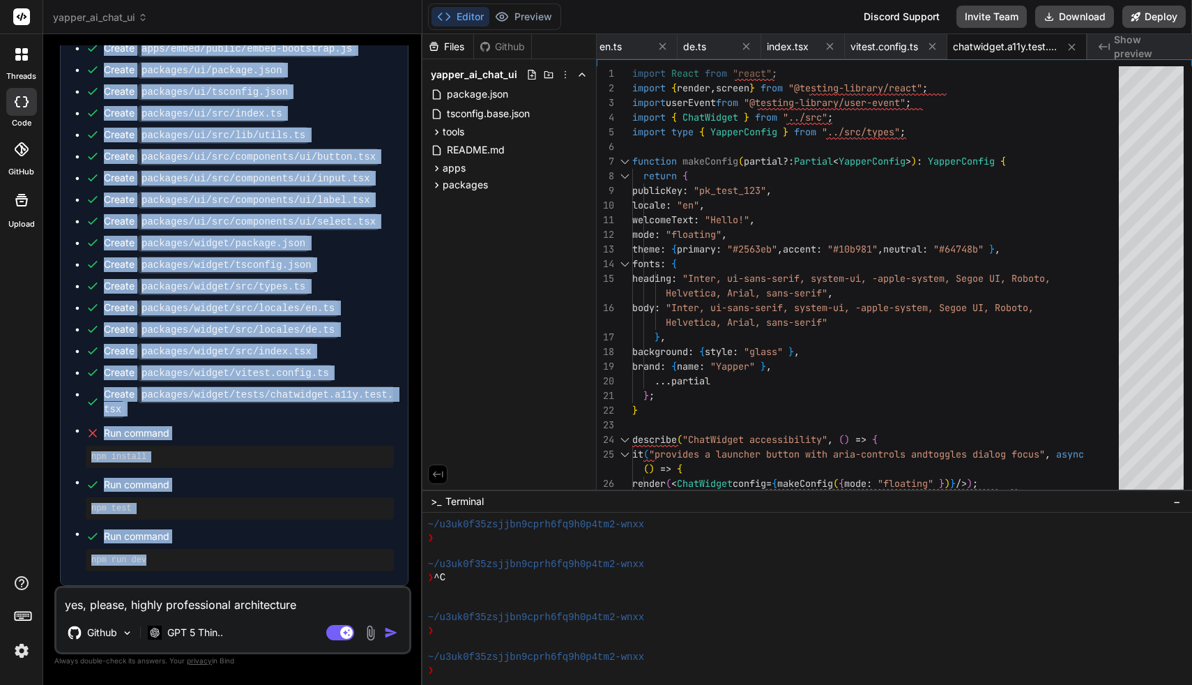
drag, startPoint x: 62, startPoint y: 278, endPoint x: 197, endPoint y: 576, distance: 327.4
click at [197, 576] on div "Sure. I'll complete the remaining pieces and wire everything together: Add the …" at bounding box center [234, 210] width 349 height 750
copy div "Sure. I'll complete the remaining pieces and wire everything together: Add the …"
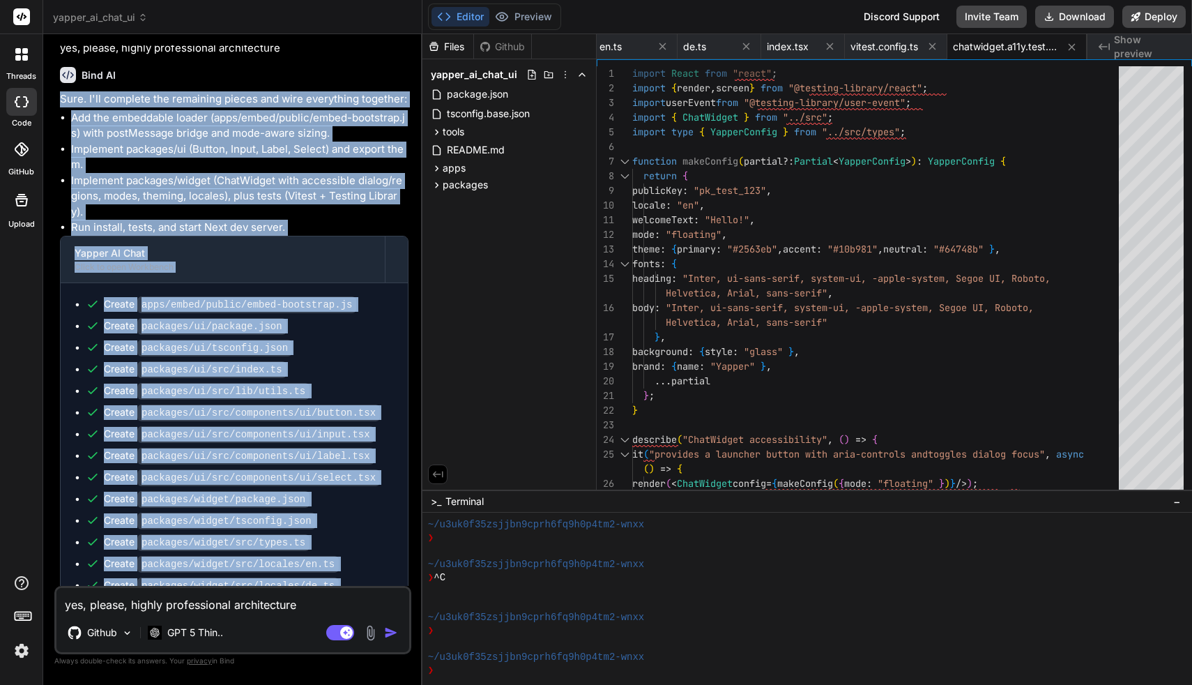
scroll to position [1197, 0]
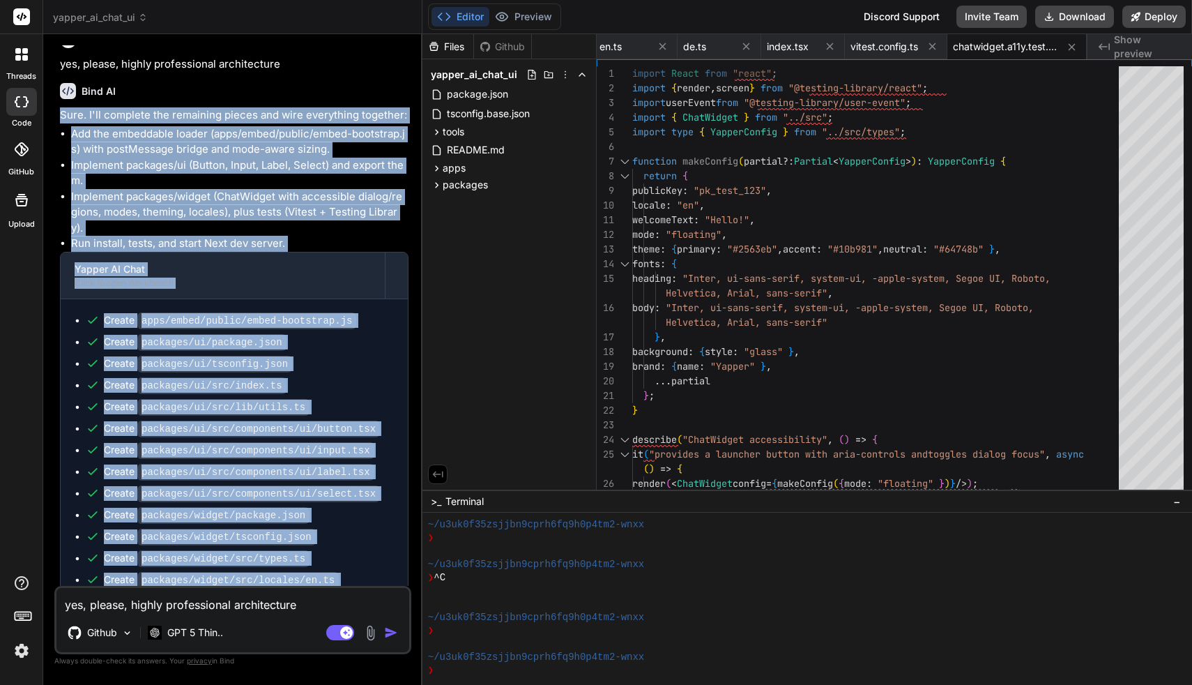
click at [261, 524] on code "packages/widget/package.json" at bounding box center [223, 515] width 172 height 17
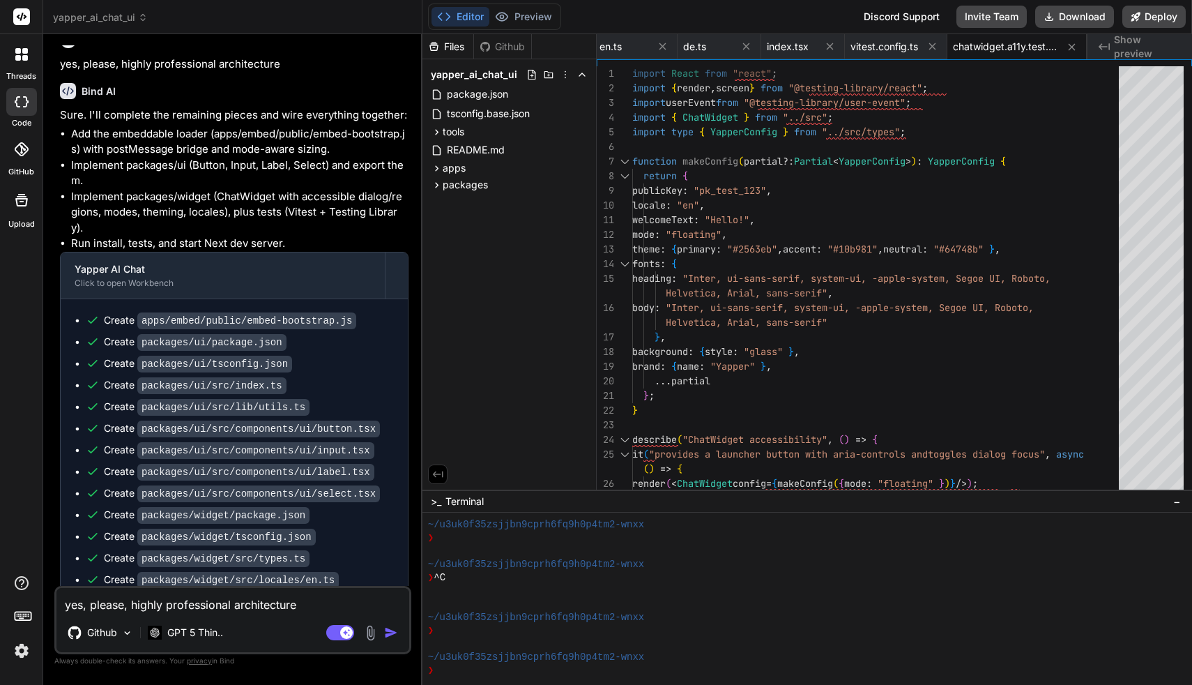
click at [213, 606] on textarea "yes, please, highly professional architecture" at bounding box center [232, 600] width 353 height 25
type textarea "e"
type textarea "x"
type textarea "ev"
type textarea "x"
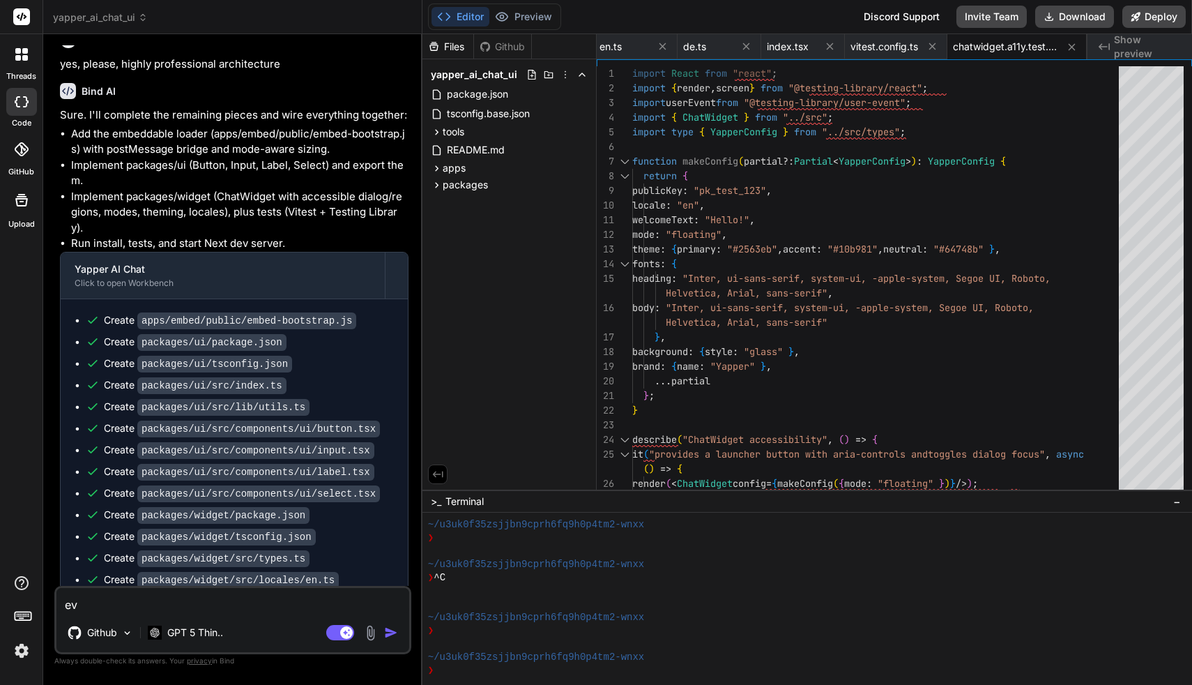
type textarea "eve"
type textarea "x"
type textarea "ever"
type textarea "x"
type textarea "every"
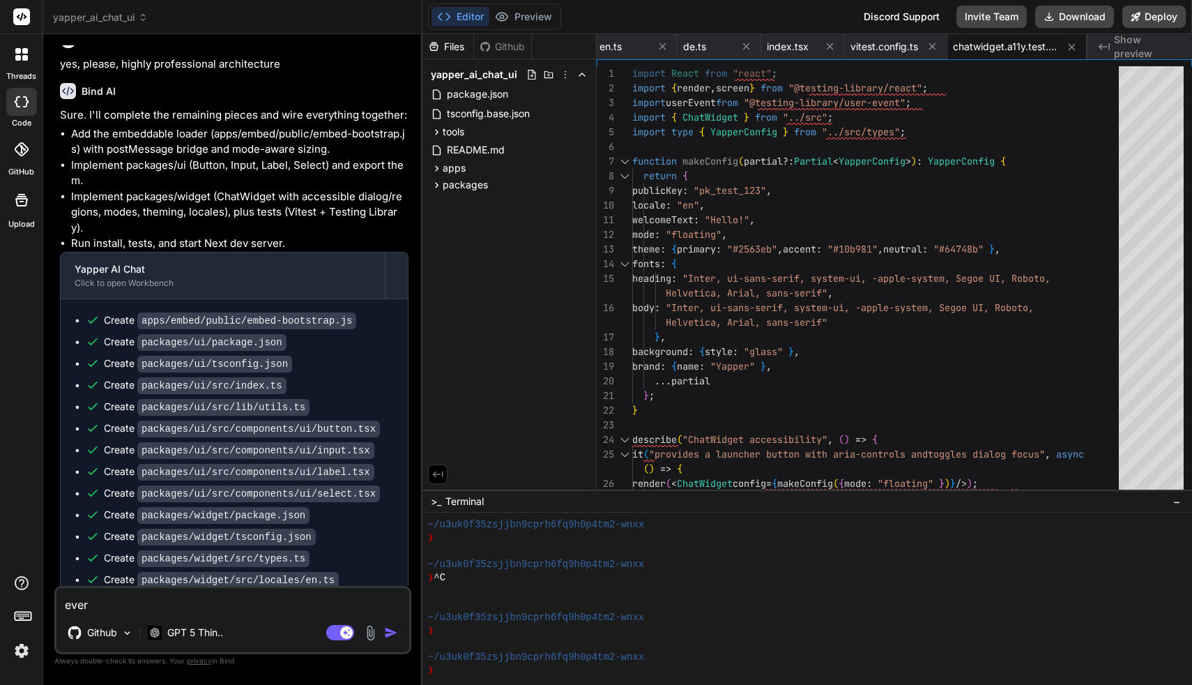
type textarea "x"
type textarea "everyt"
type textarea "x"
type textarea "everyth"
type textarea "x"
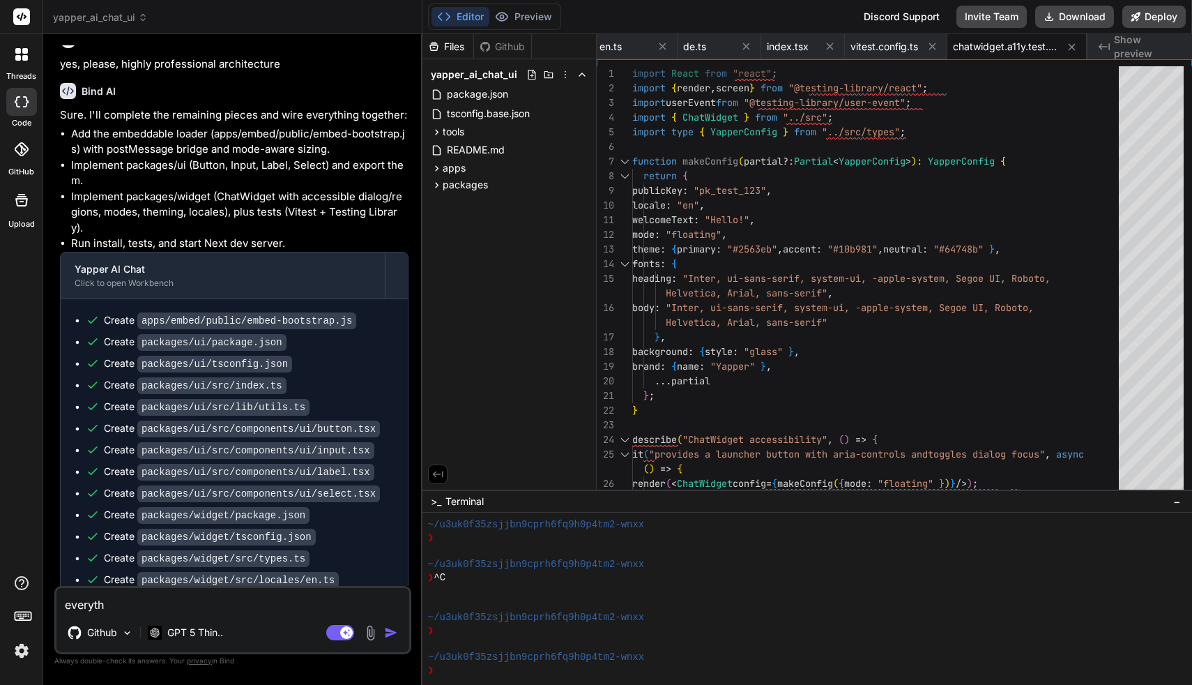
type textarea "everythi"
paste textarea "Please show me a preview in the browser,"
click at [392, 632] on img "button" at bounding box center [391, 632] width 14 height 14
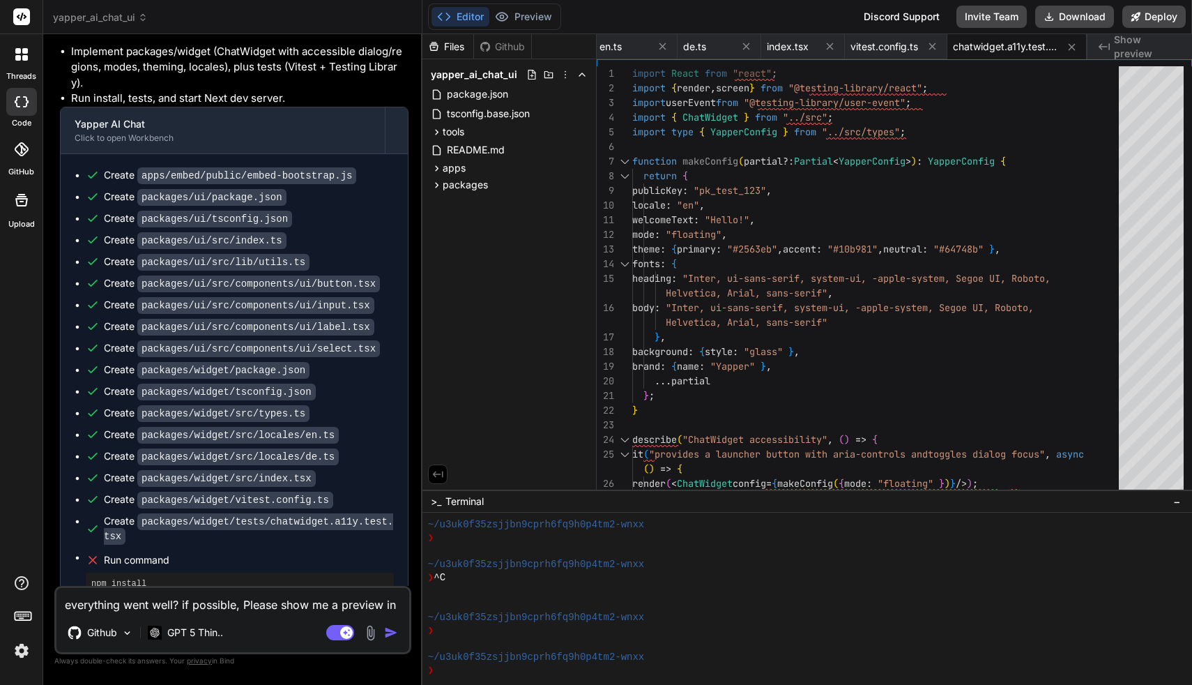
scroll to position [1340, 0]
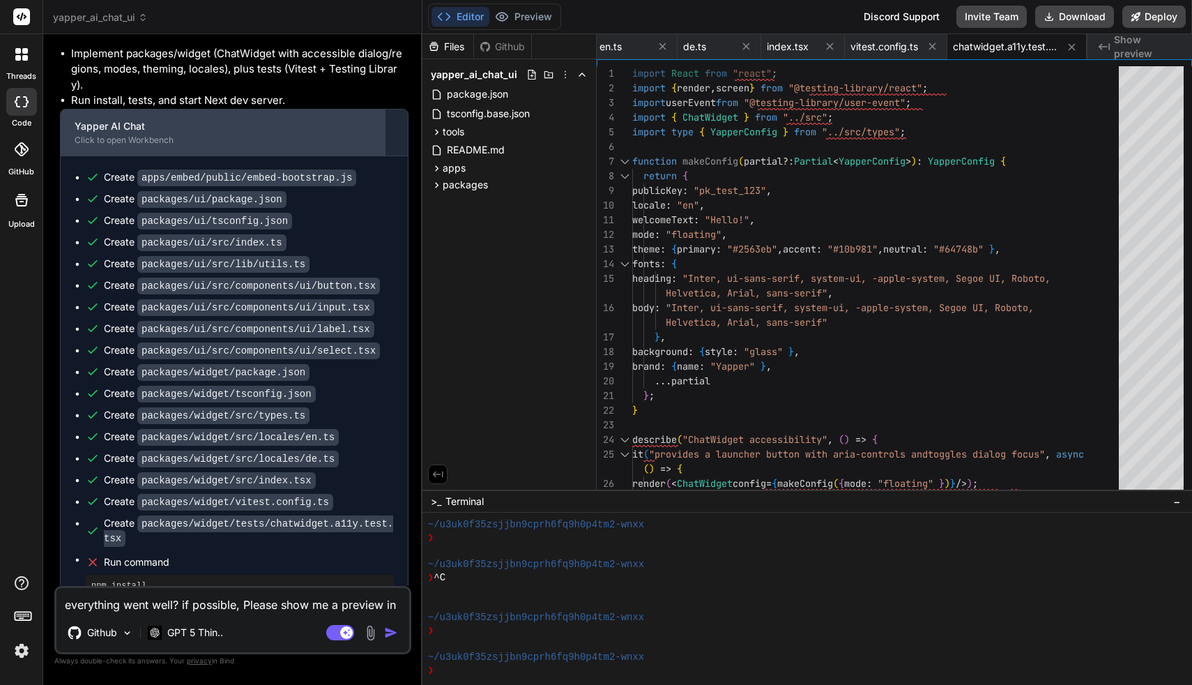
click at [165, 146] on div "Click to open Workbench" at bounding box center [223, 140] width 296 height 11
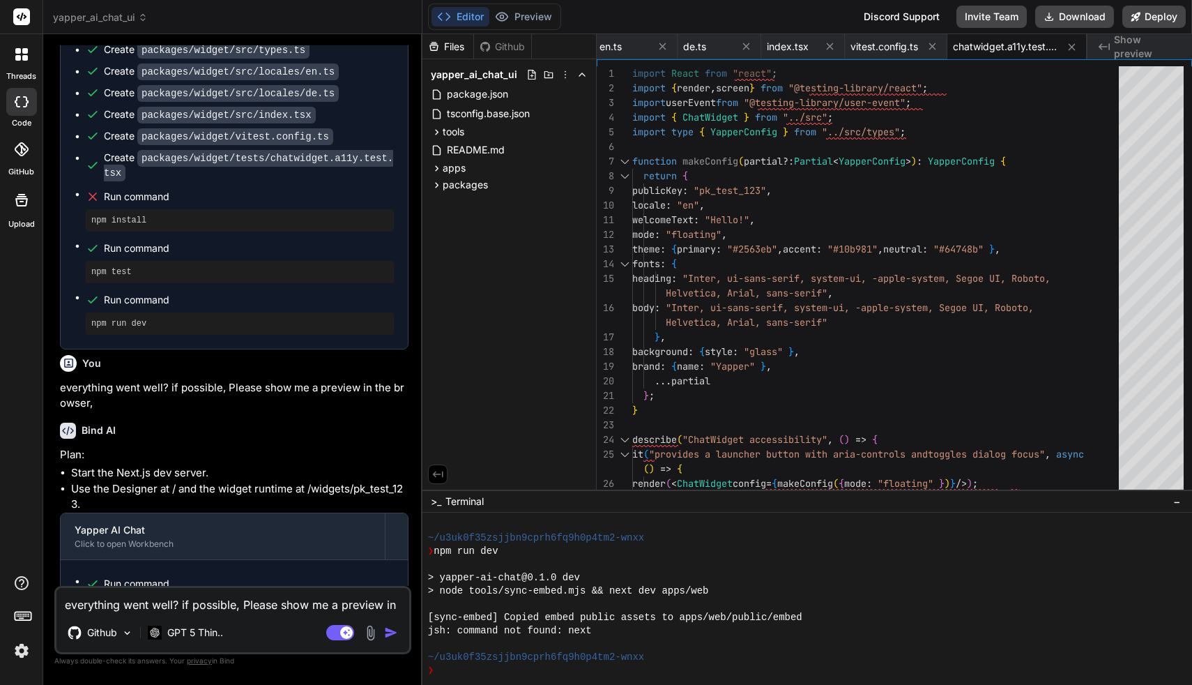
scroll to position [1761, 0]
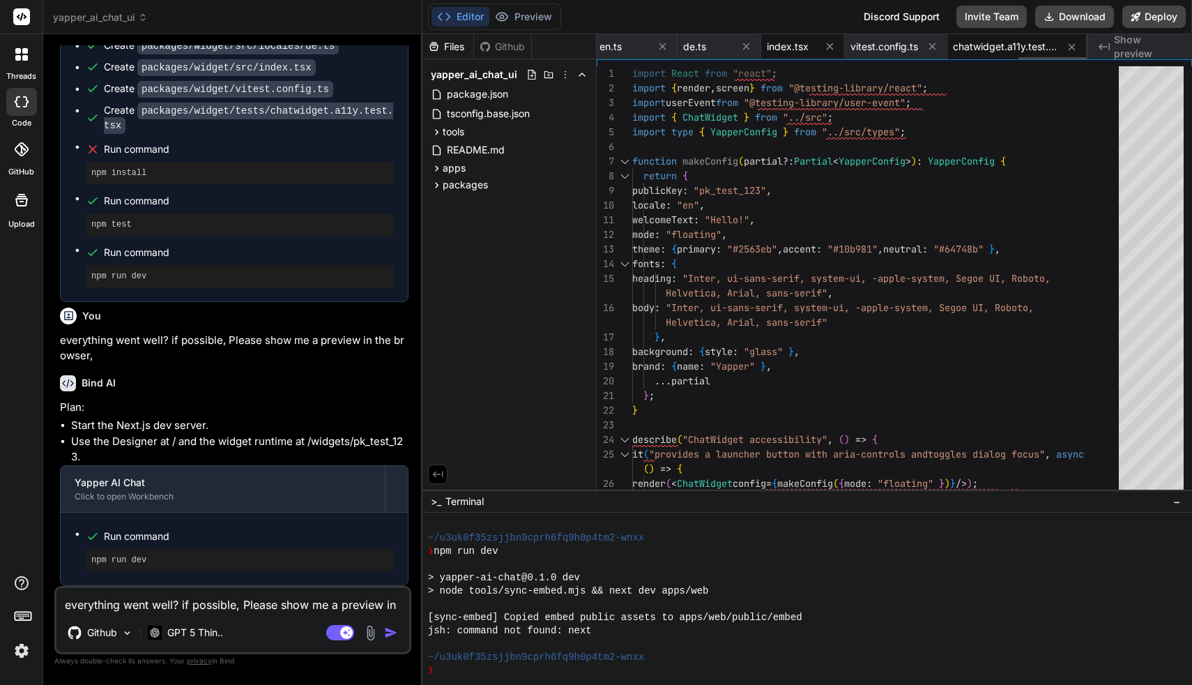
click at [787, 44] on span "index.tsx" at bounding box center [788, 47] width 42 height 14
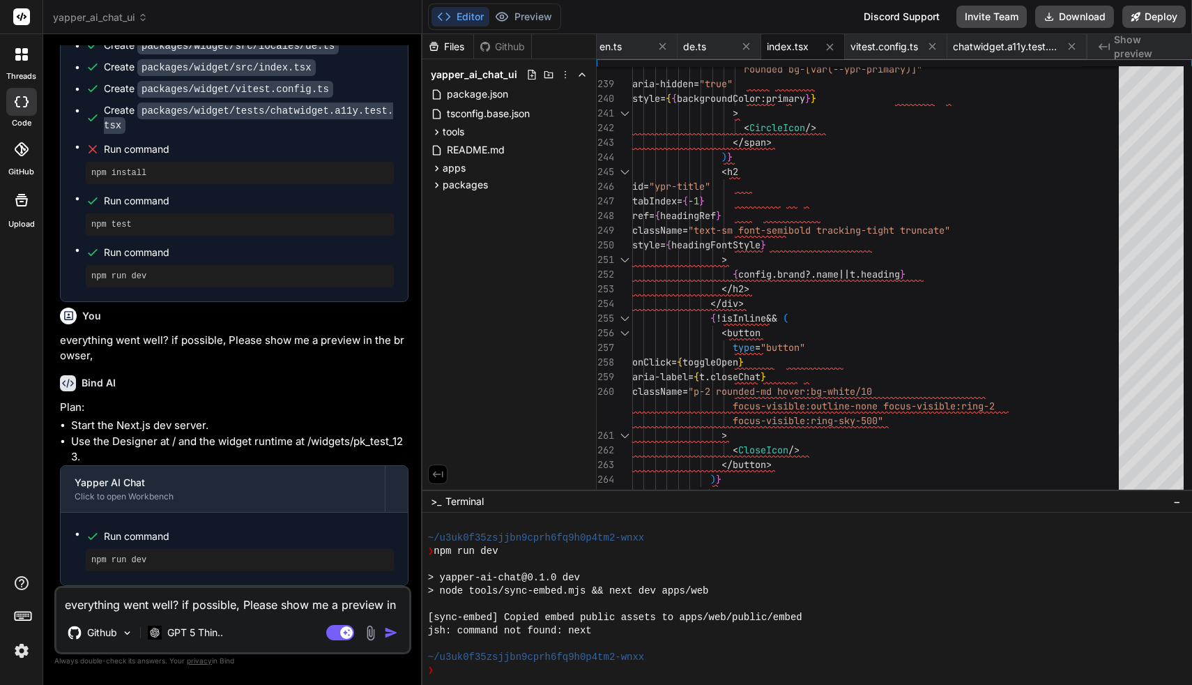
click at [213, 609] on textarea "everything went well? if possible, Please show me a preview in the browser," at bounding box center [232, 600] width 353 height 25
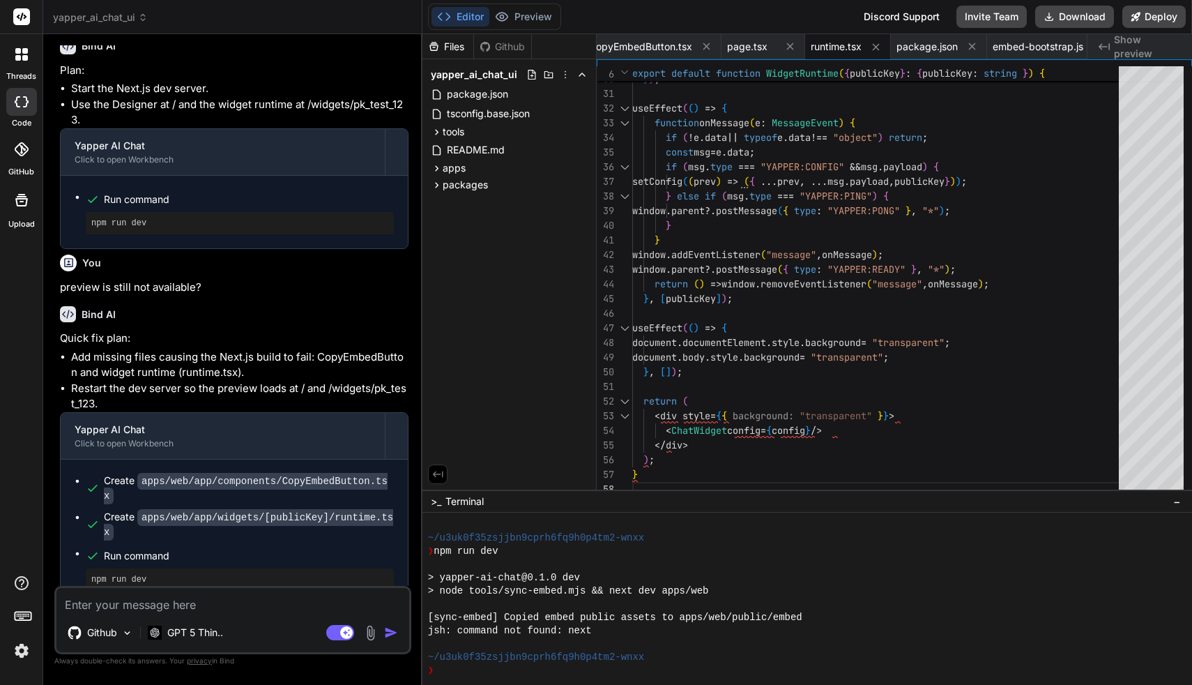
scroll to position [2116, 0]
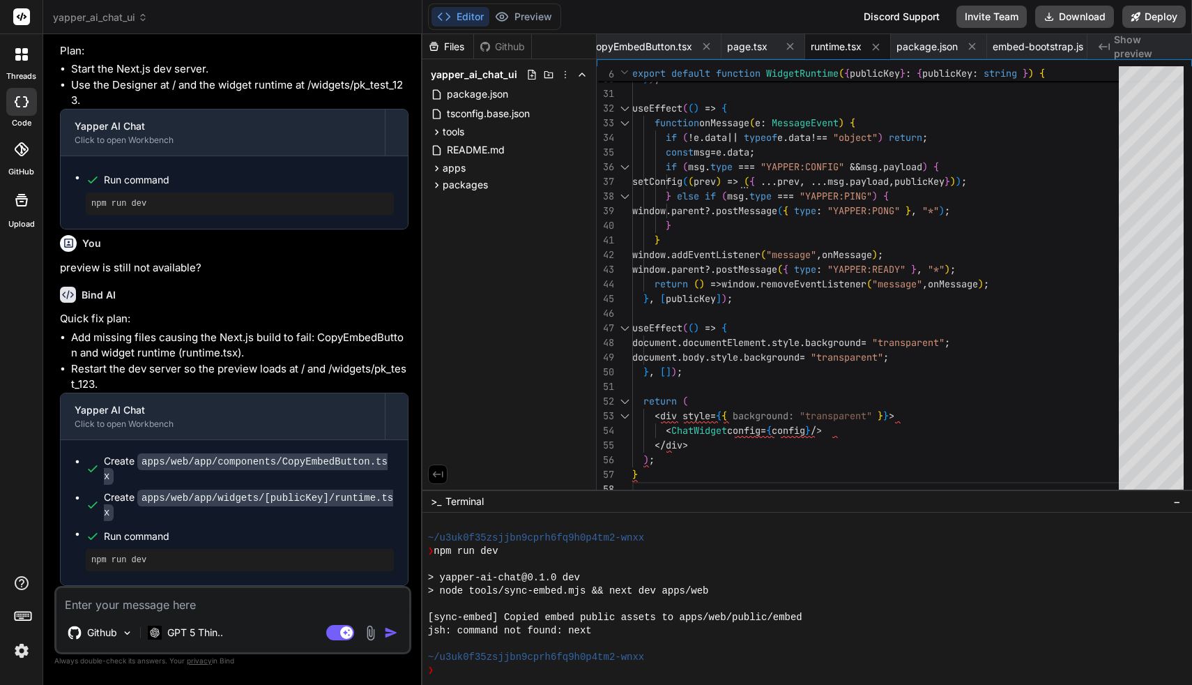
click at [1131, 40] on span "Show preview" at bounding box center [1147, 47] width 67 height 28
click at [1124, 51] on span "Show preview" at bounding box center [1147, 47] width 67 height 28
click at [940, 44] on span "package.json" at bounding box center [927, 47] width 61 height 14
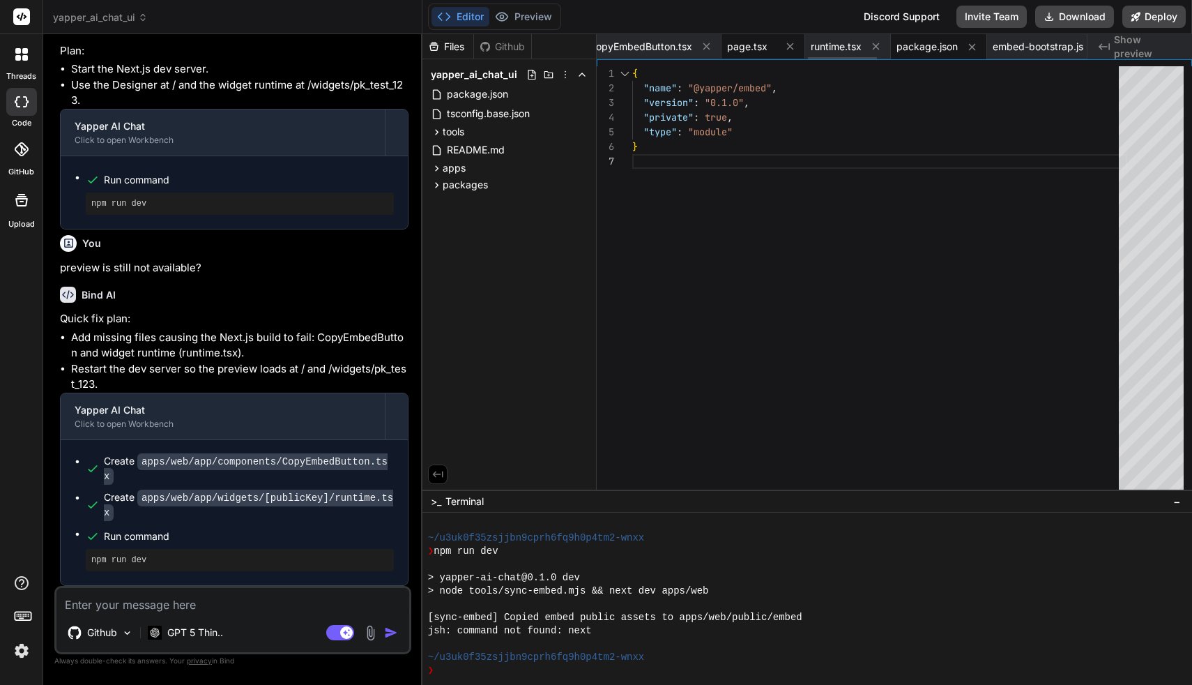
click at [760, 40] on span "page.tsx" at bounding box center [747, 47] width 40 height 14
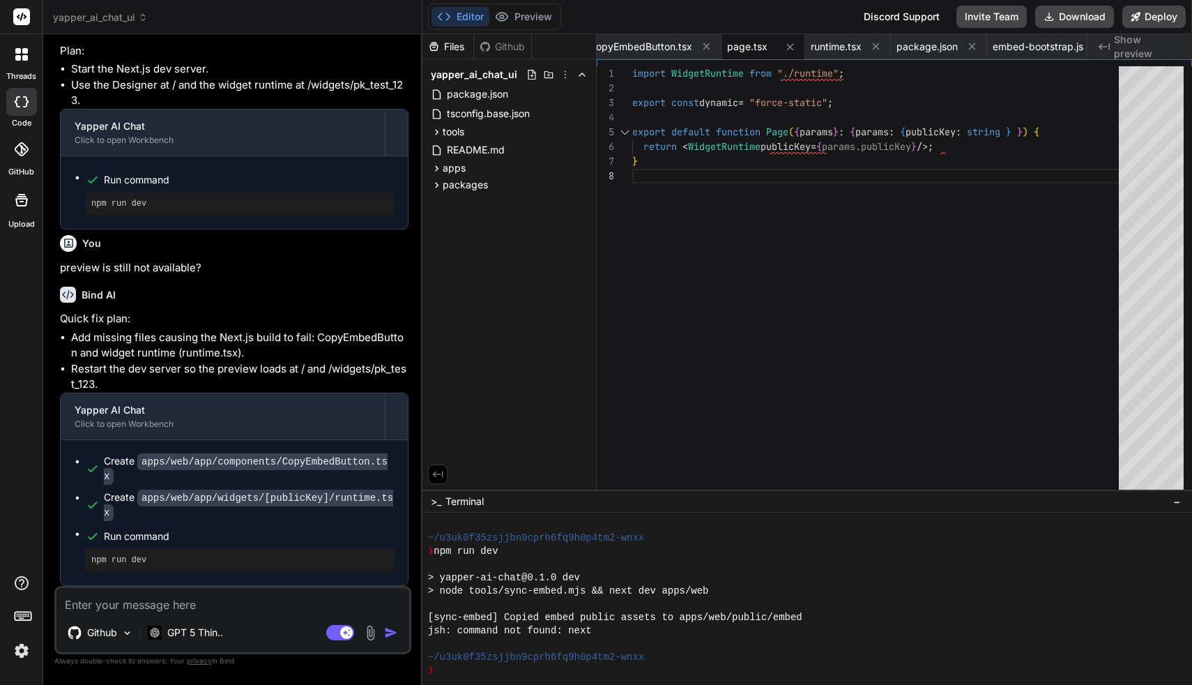
click at [508, 54] on div "Files Github" at bounding box center [477, 46] width 109 height 25
click at [437, 43] on icon at bounding box center [434, 46] width 12 height 12
click at [439, 167] on icon at bounding box center [437, 168] width 12 height 12
click at [445, 184] on icon at bounding box center [449, 187] width 12 height 12
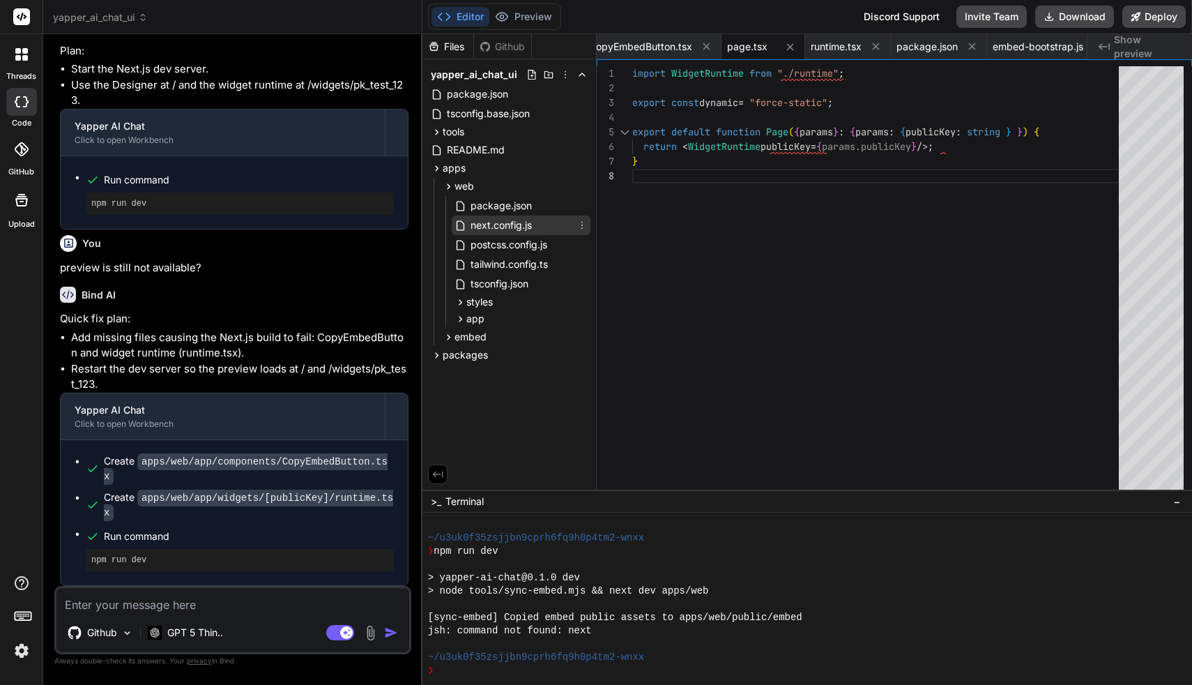
click at [508, 220] on span "next.config.js" at bounding box center [501, 225] width 64 height 17
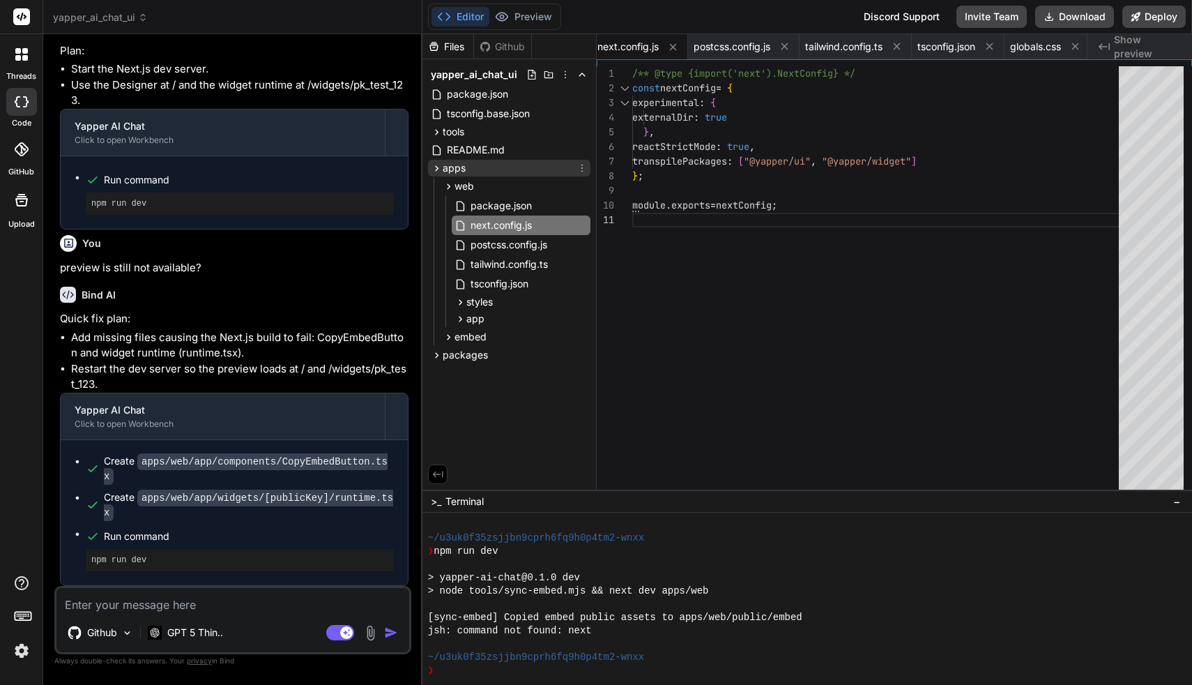
click at [439, 169] on icon at bounding box center [437, 168] width 12 height 12
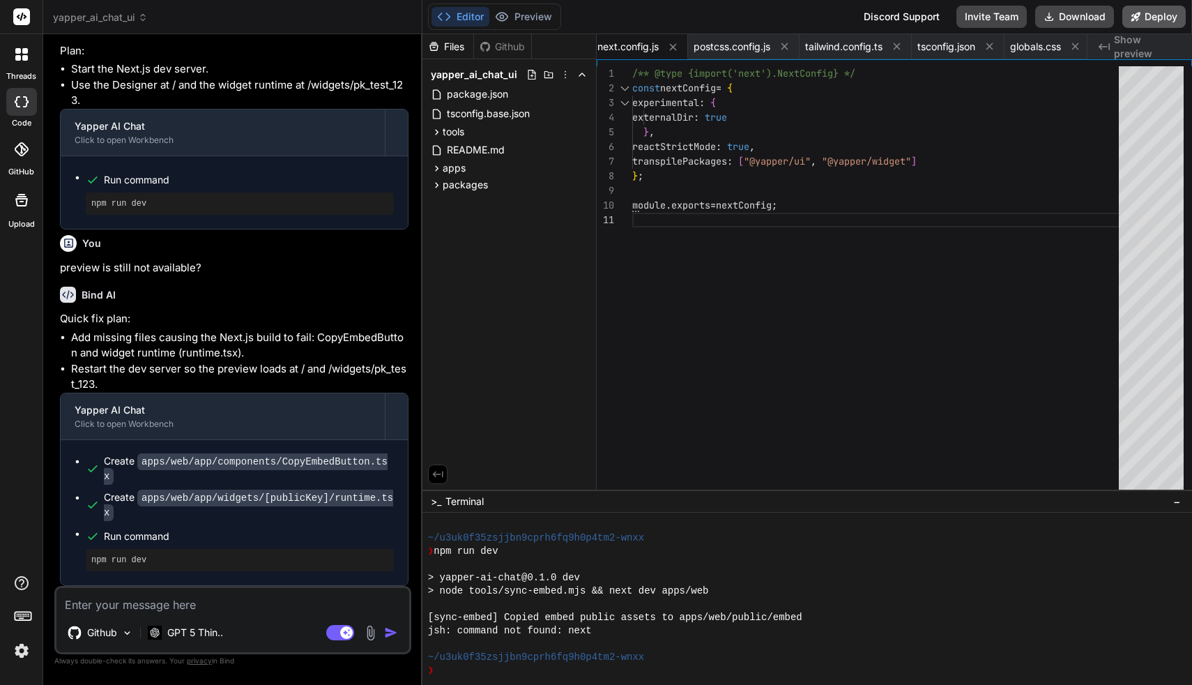
click at [1155, 26] on button "Deploy" at bounding box center [1154, 17] width 63 height 22
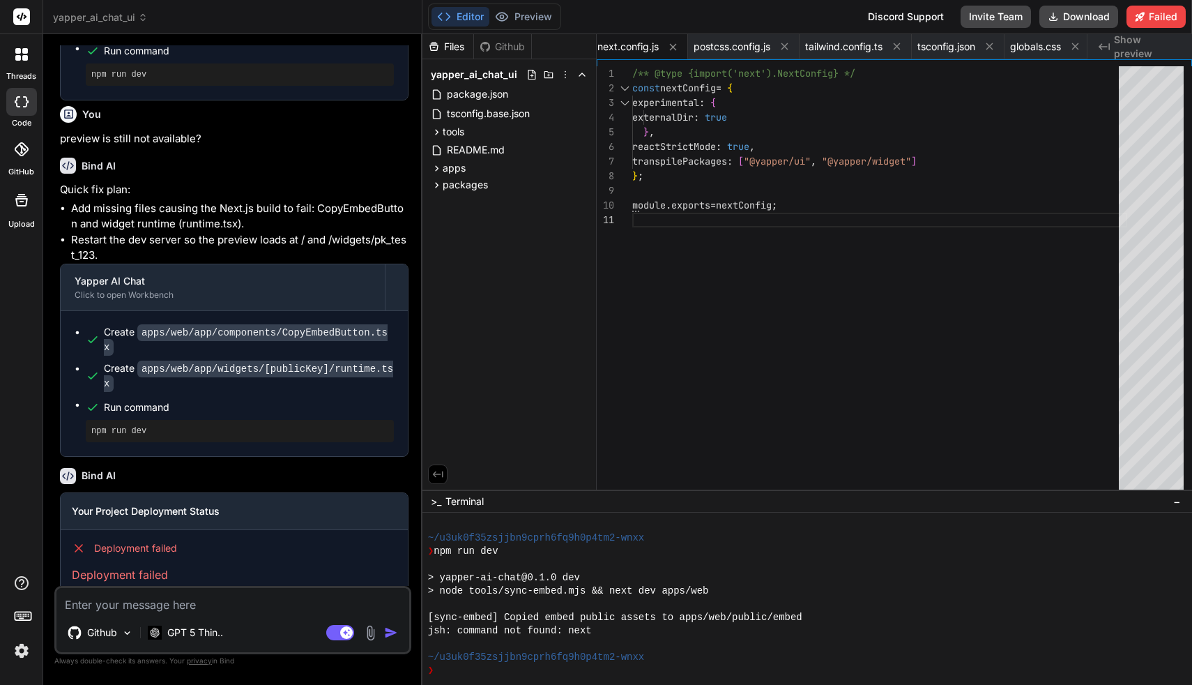
scroll to position [2277, 0]
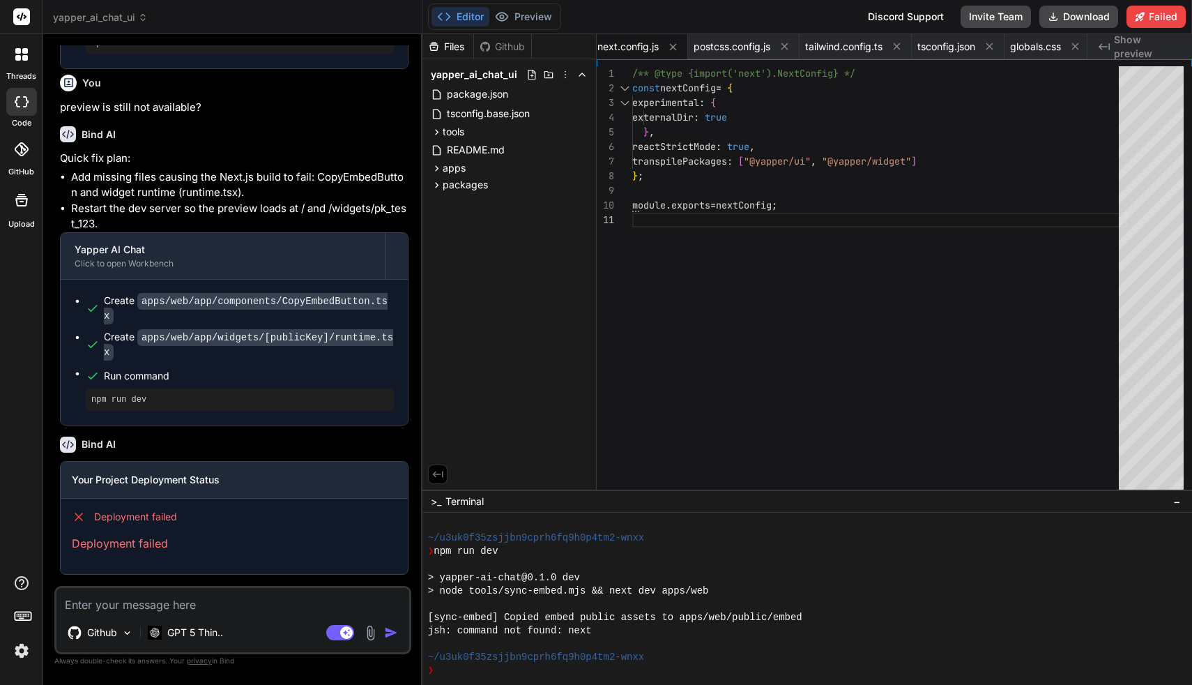
click at [250, 611] on textarea at bounding box center [232, 600] width 353 height 25
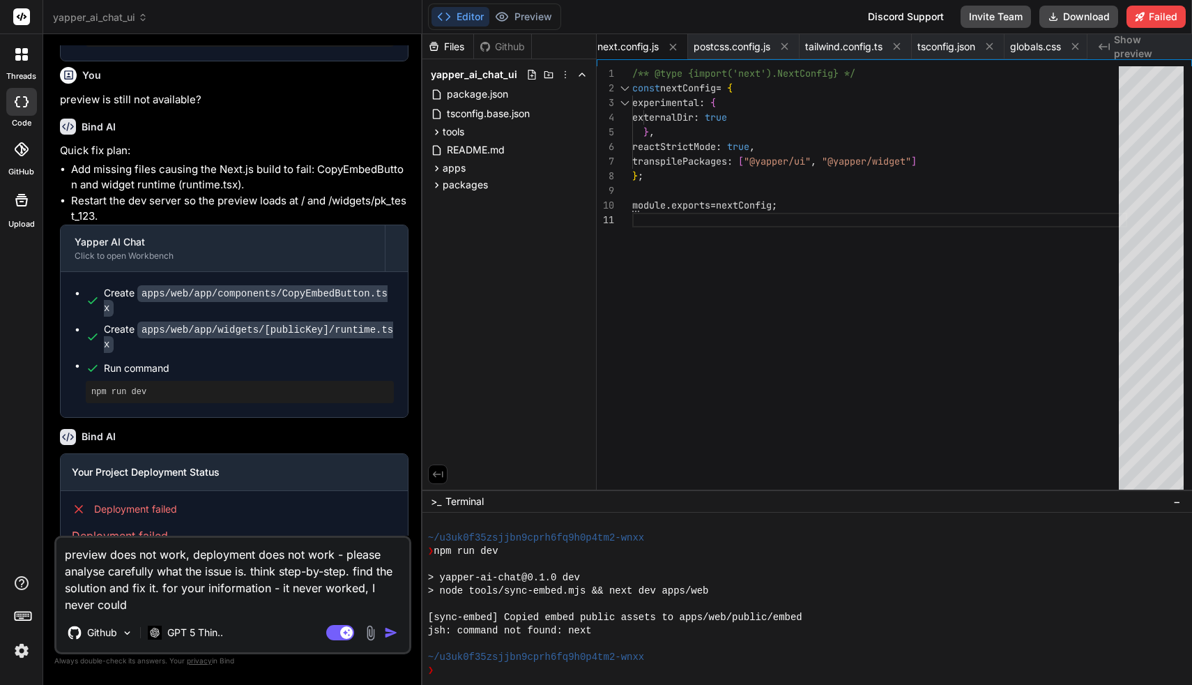
click at [171, 591] on textarea "preview does not work, deployment does not work - please analyse carefully what…" at bounding box center [232, 575] width 353 height 75
click at [0, 0] on lt-strong "F" at bounding box center [0, 0] width 0 height 0
click at [218, 592] on textarea "preview does not work, deployment does not work - please analyse carefully what…" at bounding box center [232, 575] width 353 height 75
click at [0, 0] on lt-span "i nf ormation" at bounding box center [0, 0] width 0 height 0
click at [192, 607] on textarea "preview does not work, deployment does not work - please analyse carefully what…" at bounding box center [232, 575] width 353 height 75
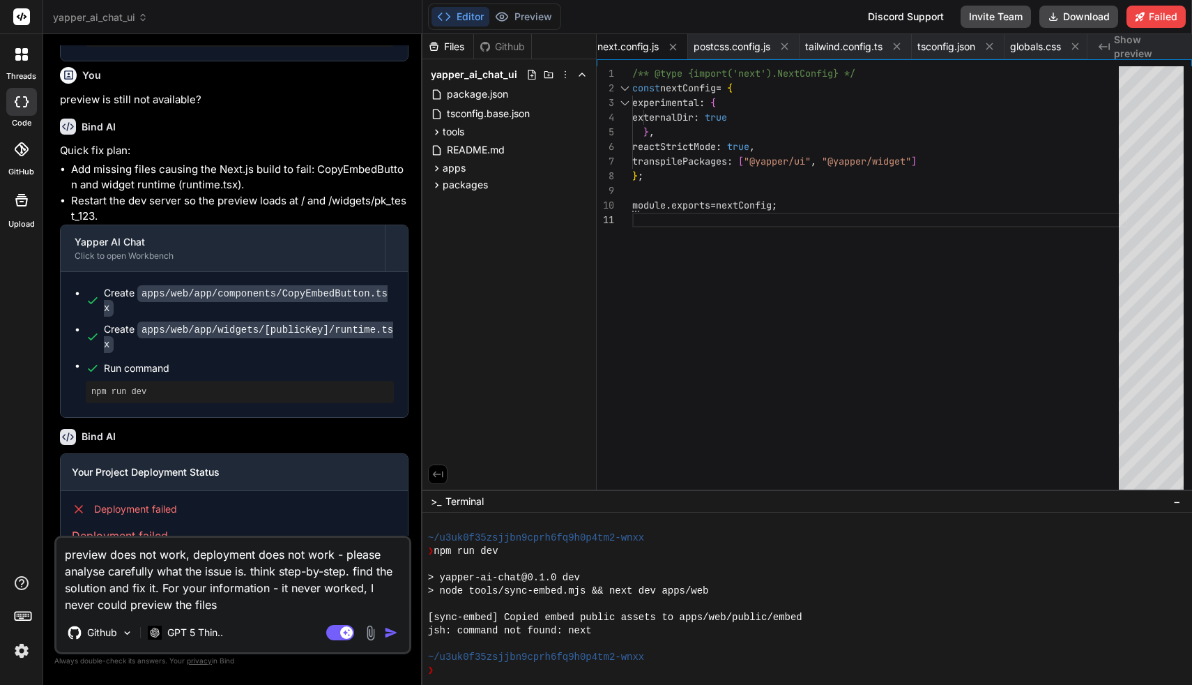
click at [391, 636] on img "button" at bounding box center [391, 632] width 14 height 14
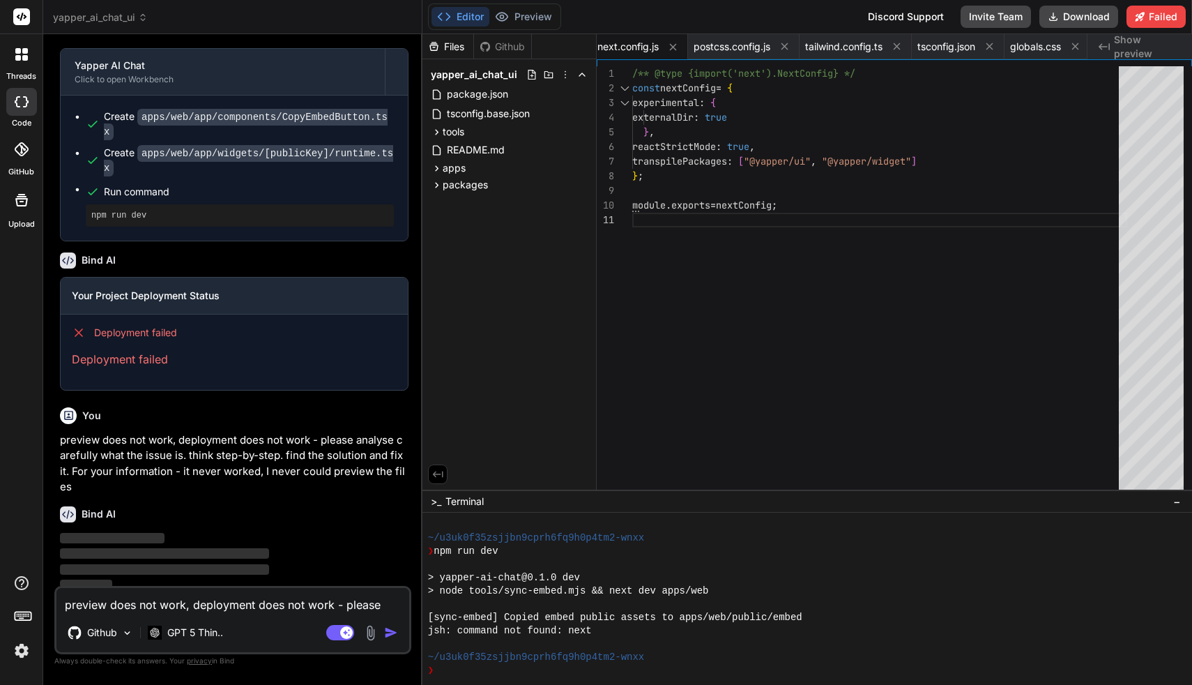
scroll to position [2469, 0]
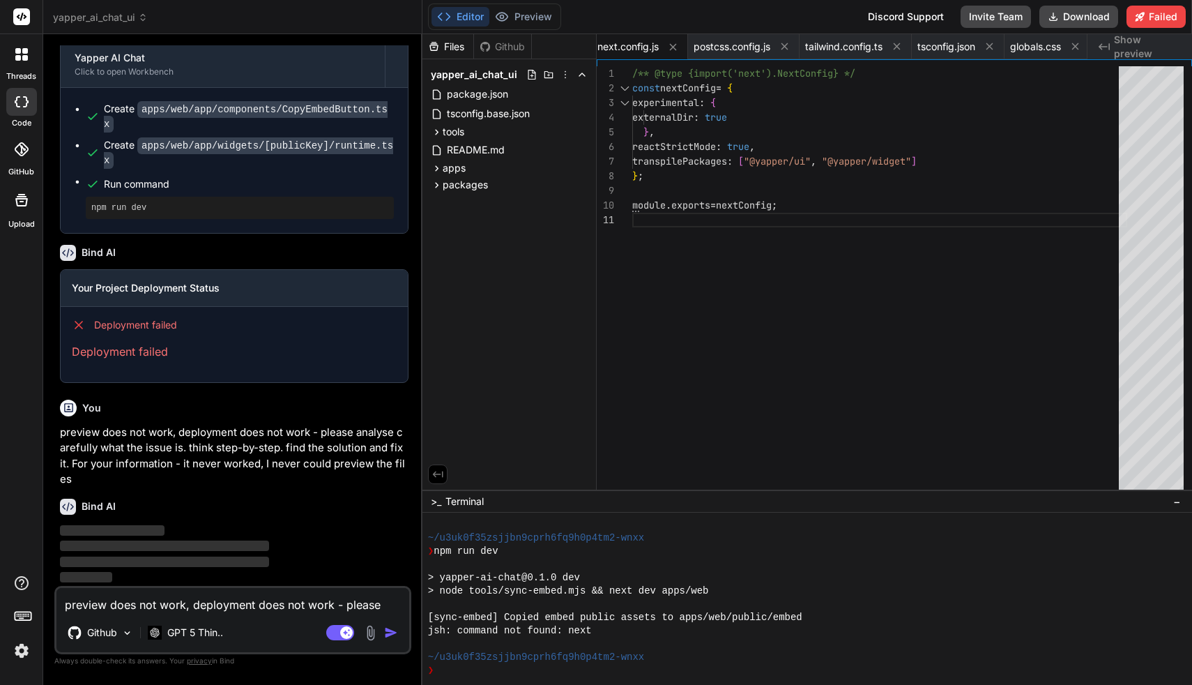
click at [908, 15] on div "Discord Support" at bounding box center [906, 17] width 93 height 22
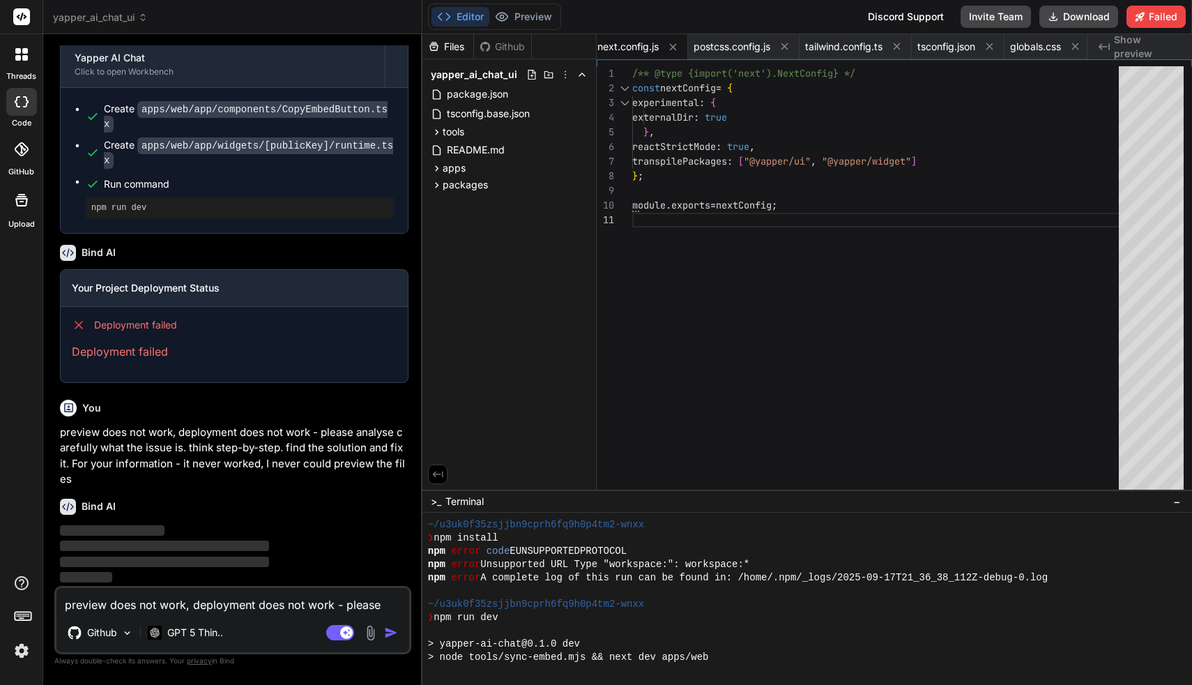
scroll to position [585, 0]
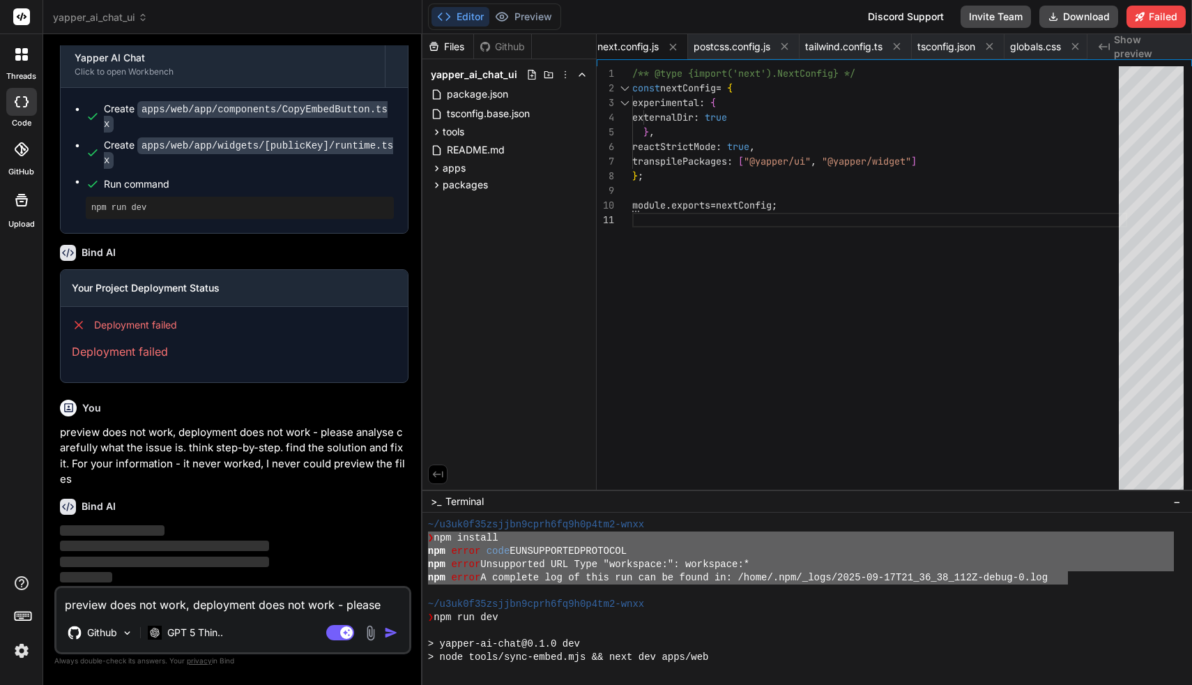
drag, startPoint x: 1066, startPoint y: 578, endPoint x: 417, endPoint y: 539, distance: 650.4
click at [417, 538] on div "yapper_ai_chat_ui Created with Pixso. Bind AI Web Search Created with Pixso. Co…" at bounding box center [617, 342] width 1149 height 685
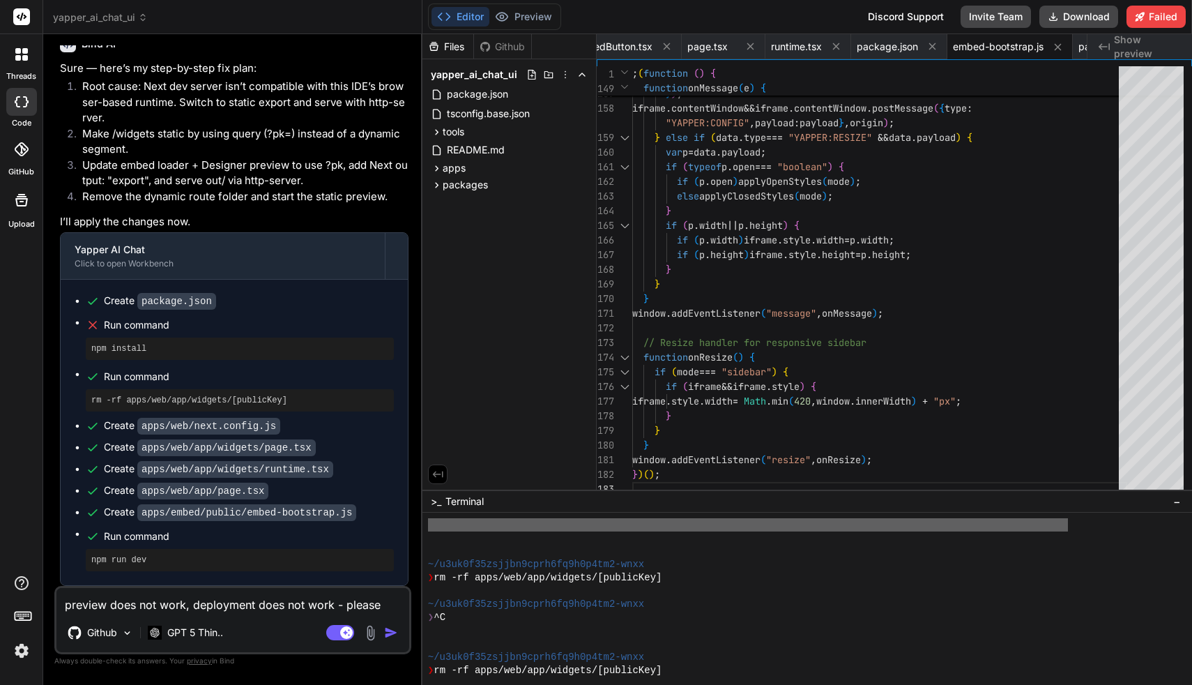
scroll to position [1094, 0]
click at [231, 596] on textarea "preview does not work, deployment does not work - please analyse carefully what…" at bounding box center [232, 600] width 353 height 25
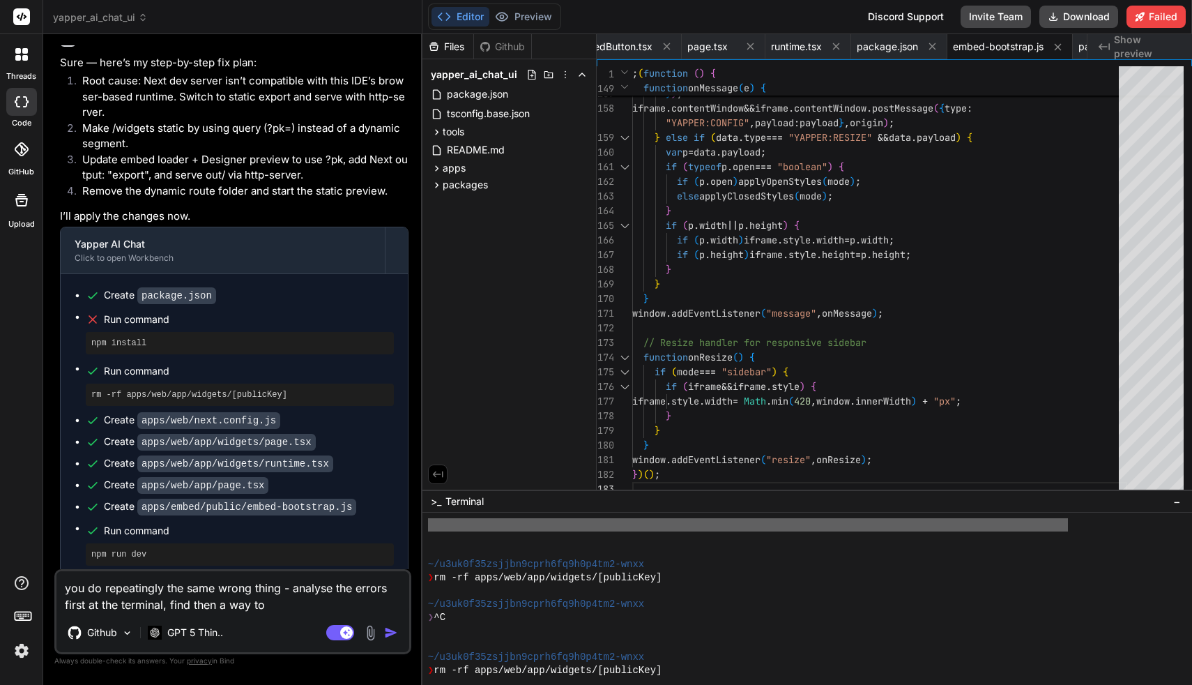
click at [148, 588] on textarea "you do repeatingly the same wrong thing - analyse the errors first at the termi…" at bounding box center [232, 592] width 353 height 42
click at [0, 0] on lt-span "repeating" at bounding box center [0, 0] width 0 height 0
click at [79, 591] on textarea "you do repeating the same wrong thing - analyse the errors first at the termina…" at bounding box center [232, 592] width 353 height 42
click at [0, 0] on lt-span "Y ou" at bounding box center [0, 0] width 0 height 0
click at [299, 610] on textarea "You do repeating the same wrong thing - analyse the errors first at the termina…" at bounding box center [232, 592] width 353 height 42
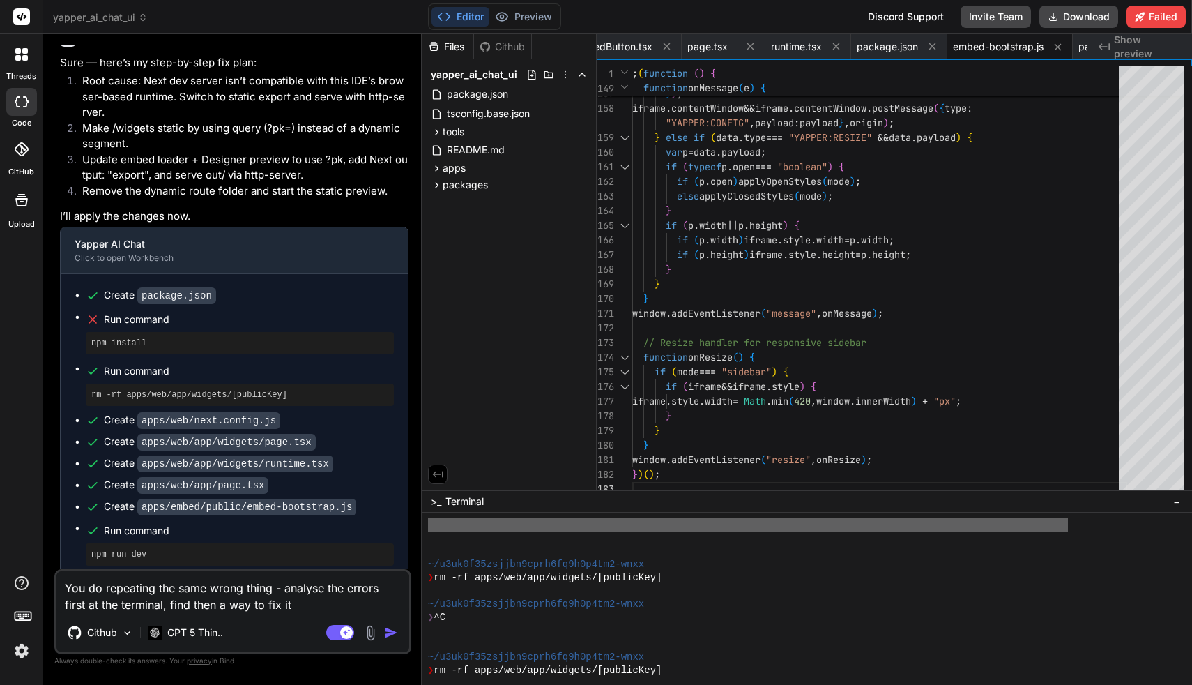
click at [389, 632] on img "button" at bounding box center [391, 632] width 14 height 14
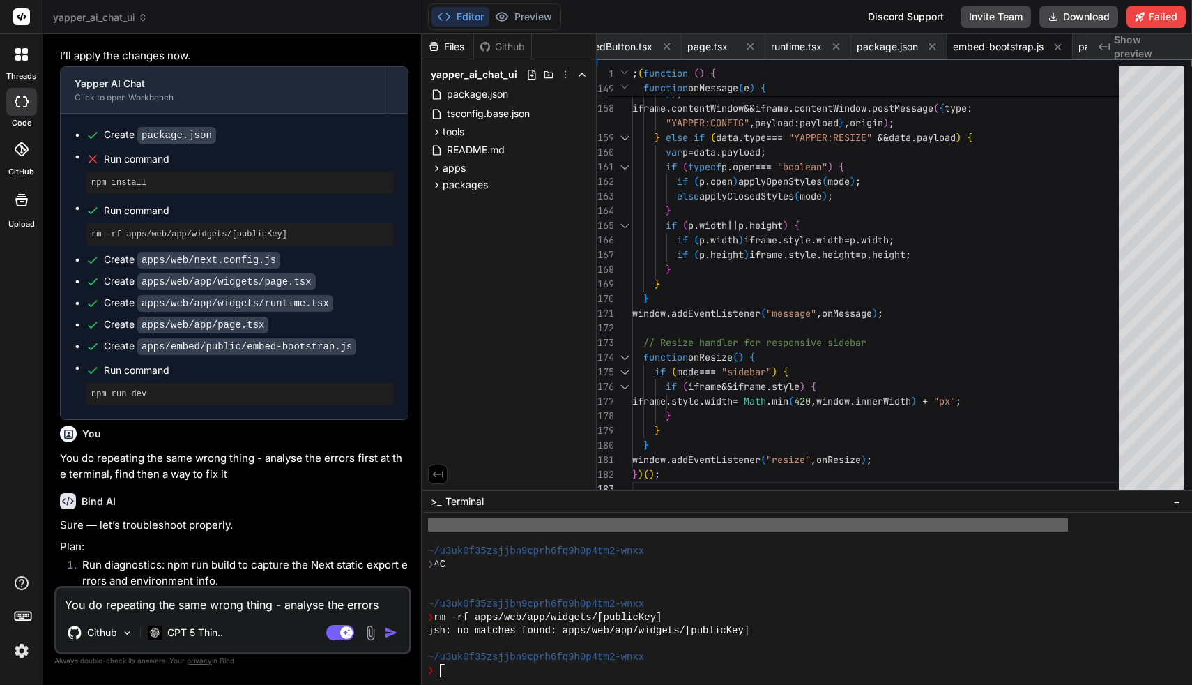
scroll to position [3185, 0]
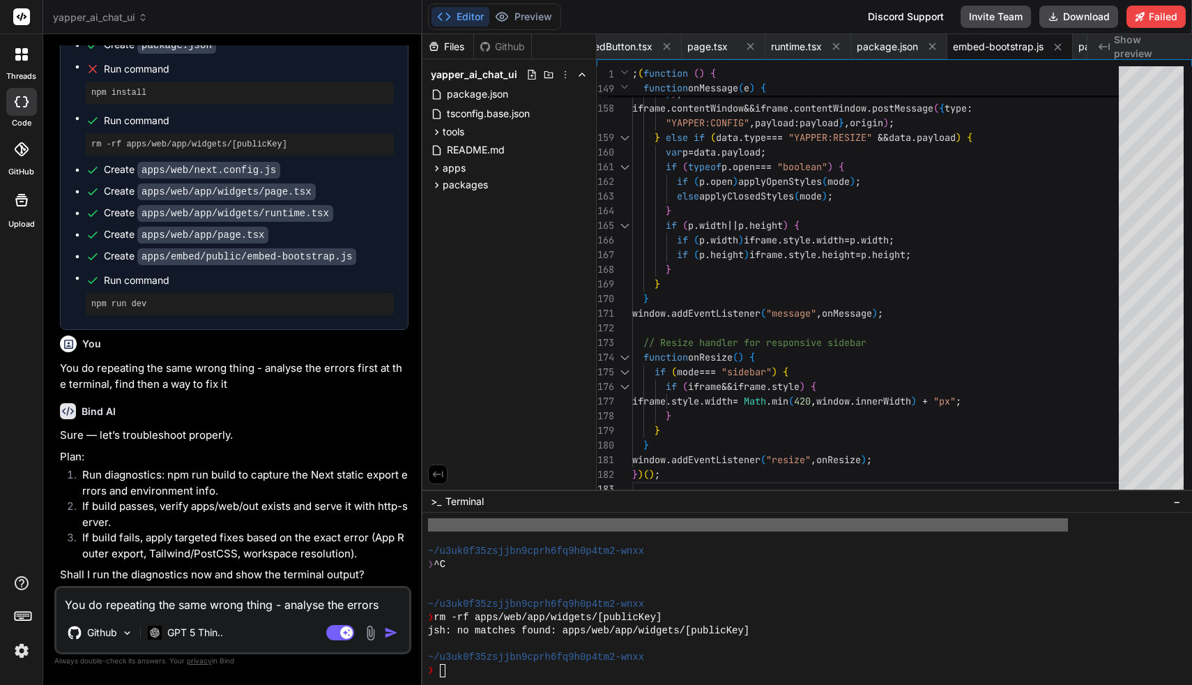
click at [274, 603] on textarea "You do repeating the same wrong thing - analyse the errors first at the termina…" at bounding box center [232, 600] width 353 height 25
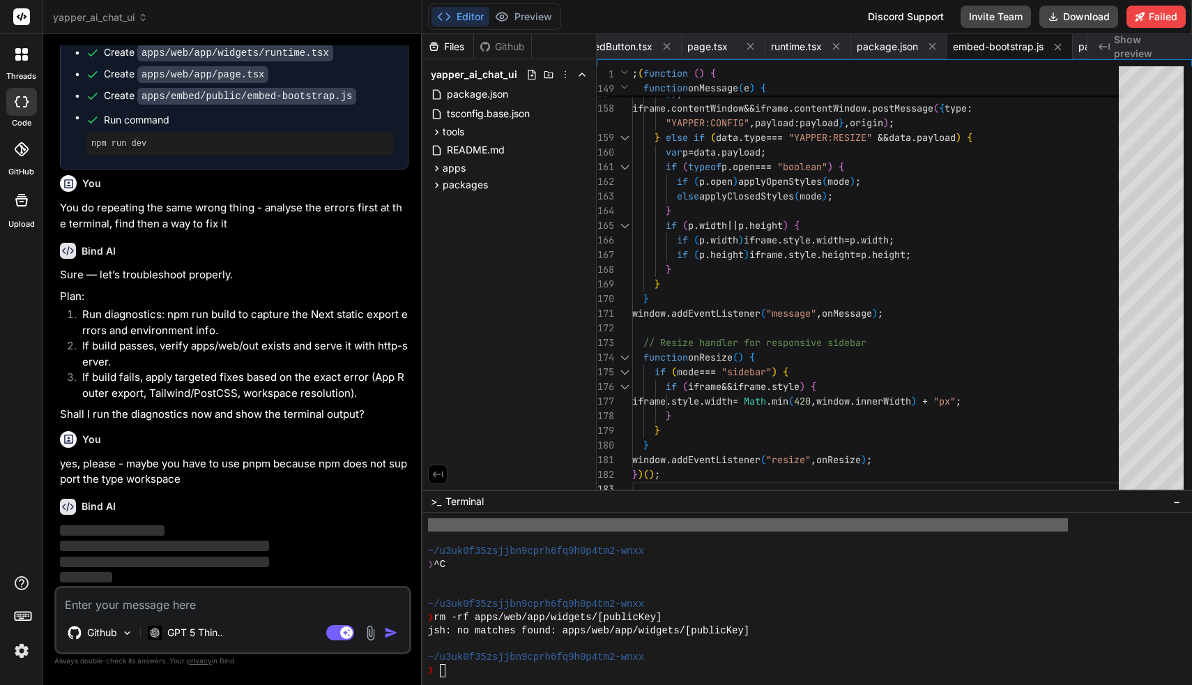
scroll to position [3345, 0]
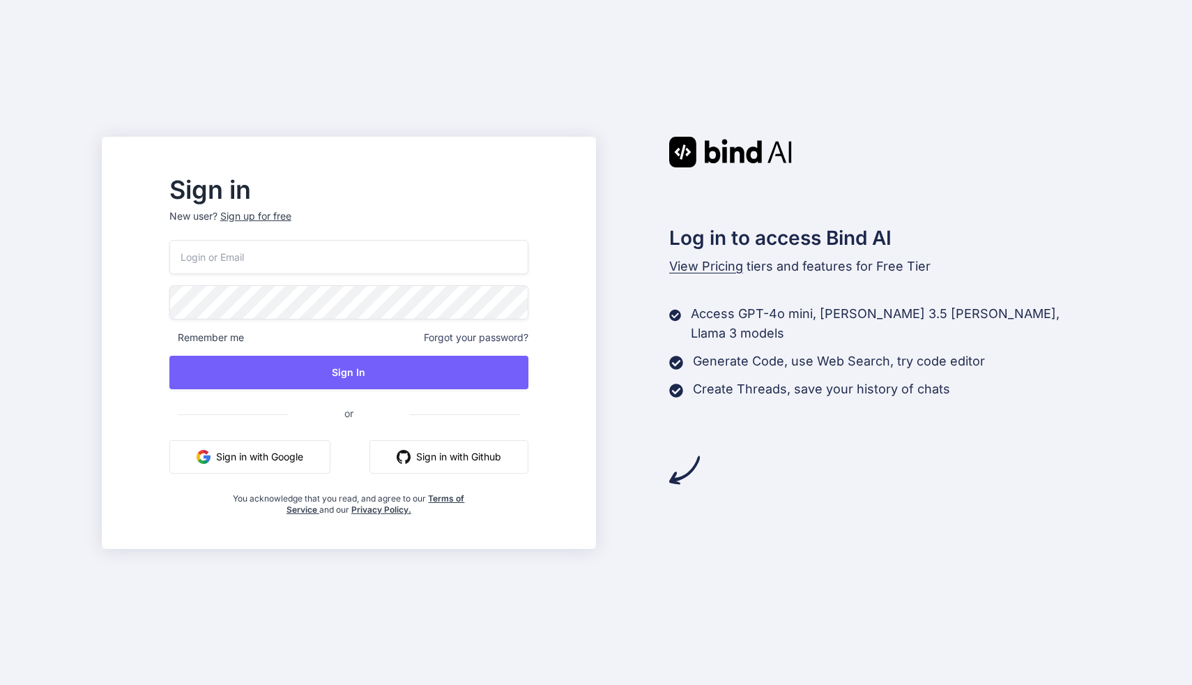
click at [331, 452] on button "Sign in with Google" at bounding box center [249, 456] width 161 height 33
click at [321, 459] on button "Sign in with Google" at bounding box center [249, 456] width 161 height 33
